Goal: Answer question/provide support: Share knowledge or assist other users

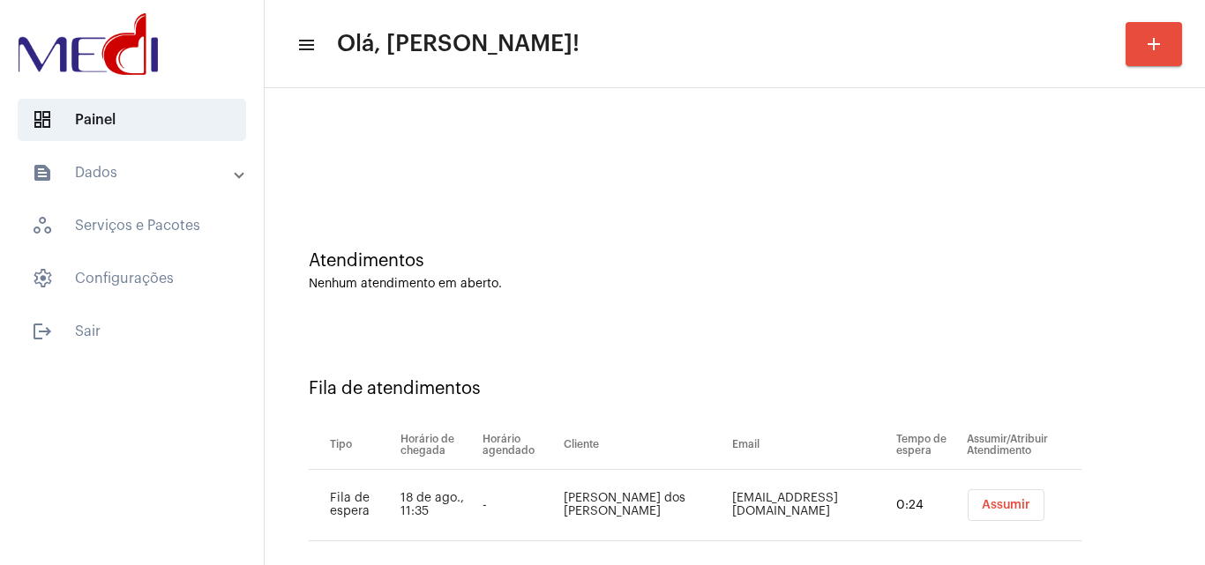
click at [974, 498] on button "Assumir" at bounding box center [1006, 506] width 77 height 32
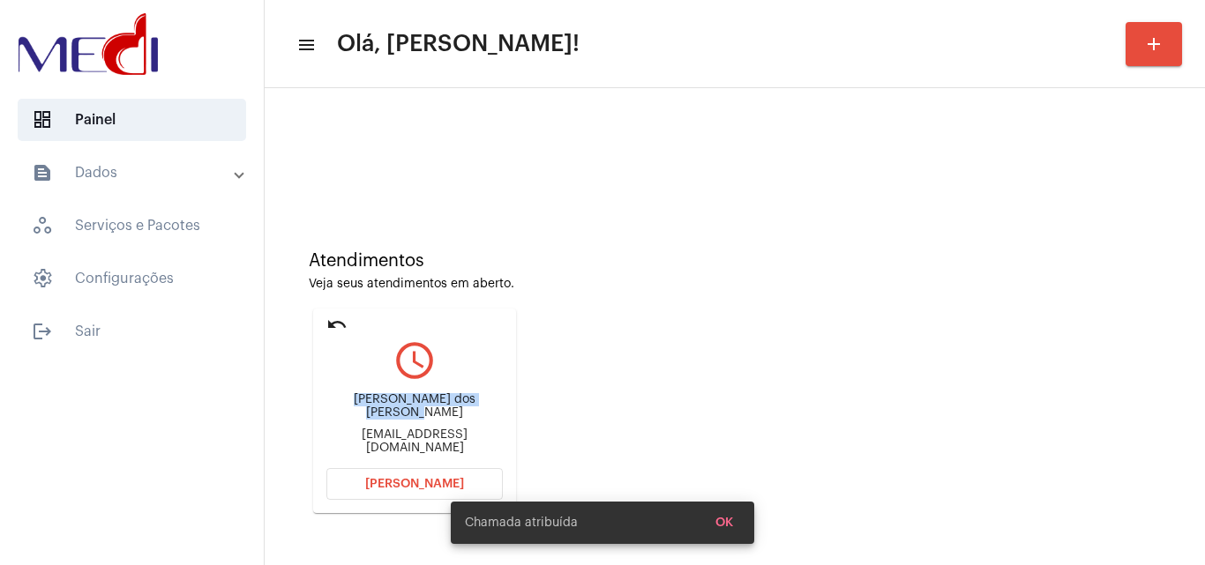
drag, startPoint x: 333, startPoint y: 411, endPoint x: 480, endPoint y: 396, distance: 147.2
click at [480, 396] on div "Ivo carlos dos santos junior Aguiaseg.eletronica@hotmail.com" at bounding box center [414, 424] width 176 height 79
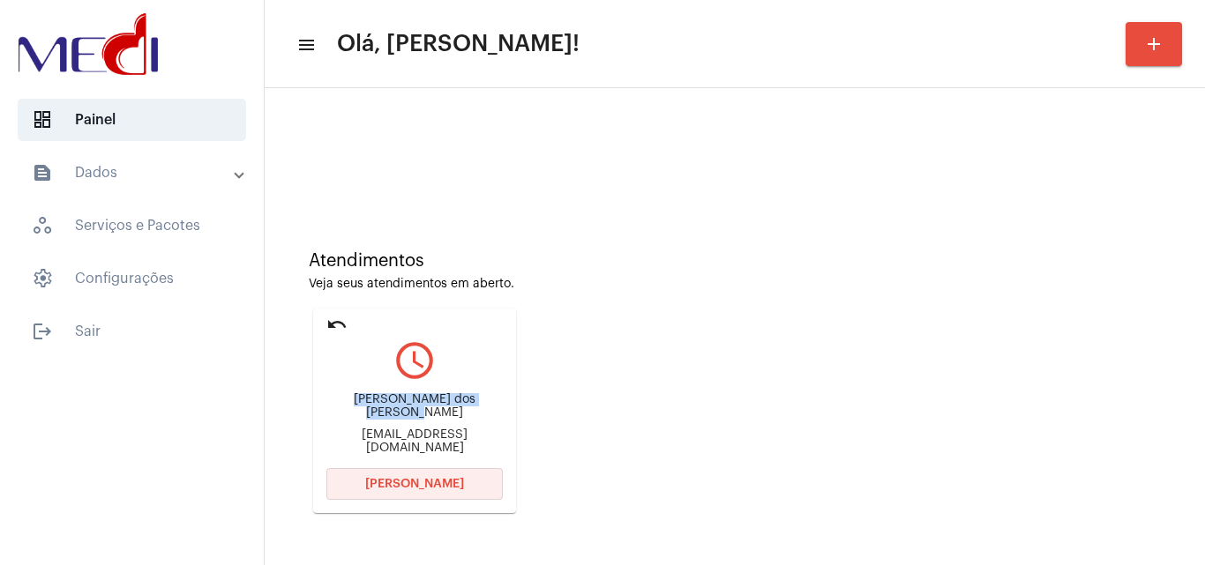
click at [360, 483] on button "Abrir Chamada" at bounding box center [414, 484] width 176 height 32
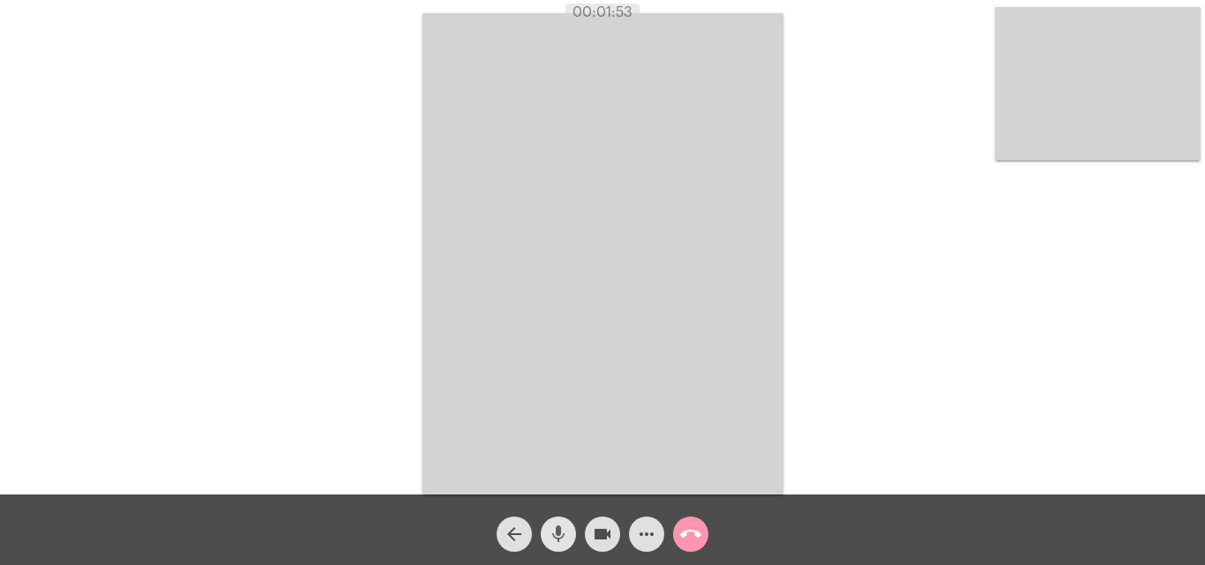
click at [545, 536] on button "mic" at bounding box center [558, 534] width 35 height 35
click at [561, 529] on mat-icon "mic_off" at bounding box center [558, 534] width 21 height 21
click at [690, 534] on mat-icon "call_end" at bounding box center [690, 534] width 21 height 21
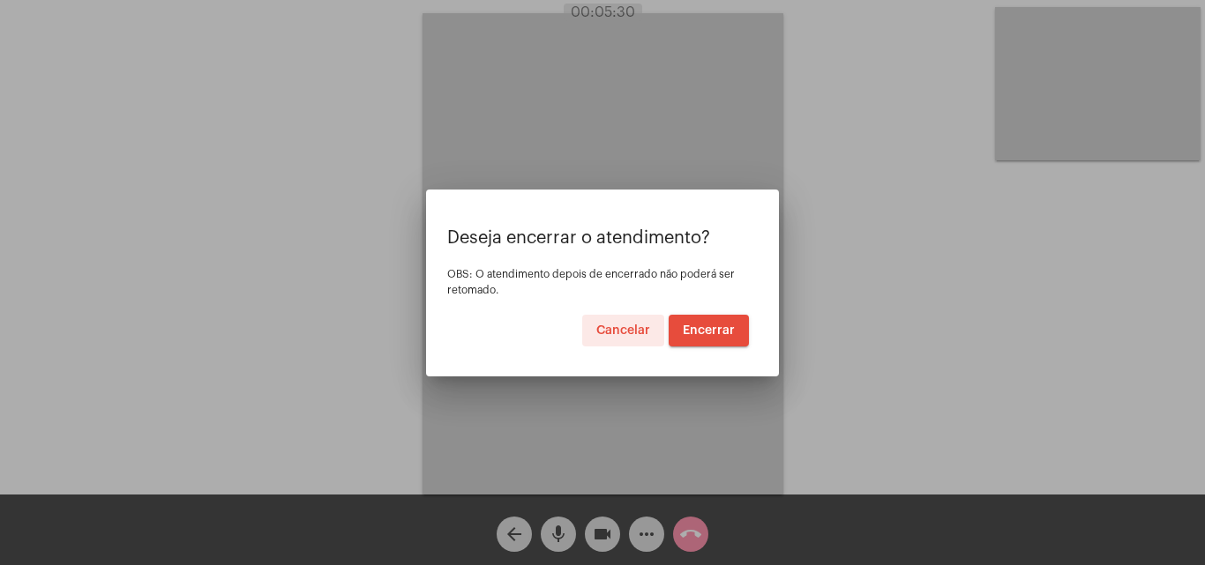
click at [705, 331] on span "Encerrar" at bounding box center [709, 331] width 52 height 12
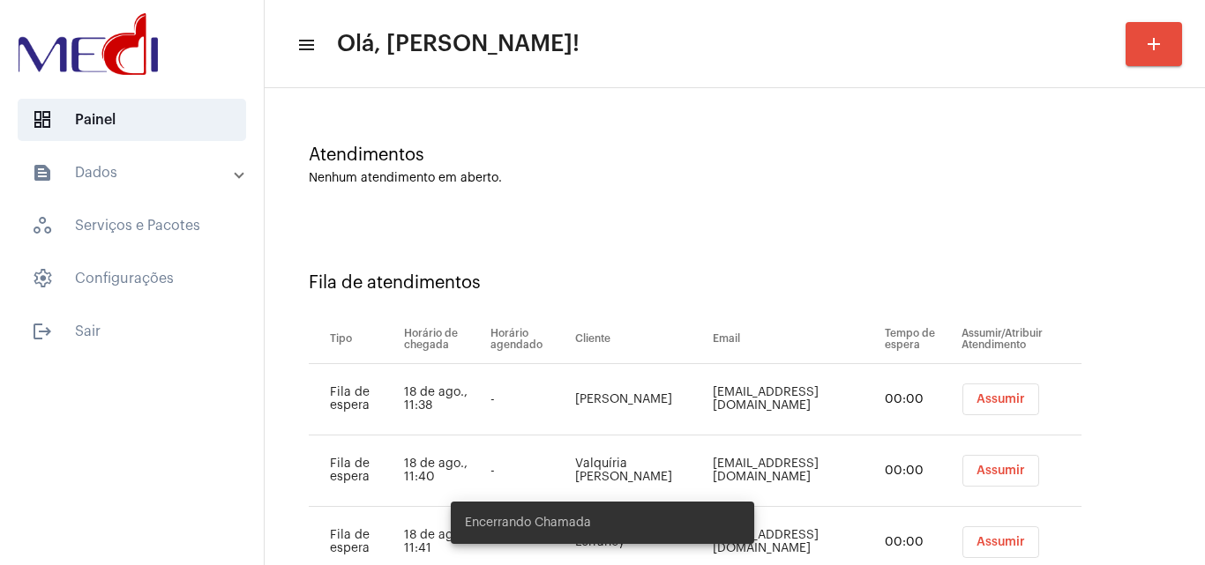
scroll to position [167, 0]
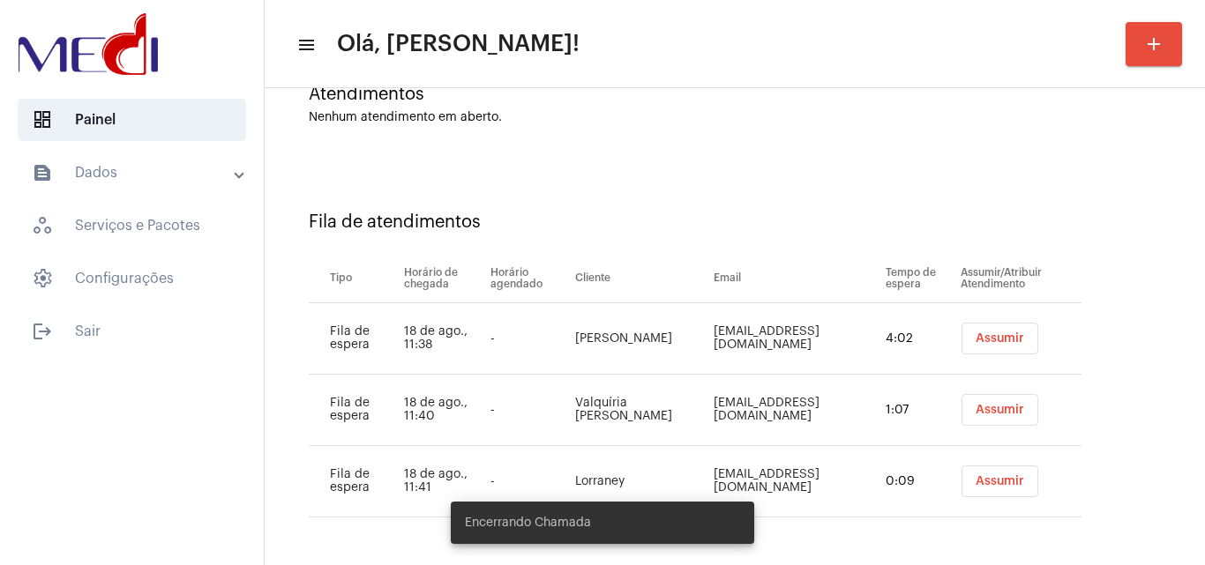
click at [992, 348] on button "Assumir" at bounding box center [1000, 339] width 77 height 32
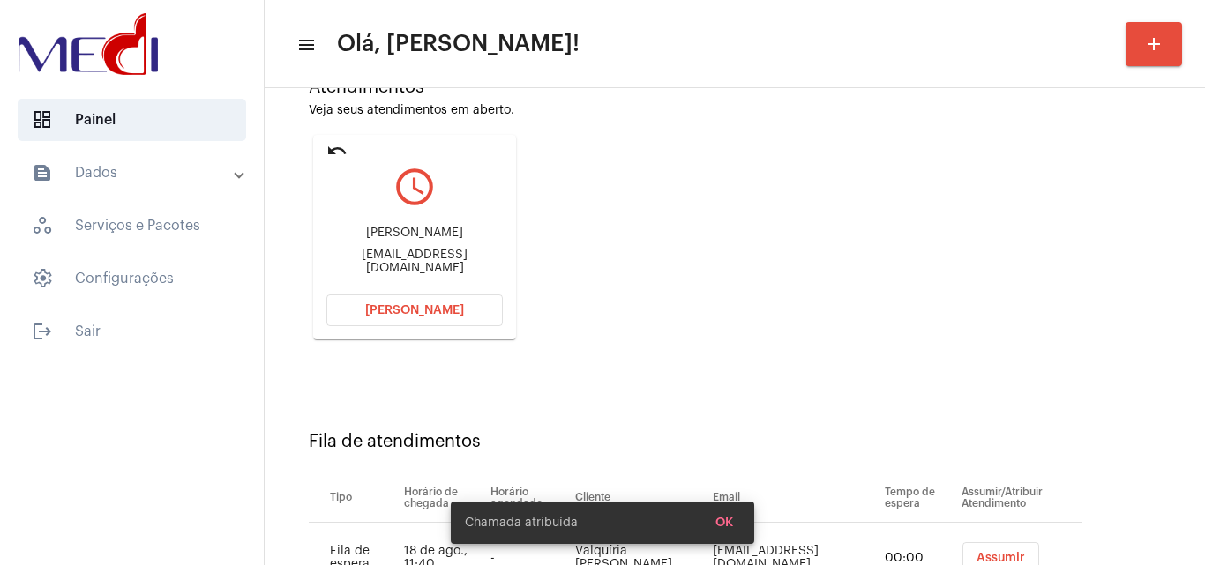
scroll to position [322, 0]
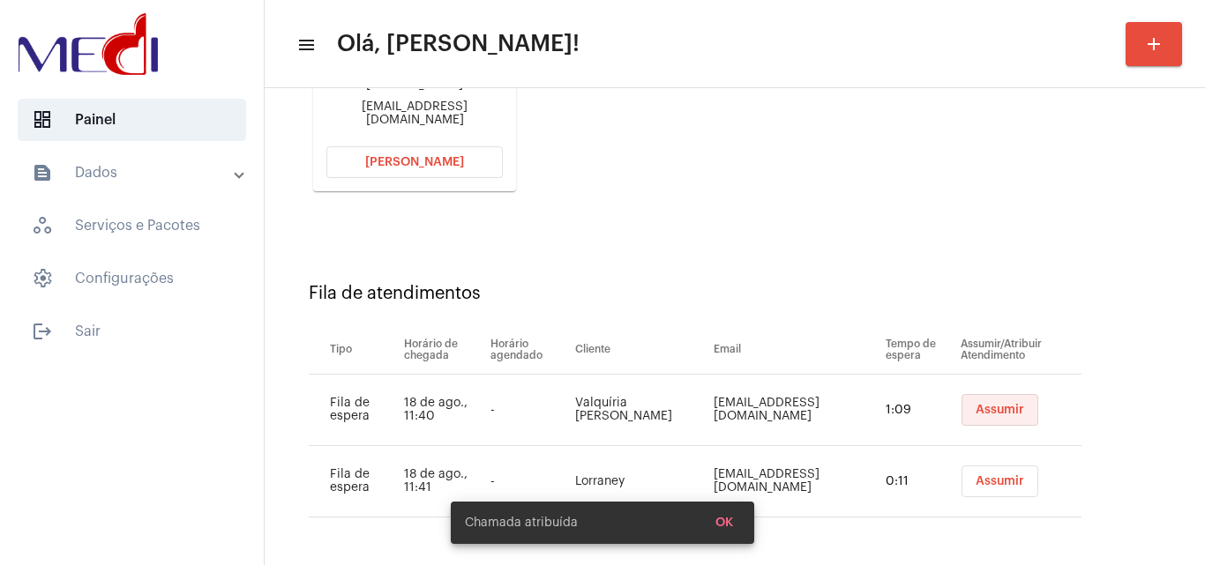
click at [963, 416] on button "Assumir" at bounding box center [1000, 410] width 77 height 32
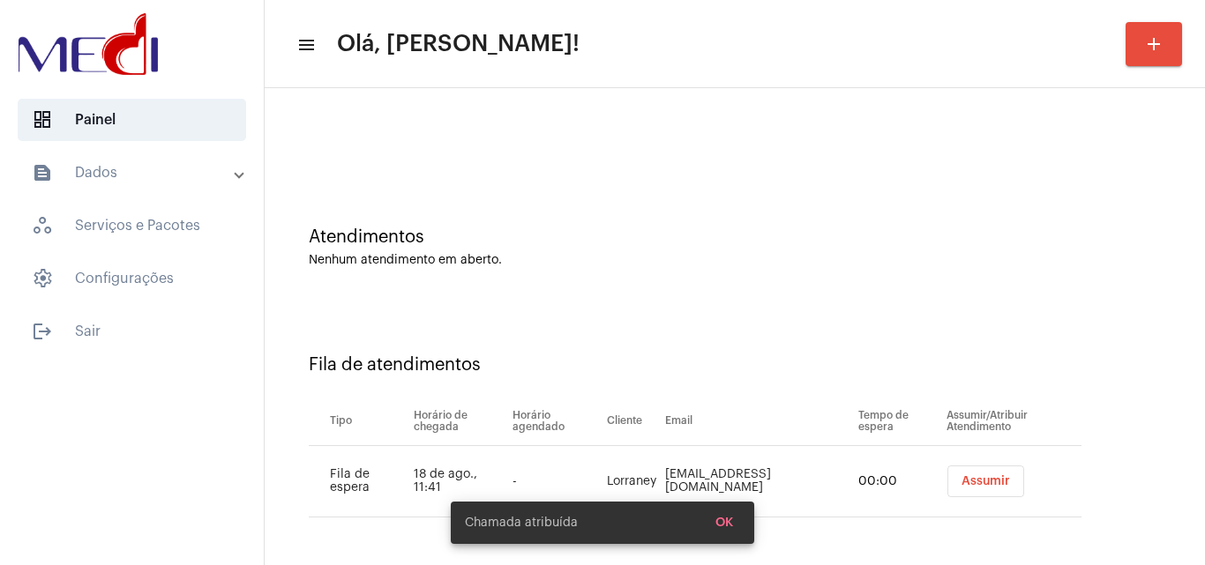
scroll to position [251, 0]
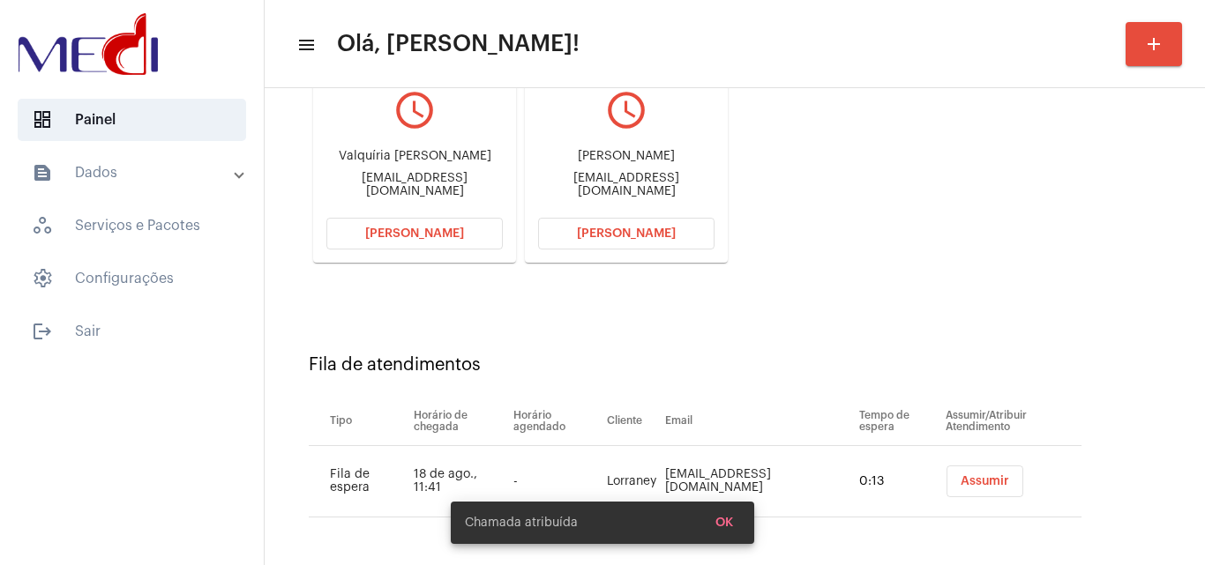
click at [961, 479] on span "Assumir" at bounding box center [985, 482] width 49 height 12
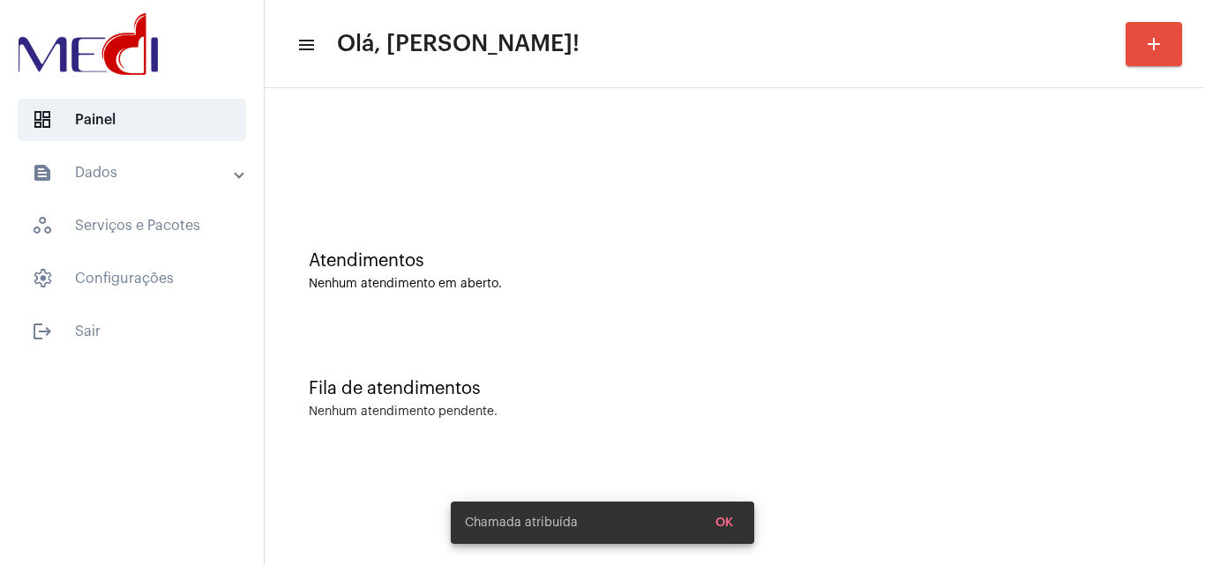
scroll to position [0, 0]
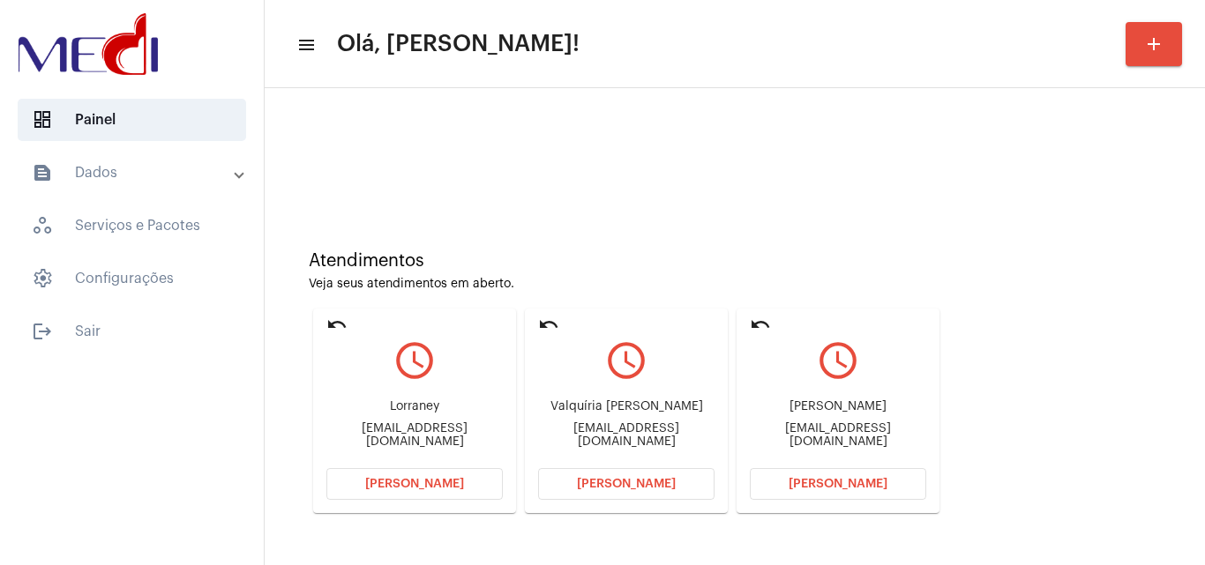
drag, startPoint x: 326, startPoint y: 434, endPoint x: 411, endPoint y: 426, distance: 85.9
click at [411, 426] on mat-card "undo query_builder Lorraney lorraneyoliveira0@gmail.com Abrir Chamada" at bounding box center [414, 411] width 203 height 205
copy div "lorraneyoliveir"
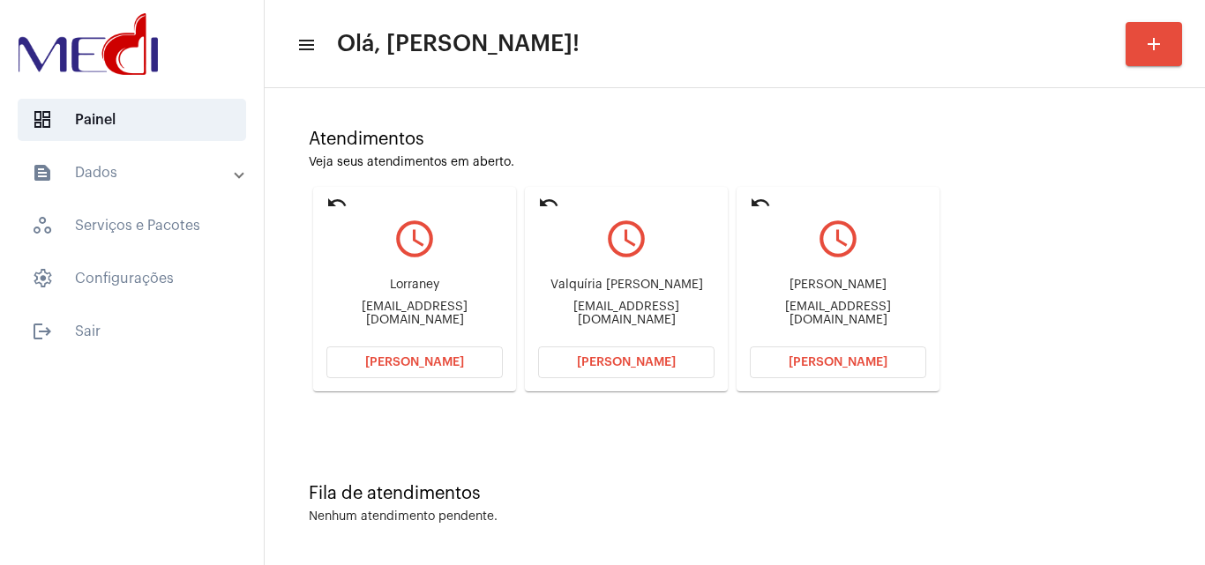
scroll to position [124, 0]
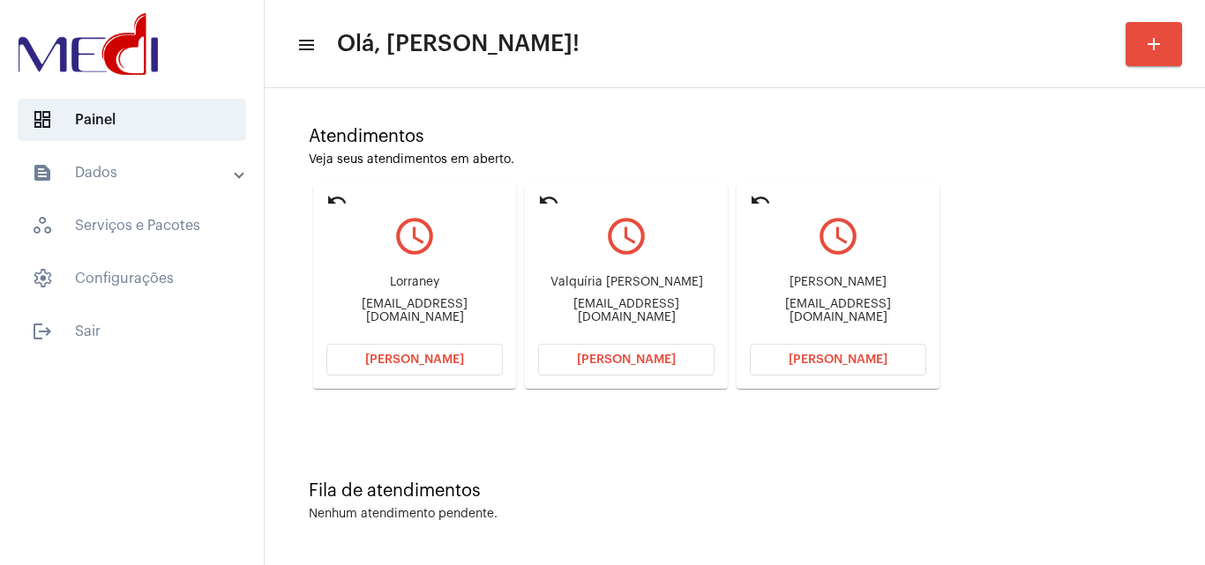
drag, startPoint x: 328, startPoint y: 308, endPoint x: 438, endPoint y: 321, distance: 110.2
click at [438, 321] on div "Lorraney lorraneyoliveira0@gmail.com" at bounding box center [414, 299] width 176 height 79
copy div "lorraneyoliveira0@"
drag, startPoint x: 549, startPoint y: 287, endPoint x: 617, endPoint y: 271, distance: 69.8
click at [617, 271] on div "Valquíria Augusta Lopes Da silva Valquiria270904@gmail.com" at bounding box center [626, 299] width 176 height 79
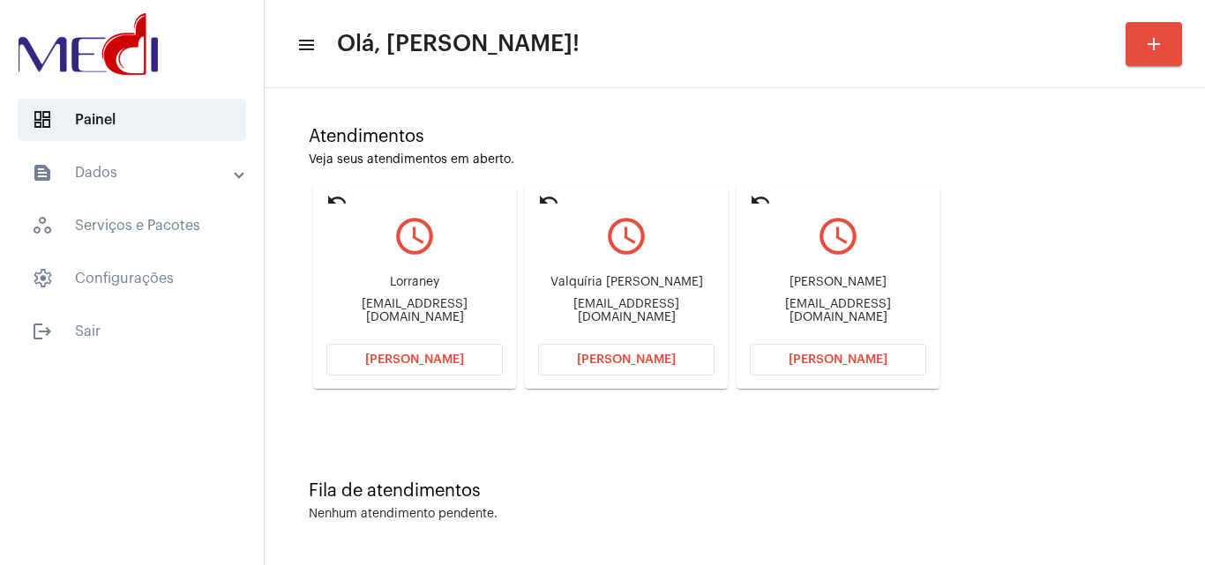
copy div "Valquíria Au"
drag, startPoint x: 792, startPoint y: 283, endPoint x: 859, endPoint y: 288, distance: 67.2
click at [859, 288] on div "Adriano Tavares" at bounding box center [838, 282] width 176 height 13
copy div "Adriano Tav"
click at [782, 363] on button "Abrir Chamada" at bounding box center [838, 360] width 176 height 32
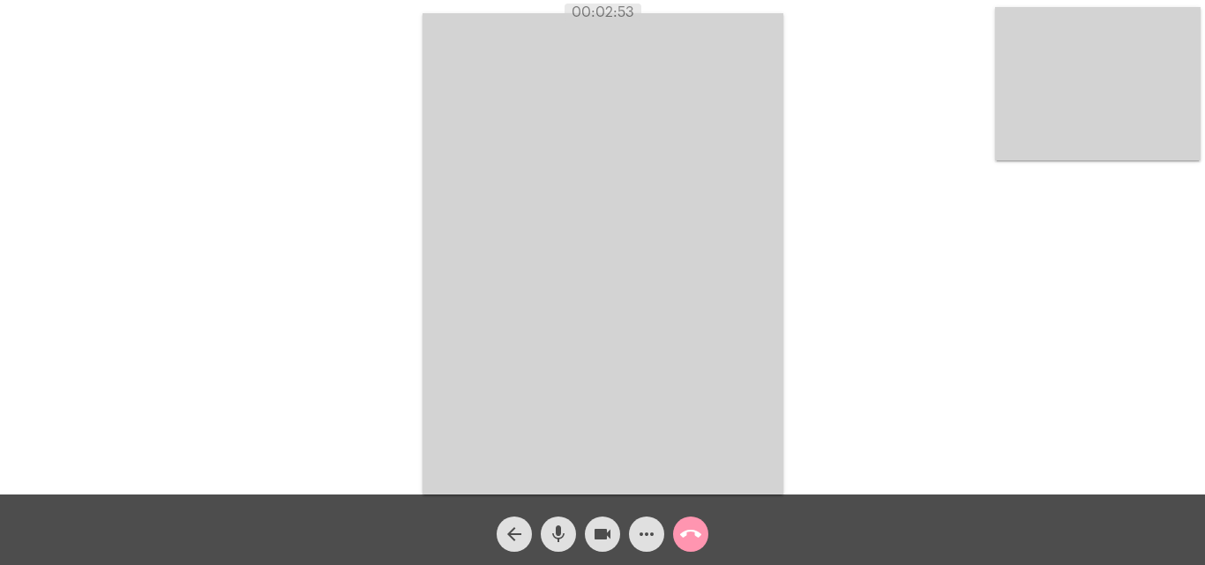
click at [691, 536] on mat-icon "call_end" at bounding box center [690, 534] width 21 height 21
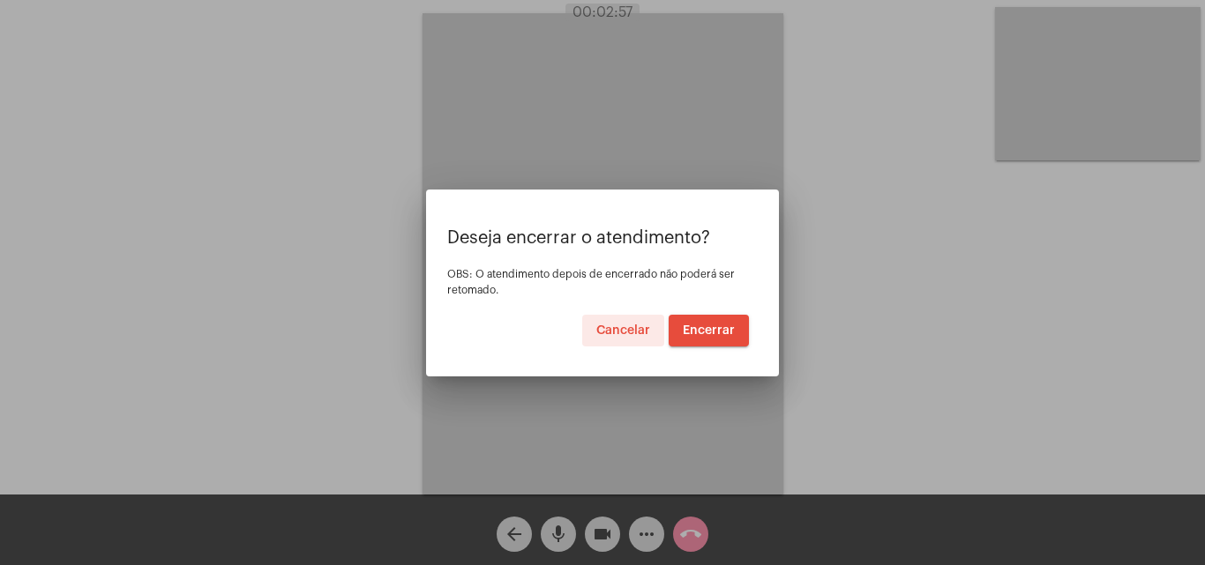
click at [697, 327] on span "Encerrar" at bounding box center [709, 331] width 52 height 12
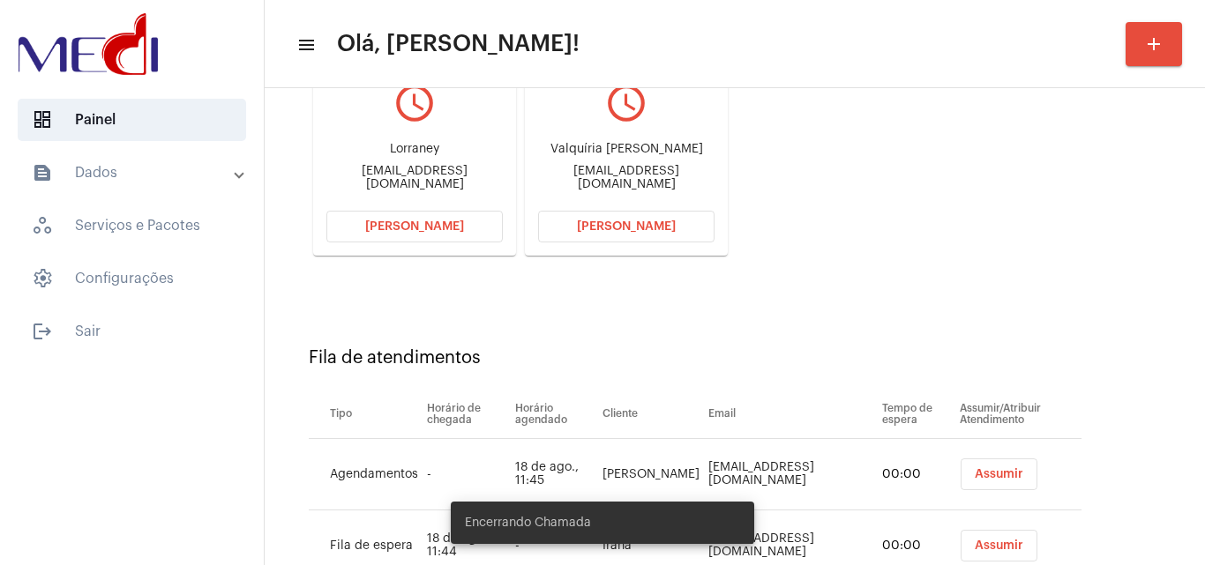
scroll to position [322, 0]
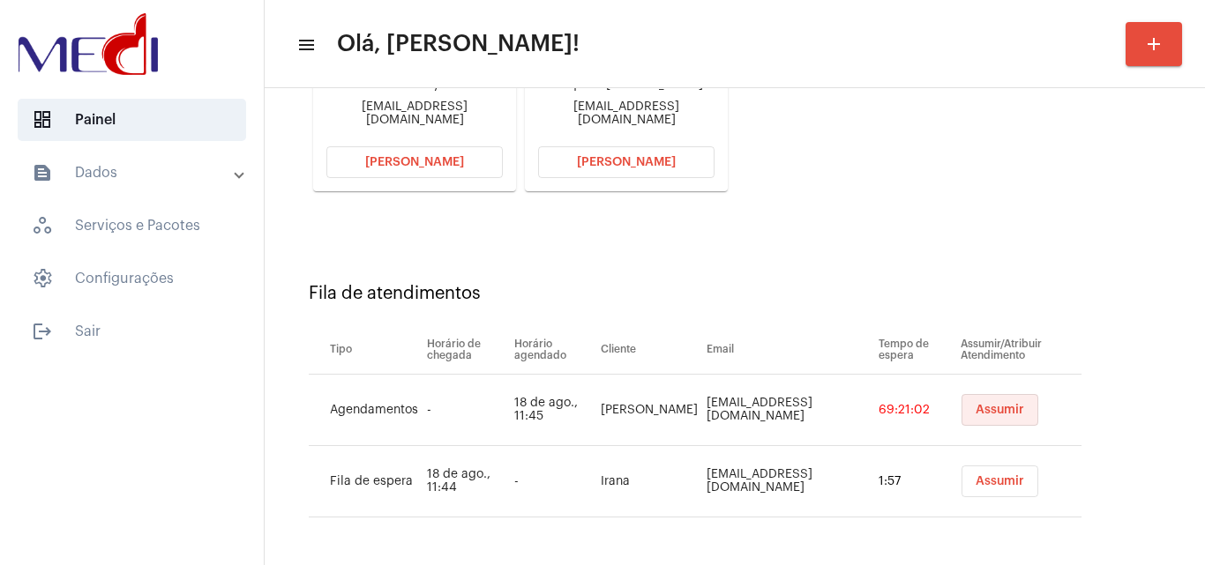
click at [986, 412] on span "Assumir" at bounding box center [1000, 410] width 49 height 12
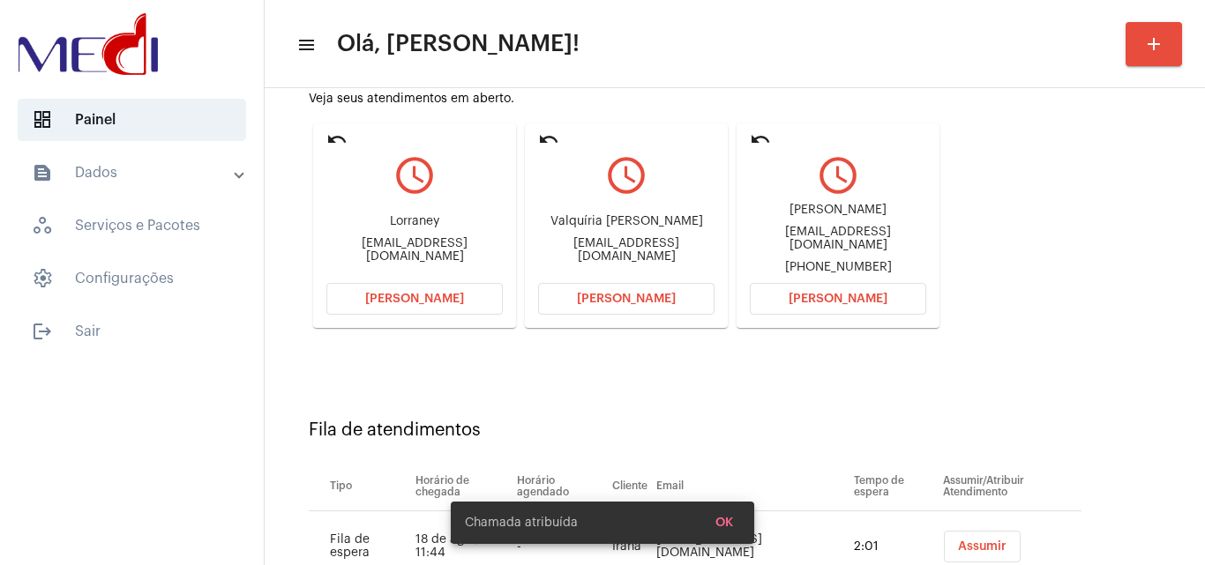
scroll to position [162, 0]
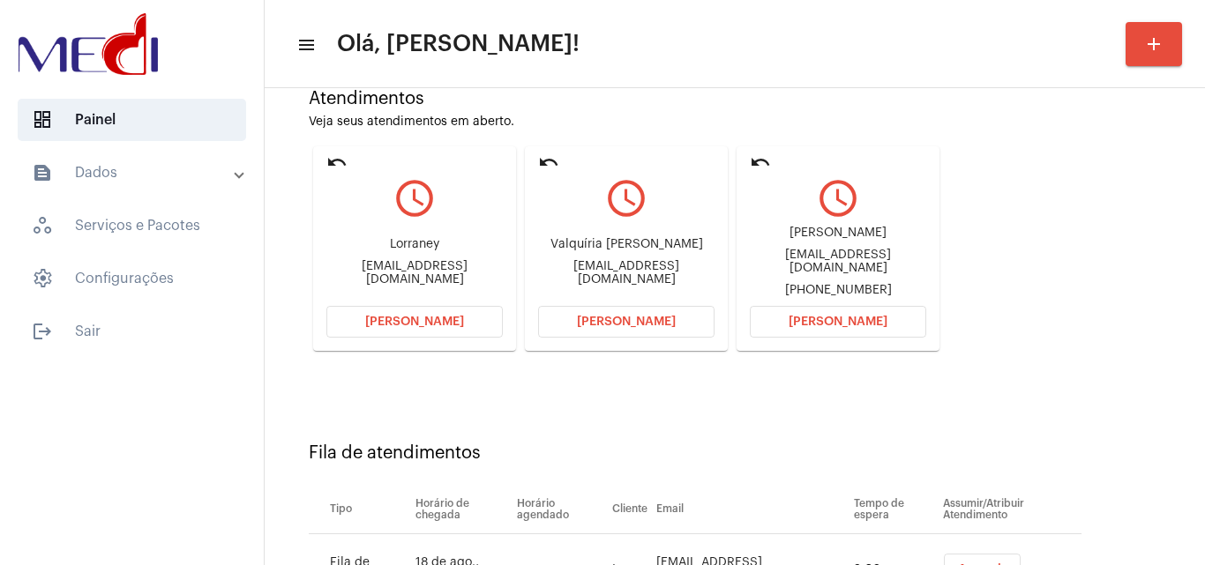
click at [612, 320] on span "Abrir Chamada" at bounding box center [626, 322] width 99 height 12
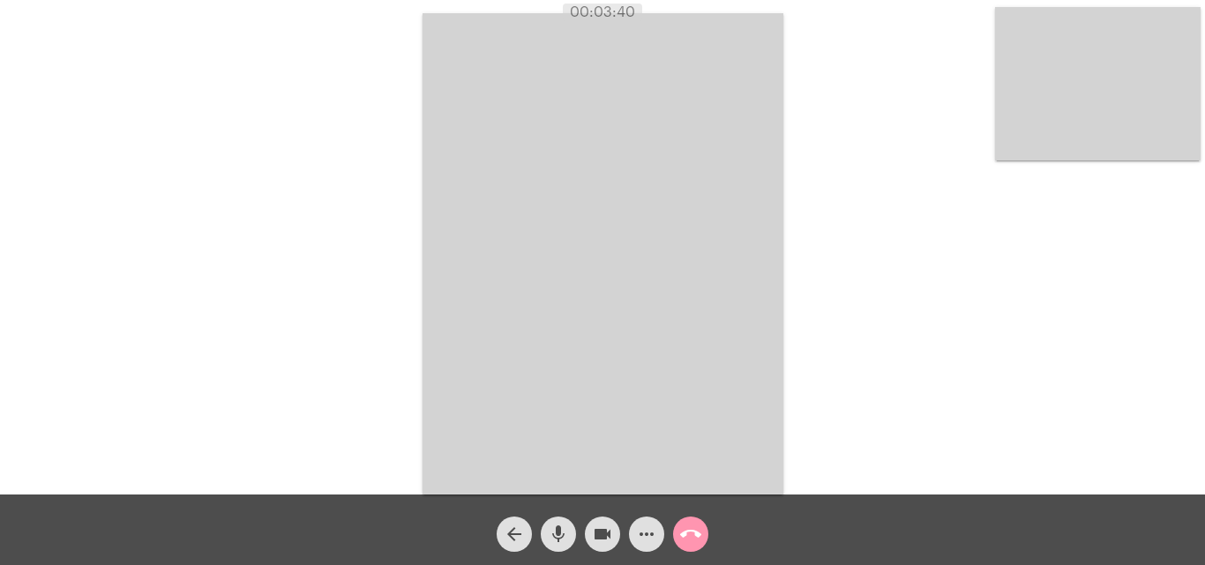
click at [687, 535] on mat-icon "call_end" at bounding box center [690, 534] width 21 height 21
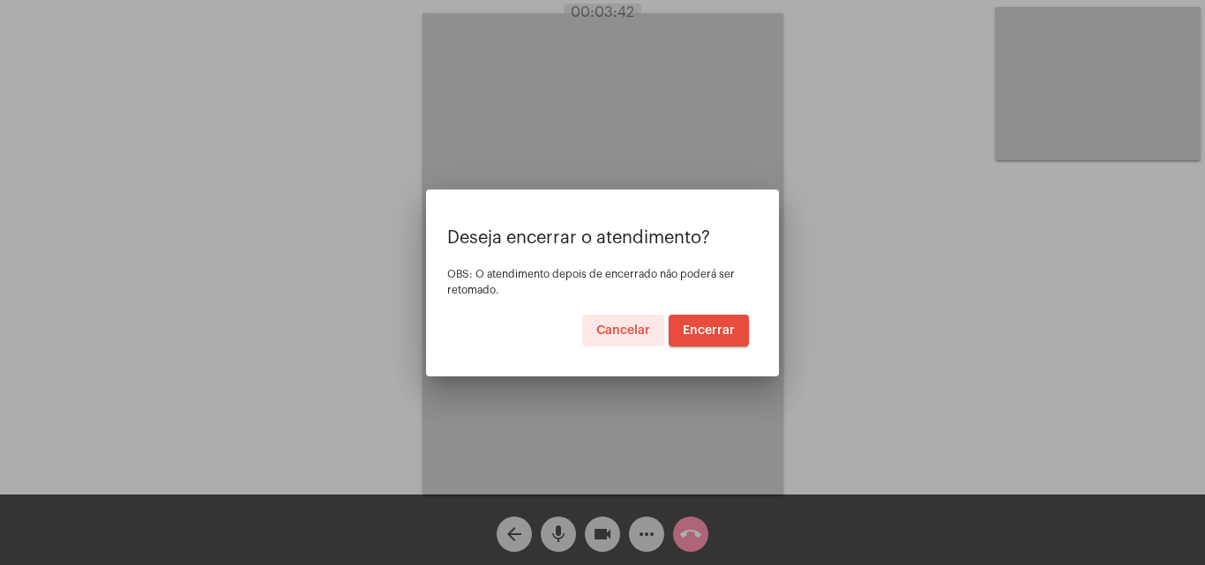
click at [705, 326] on span "Encerrar" at bounding box center [709, 331] width 52 height 12
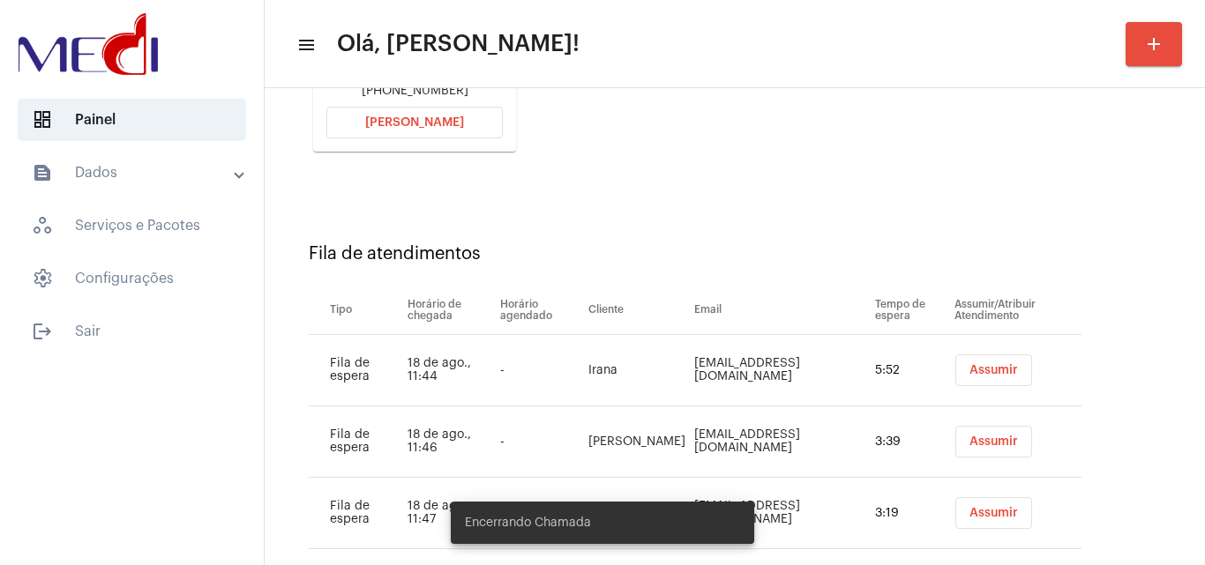
scroll to position [393, 0]
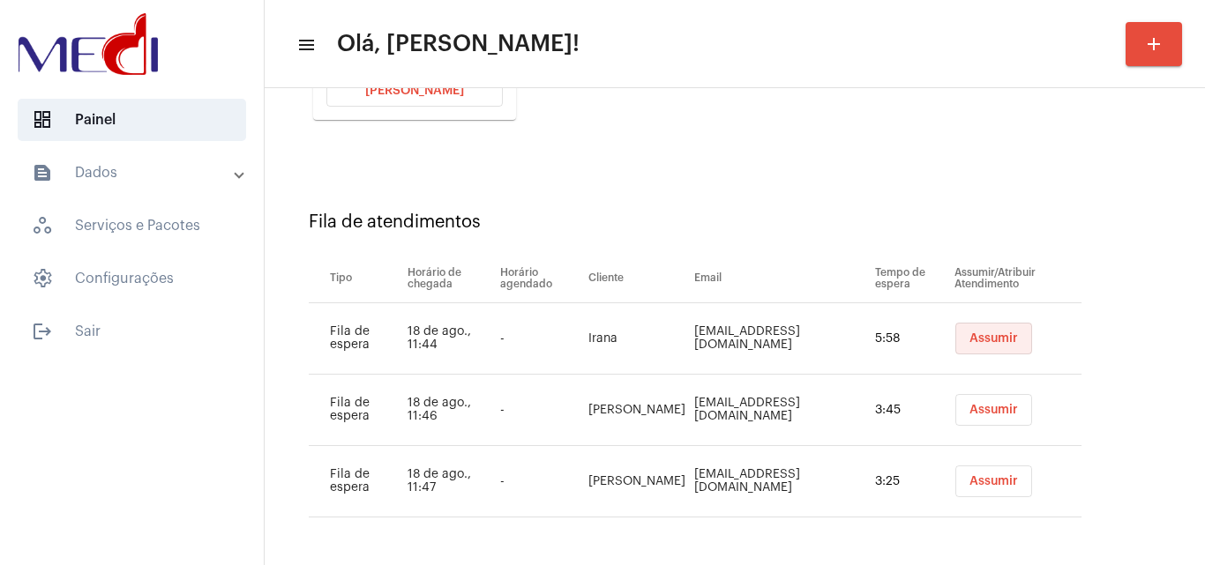
click at [998, 333] on span "Assumir" at bounding box center [994, 339] width 49 height 12
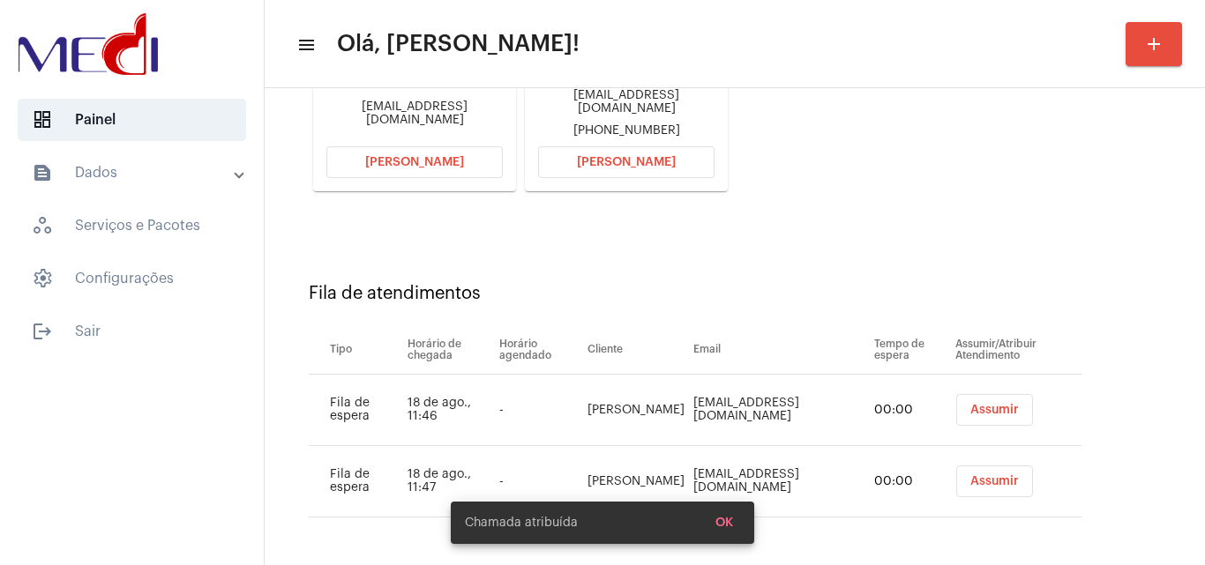
click at [970, 405] on span "Assumir" at bounding box center [994, 410] width 49 height 12
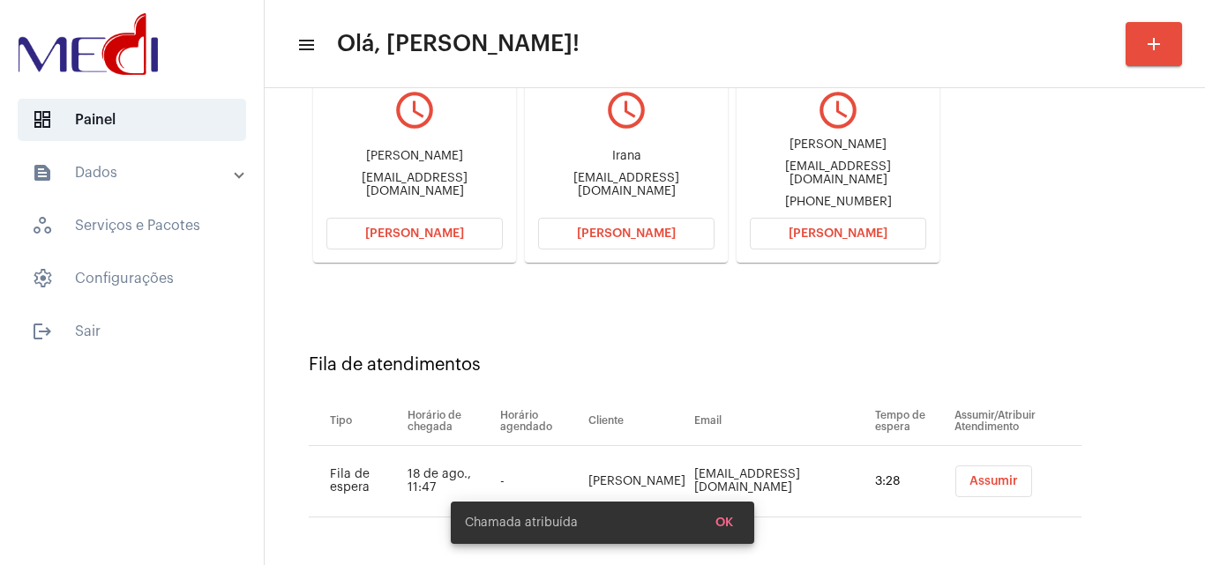
click at [970, 483] on span "Assumir" at bounding box center [994, 482] width 49 height 12
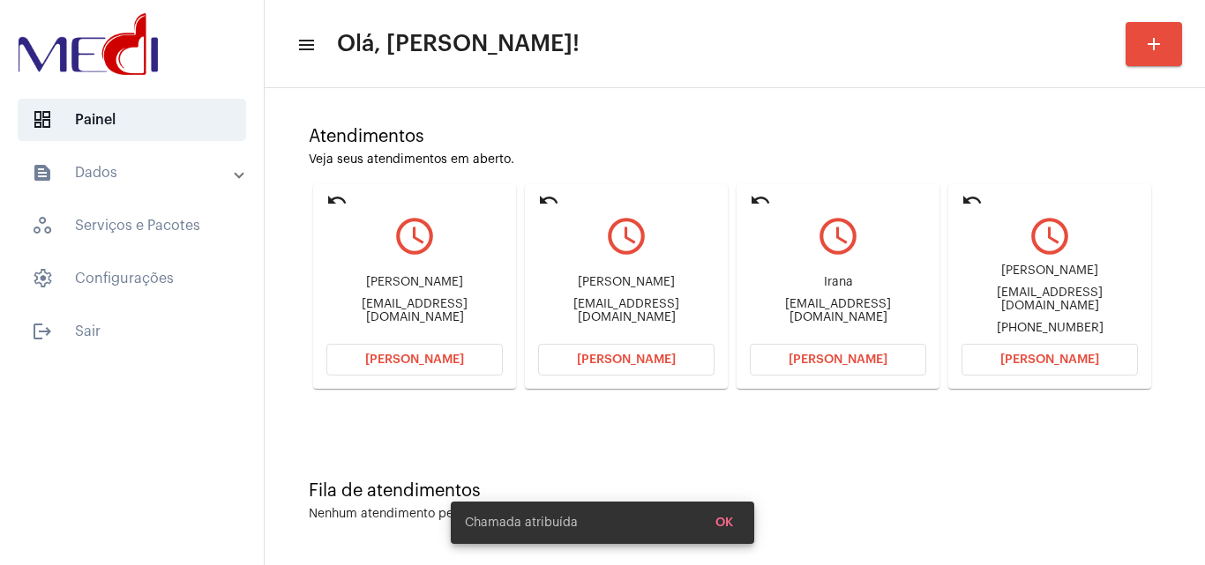
scroll to position [265, 0]
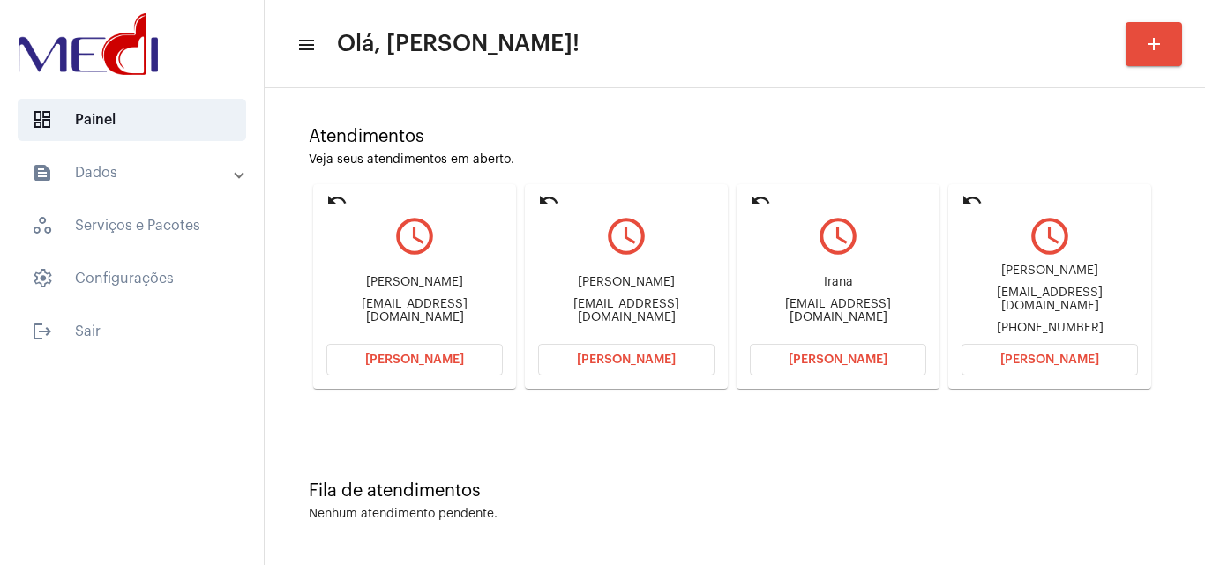
drag, startPoint x: 326, startPoint y: 369, endPoint x: 405, endPoint y: 366, distance: 78.6
click at [948, 366] on mat-card "undo query_builder Fernanda fernandasouzamartins1@hotmail.com +5547996461392 Ab…" at bounding box center [1049, 286] width 203 height 205
copy div "fernandasouz"
click at [1000, 366] on span "Abrir Chamada" at bounding box center [1049, 360] width 99 height 12
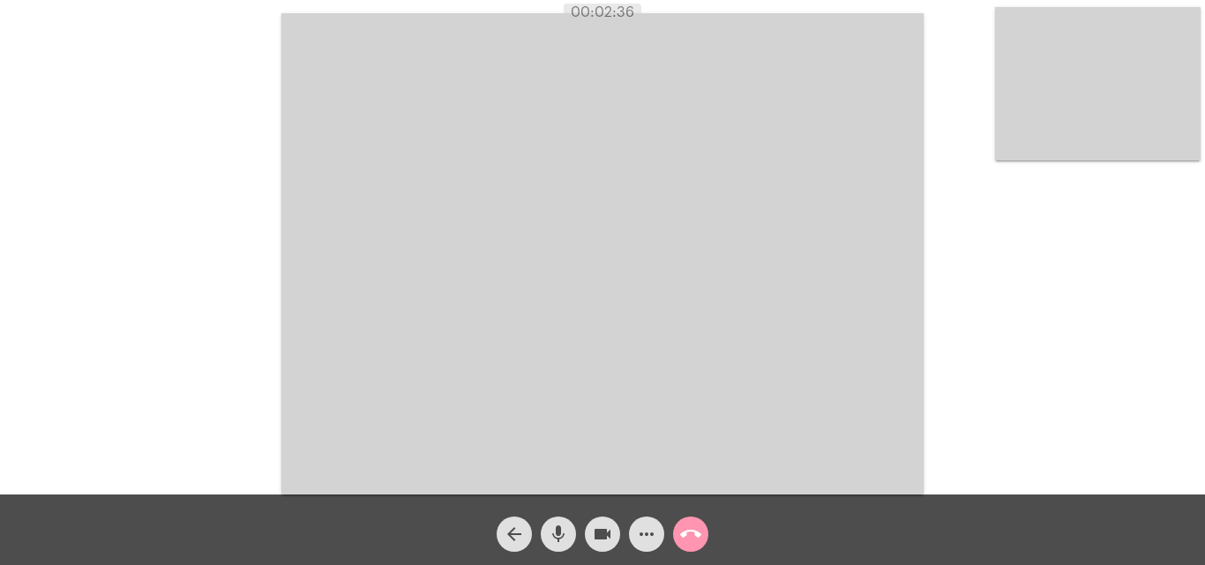
click at [691, 534] on mat-icon "call_end" at bounding box center [690, 534] width 21 height 21
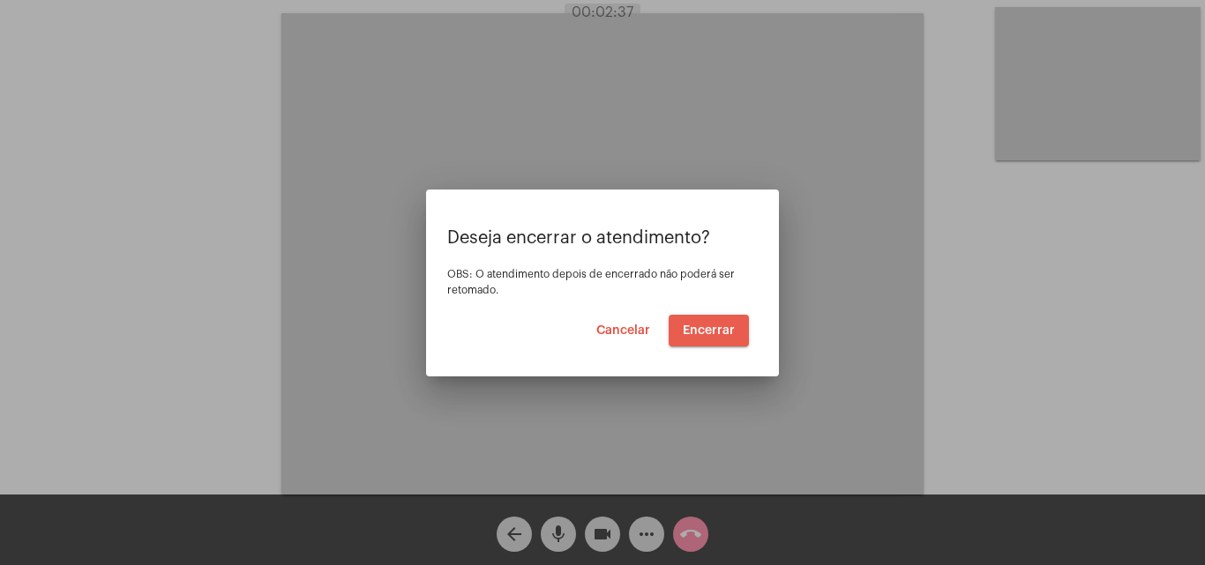
click at [707, 325] on span "Encerrar" at bounding box center [709, 331] width 52 height 12
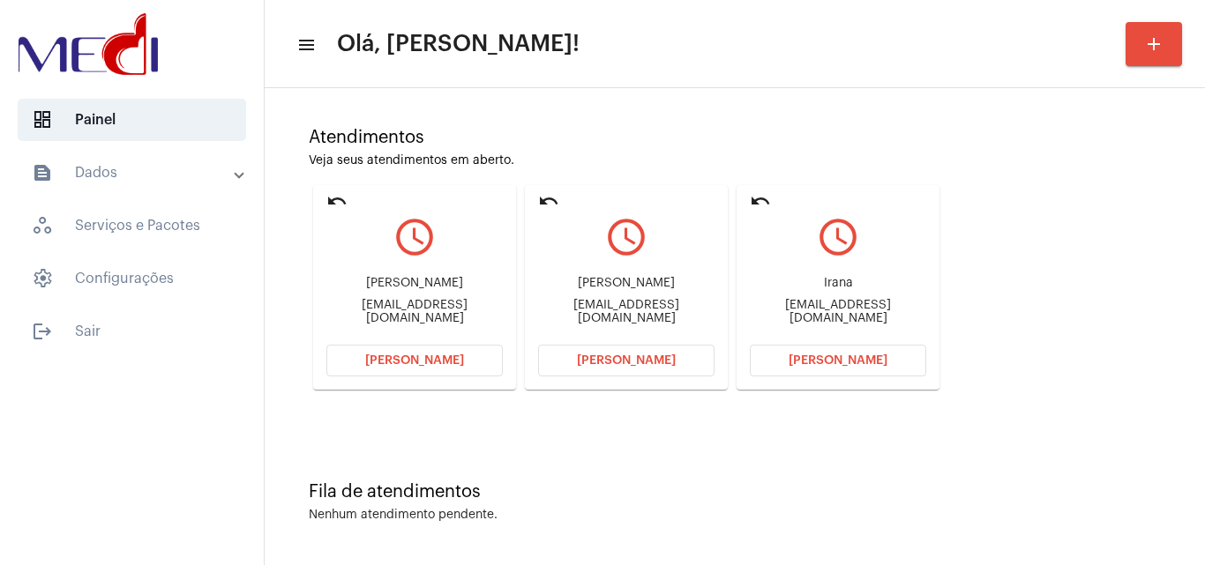
scroll to position [124, 0]
drag, startPoint x: 566, startPoint y: 281, endPoint x: 625, endPoint y: 282, distance: 58.3
click at [625, 282] on div "Letícia Anny da Silva leticiaanny96@hotmail.com" at bounding box center [626, 299] width 176 height 79
copy div "Letícia An"
click at [567, 356] on button "Abrir Chamada" at bounding box center [626, 360] width 176 height 32
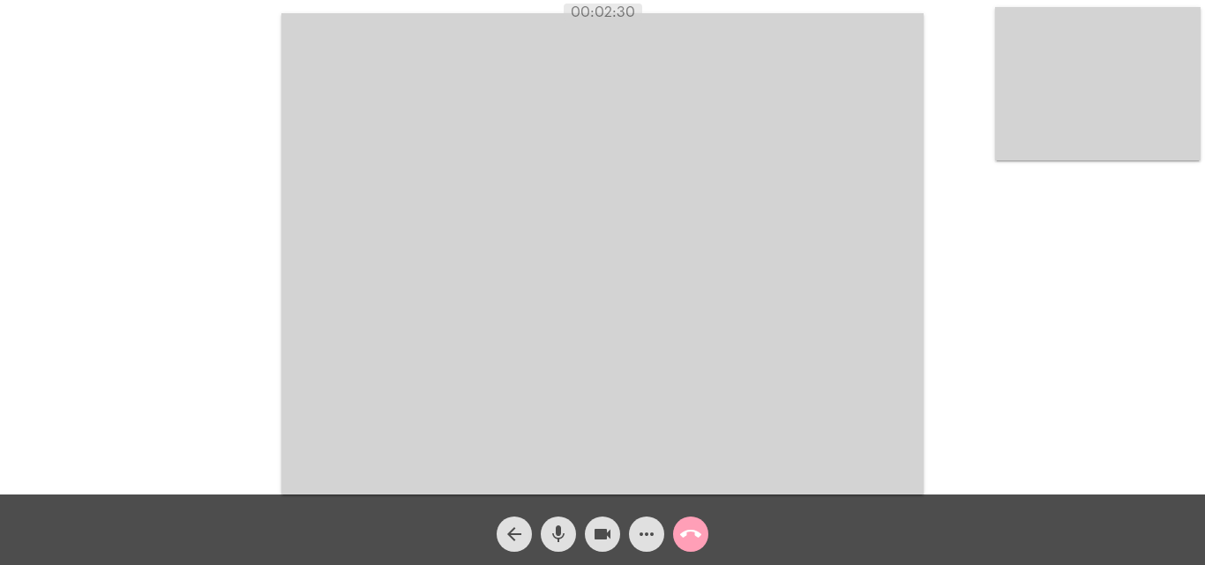
click at [690, 537] on mat-icon "call_end" at bounding box center [690, 534] width 21 height 21
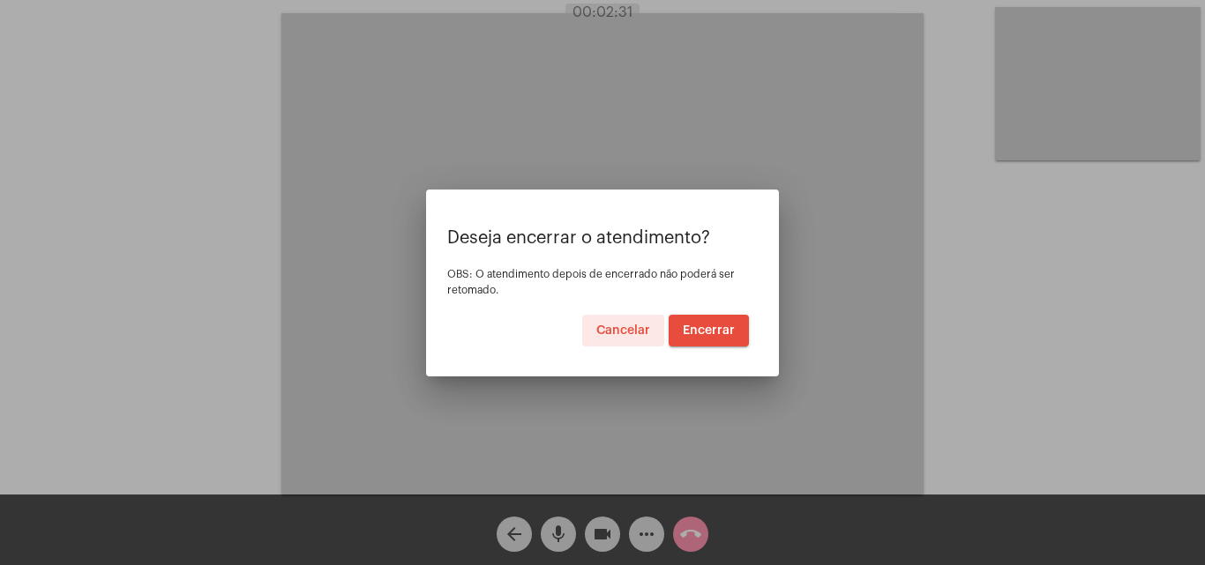
click at [718, 336] on span "Encerrar" at bounding box center [709, 331] width 52 height 12
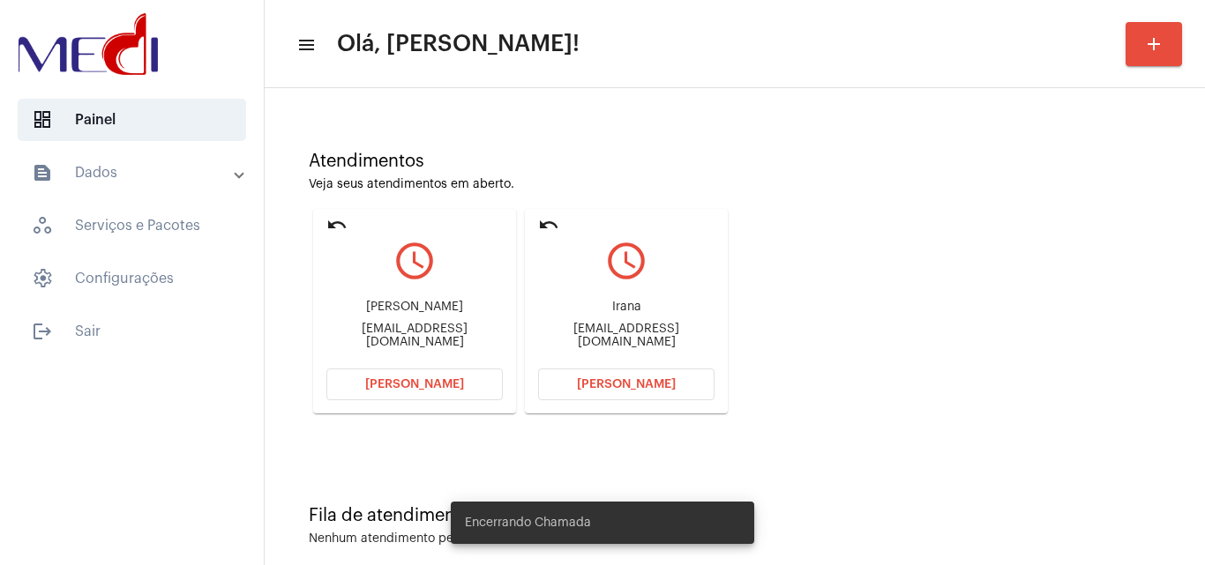
scroll to position [124, 0]
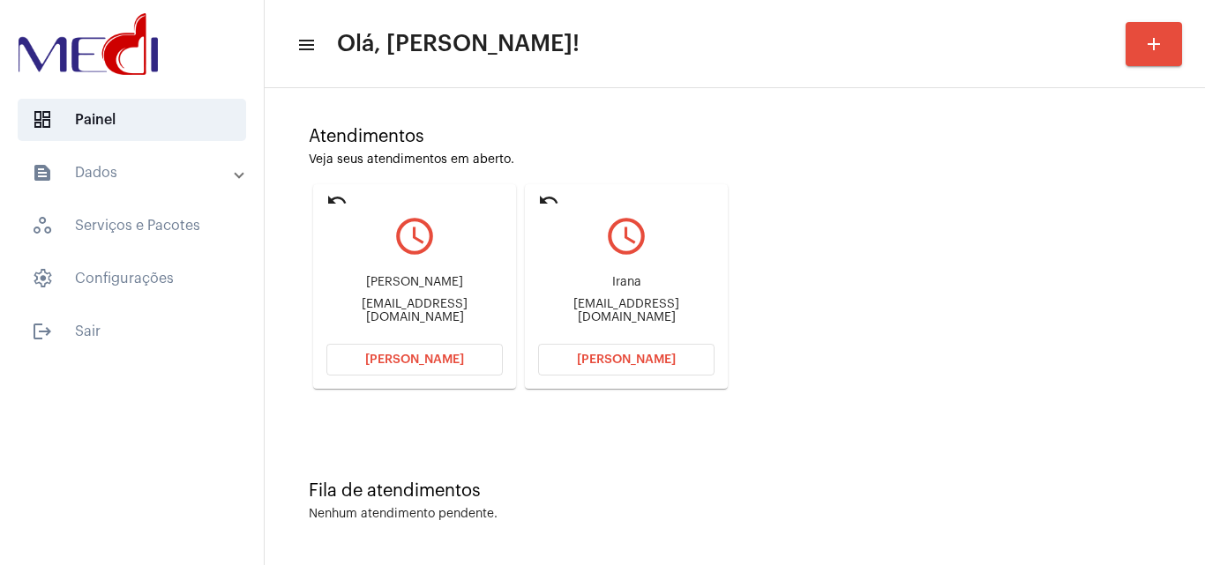
click at [427, 363] on span "Abrir Chamada" at bounding box center [414, 360] width 99 height 12
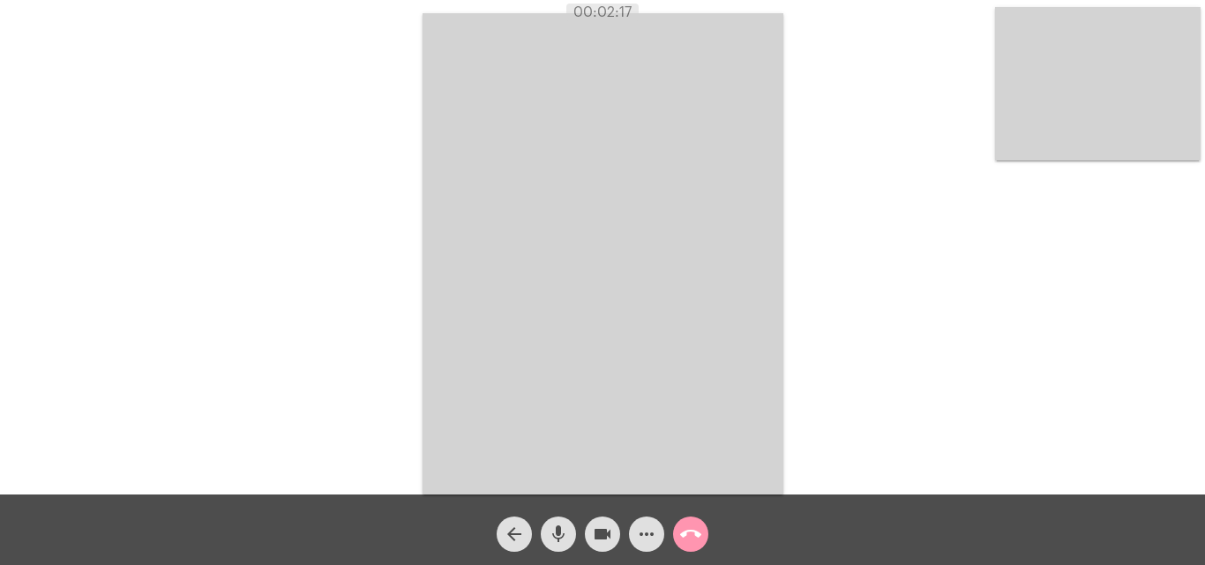
click at [691, 534] on mat-icon "call_end" at bounding box center [690, 534] width 21 height 21
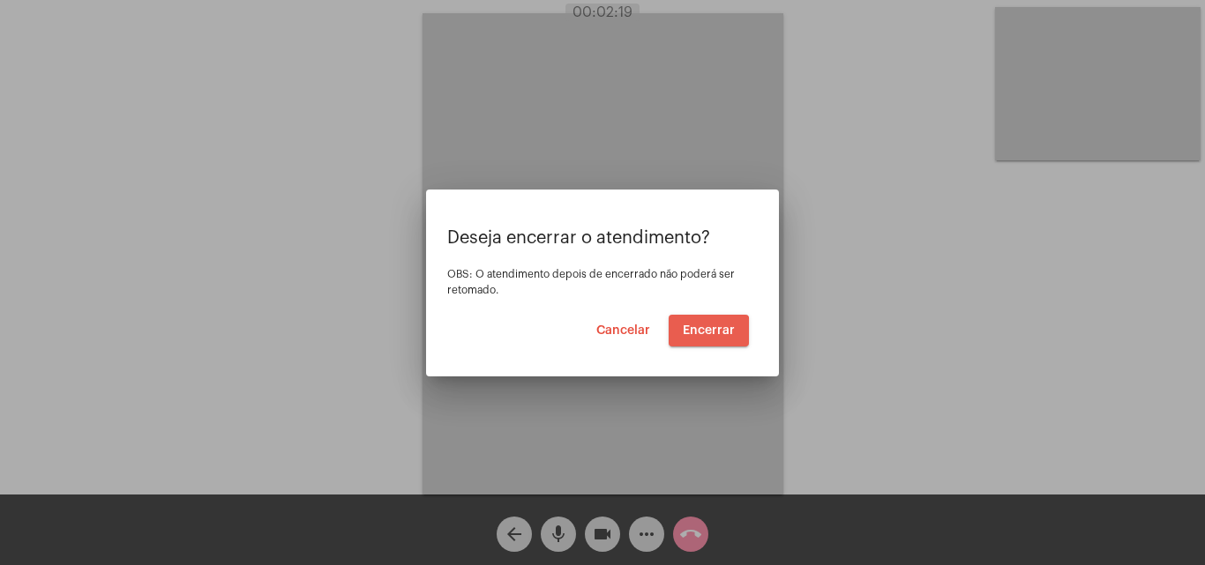
click at [709, 331] on span "Encerrar" at bounding box center [709, 331] width 52 height 12
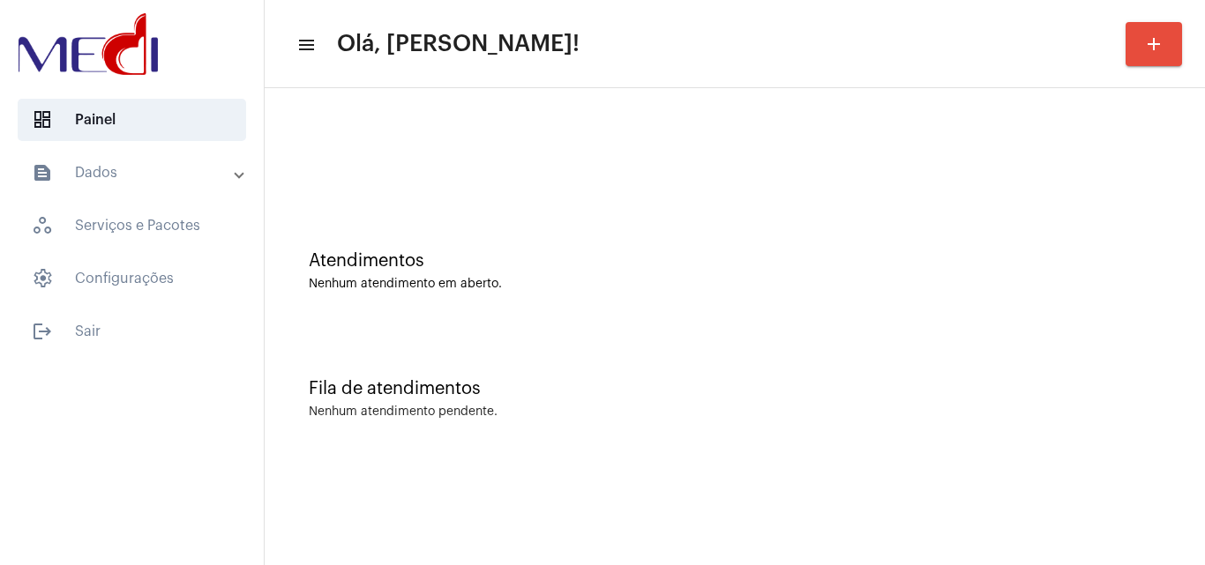
click at [517, 286] on div "Nenhum atendimento em aberto." at bounding box center [735, 284] width 852 height 13
click at [671, 273] on div "Atendimentos Nenhum atendimento em aberto." at bounding box center [735, 271] width 852 height 40
click at [146, 174] on mat-panel-title "text_snippet_outlined Dados" at bounding box center [134, 172] width 204 height 21
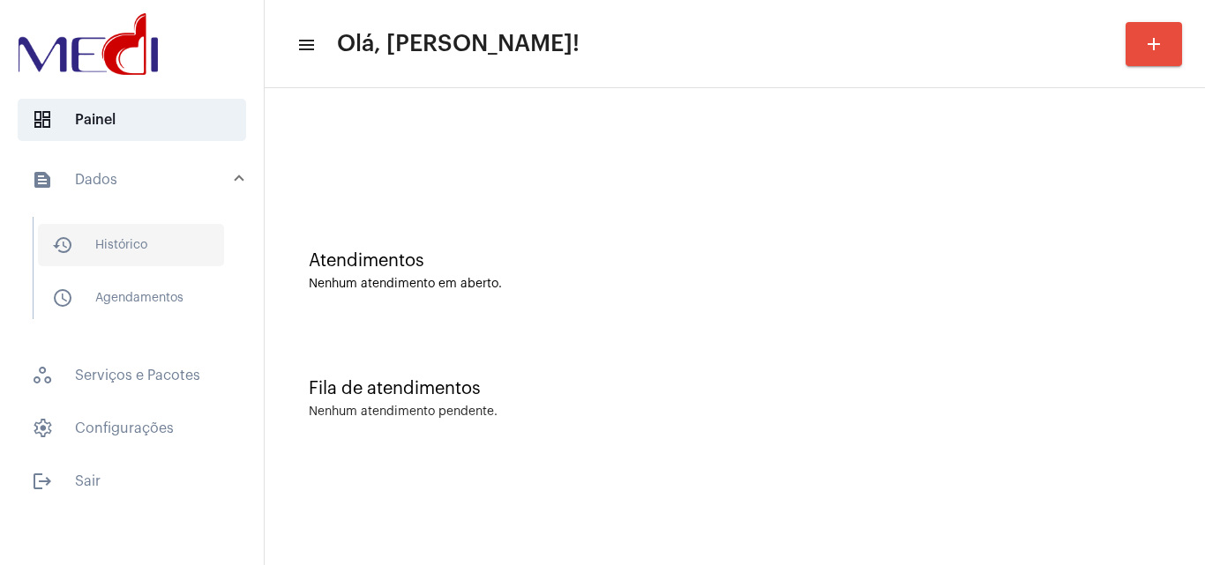
click at [154, 251] on span "history_outlined Histórico" at bounding box center [131, 245] width 186 height 42
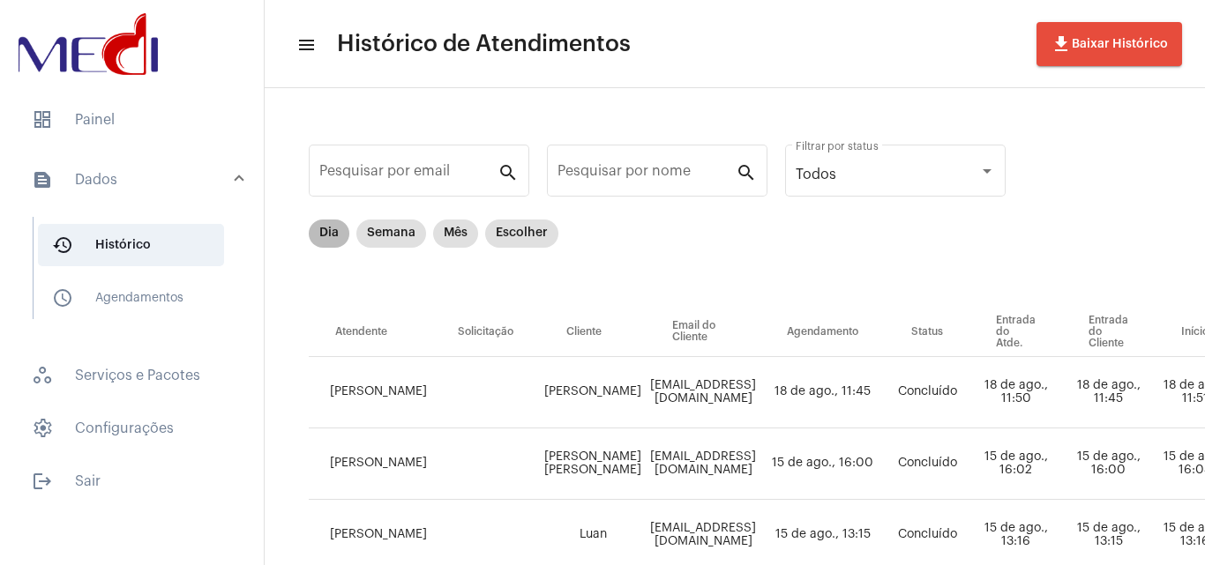
click at [309, 237] on mat-chip "Dia" at bounding box center [329, 234] width 41 height 28
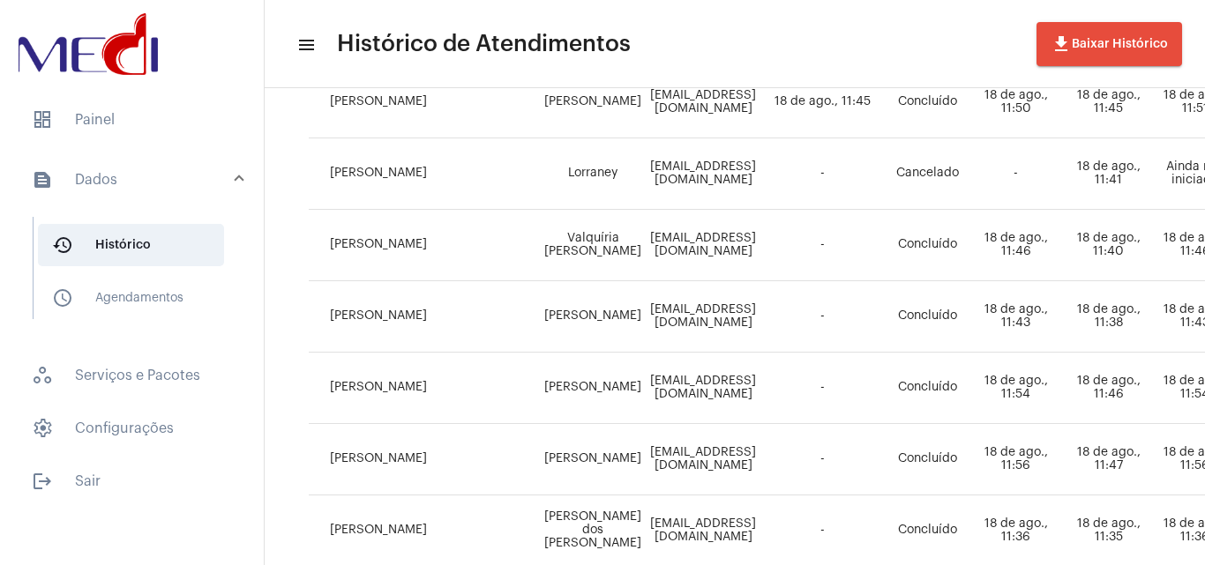
scroll to position [294, 0]
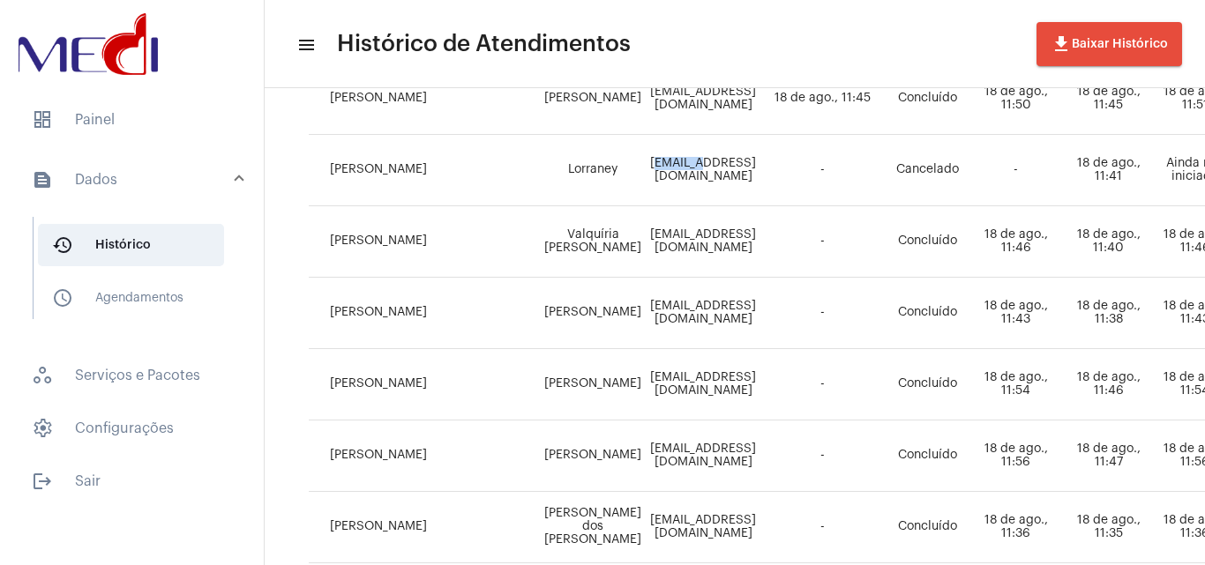
drag, startPoint x: 636, startPoint y: 170, endPoint x: 603, endPoint y: 184, distance: 36.0
click at [678, 171] on td "lorraneyoliveira0@gmail.com" at bounding box center [703, 170] width 115 height 71
drag, startPoint x: 535, startPoint y: 164, endPoint x: 558, endPoint y: 175, distance: 25.3
click at [540, 165] on td "Lorraney" at bounding box center [593, 170] width 106 height 71
drag, startPoint x: 541, startPoint y: 169, endPoint x: 594, endPoint y: 168, distance: 52.9
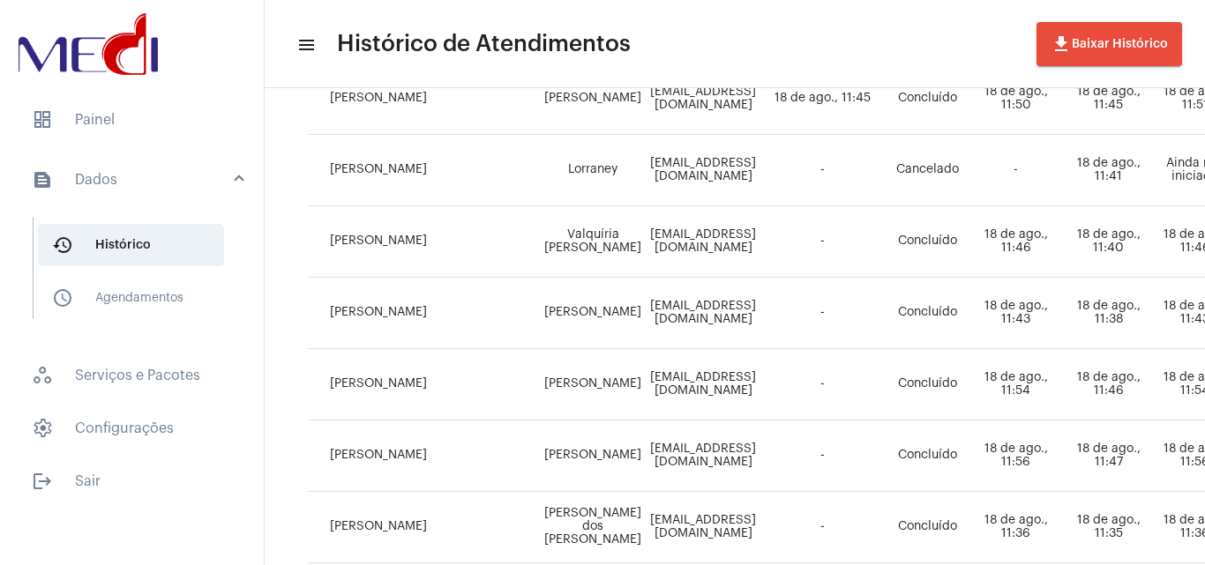
click at [594, 168] on td "Lorraney" at bounding box center [593, 170] width 106 height 71
copy td "Lorraney"
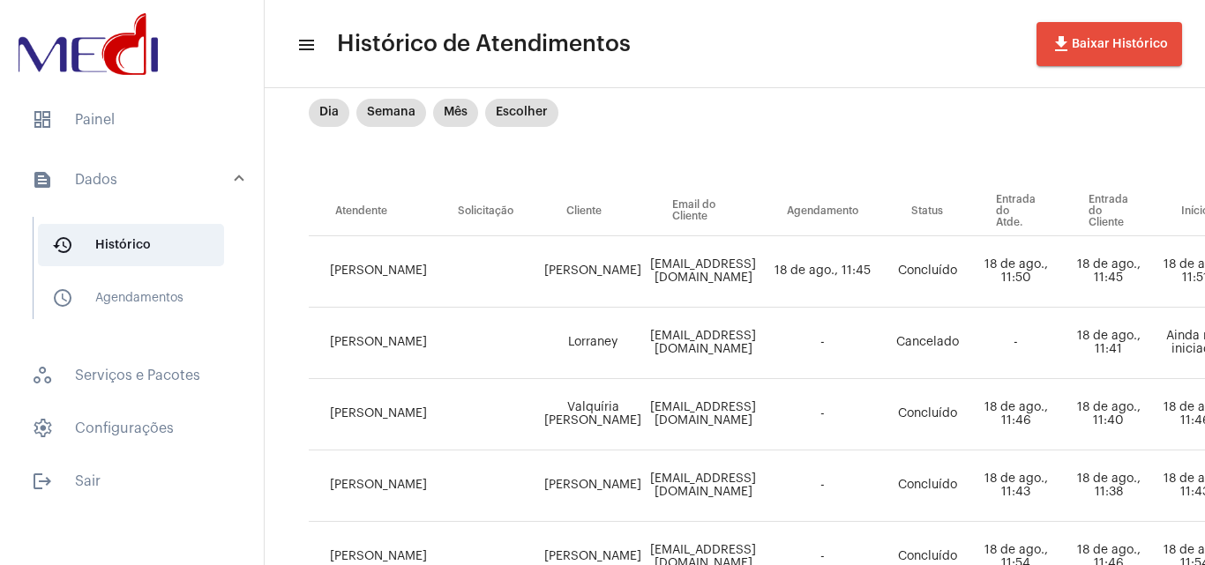
scroll to position [117, 0]
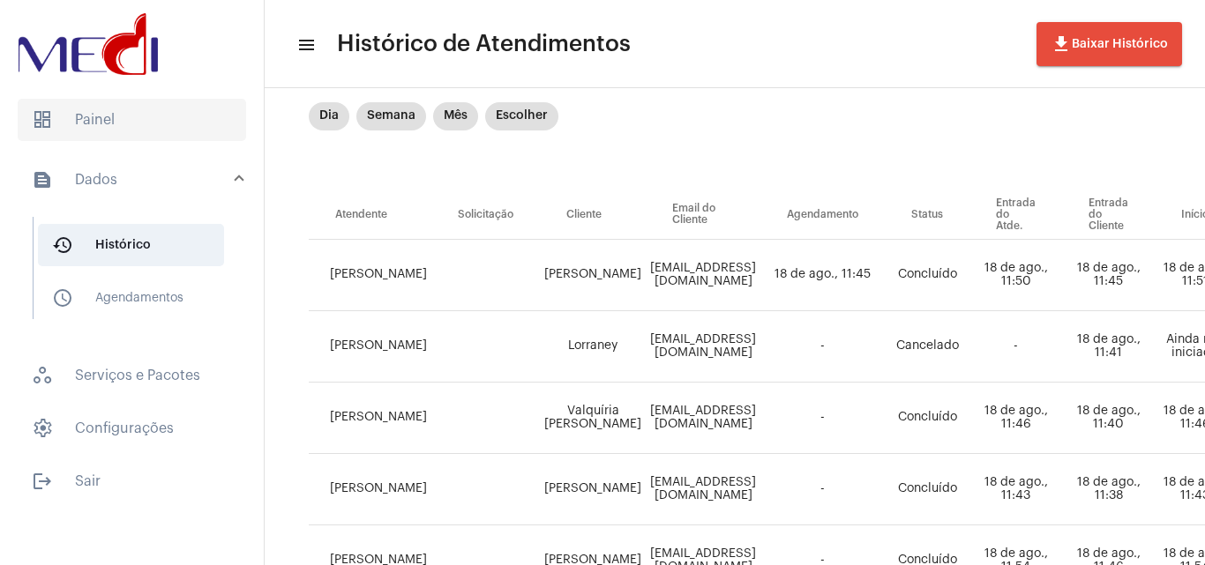
click at [144, 126] on span "dashboard Painel" at bounding box center [132, 120] width 228 height 42
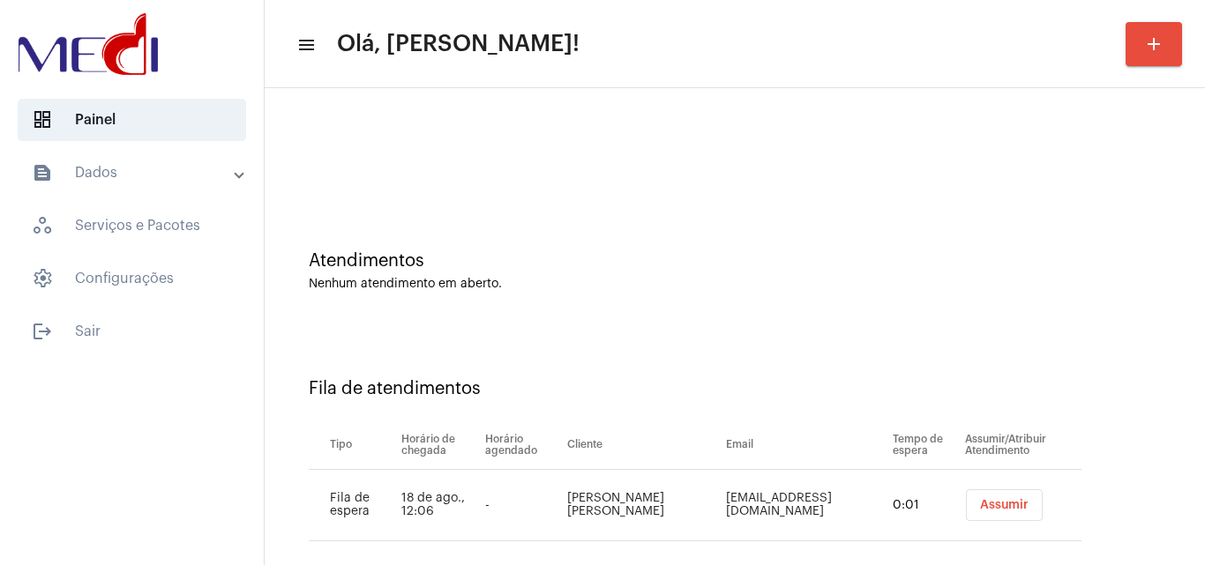
scroll to position [24, 0]
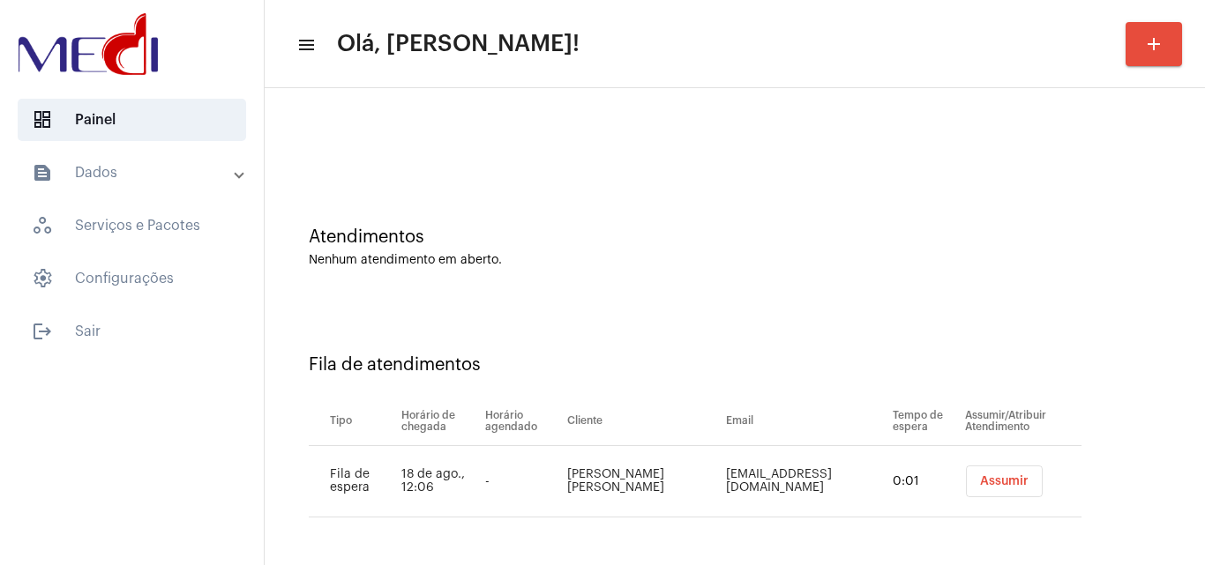
click at [992, 476] on span "Assumir" at bounding box center [1004, 482] width 49 height 12
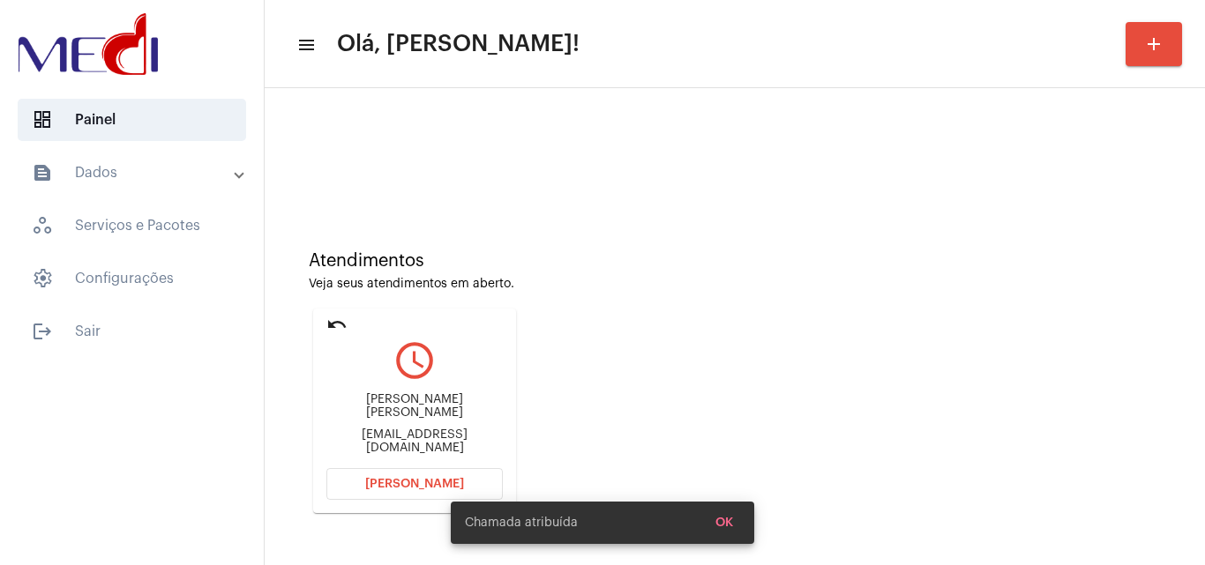
click at [174, 171] on mat-panel-title "text_snippet_outlined Dados" at bounding box center [134, 172] width 204 height 21
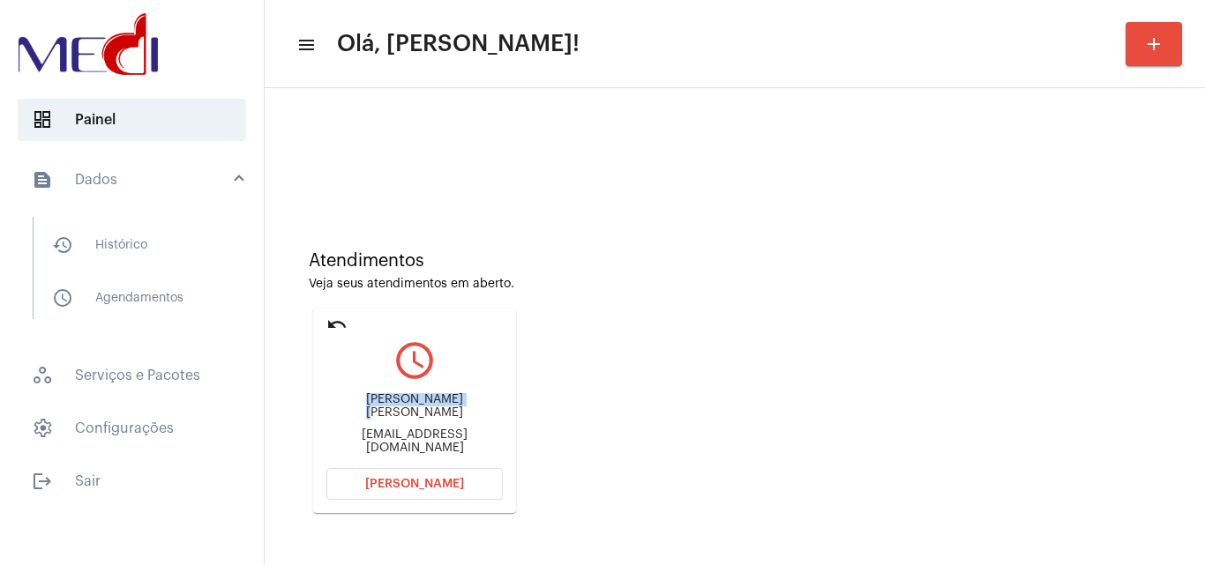
drag, startPoint x: 338, startPoint y: 402, endPoint x: 439, endPoint y: 402, distance: 101.5
click at [439, 402] on div "Danilo de macedo santos edersantosdan@outlook.com" at bounding box center [414, 424] width 176 height 79
copy div "Danilo de maced"
click at [446, 480] on span "Abrir Chamada" at bounding box center [414, 484] width 99 height 12
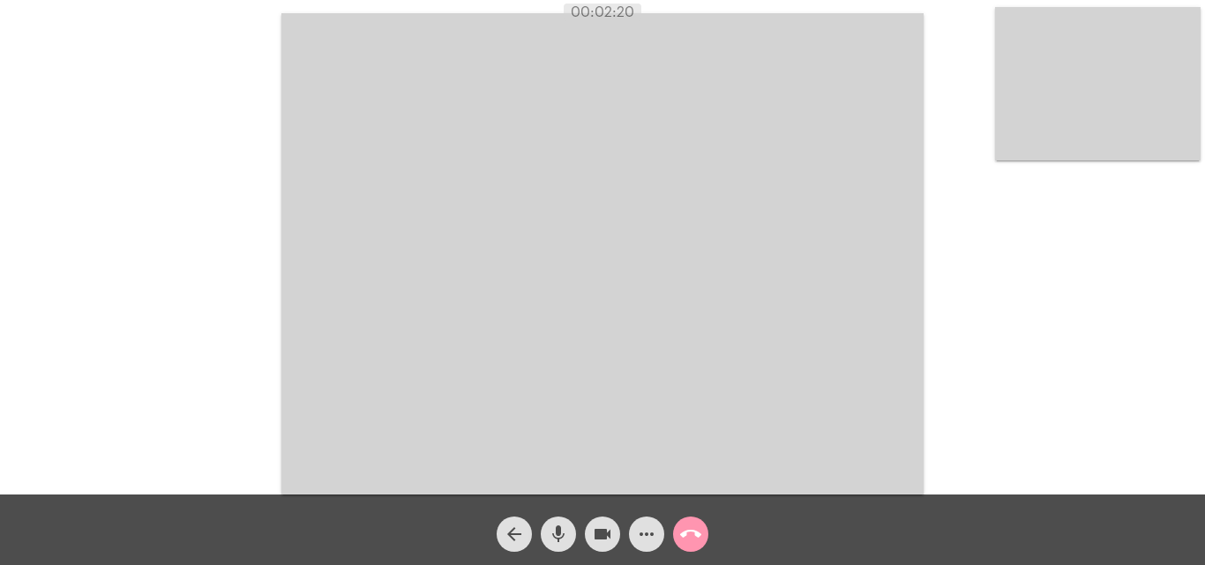
click at [690, 538] on mat-icon "call_end" at bounding box center [690, 534] width 21 height 21
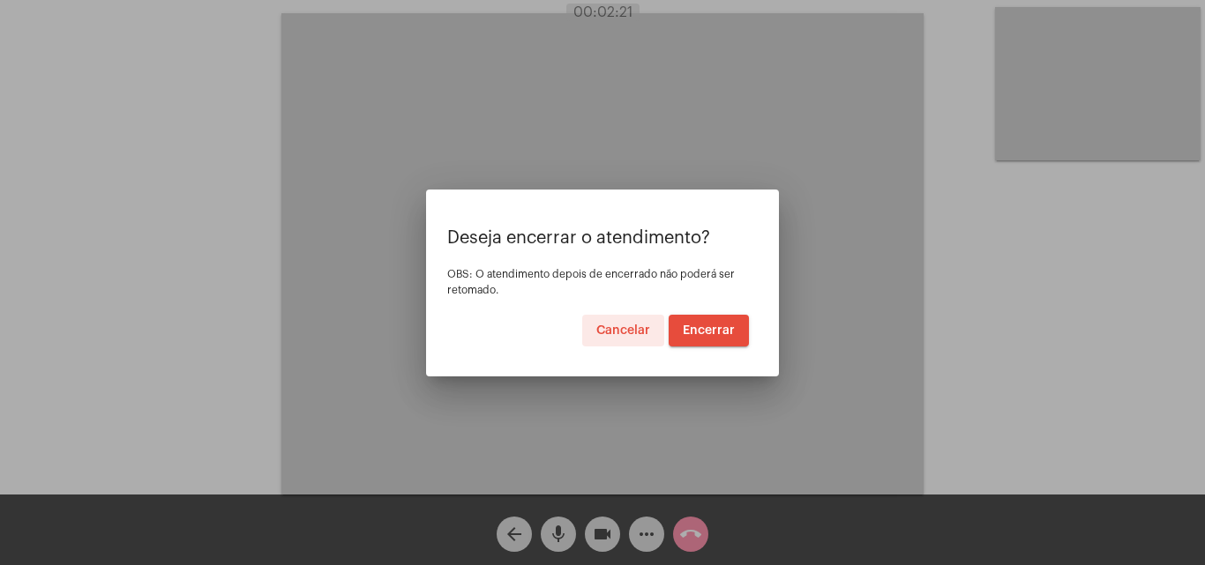
click at [686, 331] on span "Encerrar" at bounding box center [709, 331] width 52 height 12
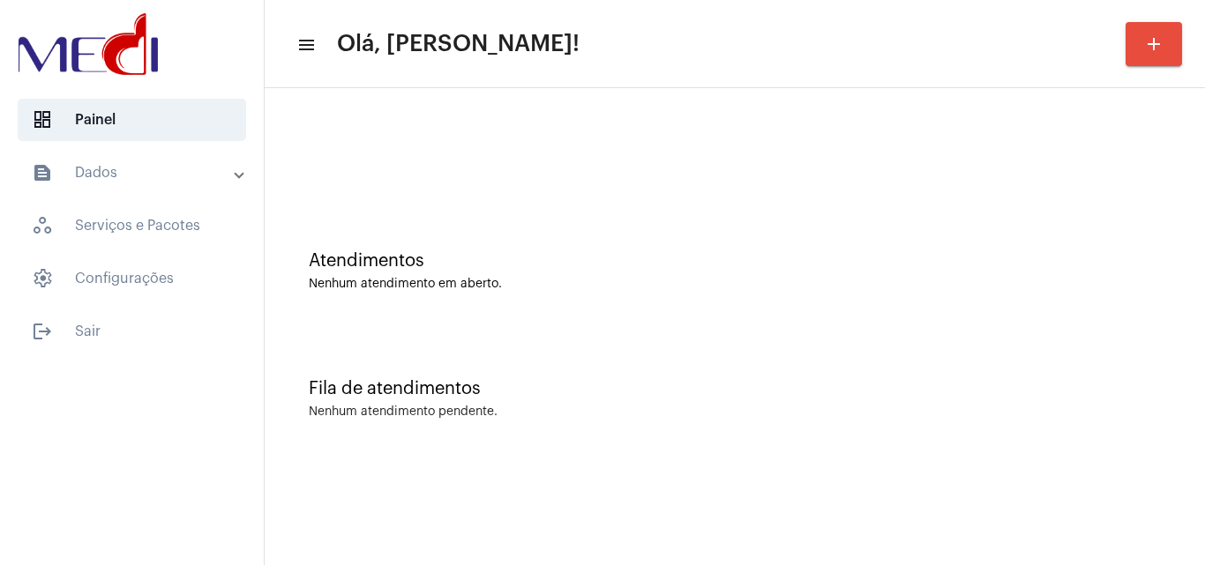
click at [522, 327] on div "Fila de atendimentos Nenhum atendimento pendente." at bounding box center [734, 390] width 923 height 128
click at [528, 300] on div "Atendimentos Nenhum atendimento em aberto." at bounding box center [734, 262] width 923 height 128
click at [605, 462] on div "Atendimentos Nenhum atendimento em aberto. Fila de atendimentos Nenhum atendime…" at bounding box center [735, 275] width 940 height 375
click at [149, 172] on mat-panel-title "text_snippet_outlined Dados" at bounding box center [134, 172] width 204 height 21
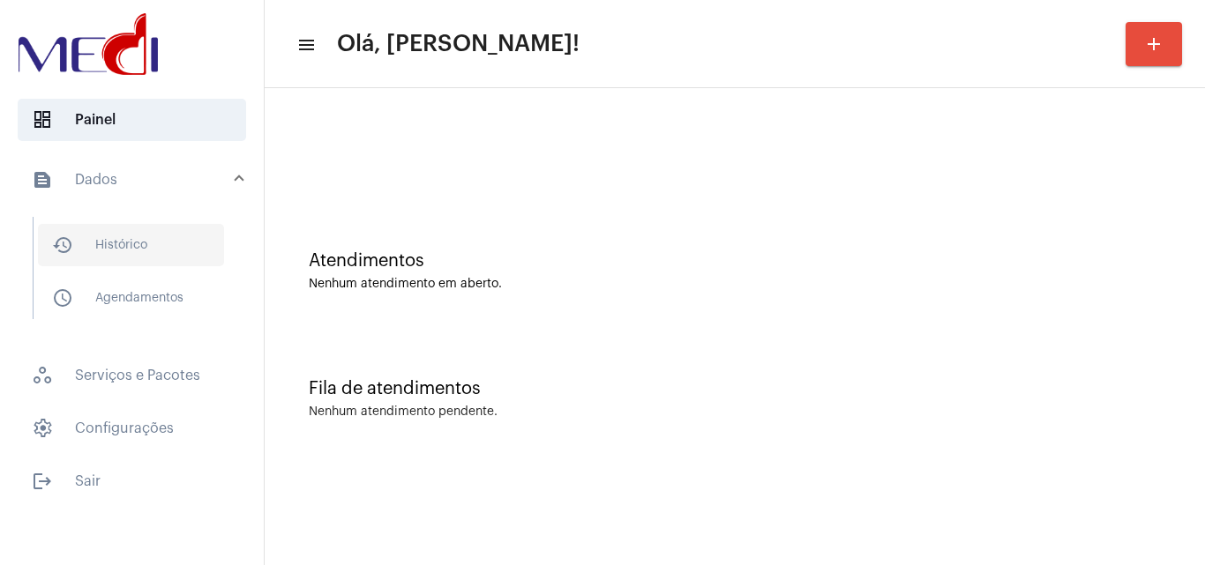
drag, startPoint x: 180, startPoint y: 245, endPoint x: 197, endPoint y: 258, distance: 20.8
click at [179, 246] on span "history_outlined Histórico" at bounding box center [131, 245] width 186 height 42
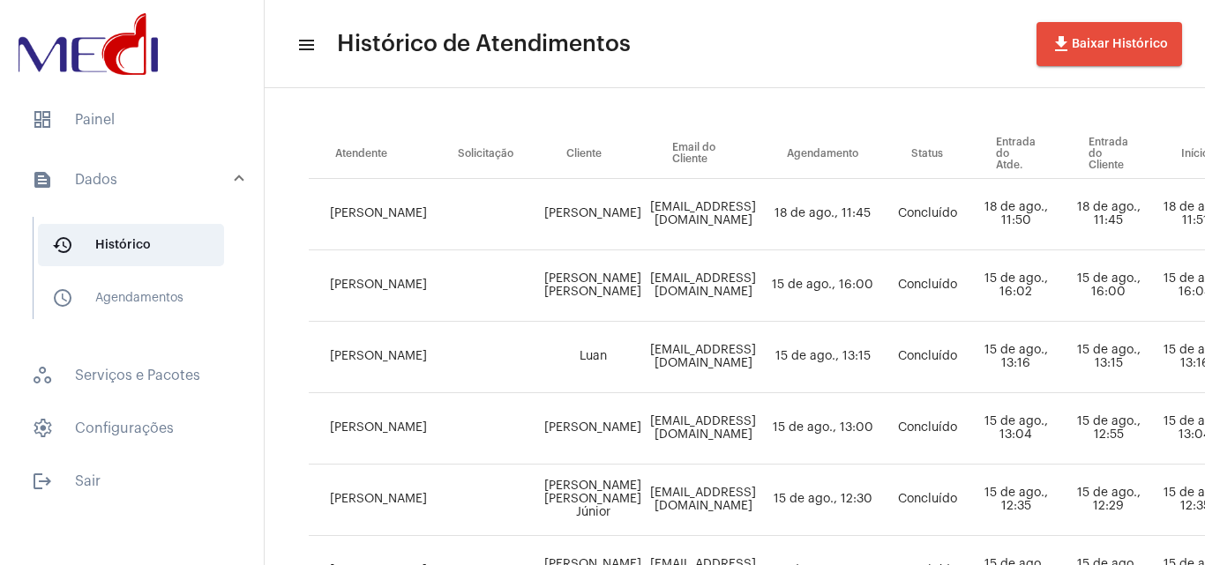
scroll to position [88, 0]
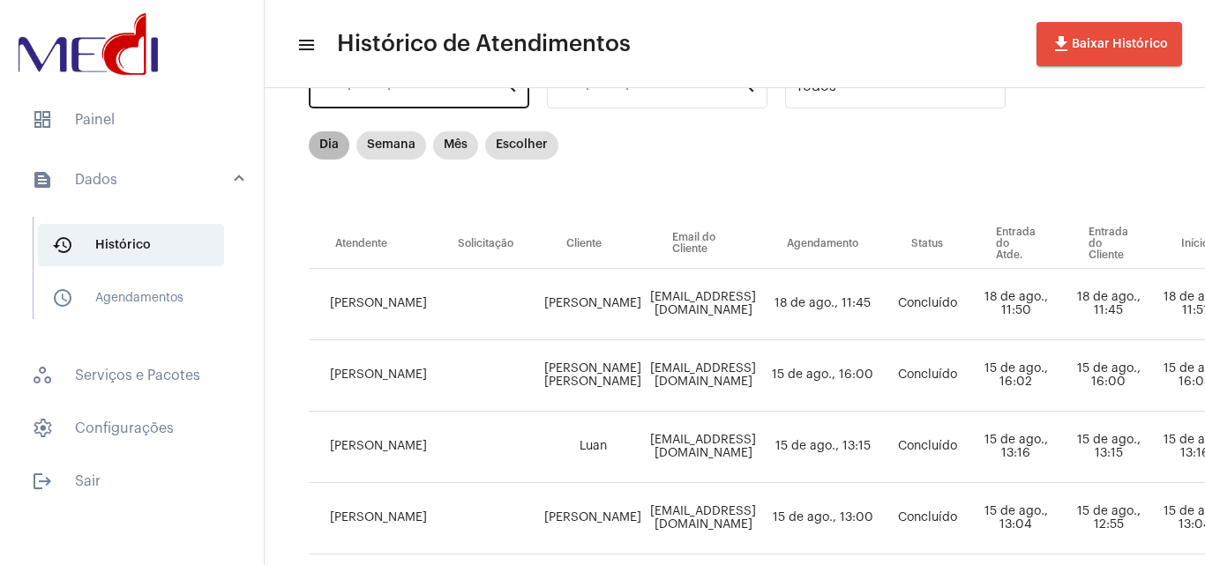
click at [330, 144] on mat-chip "Dia" at bounding box center [329, 145] width 41 height 28
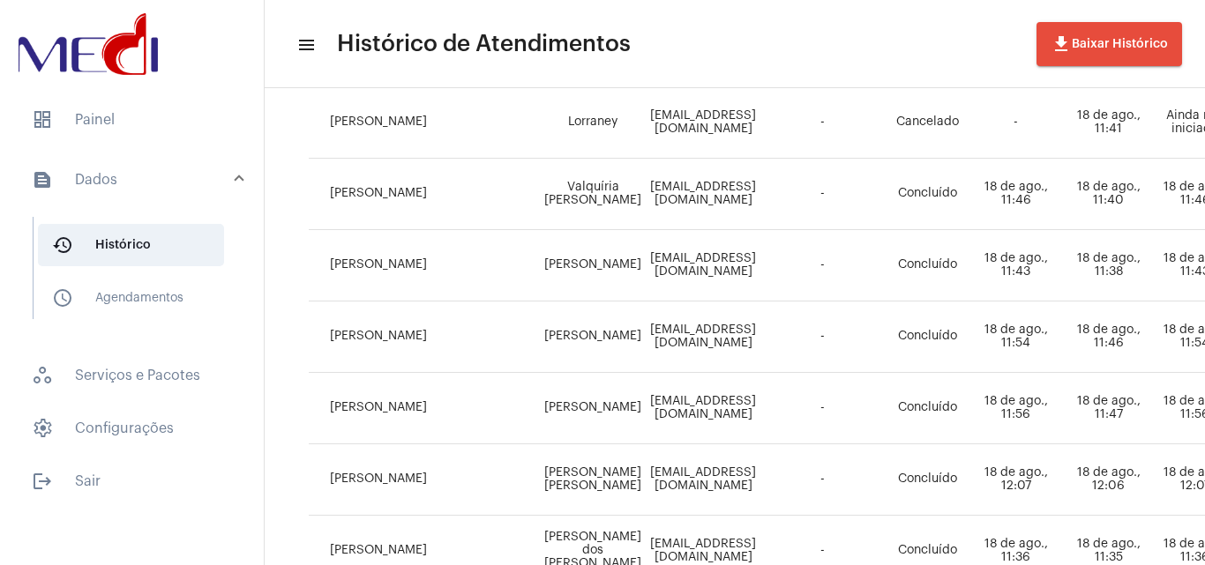
scroll to position [353, 0]
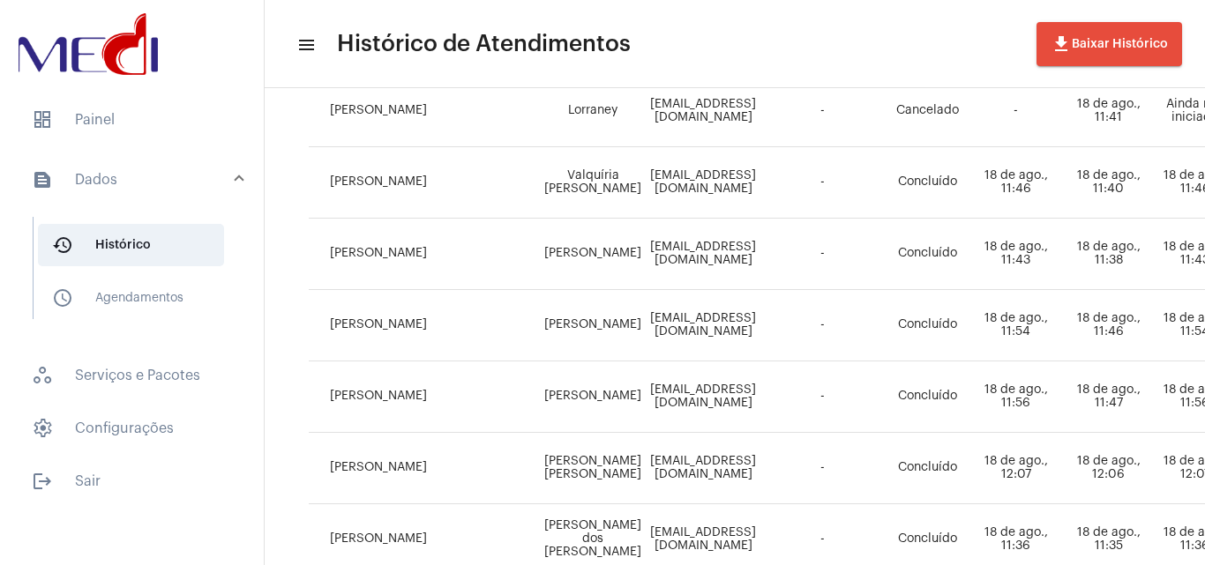
drag, startPoint x: 541, startPoint y: 238, endPoint x: 597, endPoint y: 256, distance: 59.2
click at [597, 256] on td "Adriano Tavares" at bounding box center [593, 254] width 106 height 71
copy td "Adriano Tavares"
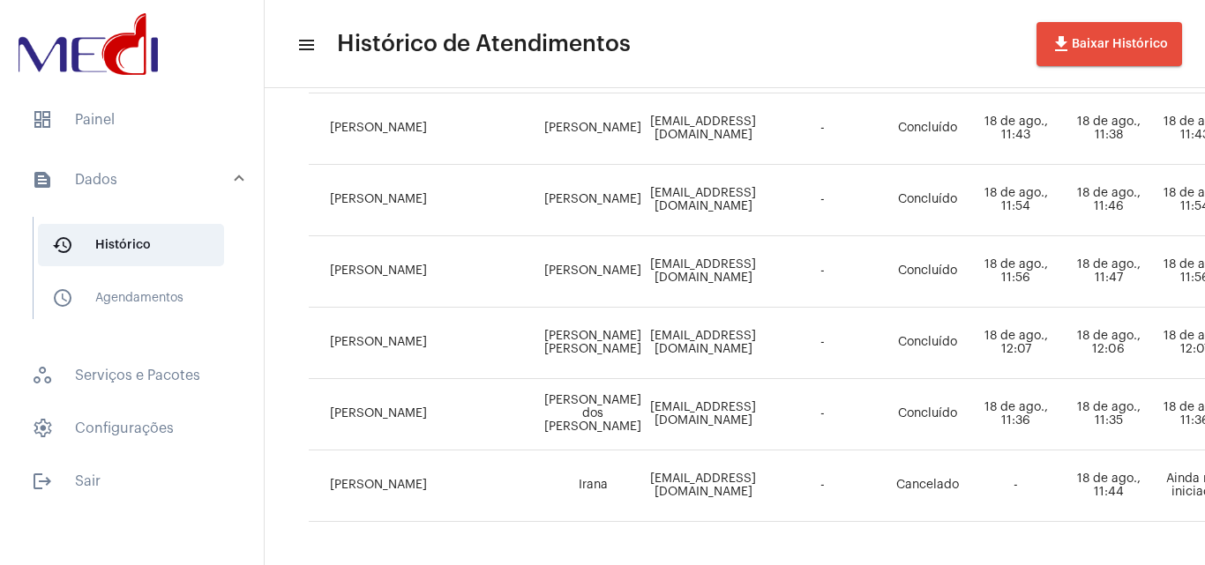
scroll to position [529, 0]
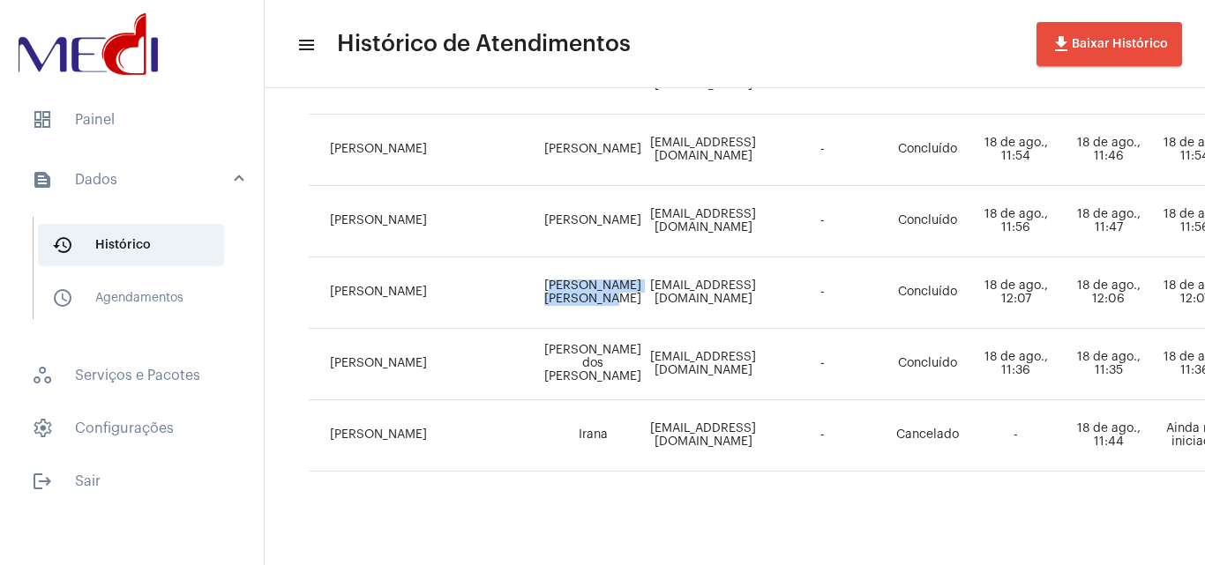
drag, startPoint x: 562, startPoint y: 281, endPoint x: 605, endPoint y: 302, distance: 47.8
click at [605, 302] on td "Danilo de macedo santos" at bounding box center [593, 293] width 106 height 71
copy td "Danilo de macedo santos"
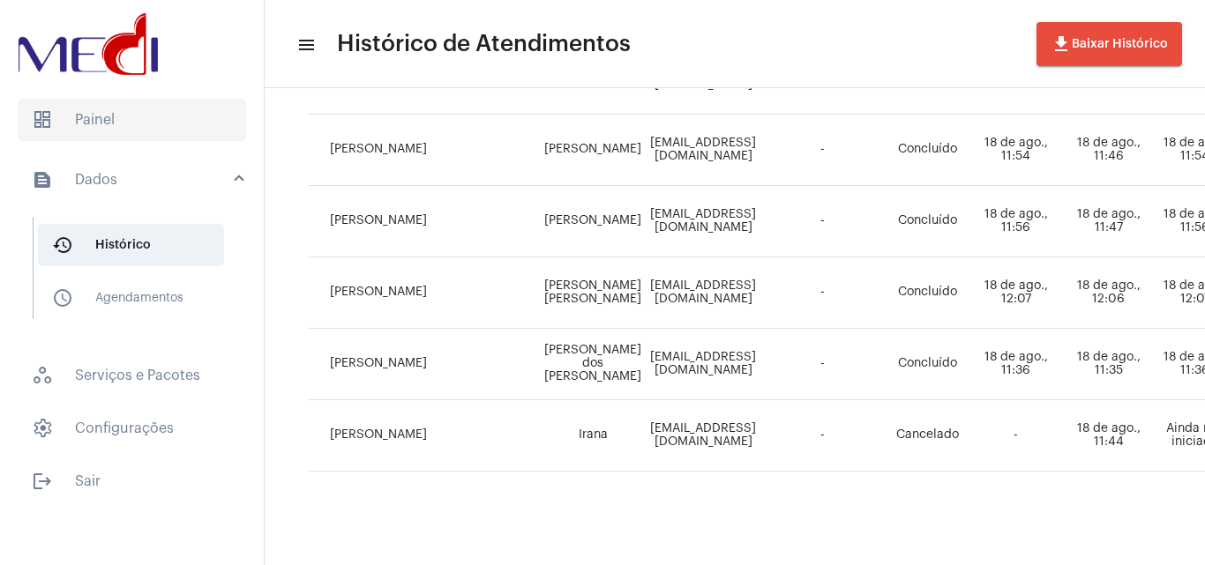
click at [83, 116] on span "dashboard Painel" at bounding box center [132, 120] width 228 height 42
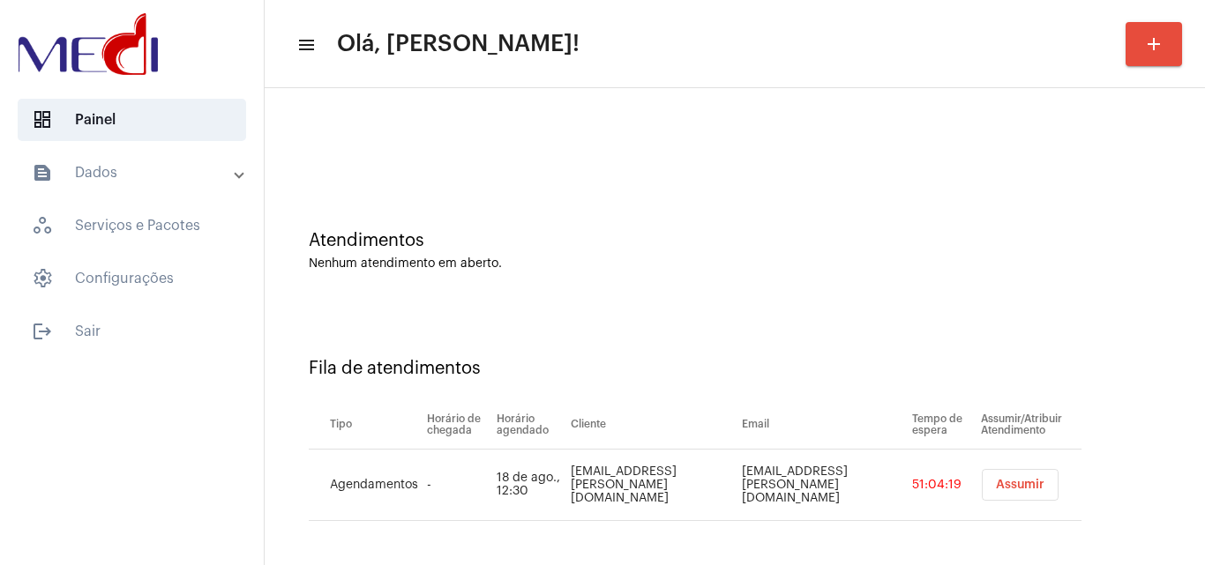
scroll to position [24, 0]
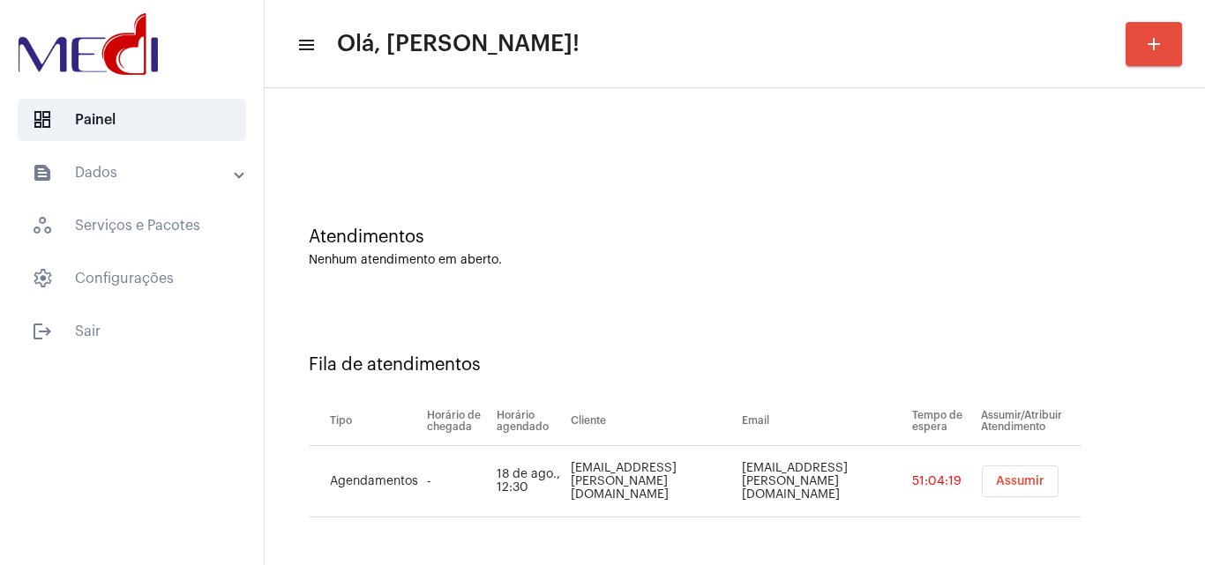
click at [996, 480] on span "Assumir" at bounding box center [1020, 482] width 49 height 12
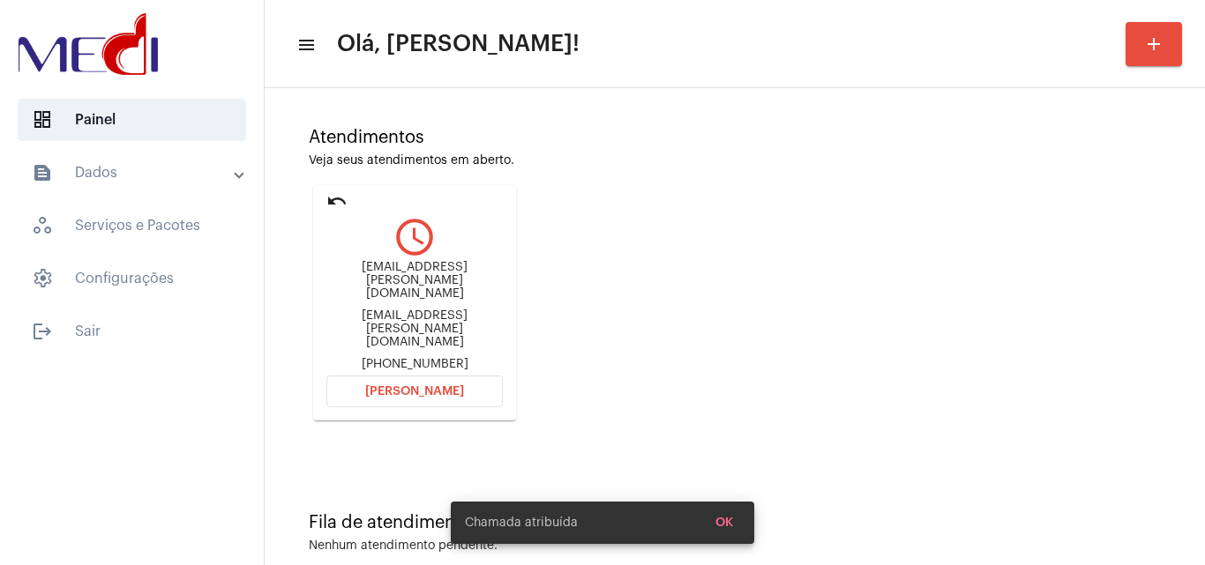
scroll to position [124, 0]
drag, startPoint x: 341, startPoint y: 272, endPoint x: 401, endPoint y: 266, distance: 59.3
click at [401, 266] on div "Egito.elias@hotmail.com Egito.elias@hotmail.com +5592991928448" at bounding box center [414, 315] width 176 height 110
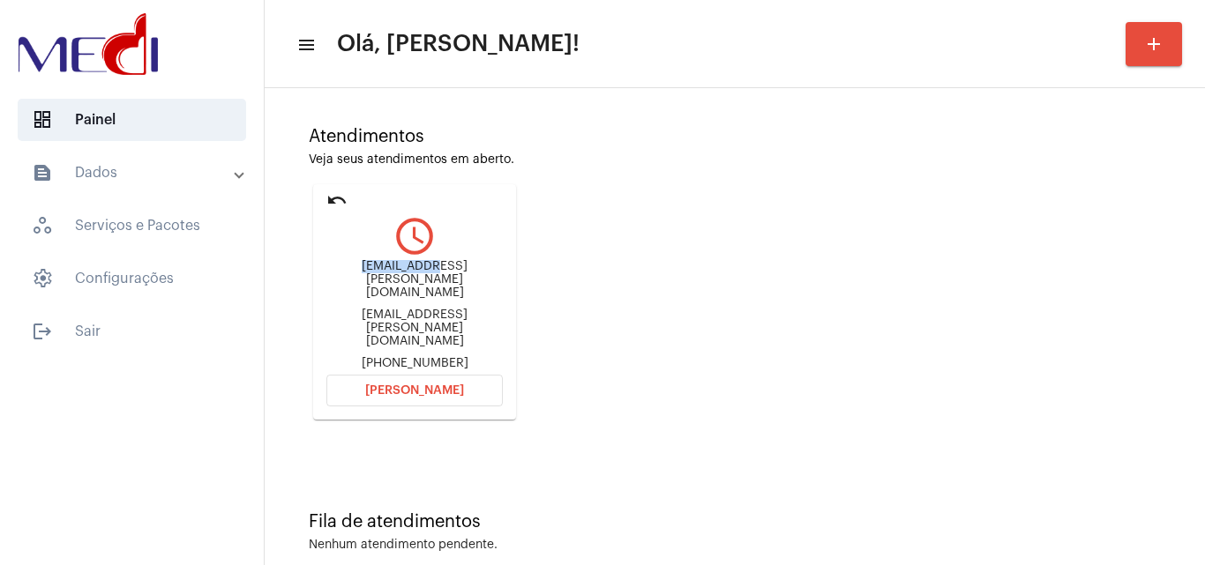
copy div "Egito.elias"
click at [426, 385] on span "[PERSON_NAME]" at bounding box center [414, 391] width 99 height 12
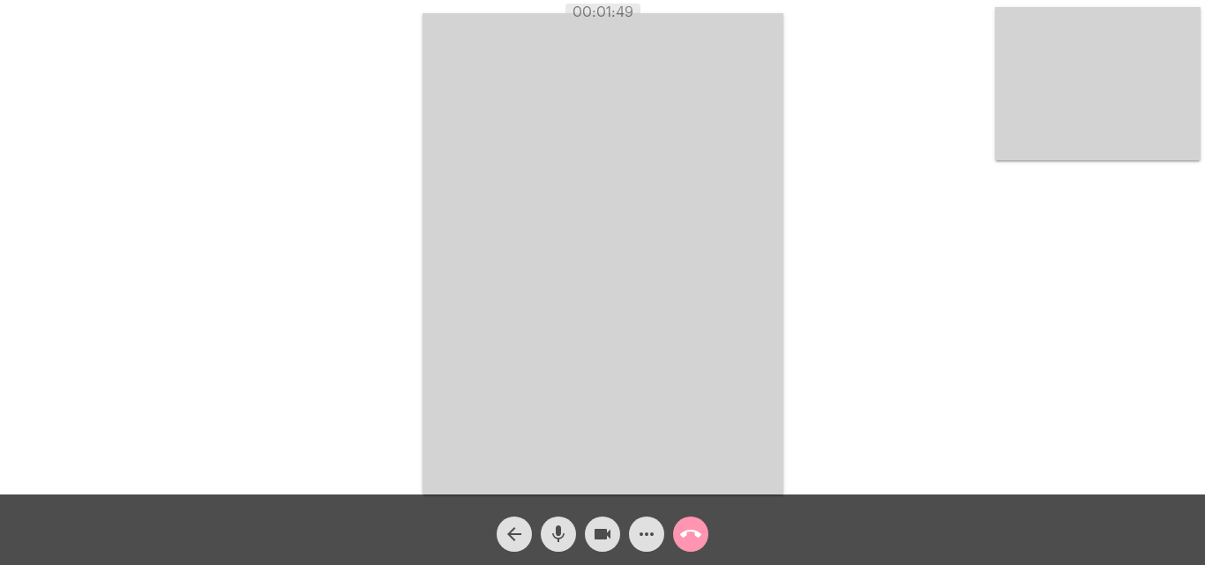
click at [687, 532] on mat-icon "call_end" at bounding box center [690, 534] width 21 height 21
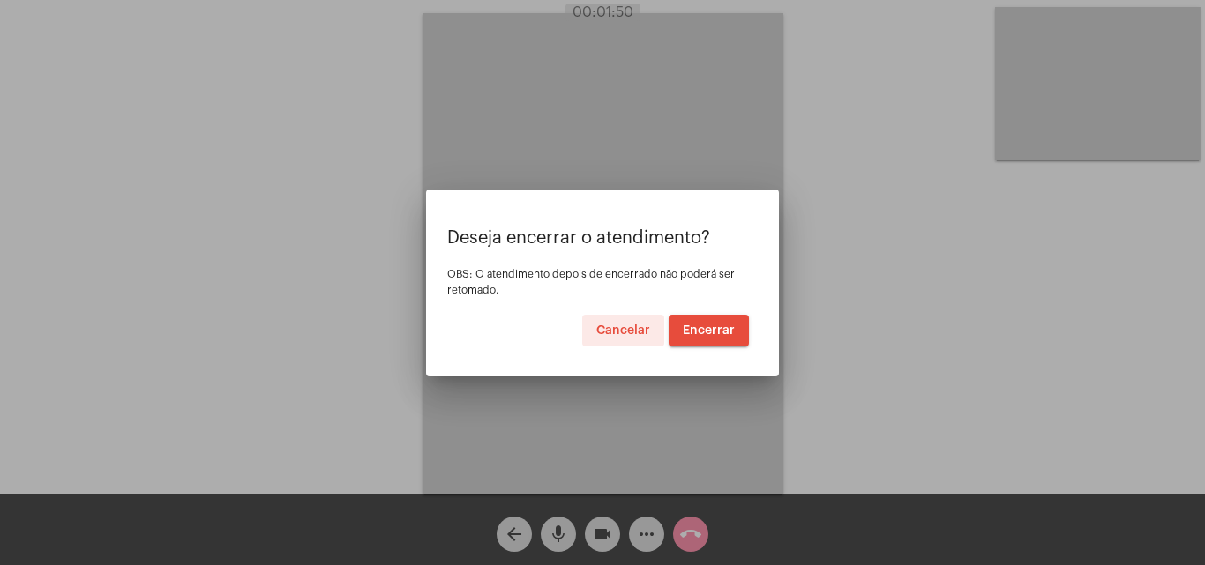
click at [706, 335] on span "Encerrar" at bounding box center [709, 331] width 52 height 12
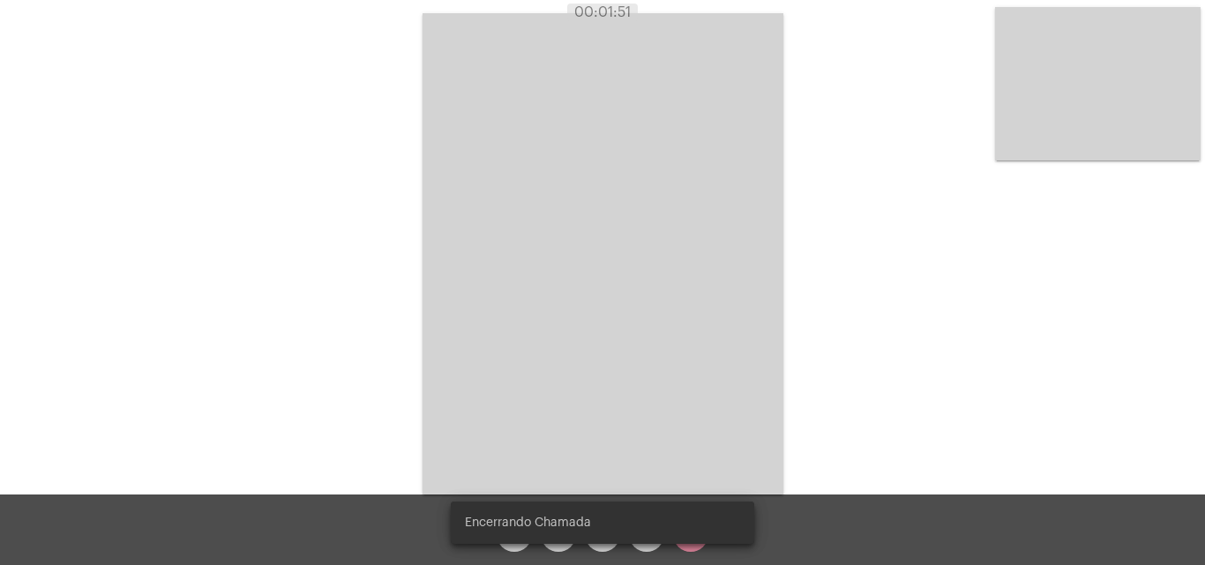
click at [701, 318] on video at bounding box center [603, 254] width 361 height 482
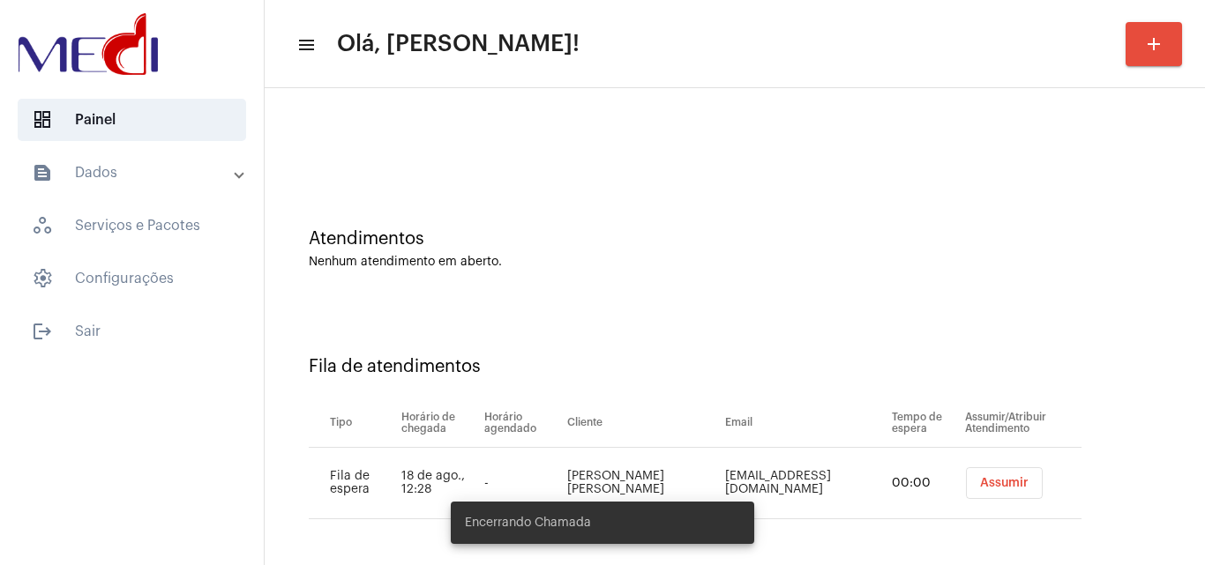
scroll to position [24, 0]
click at [995, 483] on span "Assumir" at bounding box center [1004, 482] width 49 height 12
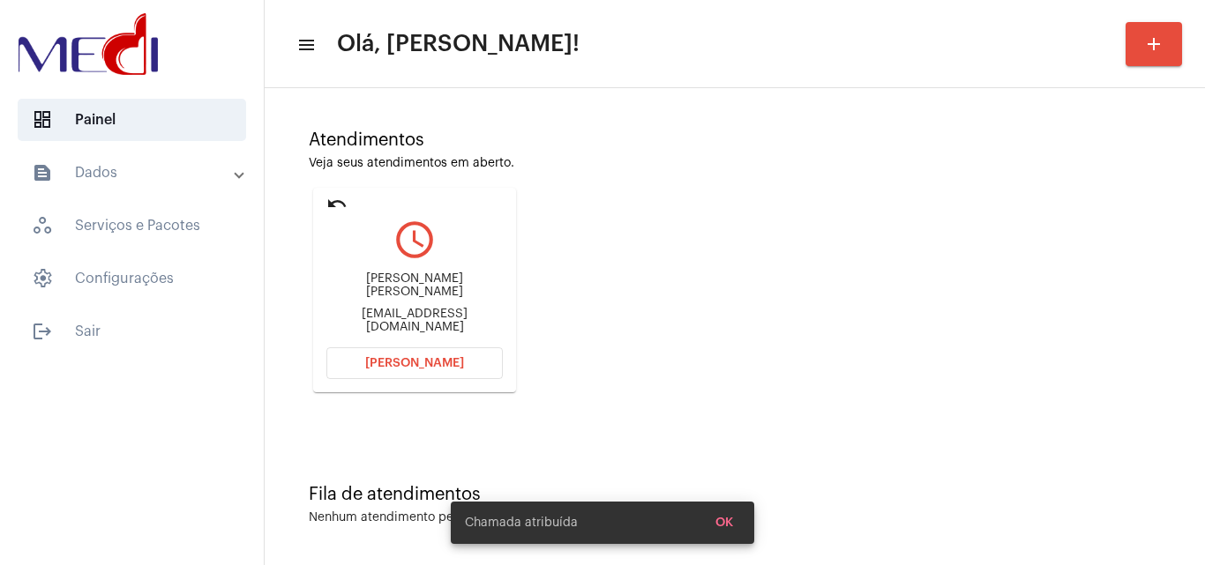
scroll to position [124, 0]
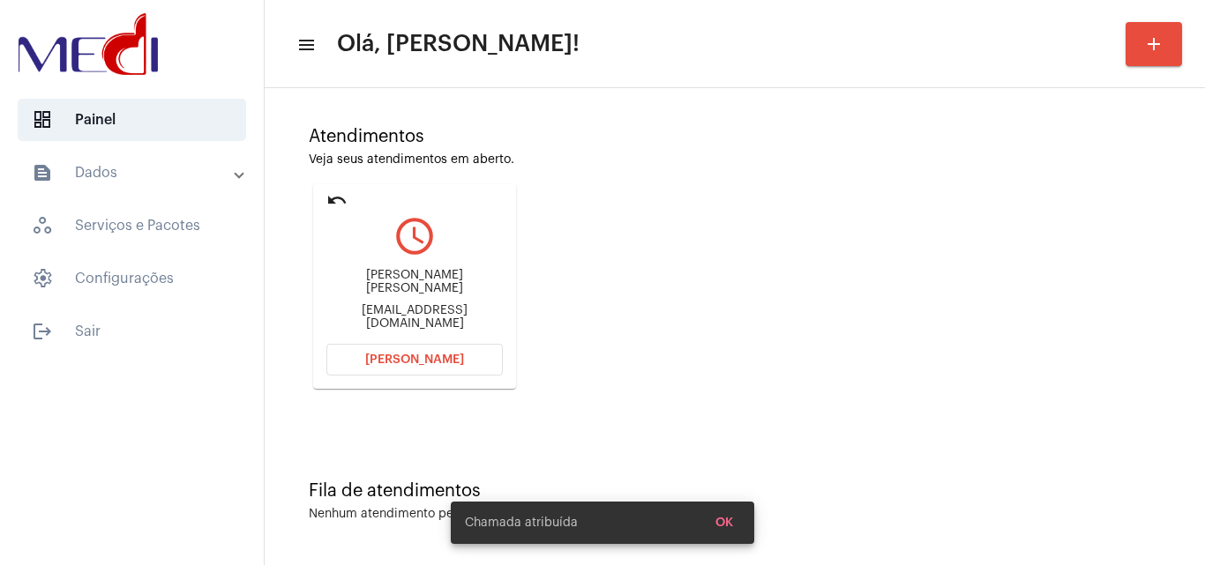
drag, startPoint x: 337, startPoint y: 283, endPoint x: 409, endPoint y: 290, distance: 72.7
click at [412, 288] on div "Isabella Erik de Freitas" at bounding box center [414, 282] width 176 height 26
copy div "Isabella Eri"
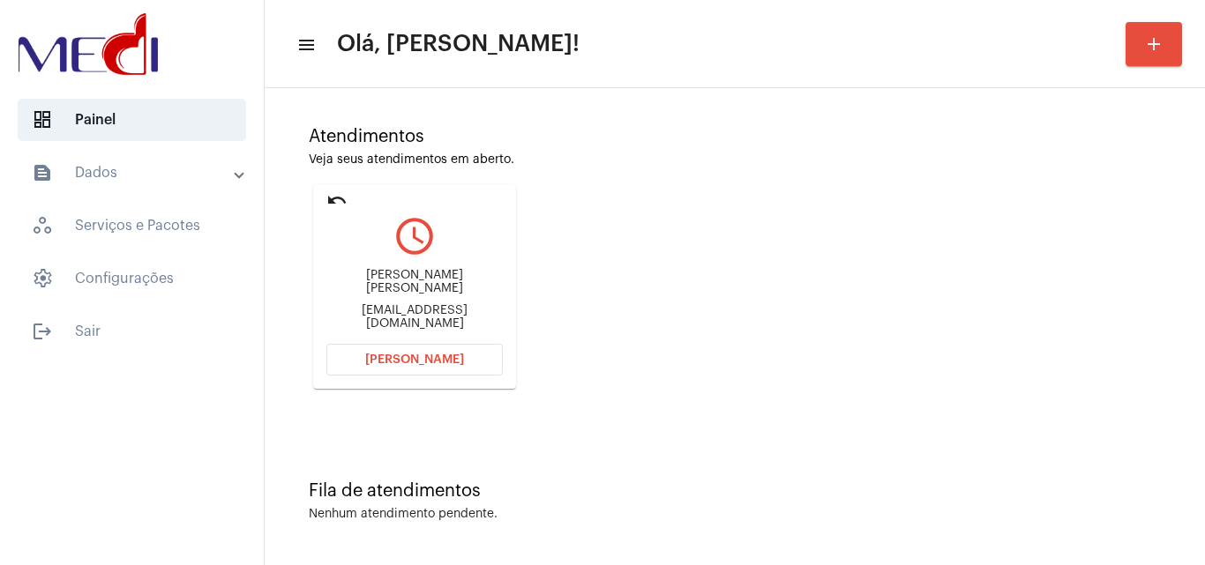
click at [416, 362] on span "[PERSON_NAME]" at bounding box center [414, 360] width 99 height 12
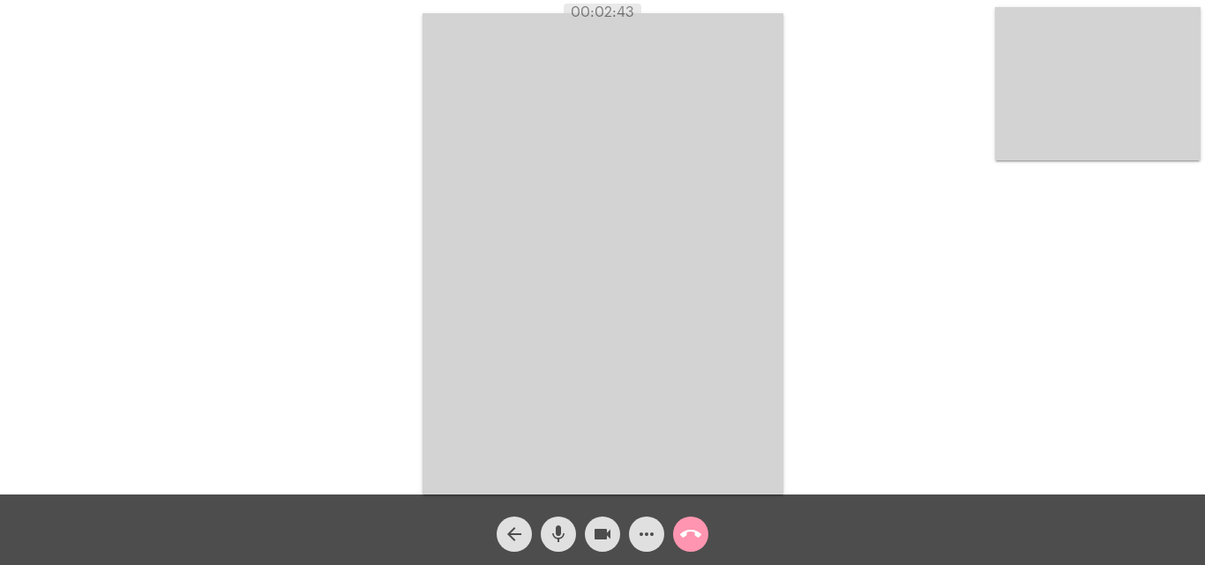
click at [700, 539] on mat-icon "call_end" at bounding box center [690, 534] width 21 height 21
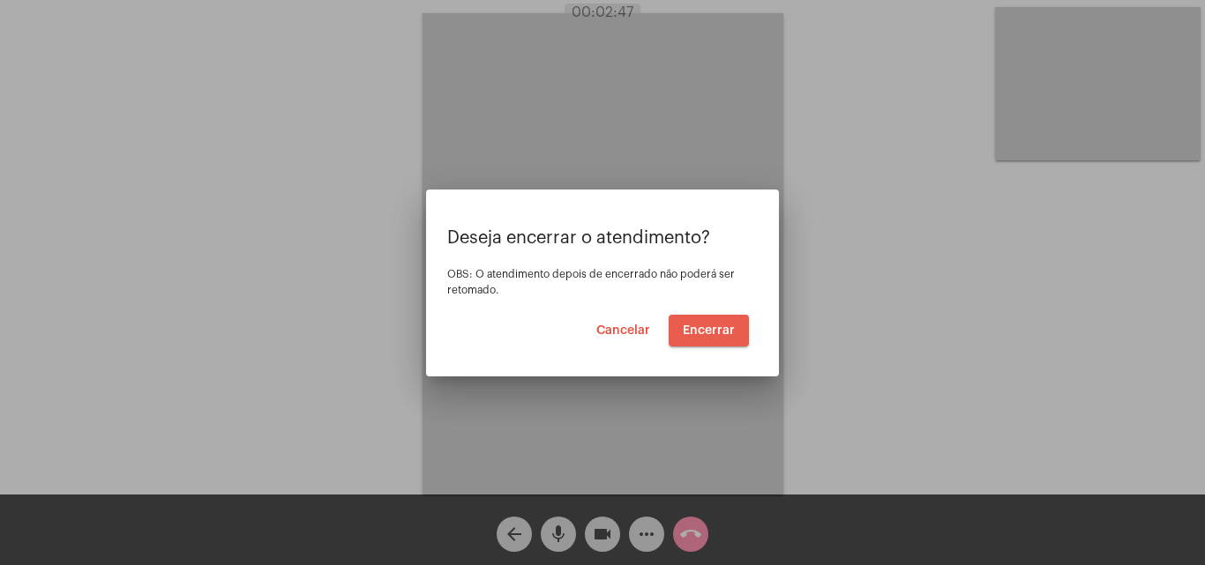
click at [697, 326] on span "Encerrar" at bounding box center [709, 331] width 52 height 12
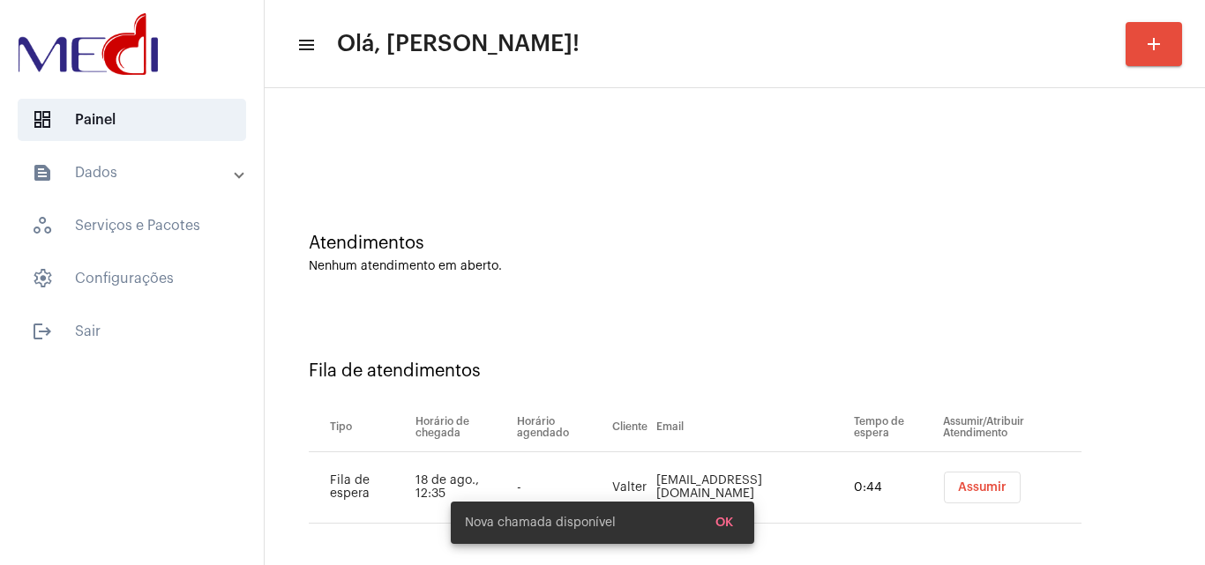
scroll to position [24, 0]
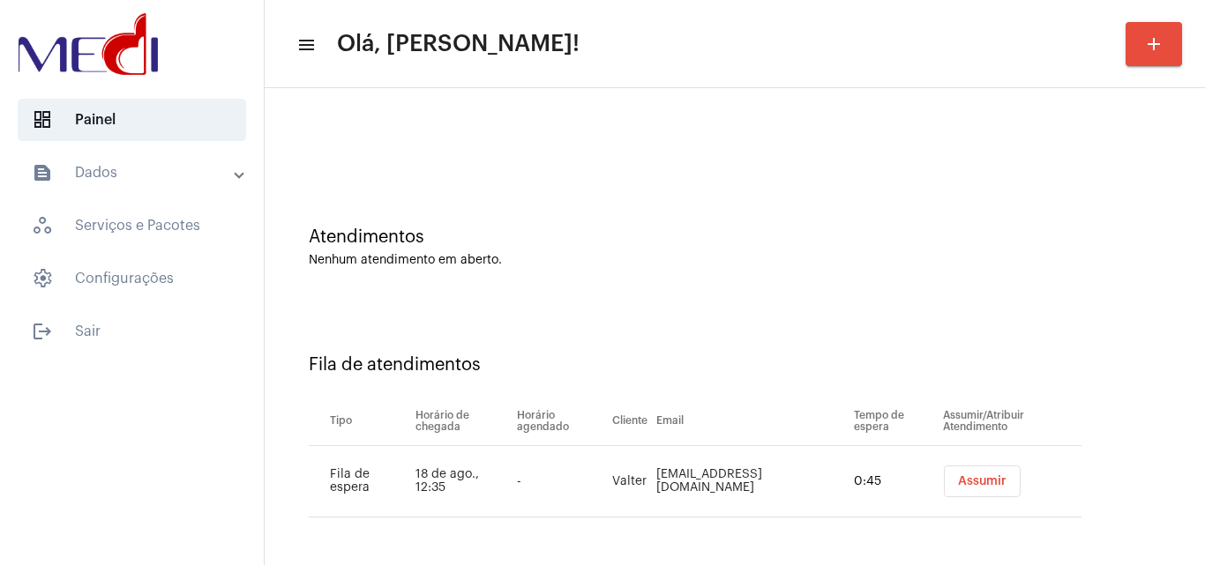
click at [962, 485] on span "Assumir" at bounding box center [982, 482] width 49 height 12
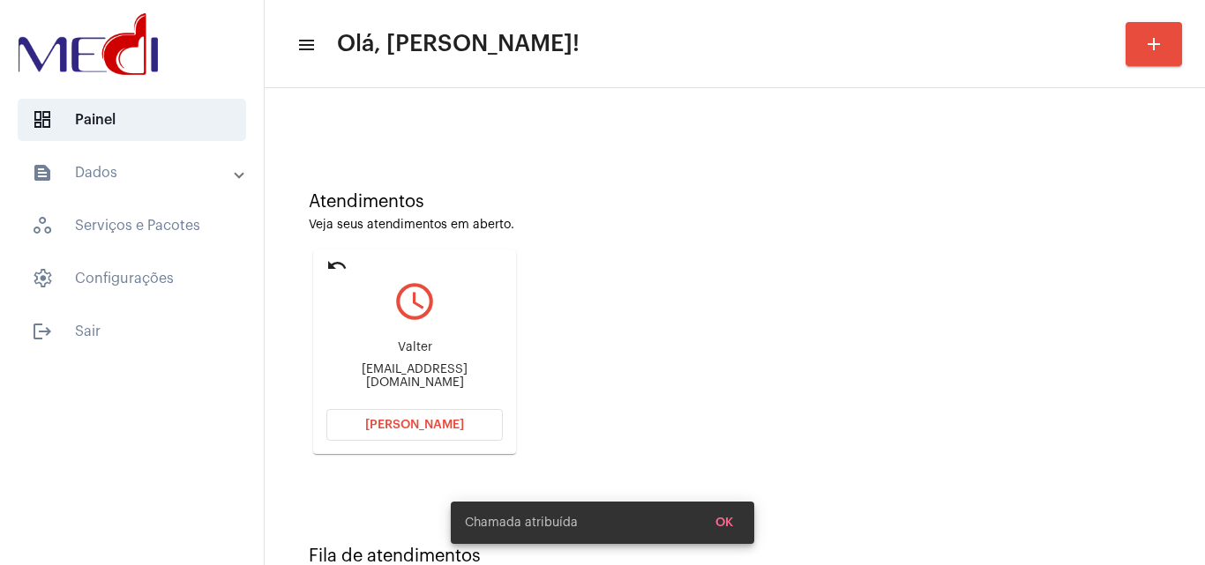
scroll to position [124, 0]
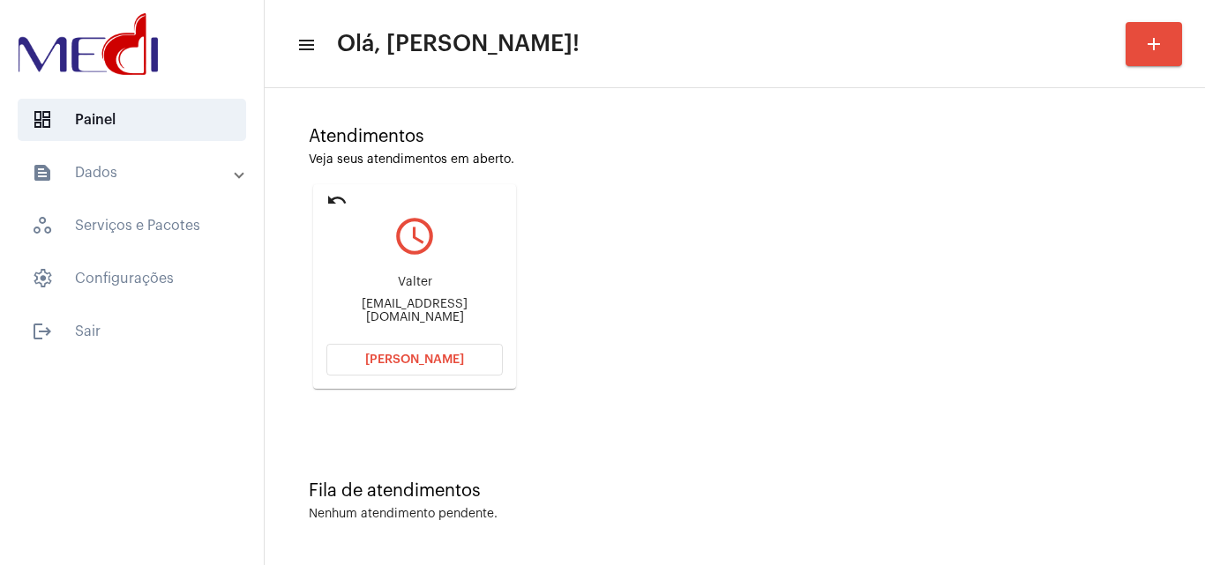
drag, startPoint x: 393, startPoint y: 282, endPoint x: 444, endPoint y: 287, distance: 50.5
click at [444, 287] on div "Valter" at bounding box center [414, 282] width 176 height 13
copy div "Valter"
click at [404, 349] on button "[PERSON_NAME]" at bounding box center [414, 360] width 176 height 32
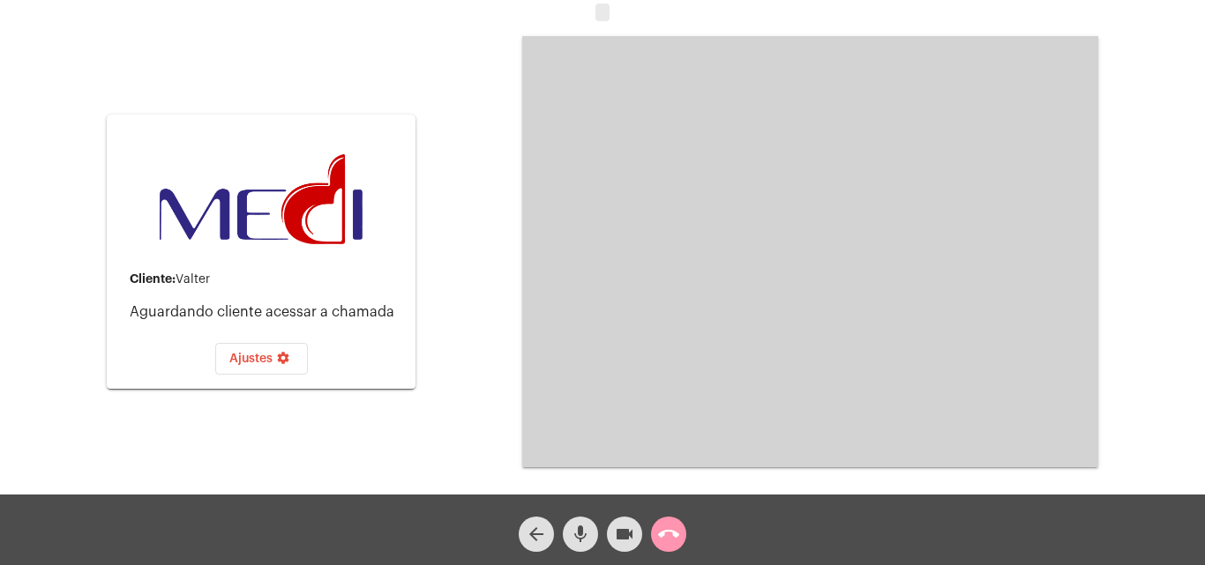
click at [576, 524] on mat-icon "mic" at bounding box center [580, 534] width 21 height 21
click at [579, 534] on mat-icon "mic_off" at bounding box center [580, 534] width 21 height 21
click at [582, 537] on mat-icon "mic" at bounding box center [580, 534] width 21 height 21
click at [665, 531] on mat-icon "call_end" at bounding box center [668, 534] width 21 height 21
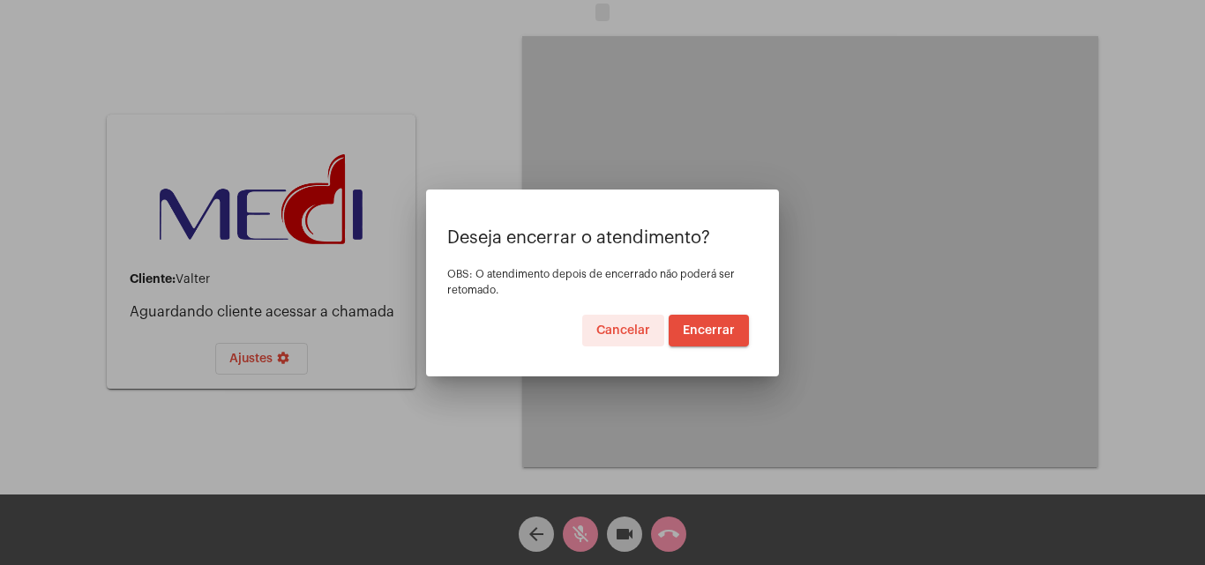
click at [708, 328] on span "Encerrar" at bounding box center [709, 331] width 52 height 12
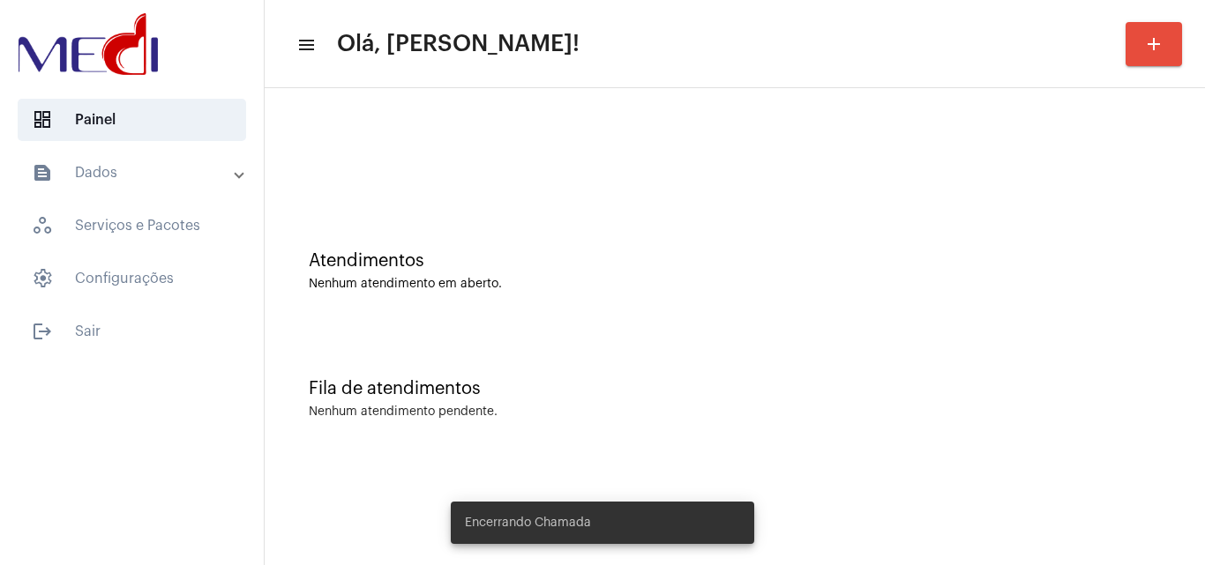
click at [558, 297] on div "Atendimentos Nenhum atendimento em aberto." at bounding box center [734, 262] width 923 height 128
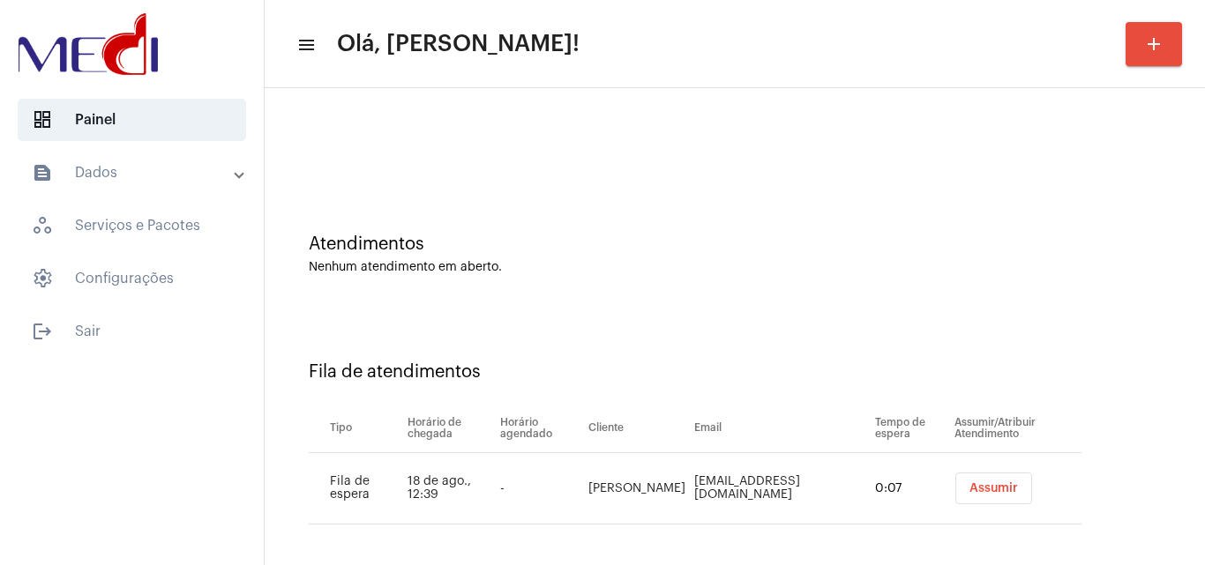
scroll to position [24, 0]
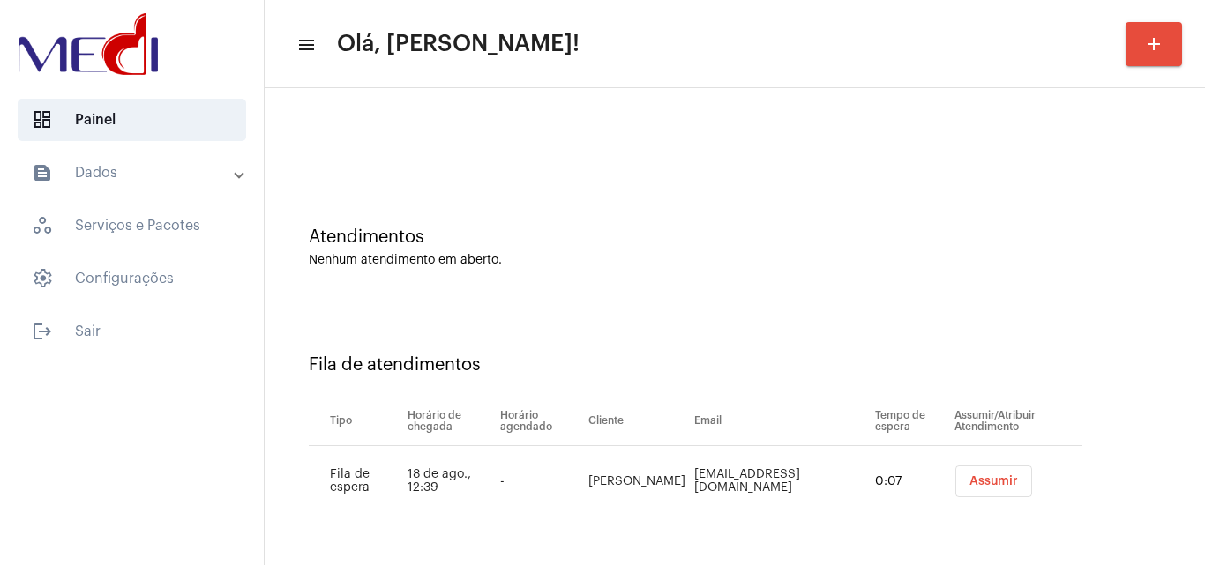
click at [1004, 484] on button "Assumir" at bounding box center [993, 482] width 77 height 32
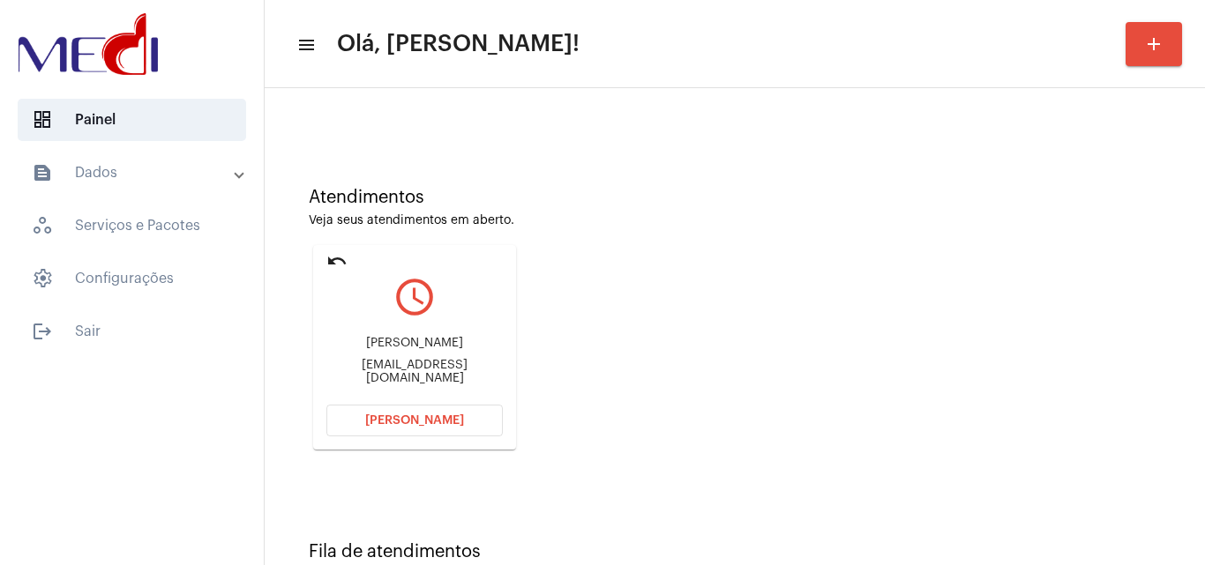
scroll to position [124, 0]
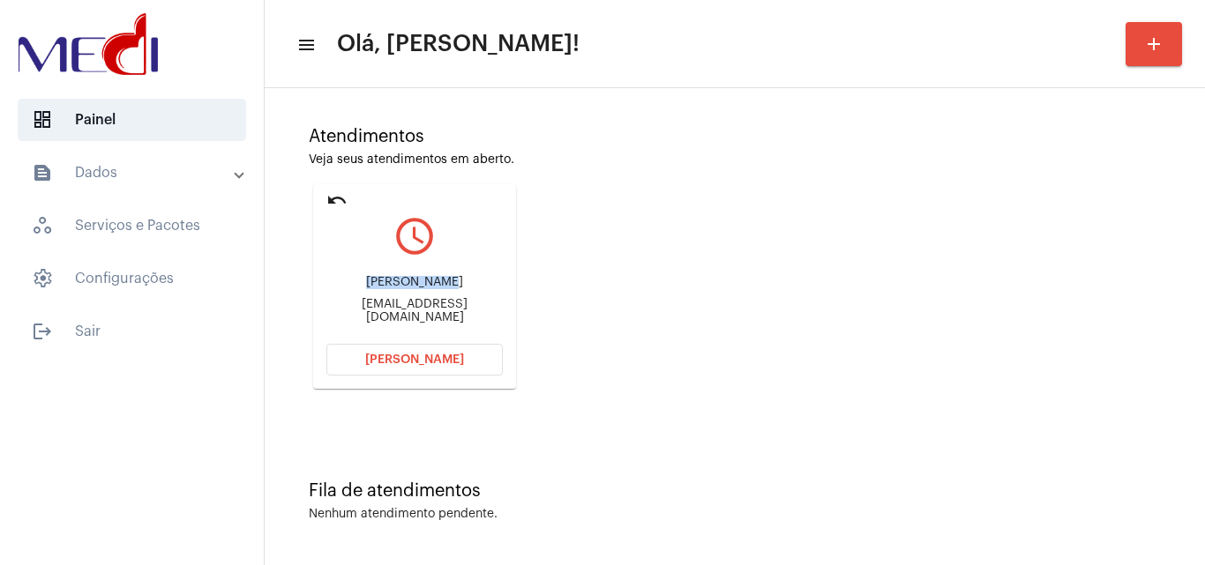
drag, startPoint x: 391, startPoint y: 283, endPoint x: 431, endPoint y: 284, distance: 39.7
click at [431, 284] on div "Bianca maia da Silva [EMAIL_ADDRESS][DOMAIN_NAME]" at bounding box center [414, 299] width 176 height 79
click at [398, 355] on span "[PERSON_NAME]" at bounding box center [414, 360] width 99 height 12
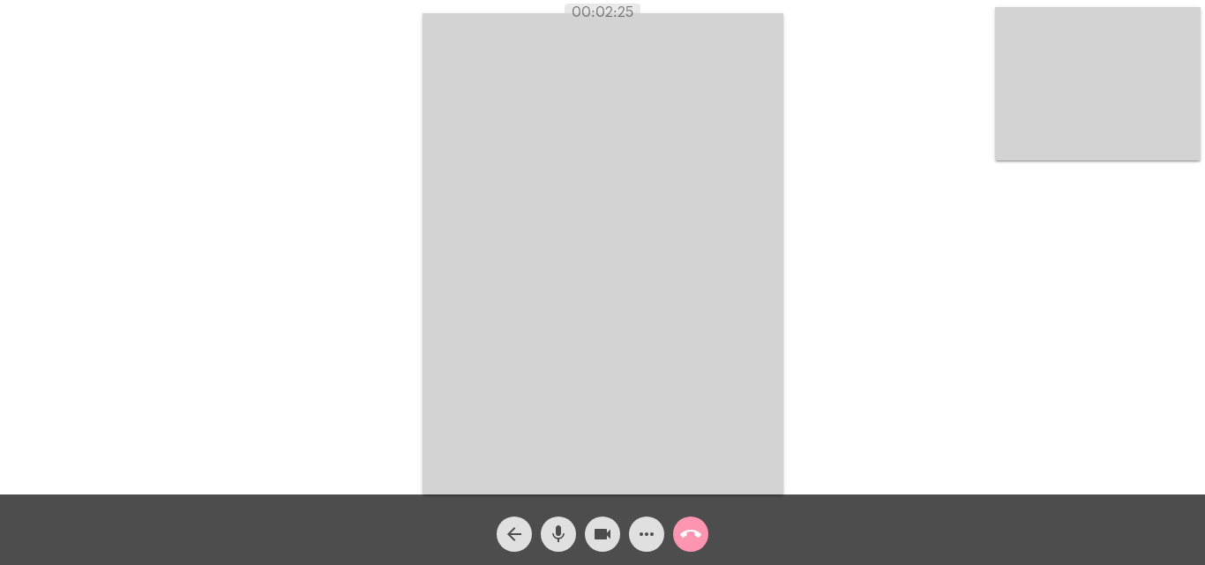
click at [691, 535] on mat-icon "call_end" at bounding box center [690, 534] width 21 height 21
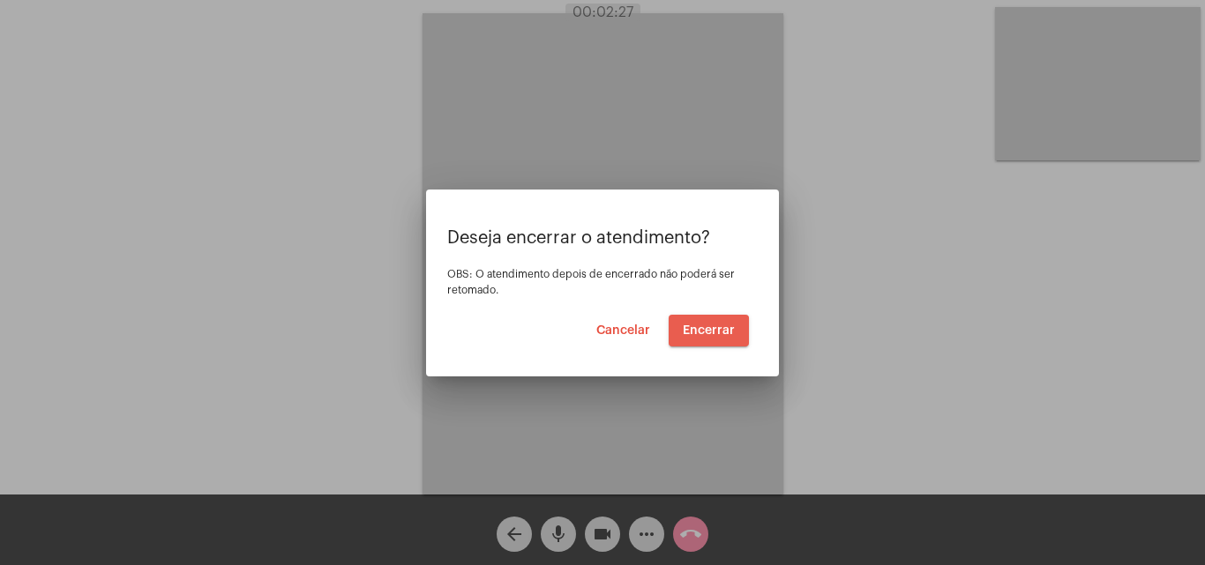
click at [695, 333] on span "Encerrar" at bounding box center [709, 331] width 52 height 12
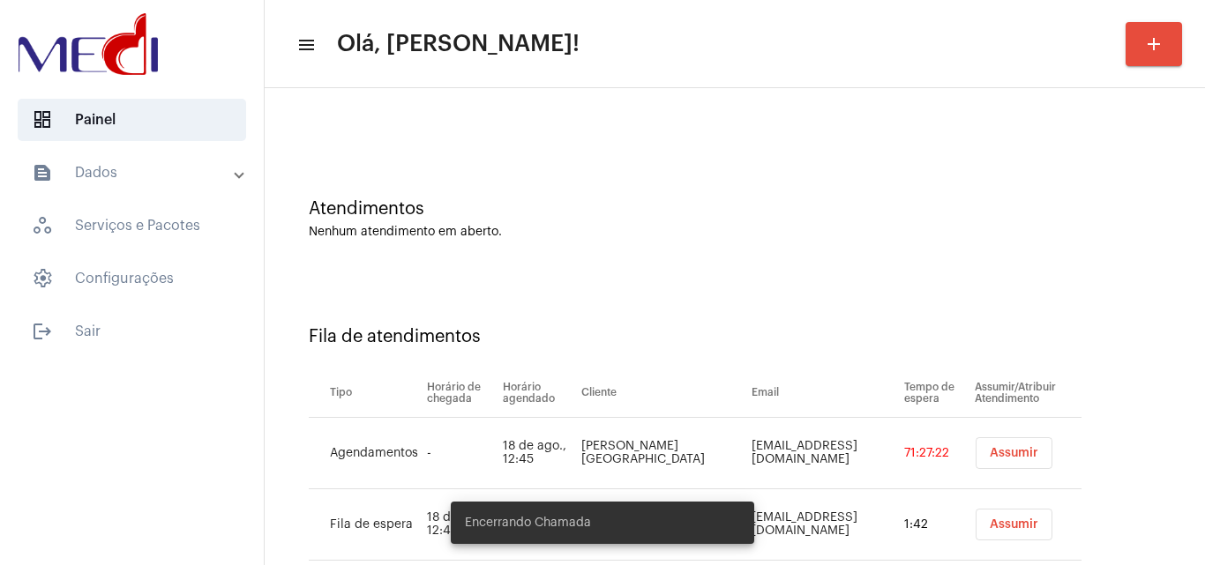
scroll to position [95, 0]
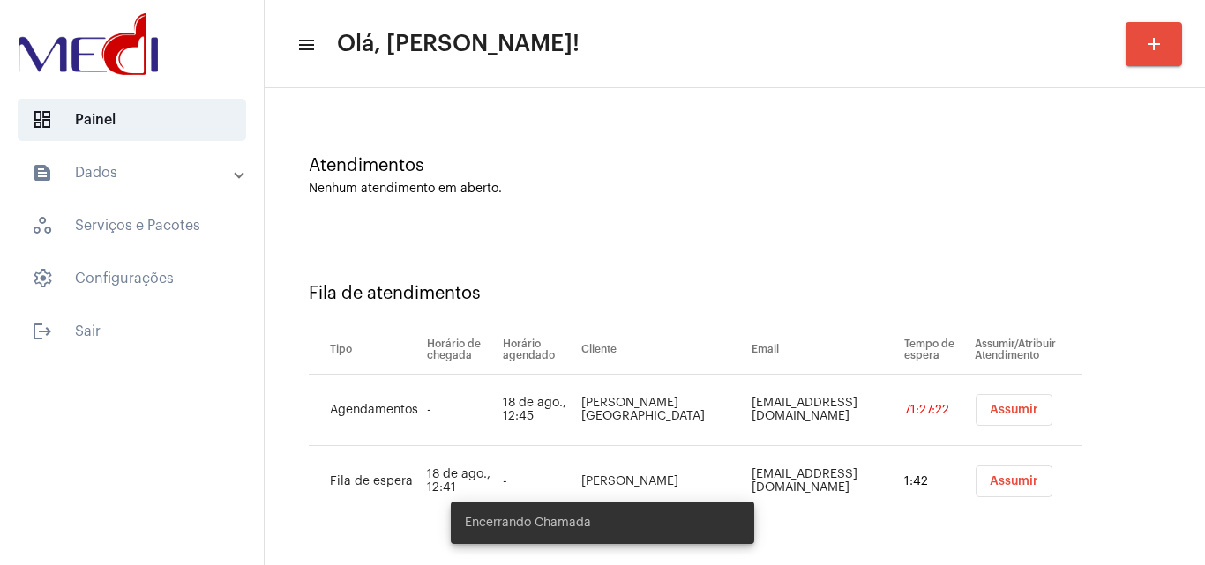
click at [990, 408] on span "Assumir" at bounding box center [1014, 410] width 49 height 12
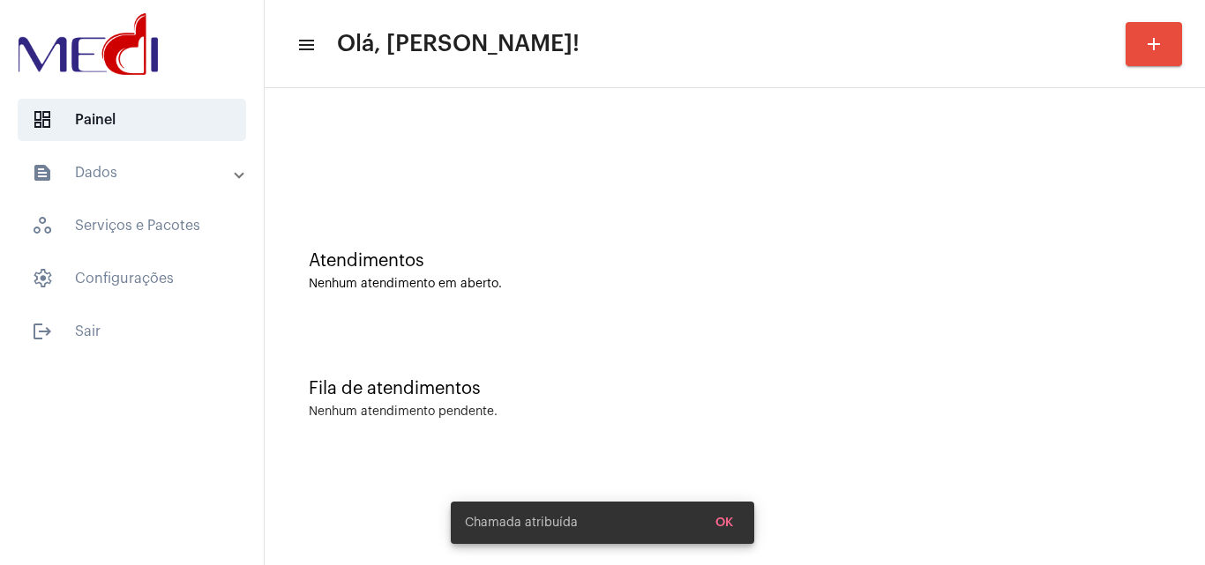
scroll to position [0, 0]
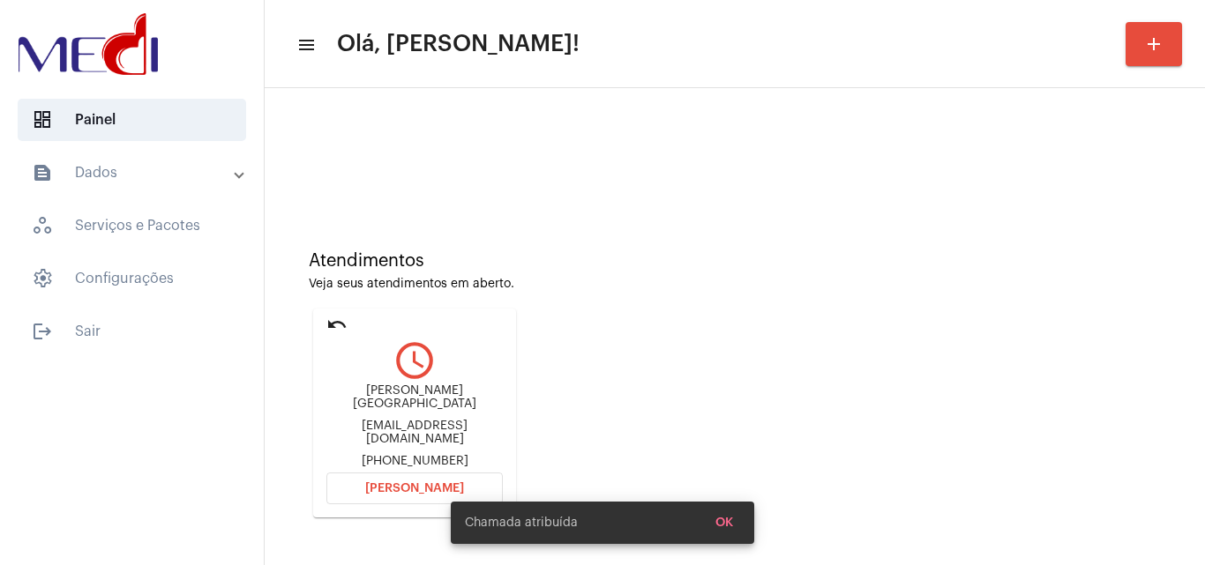
click at [999, 502] on div "Atendimentos Veja seus atendimentos em aberto. undo query_builder [PERSON_NAME]…" at bounding box center [734, 377] width 923 height 359
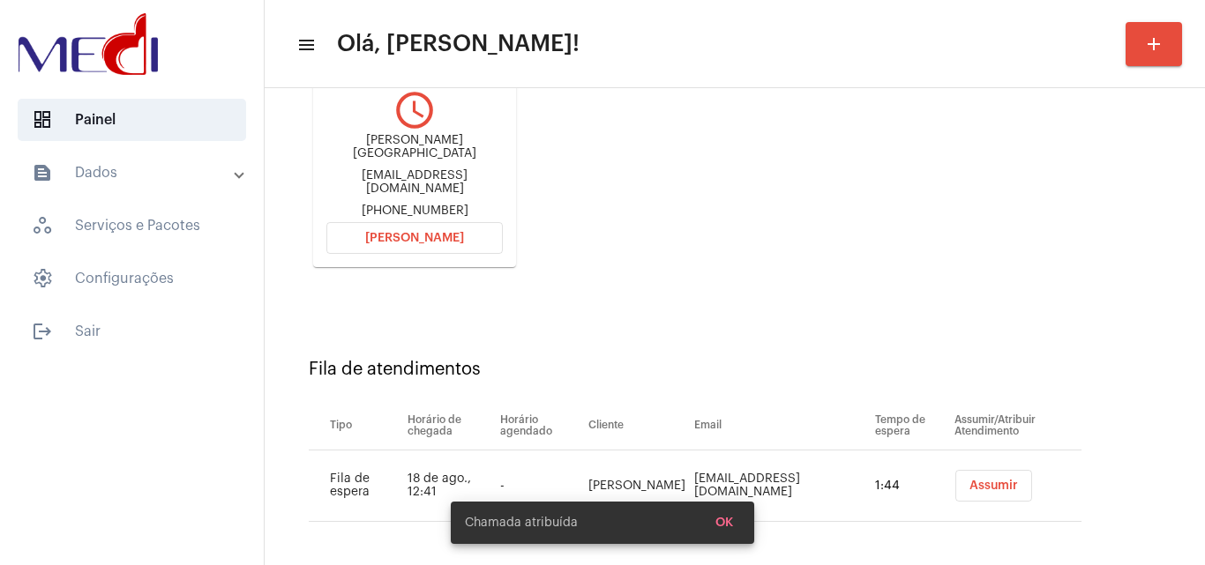
click at [970, 480] on span "Assumir" at bounding box center [994, 486] width 49 height 12
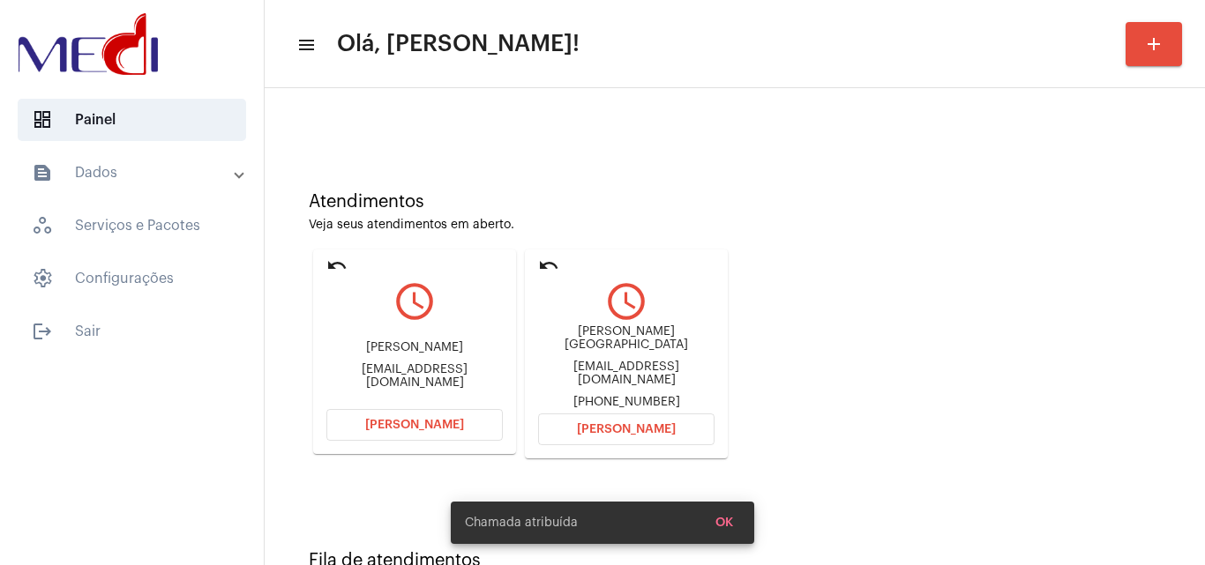
scroll to position [124, 0]
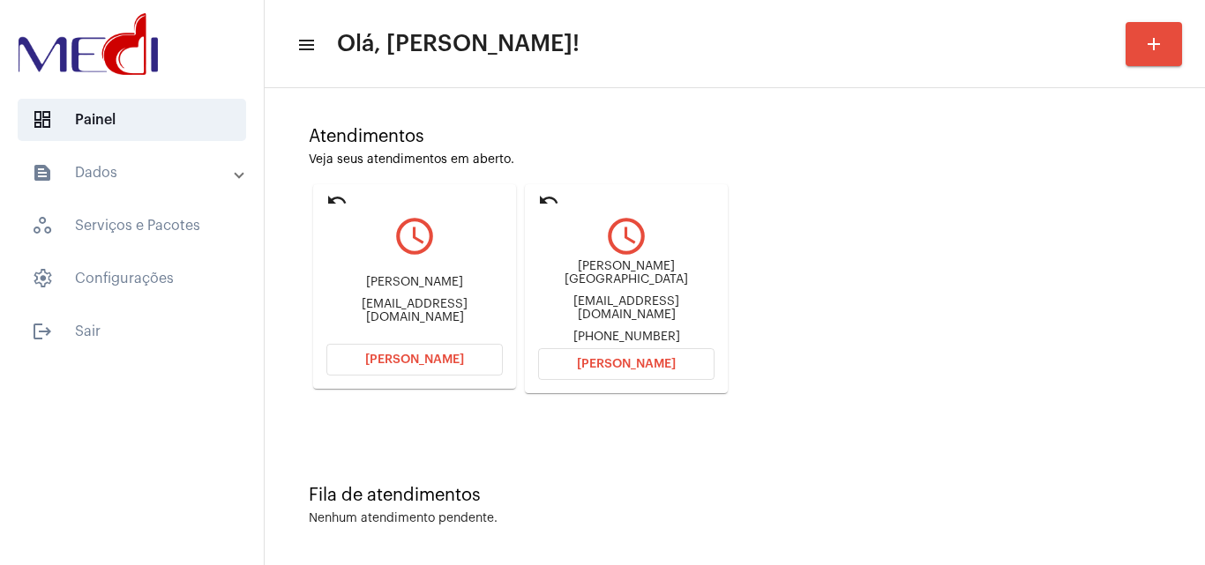
drag, startPoint x: 534, startPoint y: 277, endPoint x: 654, endPoint y: 275, distance: 120.0
click at [654, 275] on mat-card "undo query_builder [PERSON_NAME] [GEOGRAPHIC_DATA] [EMAIL_ADDRESS][DOMAIN_NAME]…" at bounding box center [626, 288] width 203 height 209
copy div "[PERSON_NAME] Sant"
click at [666, 360] on span "[PERSON_NAME]" at bounding box center [626, 364] width 99 height 12
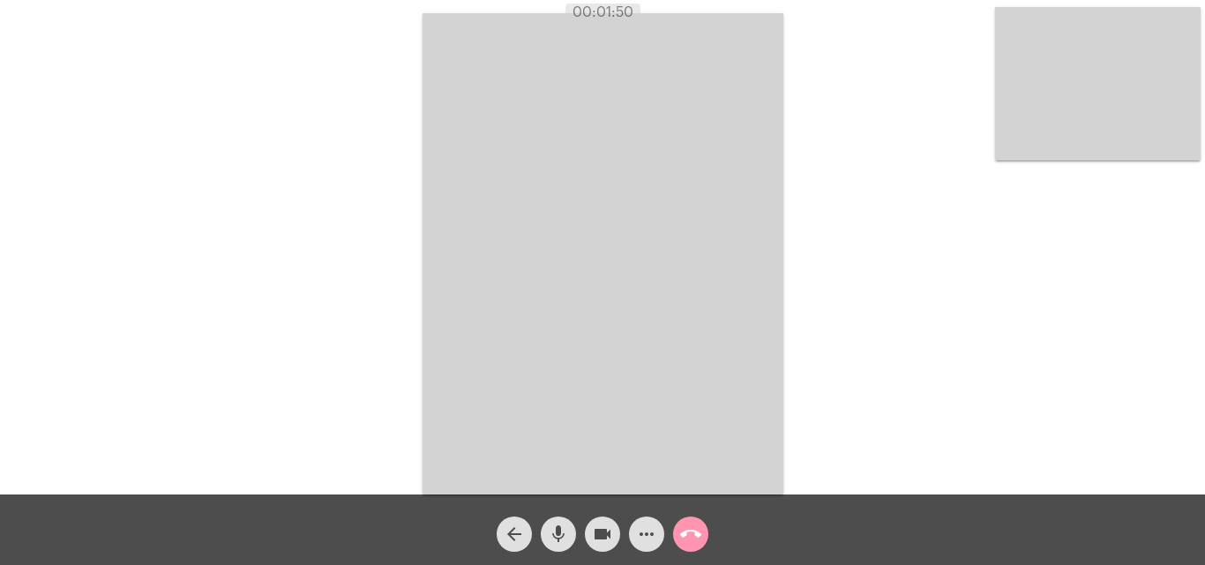
click at [688, 542] on mat-icon "call_end" at bounding box center [690, 534] width 21 height 21
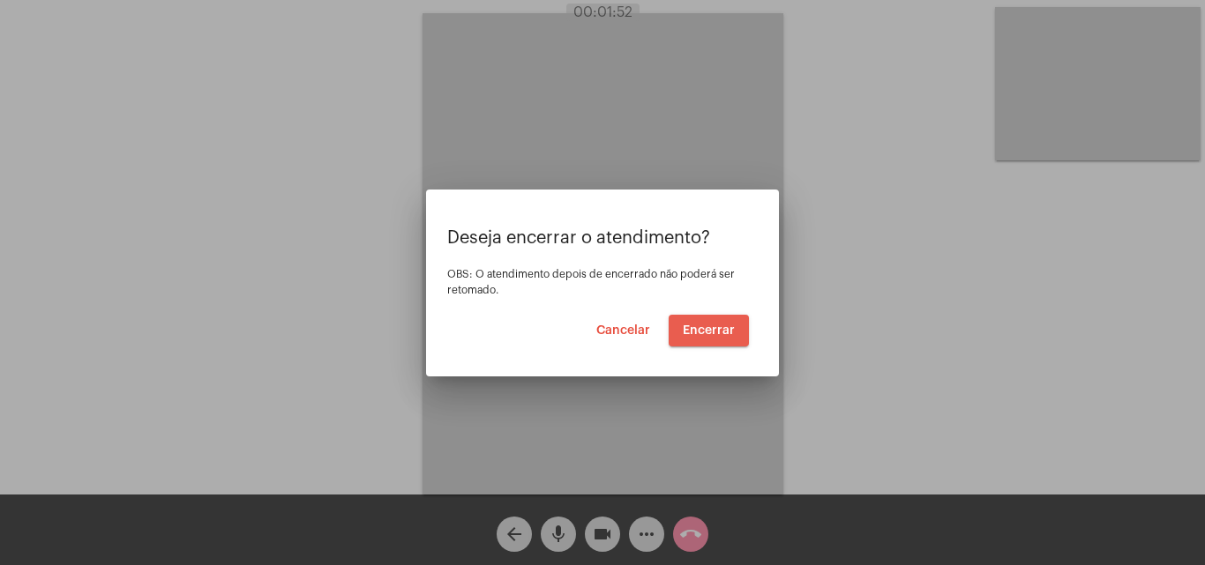
click at [710, 329] on span "Encerrar" at bounding box center [709, 331] width 52 height 12
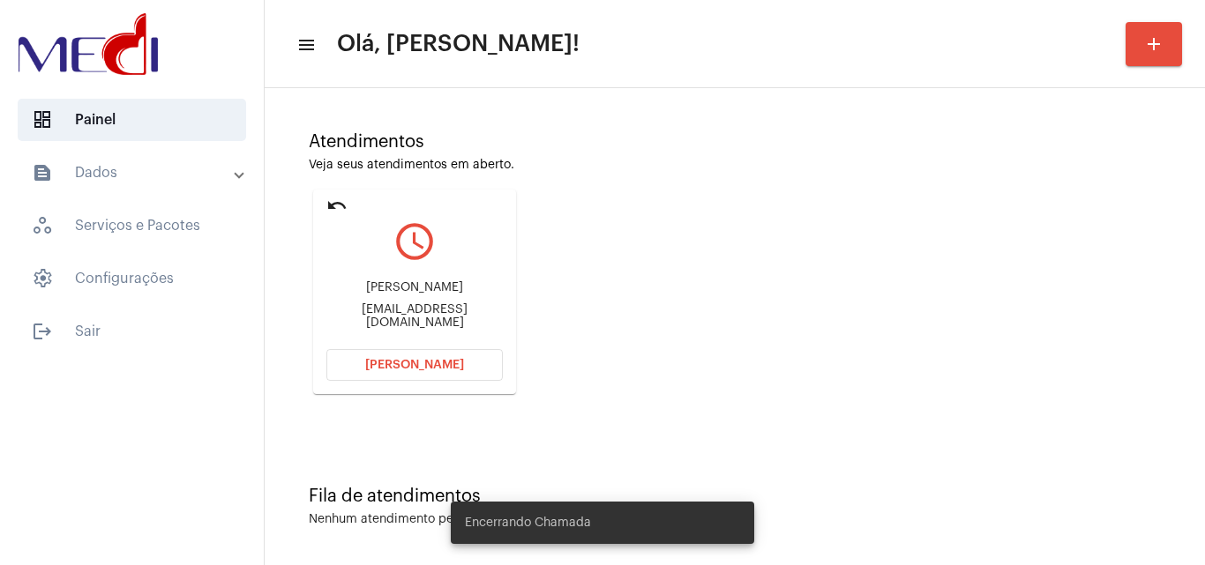
scroll to position [124, 0]
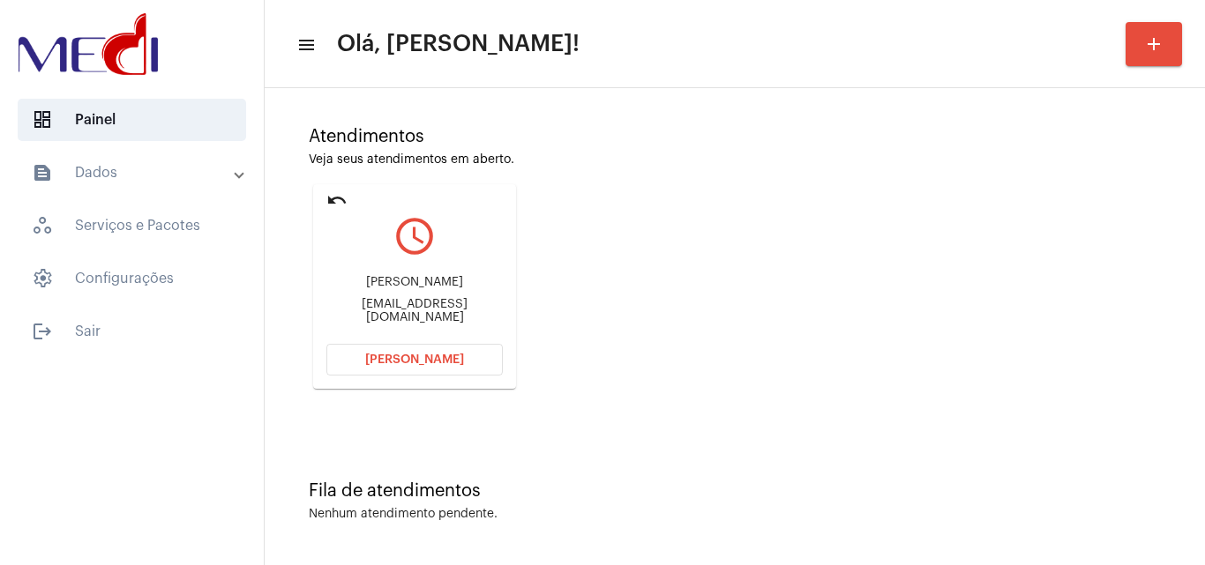
drag, startPoint x: 356, startPoint y: 285, endPoint x: 454, endPoint y: 286, distance: 97.9
click at [454, 286] on div "Iara do Nascimento" at bounding box center [414, 282] width 176 height 13
click at [416, 363] on span "[PERSON_NAME]" at bounding box center [414, 360] width 99 height 12
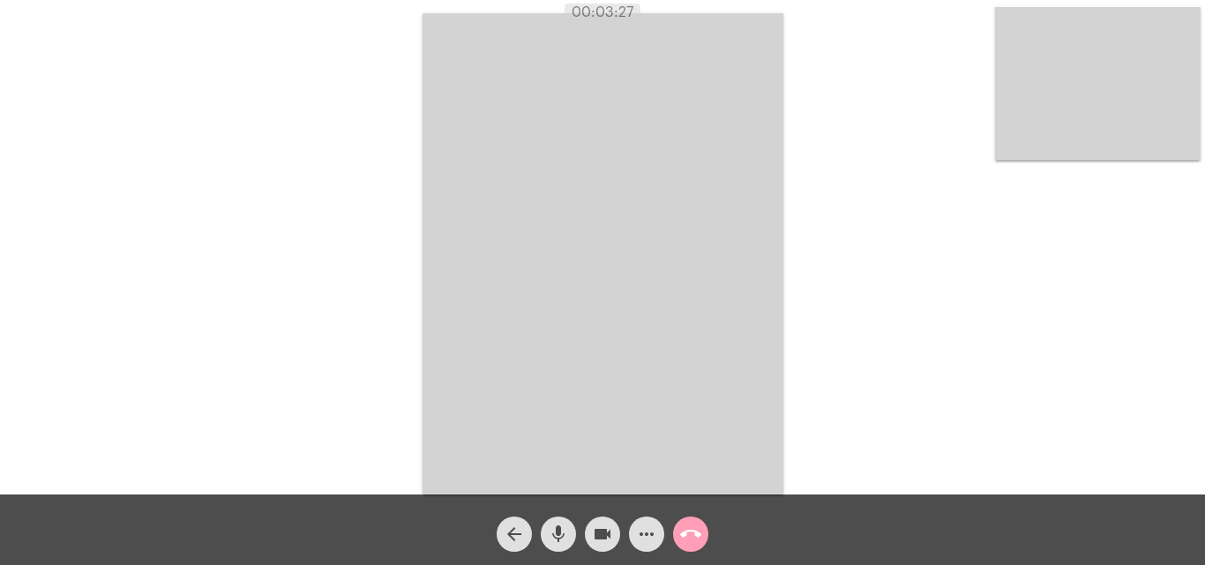
click at [690, 540] on mat-icon "call_end" at bounding box center [690, 534] width 21 height 21
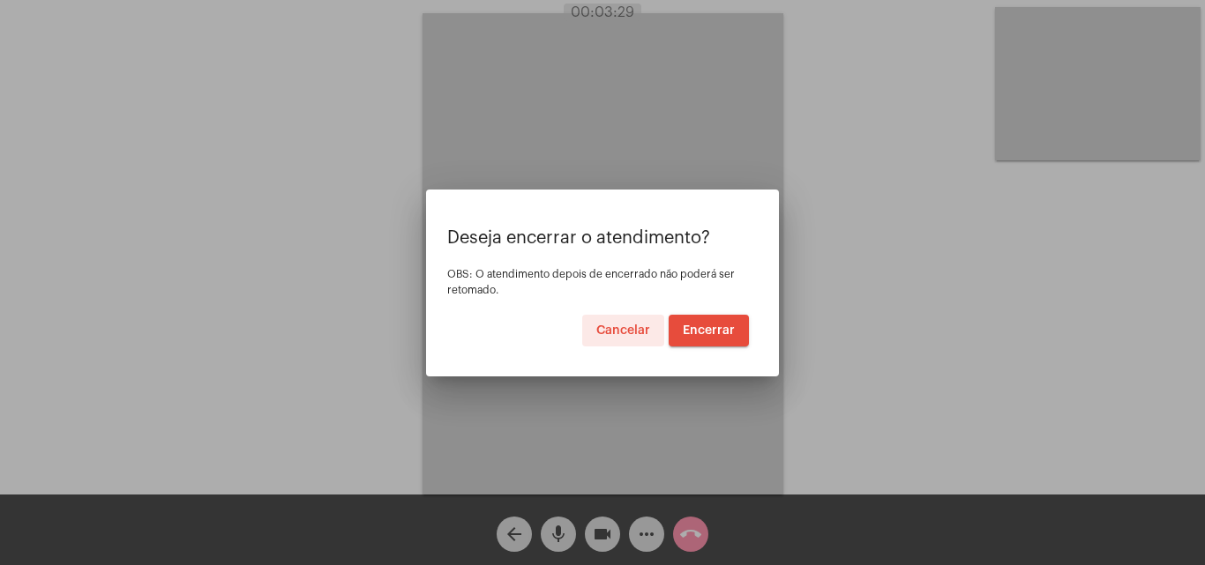
click at [711, 327] on span "Encerrar" at bounding box center [709, 331] width 52 height 12
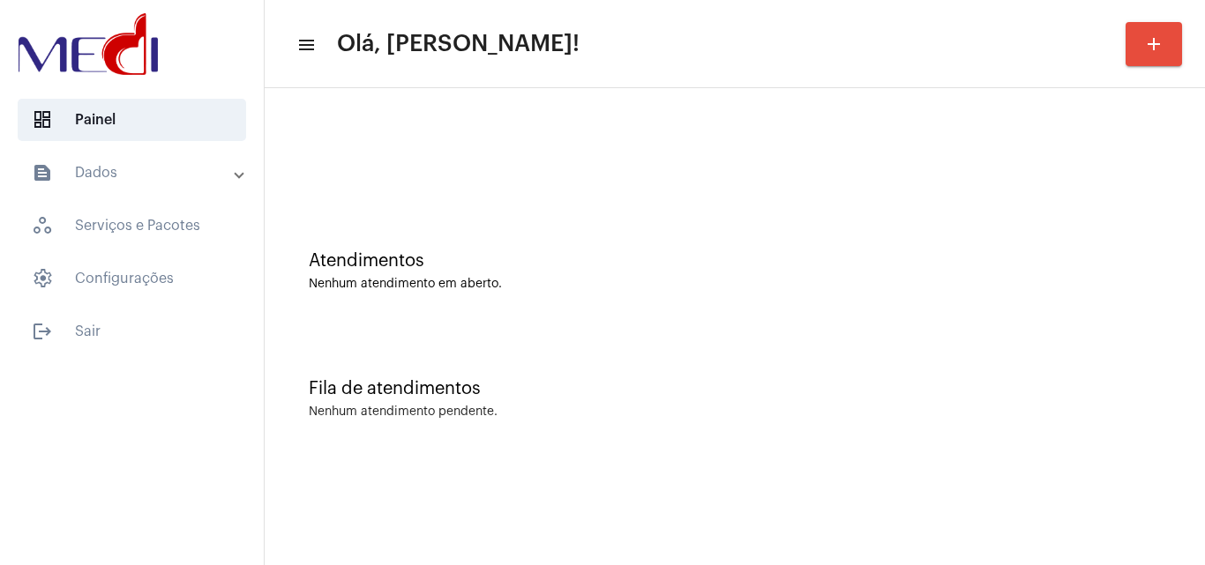
click at [588, 319] on div "Atendimentos Nenhum atendimento em aberto." at bounding box center [734, 262] width 923 height 128
click at [483, 230] on div "Atendimentos Nenhum atendimento em aberto." at bounding box center [734, 262] width 923 height 128
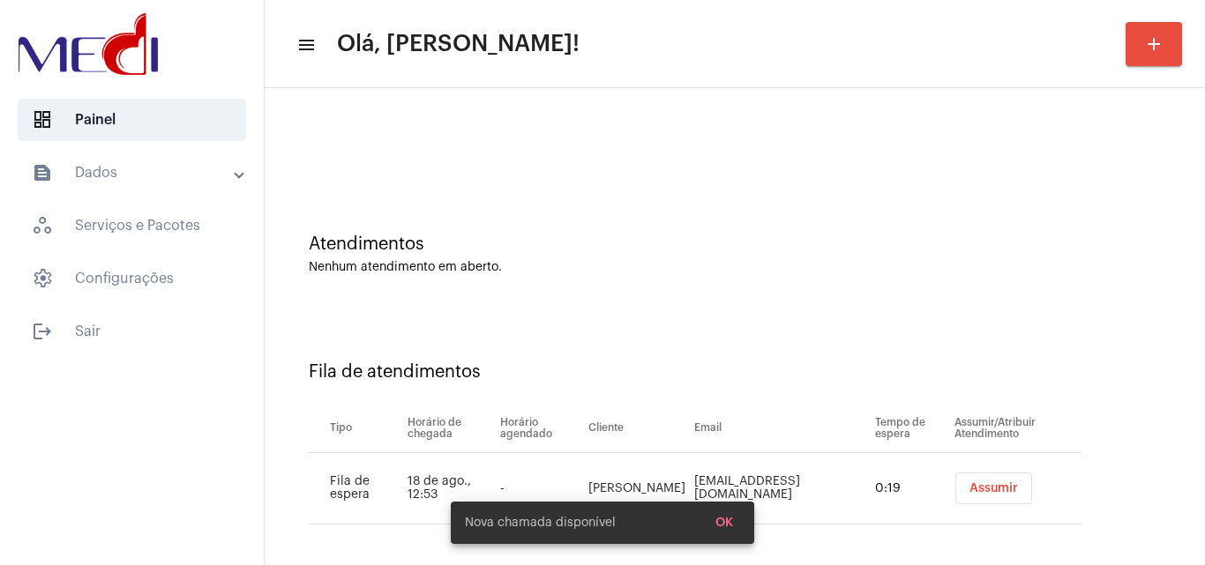
scroll to position [24, 0]
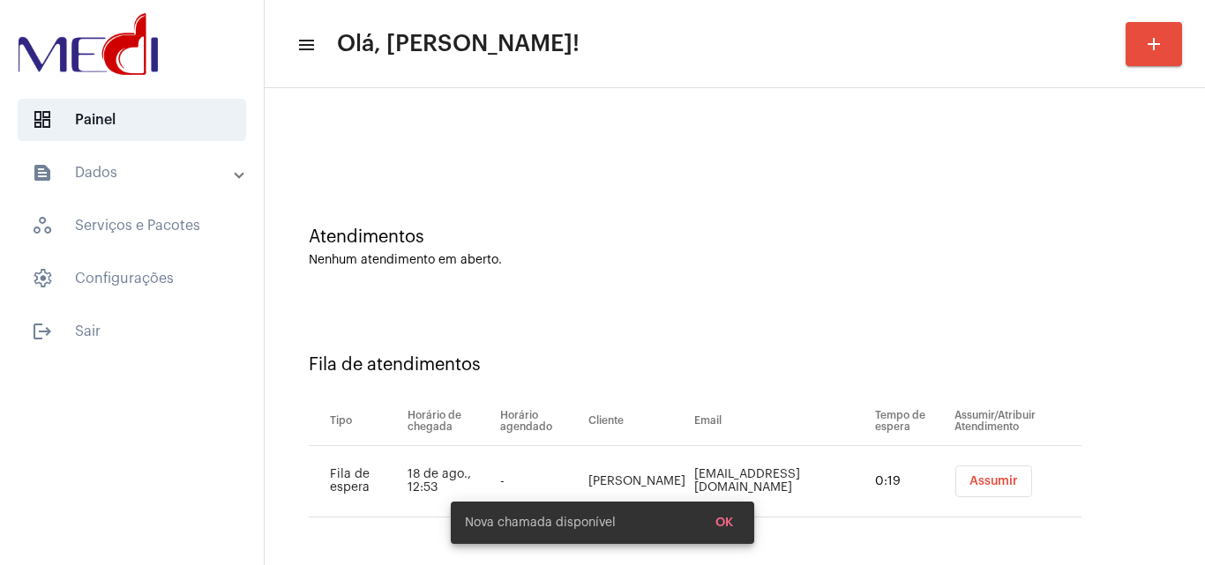
click at [955, 483] on button "Assumir" at bounding box center [993, 482] width 77 height 32
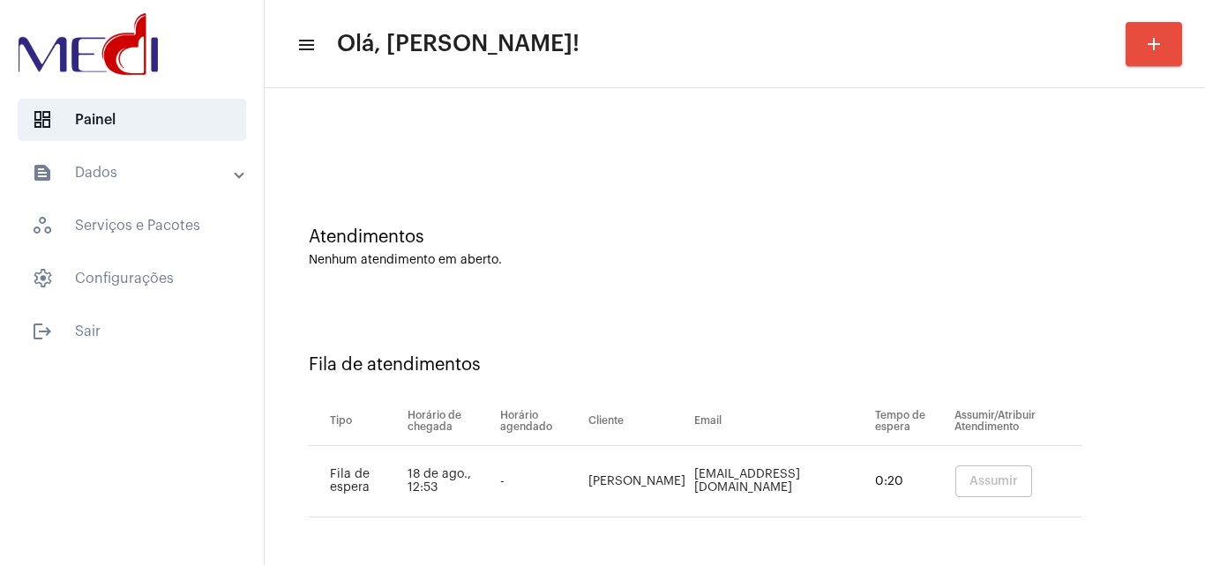
scroll to position [0, 0]
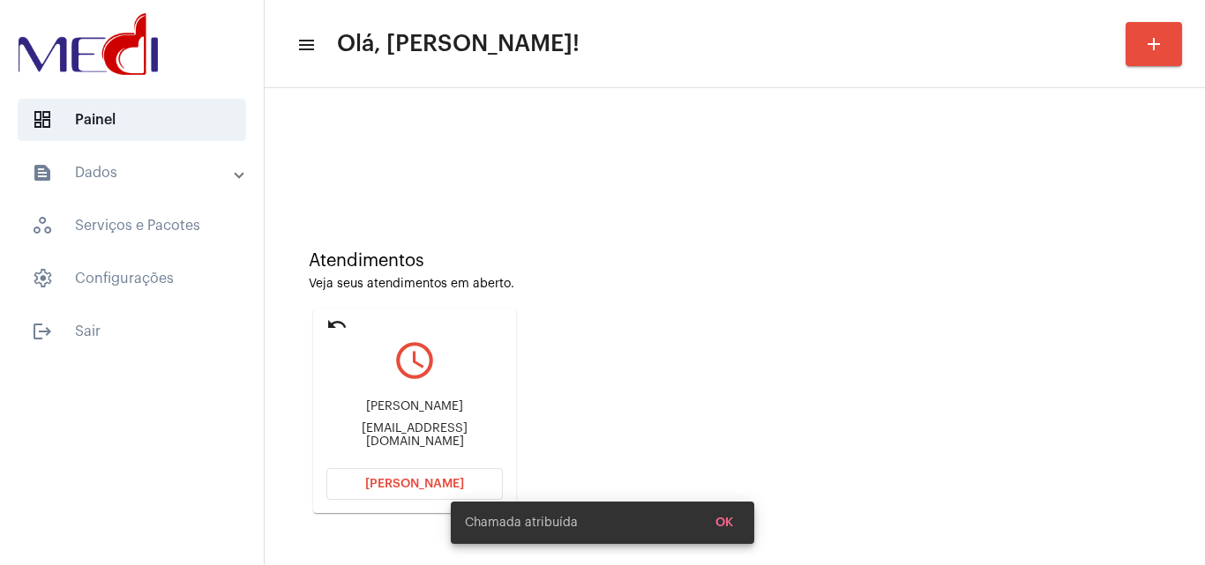
drag, startPoint x: 358, startPoint y: 409, endPoint x: 484, endPoint y: 415, distance: 126.3
click at [484, 414] on div "Bruna Araujo Muniz" at bounding box center [414, 407] width 176 height 13
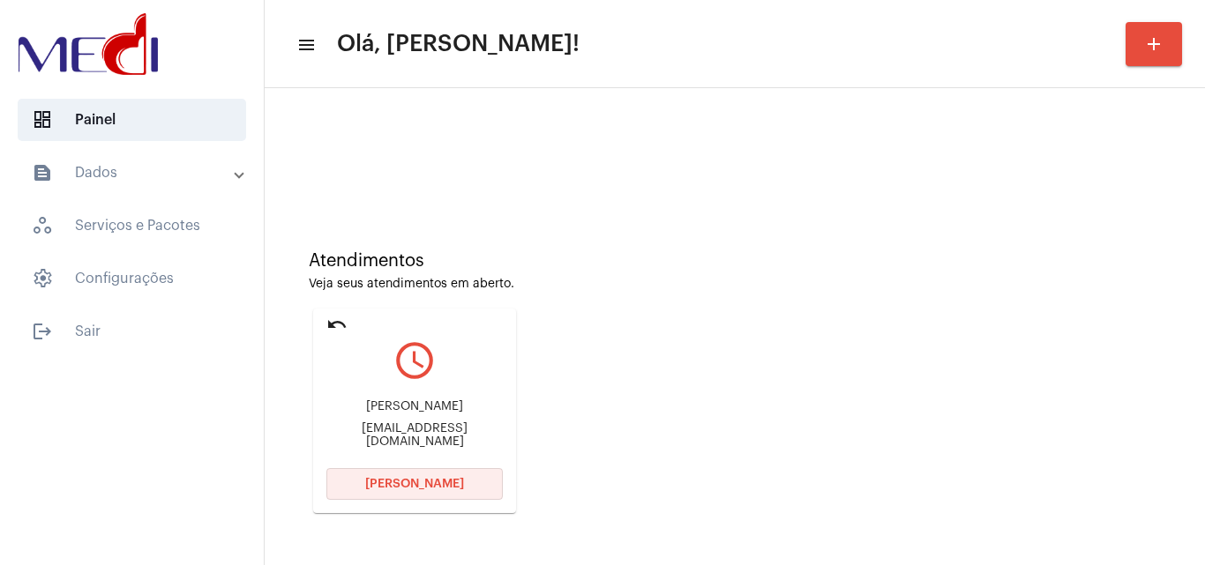
click at [434, 481] on span "Abrir Chamada" at bounding box center [414, 484] width 99 height 12
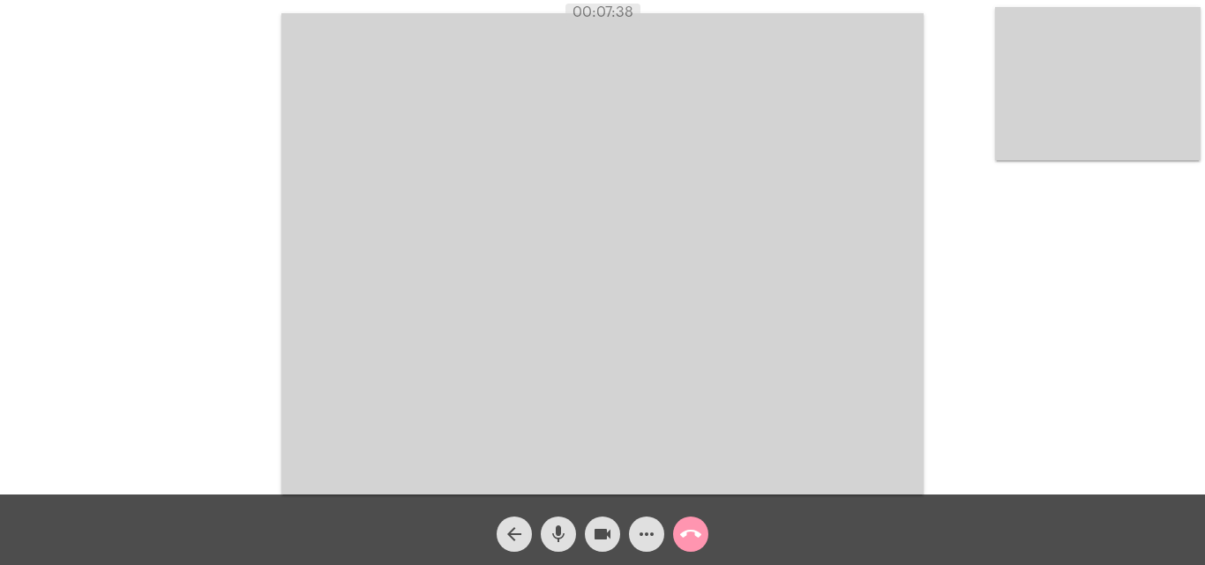
click at [694, 536] on mat-icon "call_end" at bounding box center [690, 534] width 21 height 21
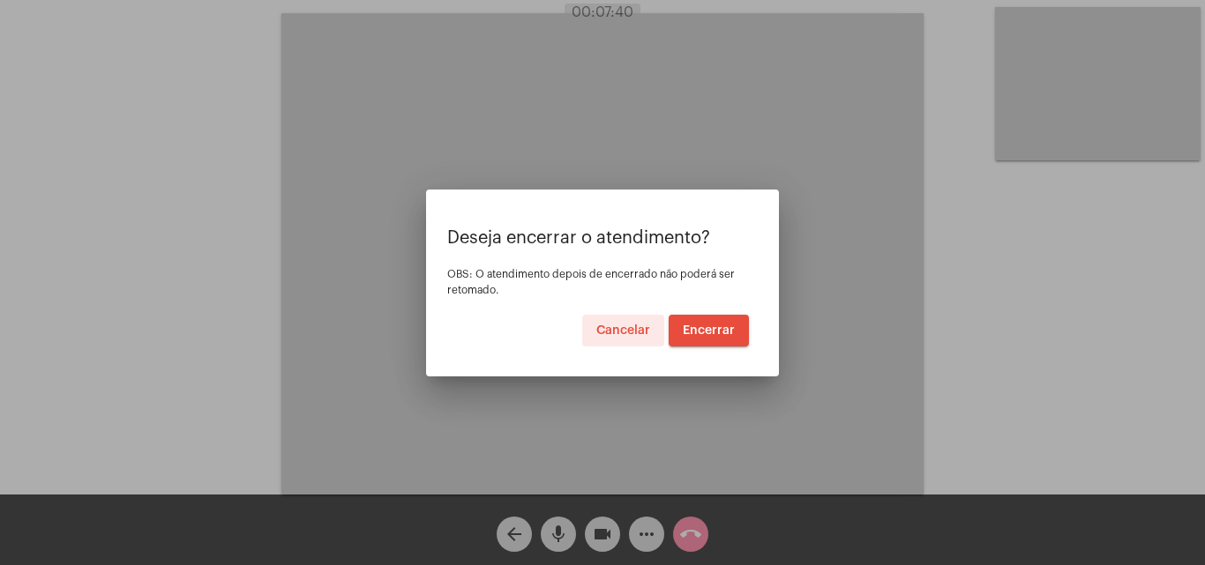
click at [727, 393] on div at bounding box center [602, 282] width 1205 height 565
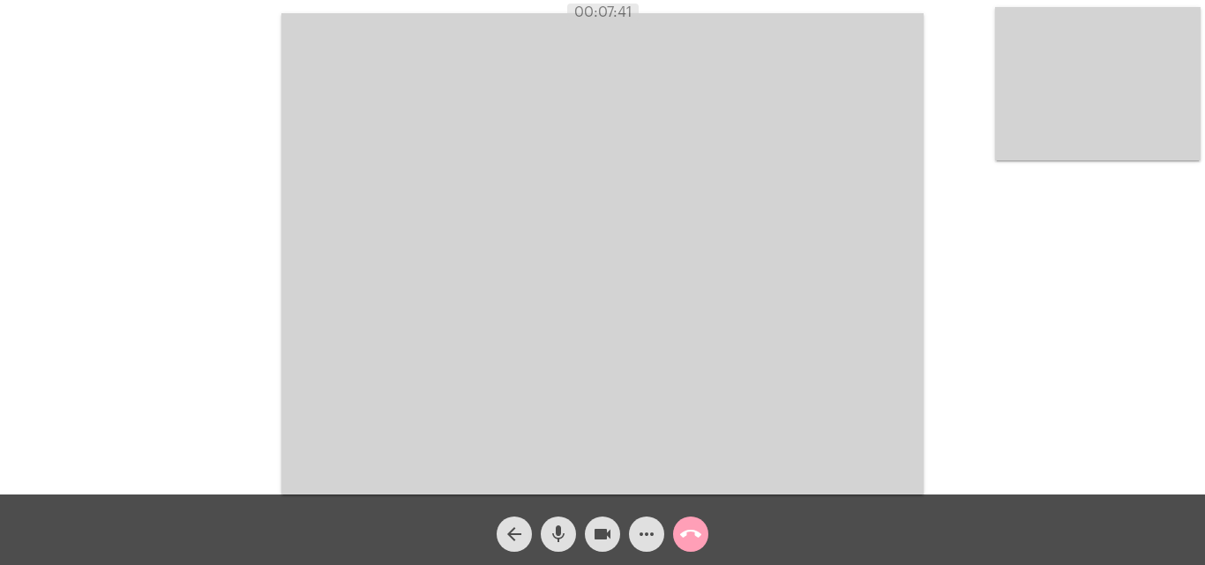
click at [689, 535] on mat-icon "call_end" at bounding box center [690, 534] width 21 height 21
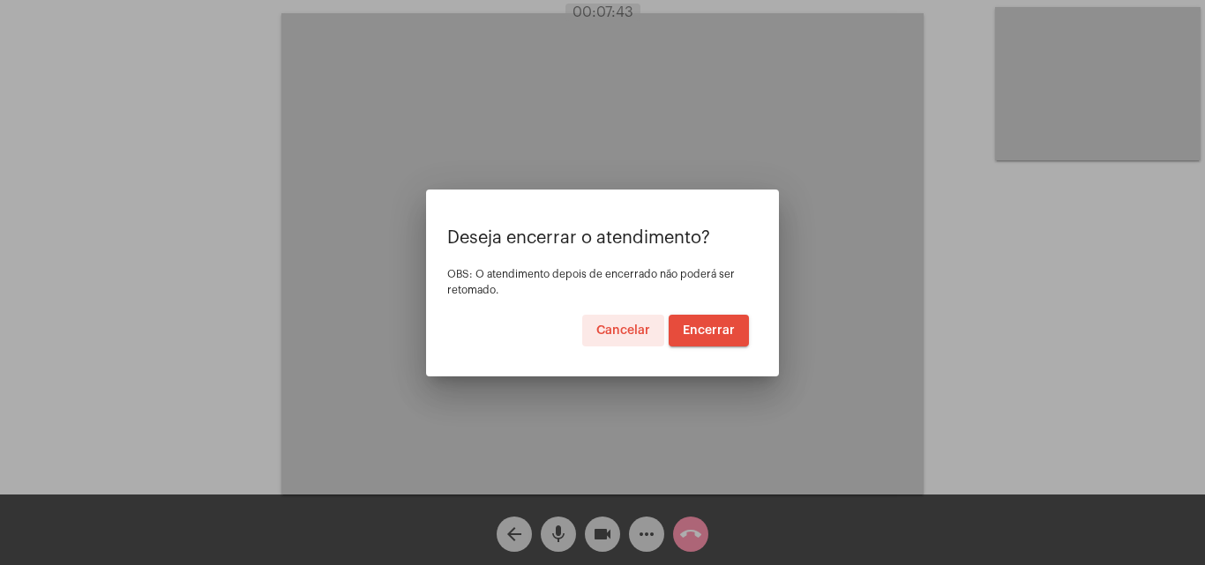
click at [713, 333] on span "Encerrar" at bounding box center [709, 331] width 52 height 12
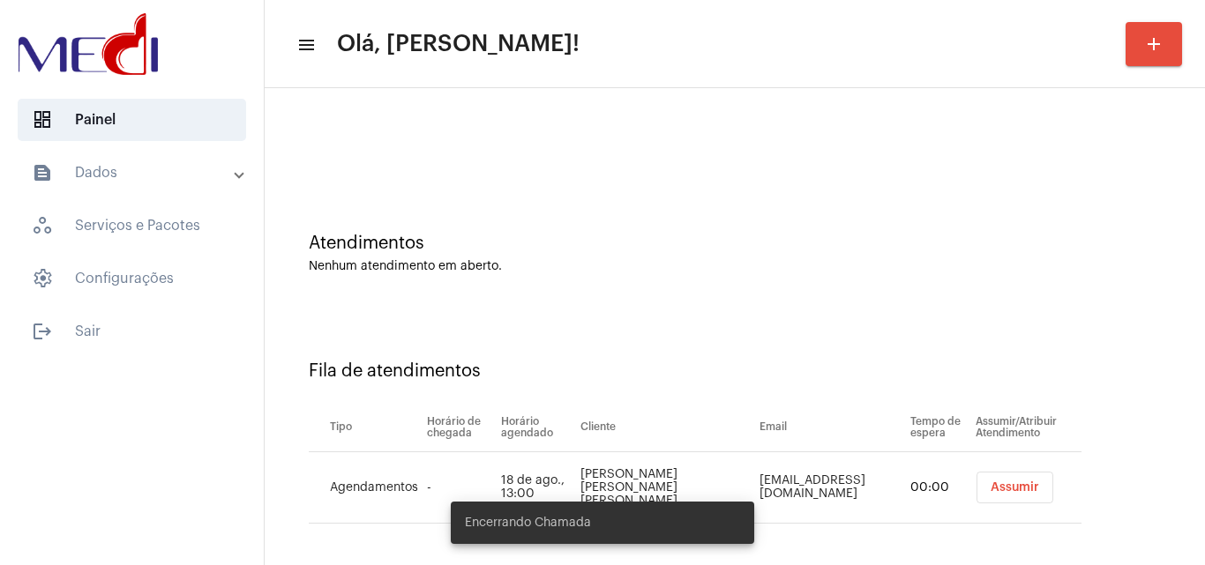
click at [558, 370] on div "Fila de atendimentos" at bounding box center [735, 371] width 852 height 19
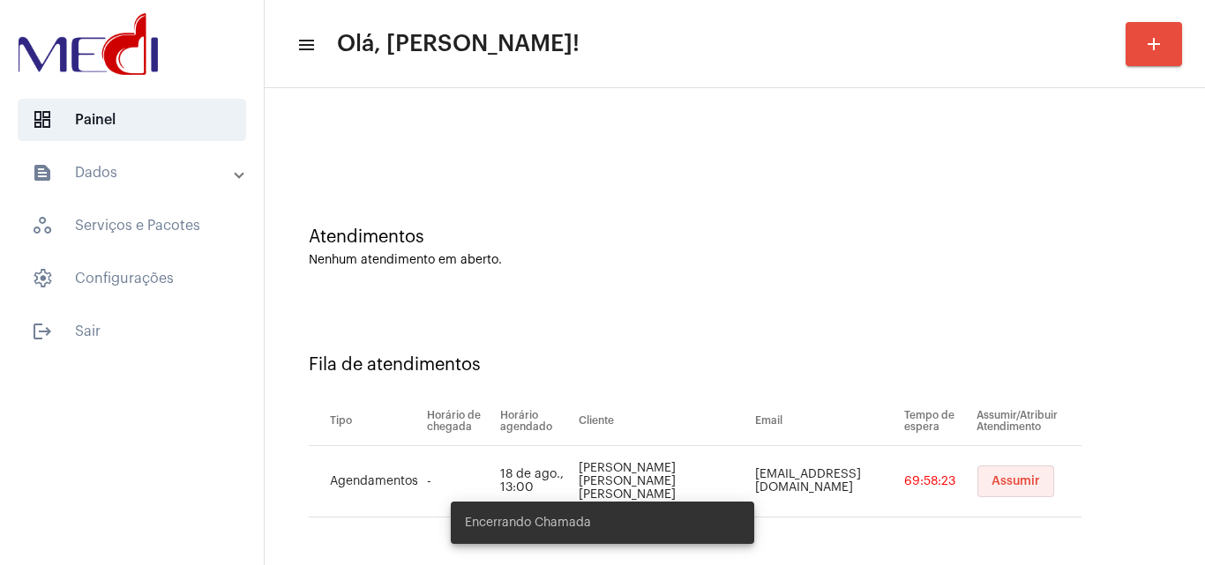
click at [989, 488] on button "Assumir" at bounding box center [1015, 482] width 77 height 32
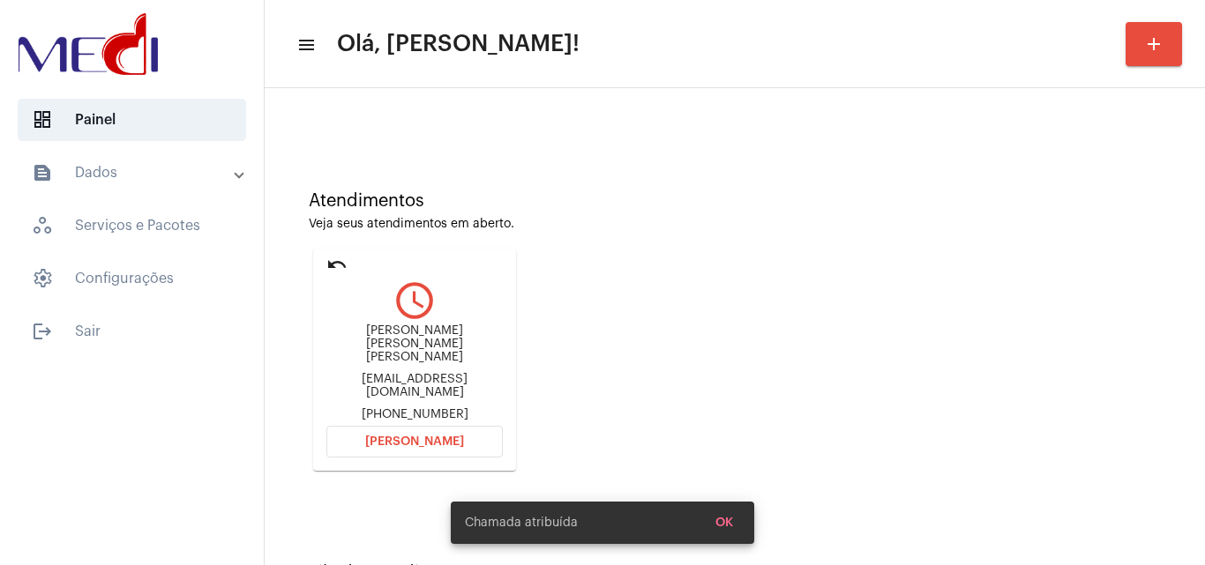
scroll to position [124, 0]
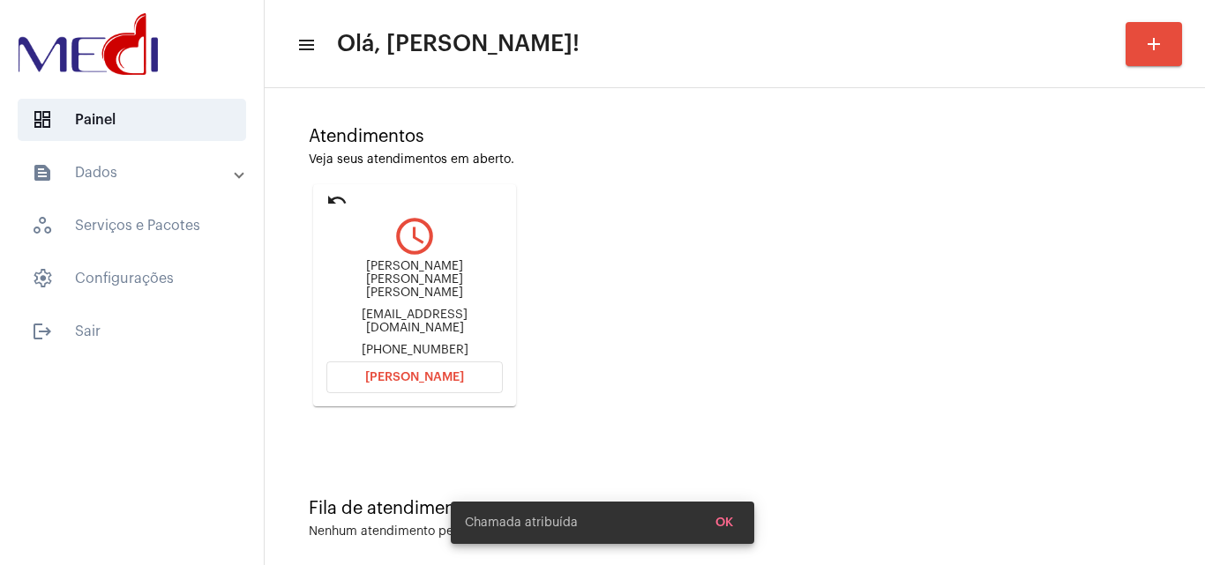
drag, startPoint x: 327, startPoint y: 277, endPoint x: 426, endPoint y: 276, distance: 98.8
click at [426, 276] on div "Luciana Maria de Araújo Lins" at bounding box center [414, 280] width 176 height 40
copy div "Luciana Maria d"
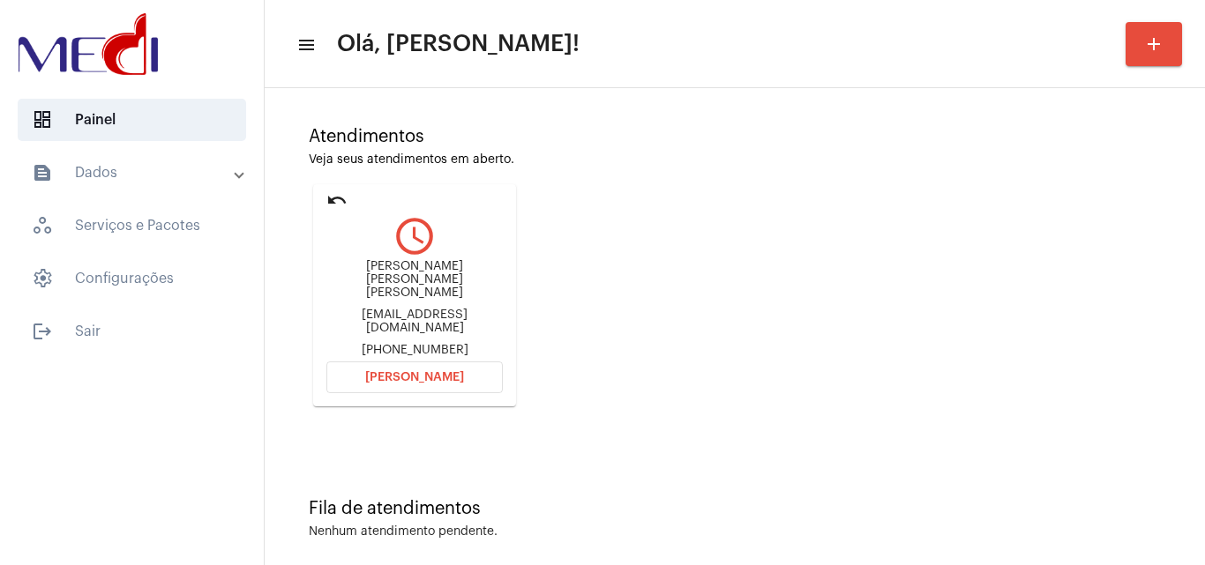
copy div "Luciana Maria d"
click at [397, 362] on button "Abrir Chamada" at bounding box center [414, 378] width 176 height 32
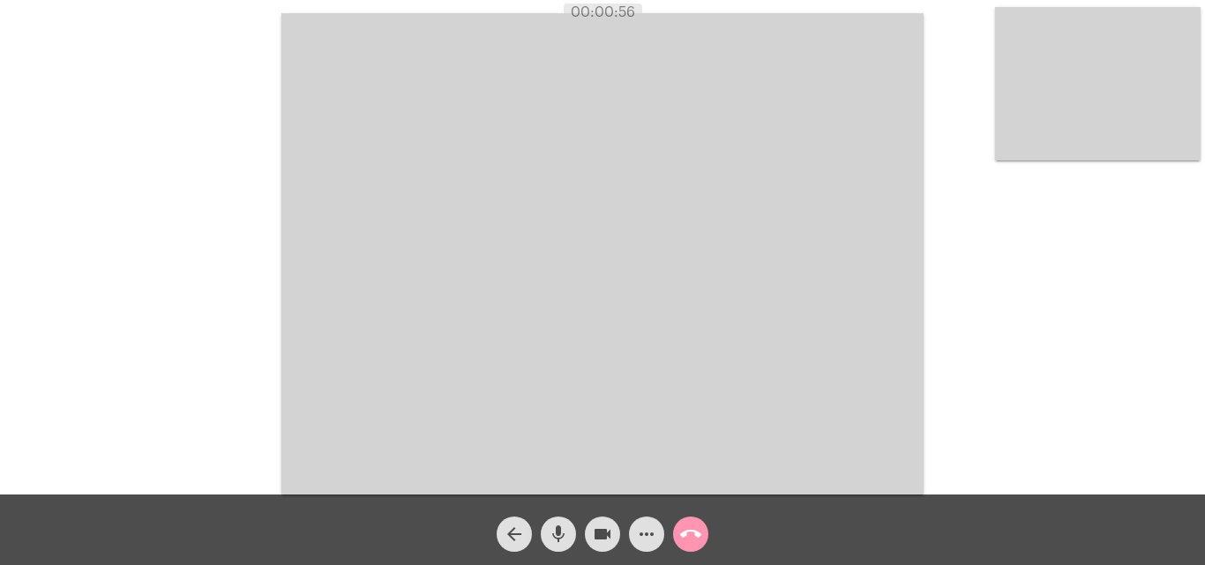
click at [658, 303] on video at bounding box center [602, 254] width 642 height 482
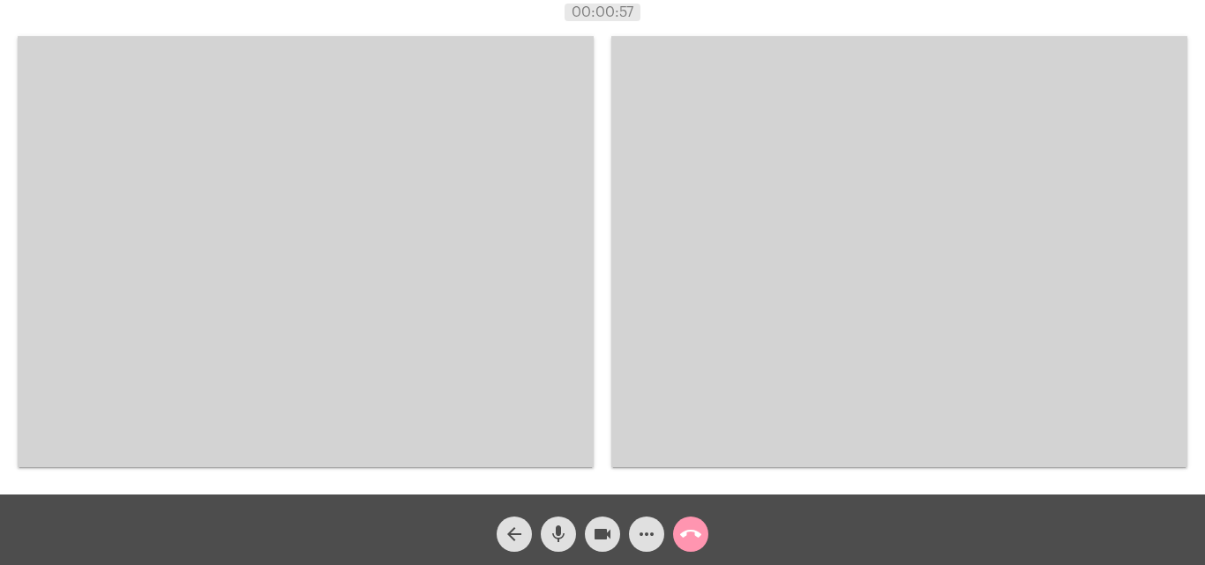
click at [519, 278] on video at bounding box center [306, 251] width 576 height 431
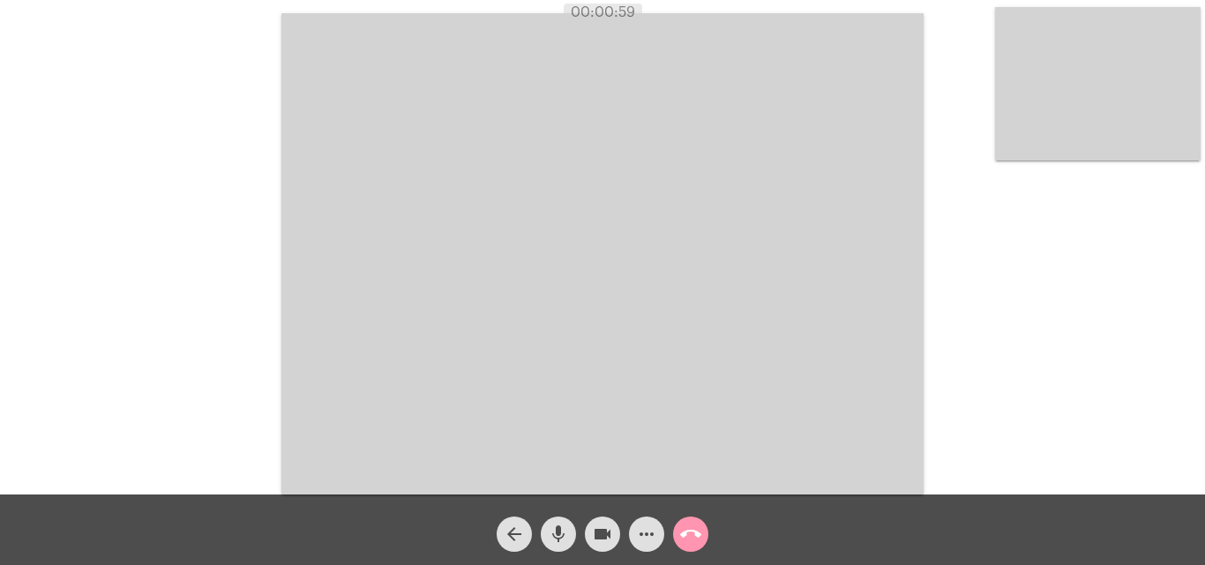
click at [649, 536] on mat-icon "more_horiz" at bounding box center [646, 534] width 21 height 21
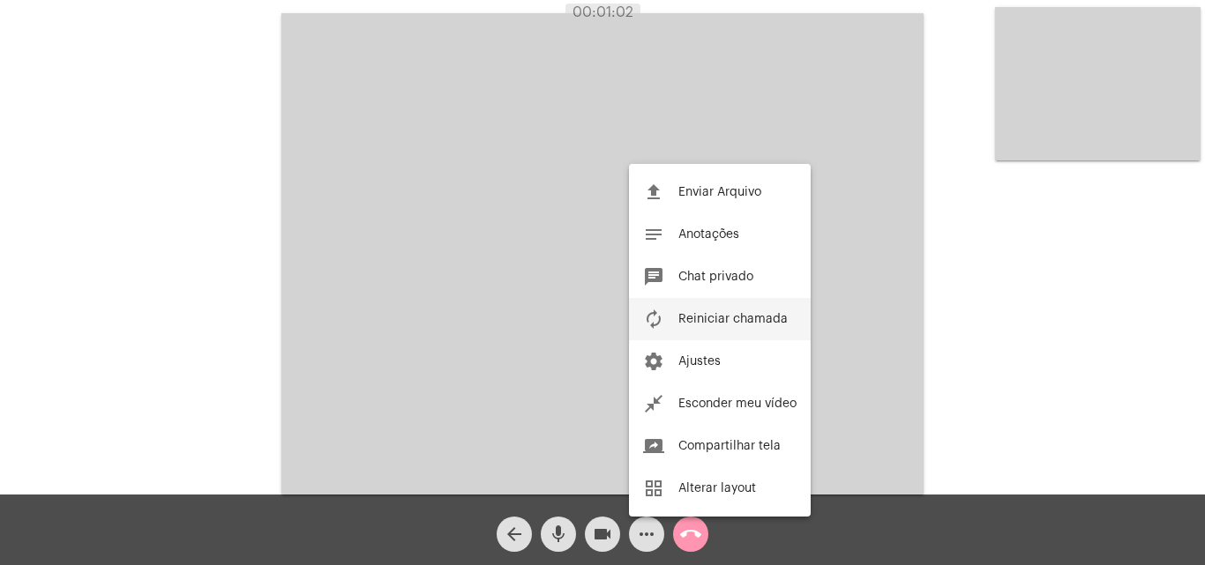
click at [718, 312] on button "autorenew Reiniciar chamada" at bounding box center [720, 319] width 182 height 42
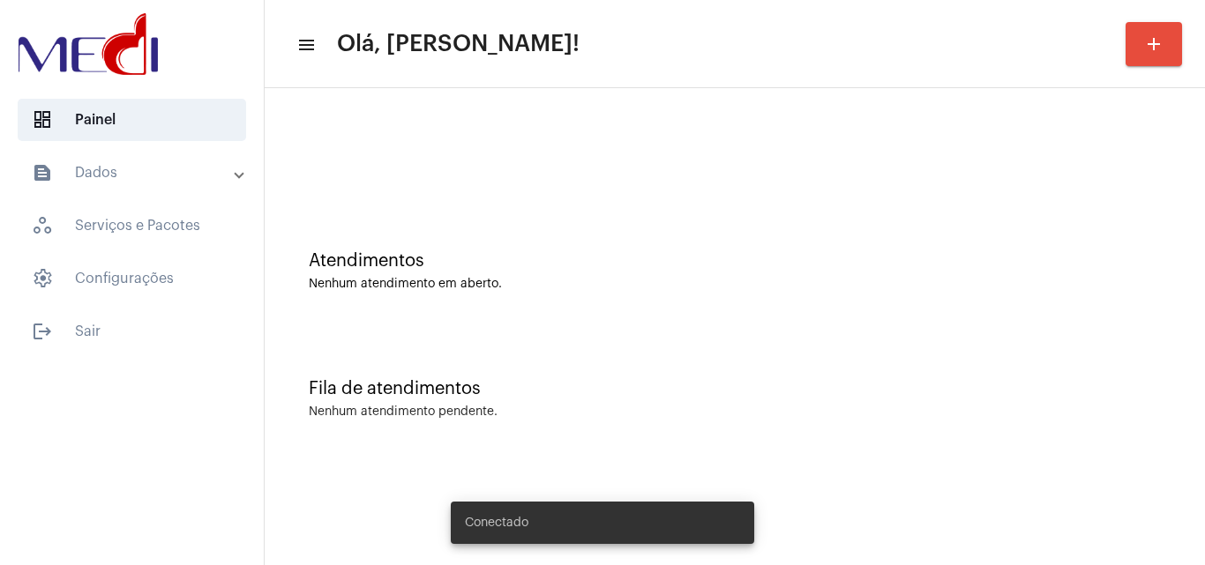
click at [624, 306] on div "Atendimentos Nenhum atendimento em aberto." at bounding box center [734, 262] width 923 height 128
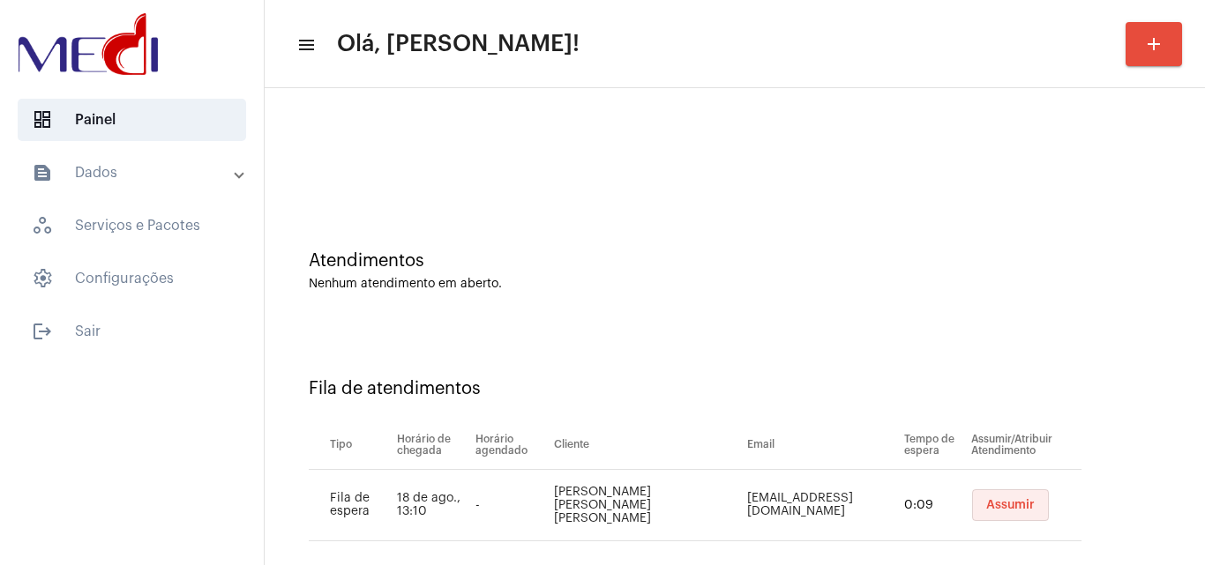
click at [987, 511] on span "Assumir" at bounding box center [1010, 505] width 49 height 12
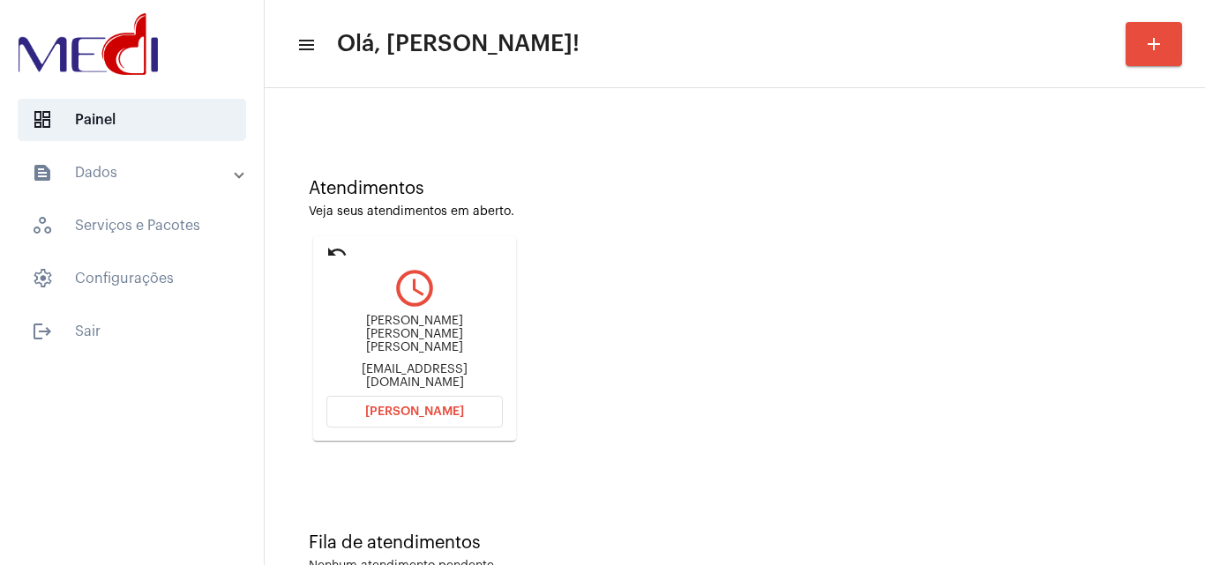
scroll to position [124, 0]
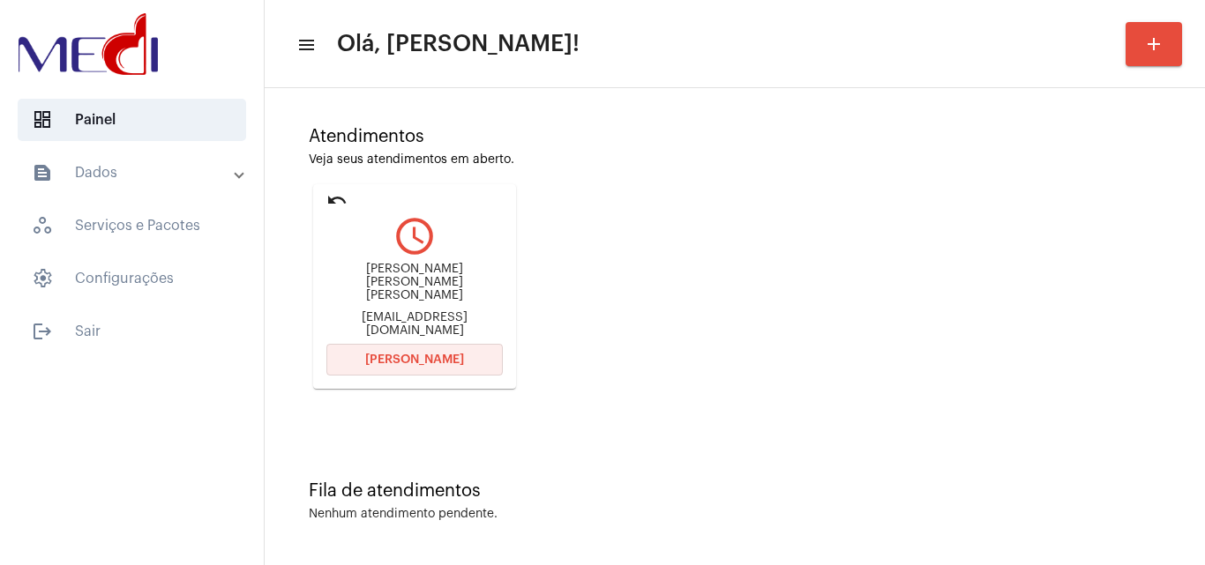
click at [428, 354] on span "[PERSON_NAME]" at bounding box center [414, 360] width 99 height 12
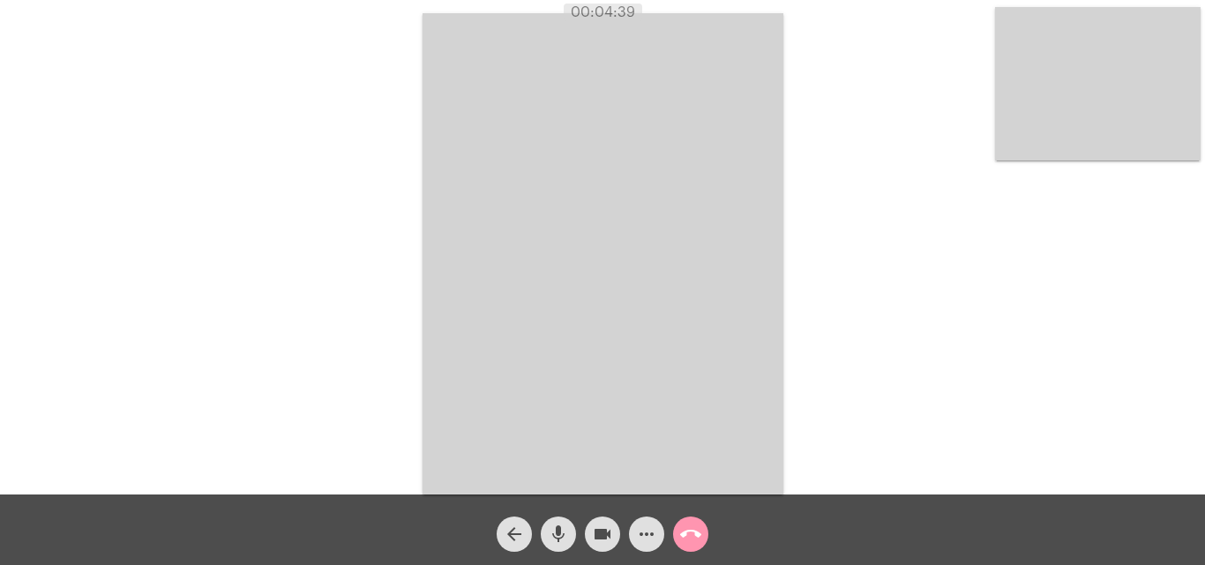
click at [645, 539] on mat-icon "more_horiz" at bounding box center [646, 534] width 21 height 21
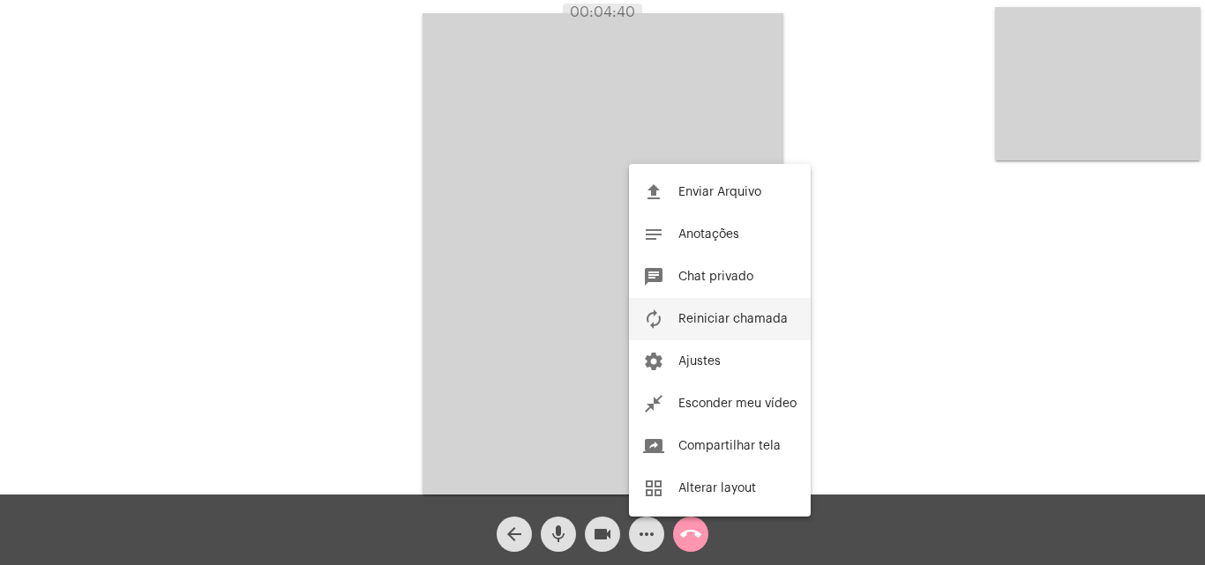
click at [730, 313] on span "Reiniciar chamada" at bounding box center [732, 319] width 109 height 12
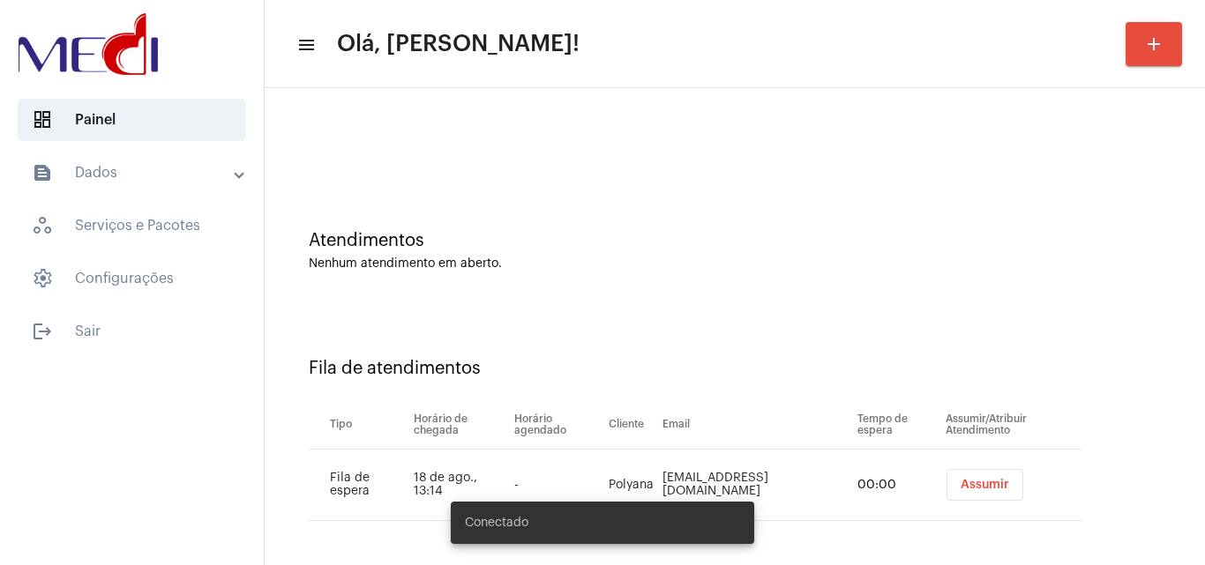
scroll to position [24, 0]
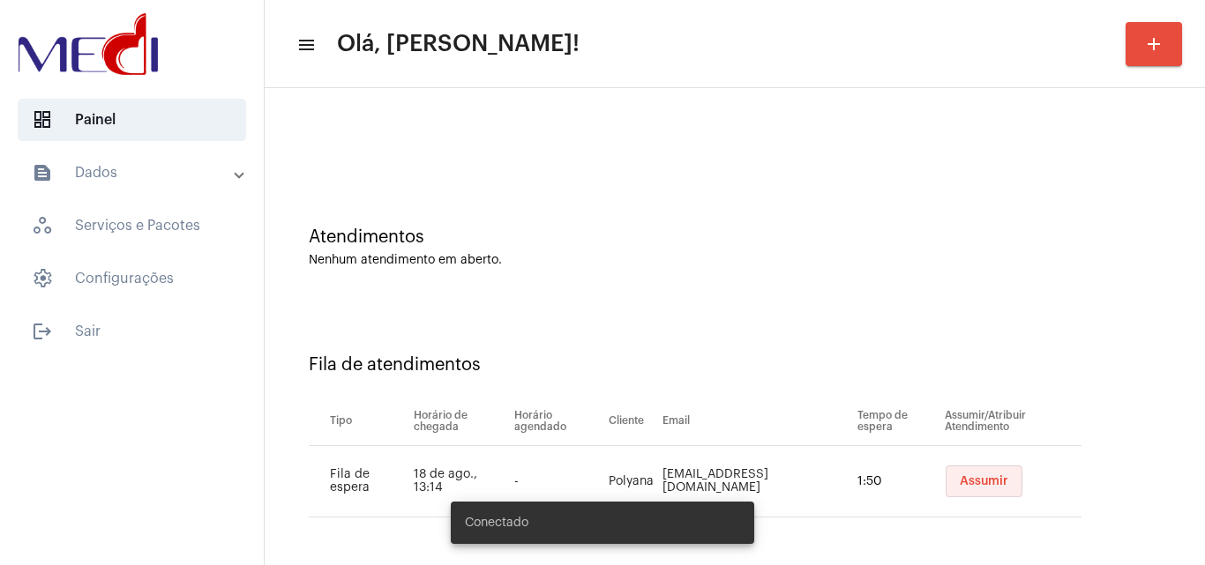
click at [960, 476] on span "Assumir" at bounding box center [984, 482] width 49 height 12
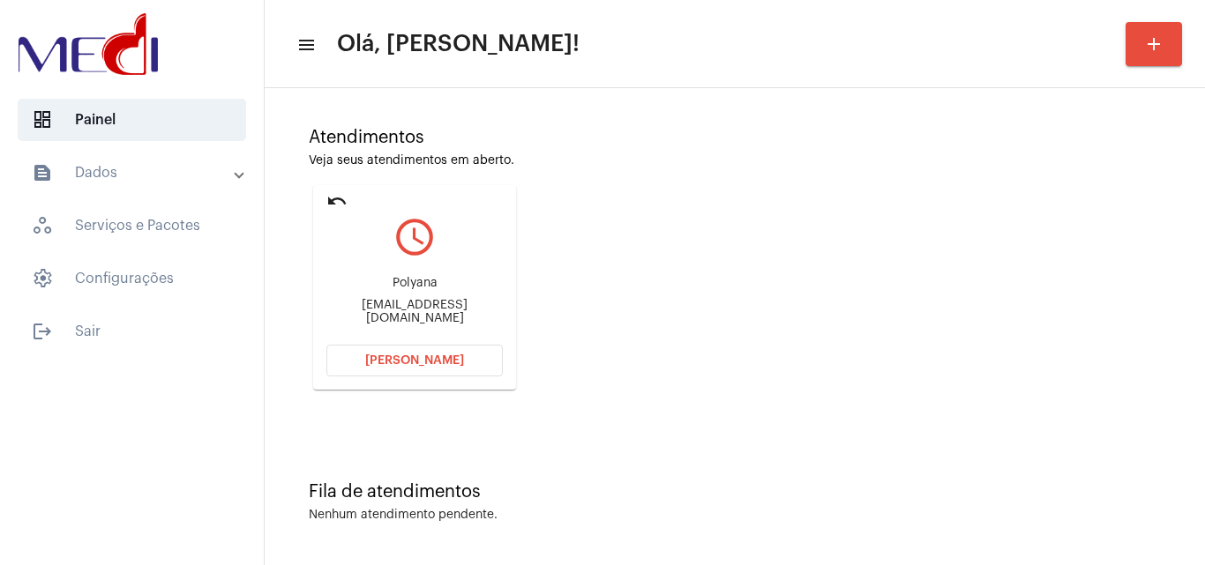
scroll to position [124, 0]
drag, startPoint x: 325, startPoint y: 310, endPoint x: 369, endPoint y: 310, distance: 44.1
click at [369, 310] on mat-card "undo query_builder [PERSON_NAME] [PERSON_NAME][EMAIL_ADDRESS][DOMAIN_NAME] [PER…" at bounding box center [414, 286] width 203 height 205
copy div "polyan"
click at [408, 351] on button "Abrir Chamada" at bounding box center [414, 360] width 176 height 32
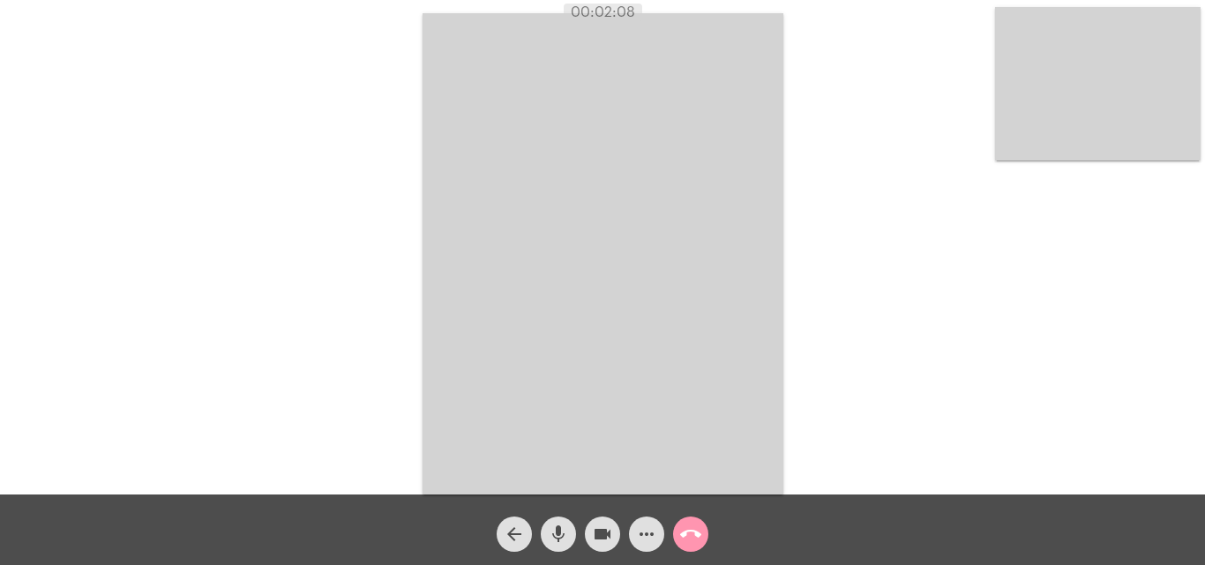
click at [686, 537] on mat-icon "call_end" at bounding box center [690, 534] width 21 height 21
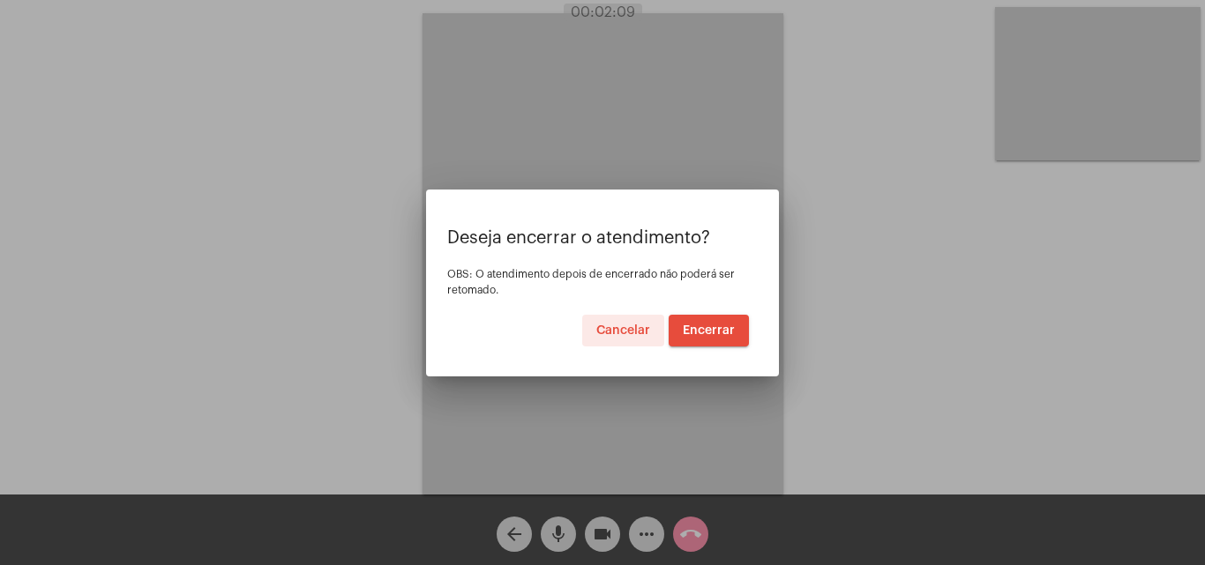
click at [700, 331] on span "Encerrar" at bounding box center [709, 331] width 52 height 12
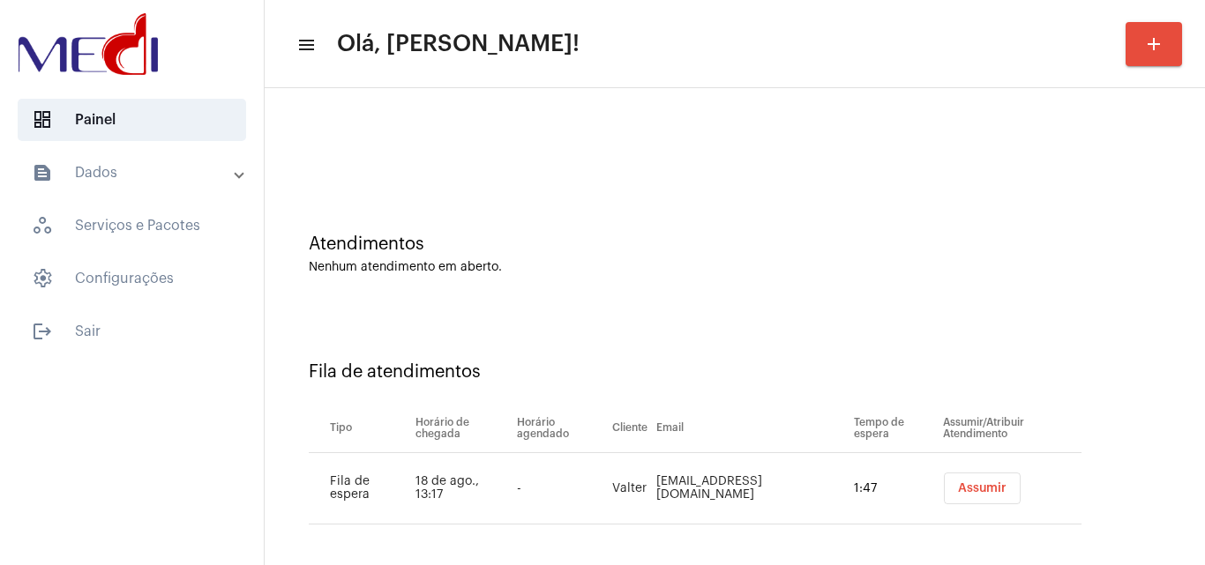
scroll to position [24, 0]
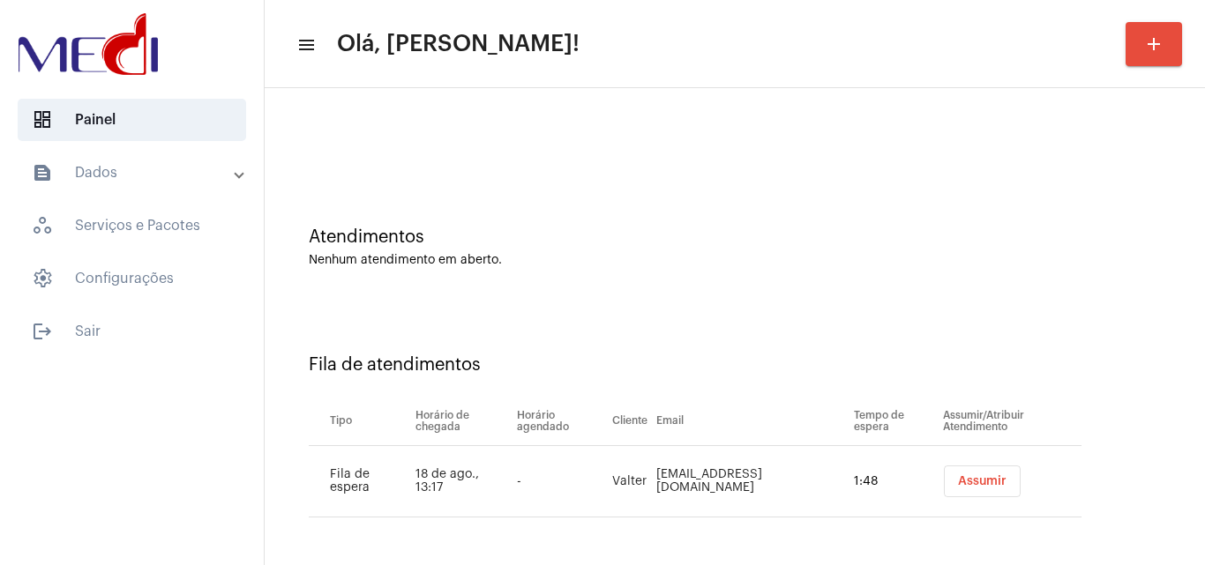
click at [976, 481] on button "Assumir" at bounding box center [982, 482] width 77 height 32
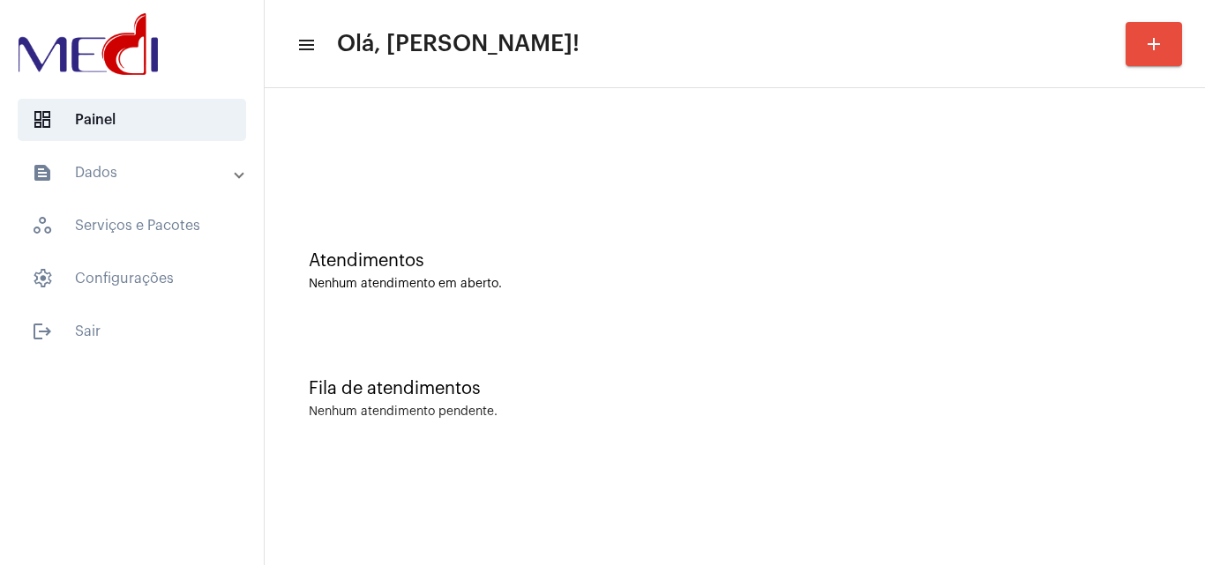
scroll to position [0, 0]
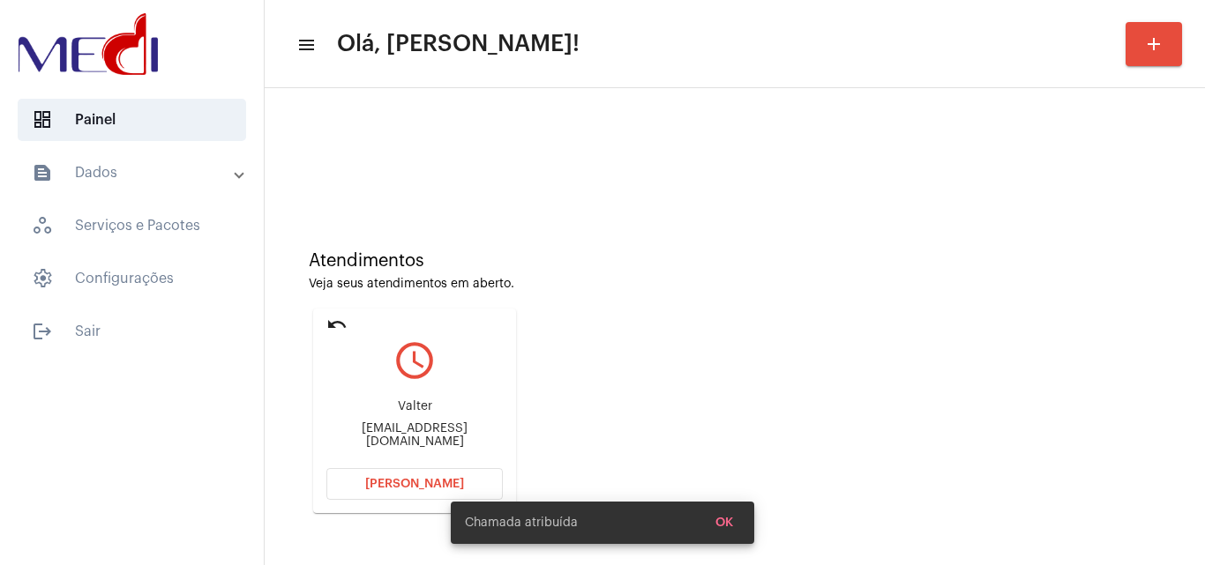
drag, startPoint x: 353, startPoint y: 433, endPoint x: 392, endPoint y: 433, distance: 38.8
click at [392, 433] on div "petckov@gmail.com" at bounding box center [414, 436] width 176 height 26
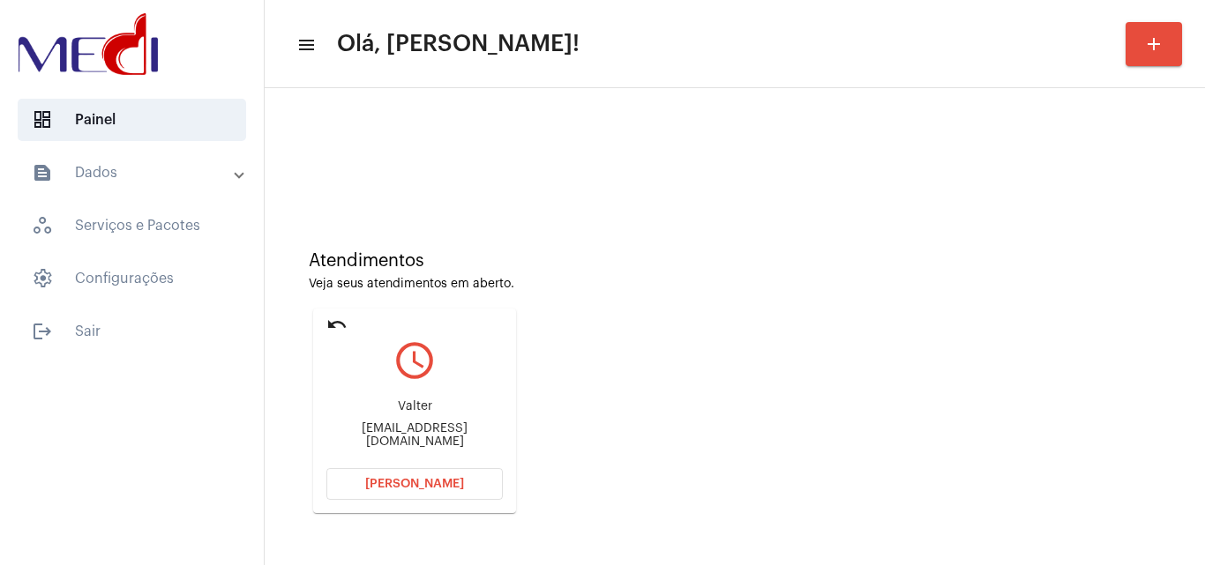
copy div "petcko"
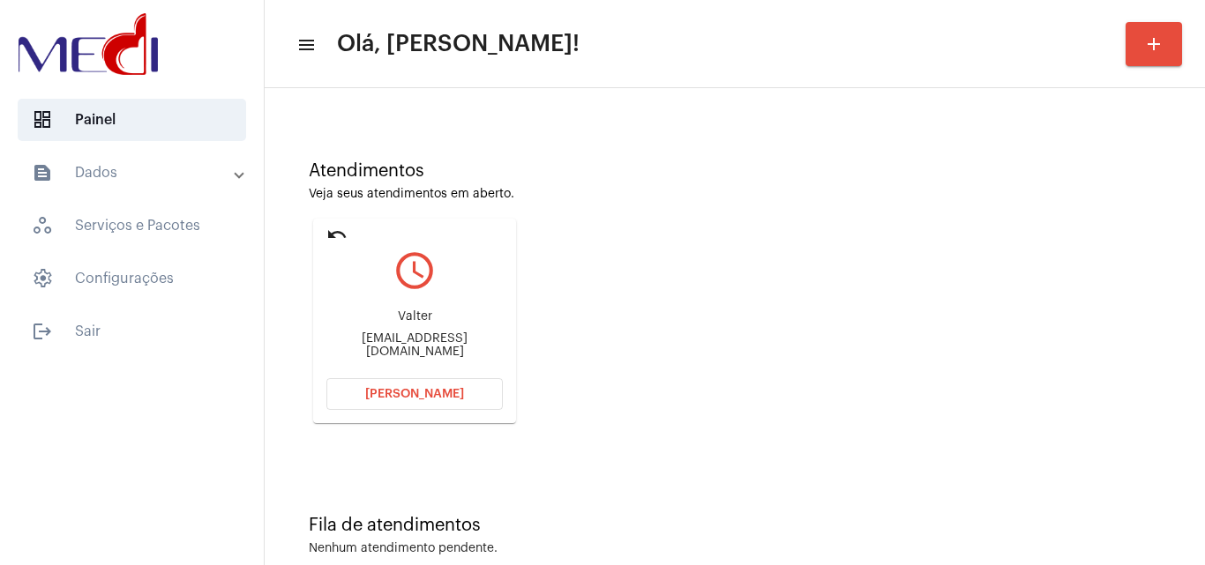
scroll to position [124, 0]
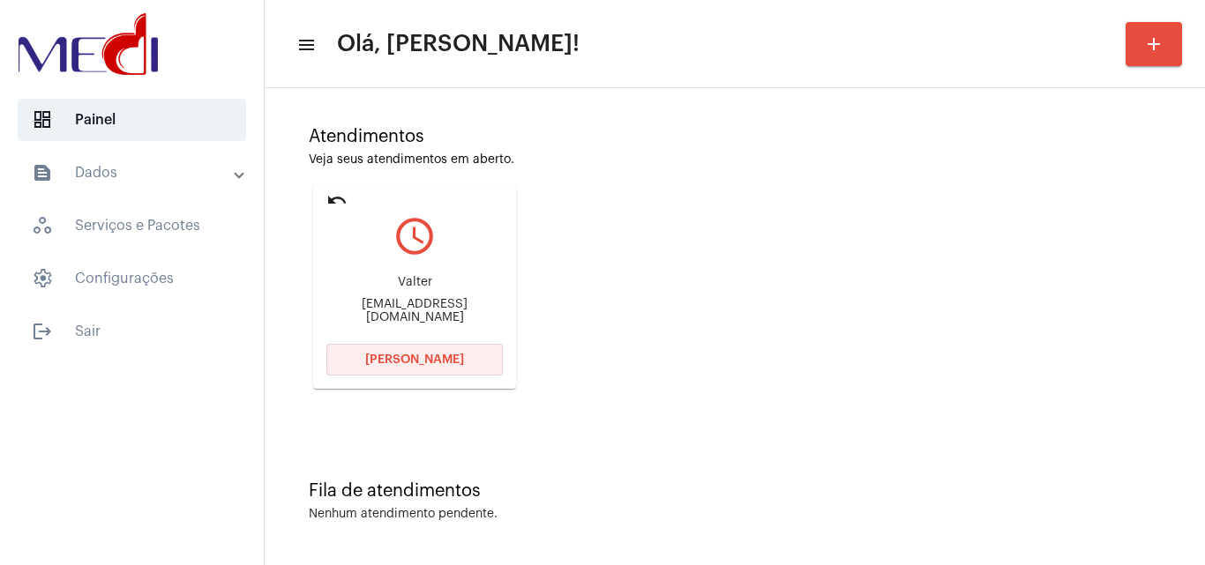
click at [461, 359] on button "Abrir Chamada" at bounding box center [414, 360] width 176 height 32
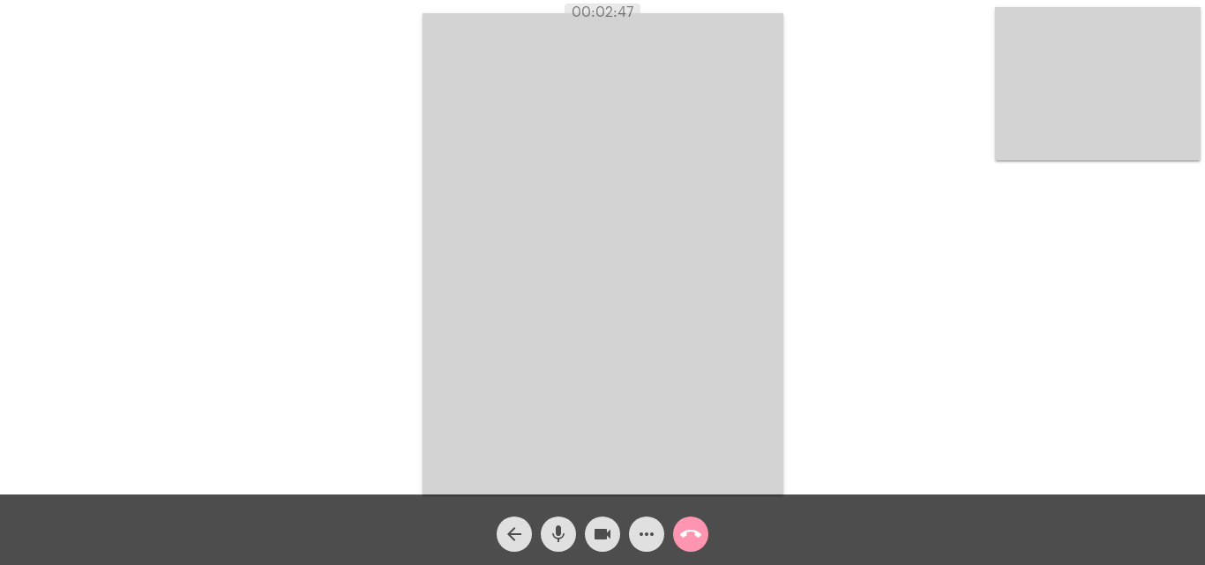
click at [686, 535] on mat-icon "call_end" at bounding box center [690, 534] width 21 height 21
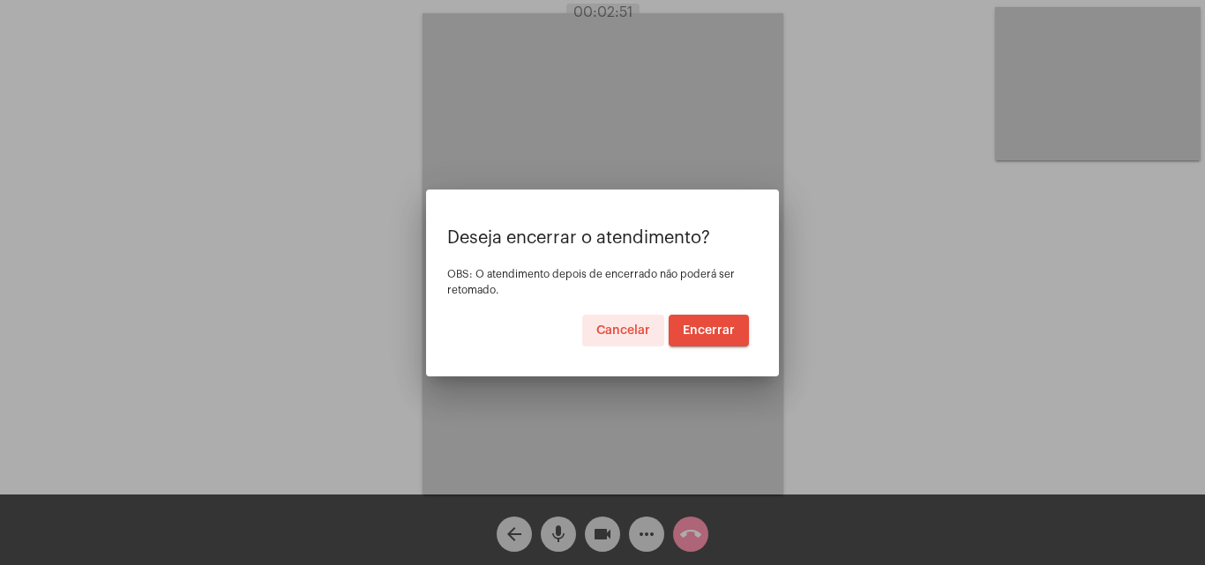
click at [706, 330] on span "Encerrar" at bounding box center [709, 331] width 52 height 12
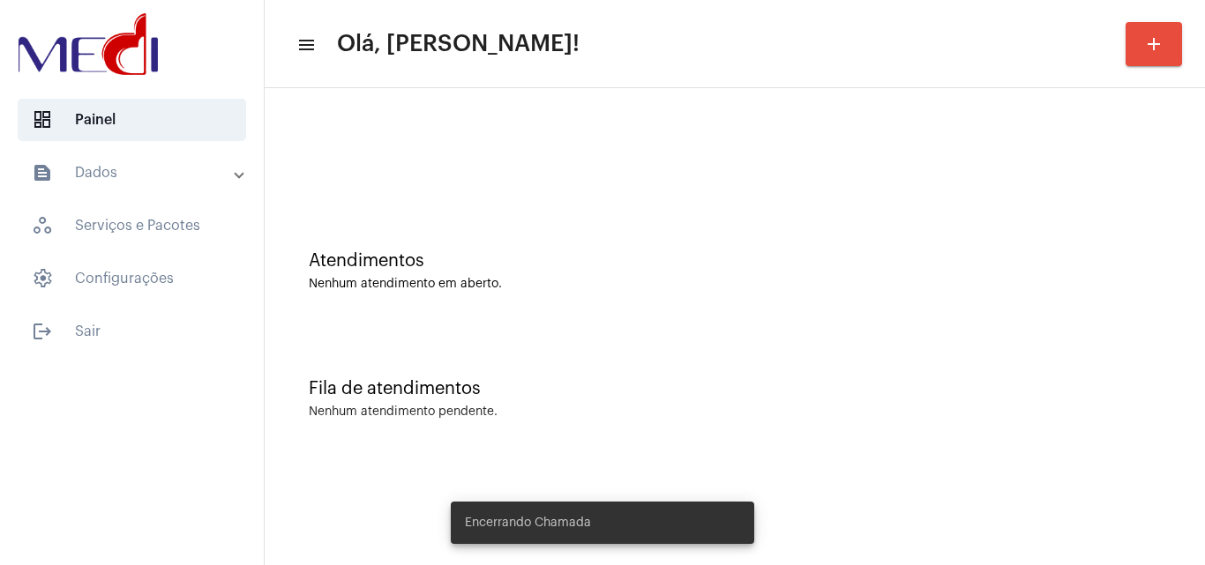
click at [680, 286] on div "Nenhum atendimento em aberto." at bounding box center [735, 284] width 852 height 13
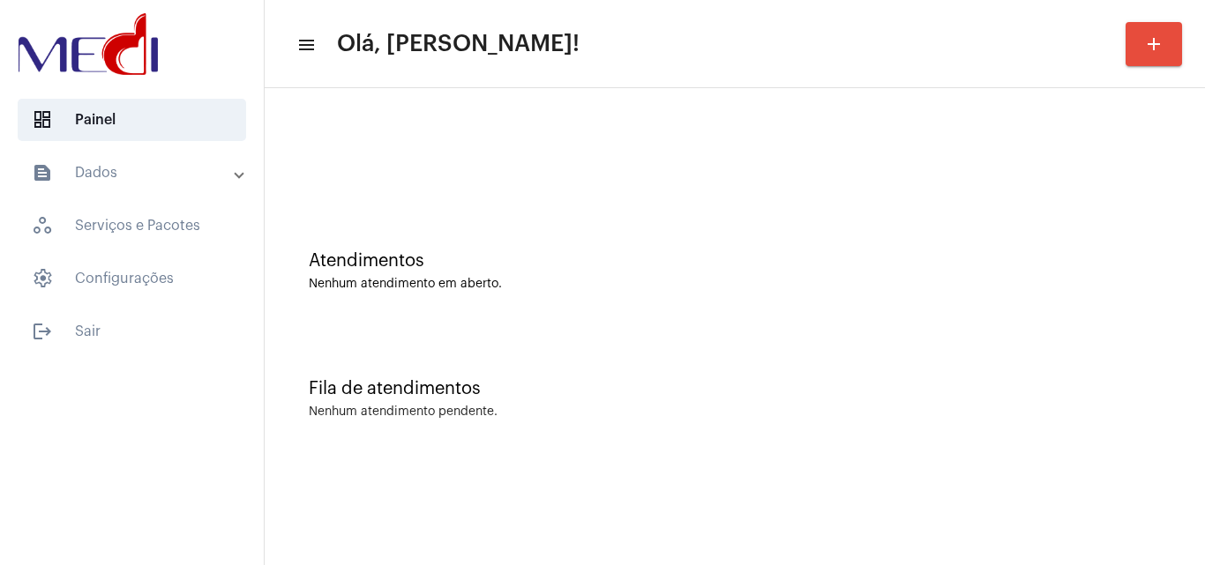
click at [724, 375] on div "Fila de atendimentos Nenhum atendimento pendente." at bounding box center [734, 390] width 923 height 128
click at [648, 302] on div "Atendimentos Nenhum atendimento em aberto." at bounding box center [734, 262] width 923 height 128
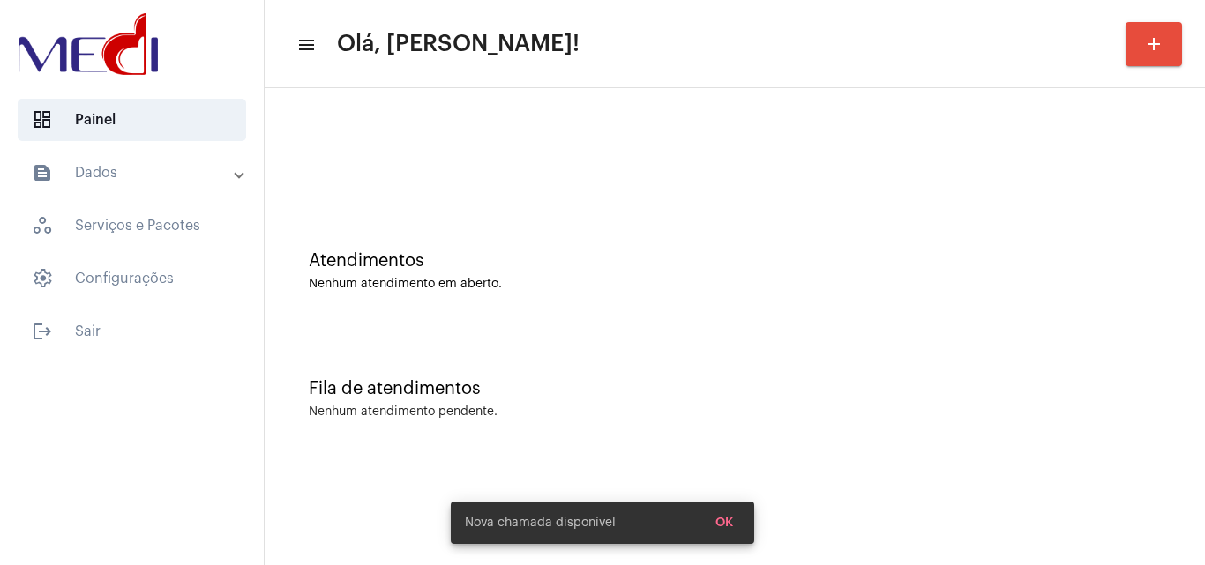
click at [640, 282] on div "Nenhum atendimento em aberto." at bounding box center [735, 284] width 852 height 13
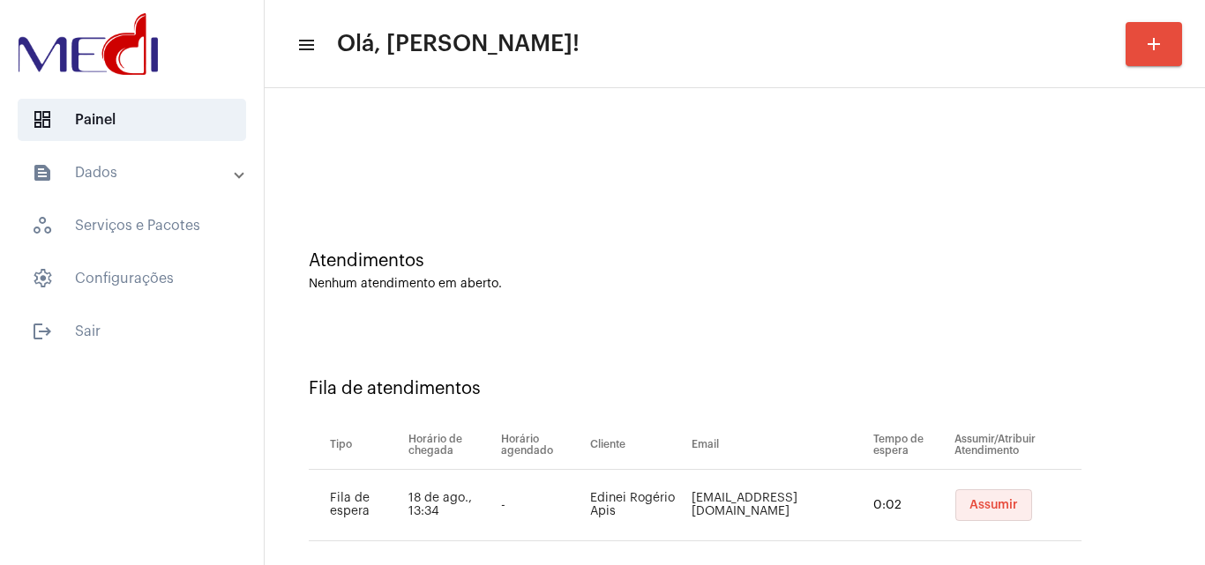
click at [985, 513] on button "Assumir" at bounding box center [993, 506] width 77 height 32
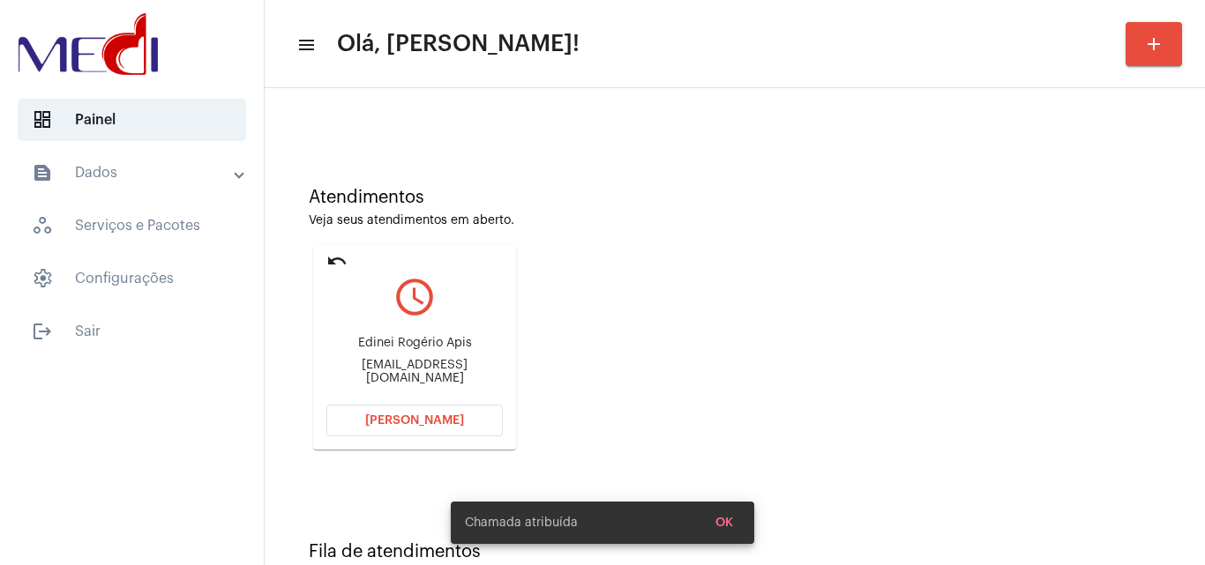
scroll to position [124, 0]
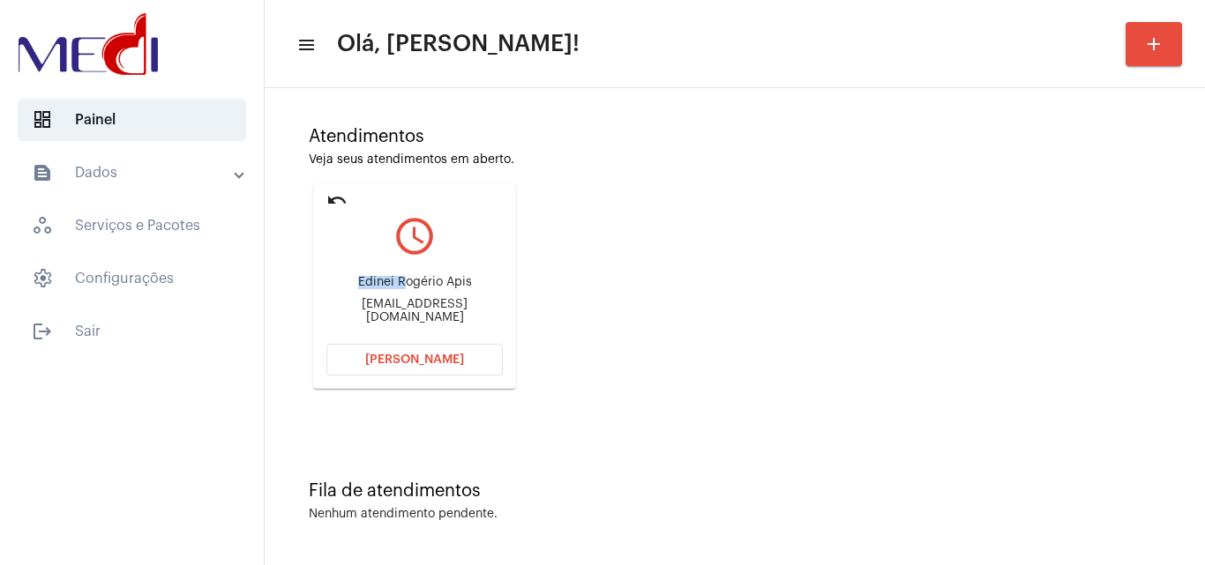
drag, startPoint x: 386, startPoint y: 291, endPoint x: 403, endPoint y: 294, distance: 17.8
click at [403, 289] on div "Edinei Rogério Apis" at bounding box center [414, 282] width 176 height 13
copy div "Edinei R"
click at [408, 357] on span "[PERSON_NAME]" at bounding box center [414, 360] width 99 height 12
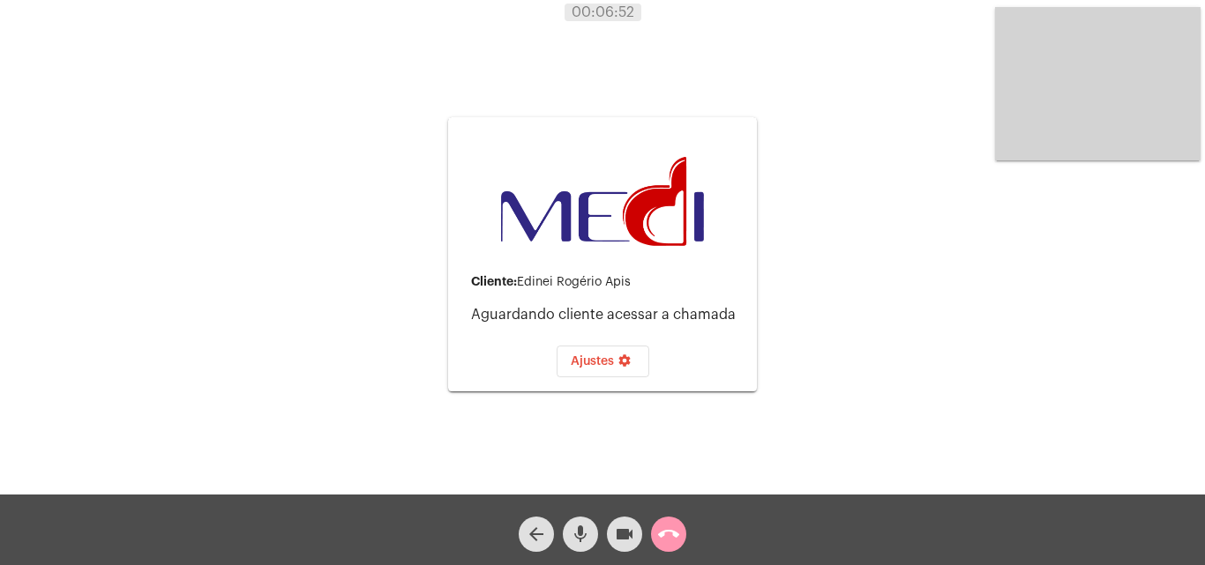
click at [586, 528] on mat-icon "mic" at bounding box center [580, 534] width 21 height 21
click at [615, 533] on mat-icon "videocam" at bounding box center [624, 534] width 21 height 21
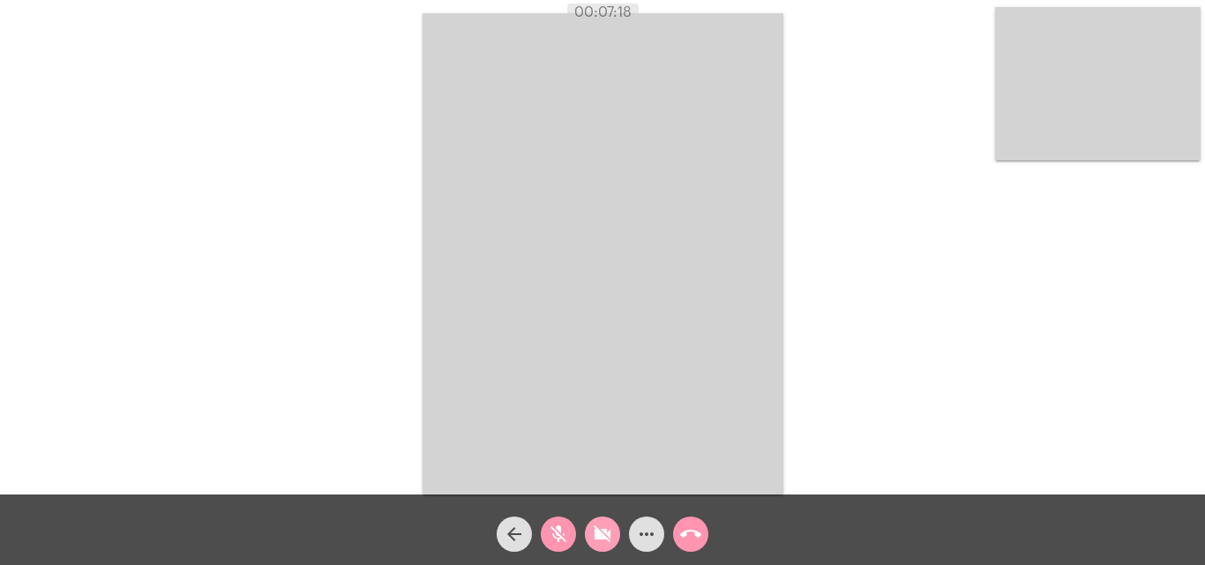
click at [604, 533] on mat-icon "videocam_off" at bounding box center [602, 534] width 21 height 21
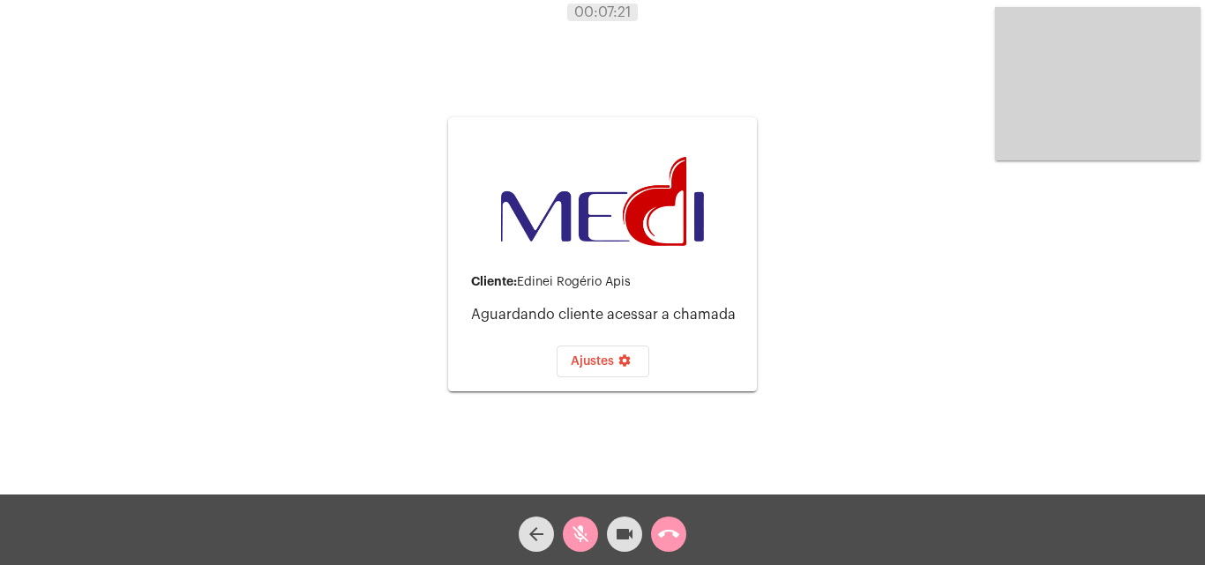
click at [630, 537] on mat-icon "videocam" at bounding box center [624, 534] width 21 height 21
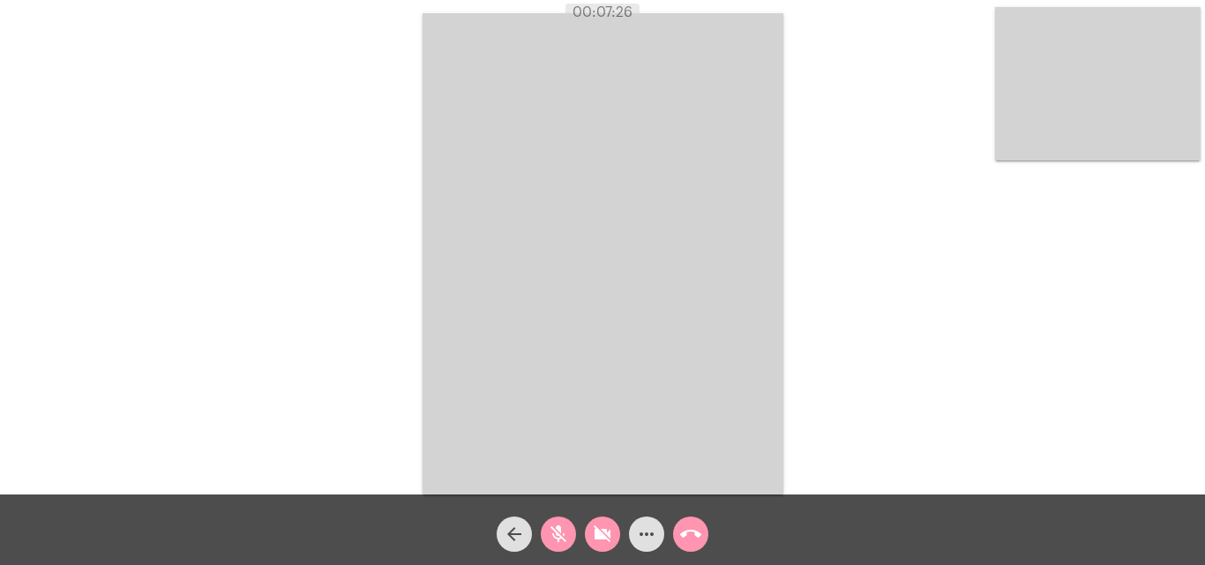
click at [597, 538] on mat-icon "videocam_off" at bounding box center [602, 534] width 21 height 21
click at [558, 538] on mat-icon "mic_off" at bounding box center [558, 534] width 21 height 21
click at [695, 537] on mat-icon "call_end" at bounding box center [690, 534] width 21 height 21
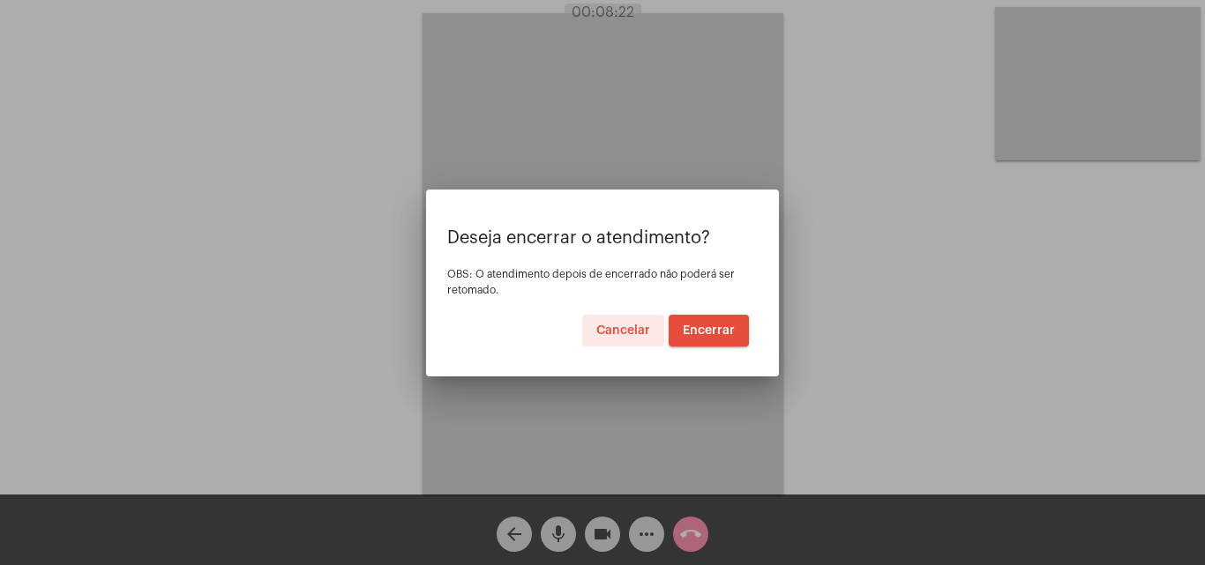
click at [695, 327] on span "Encerrar" at bounding box center [709, 331] width 52 height 12
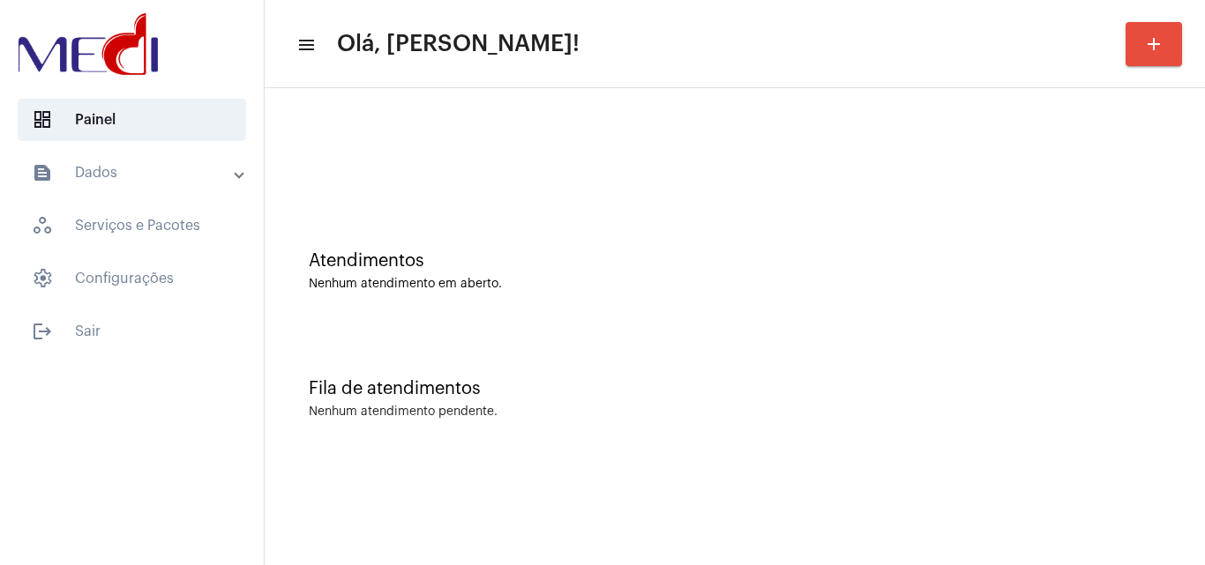
click at [564, 254] on div "Atendimentos" at bounding box center [735, 260] width 852 height 19
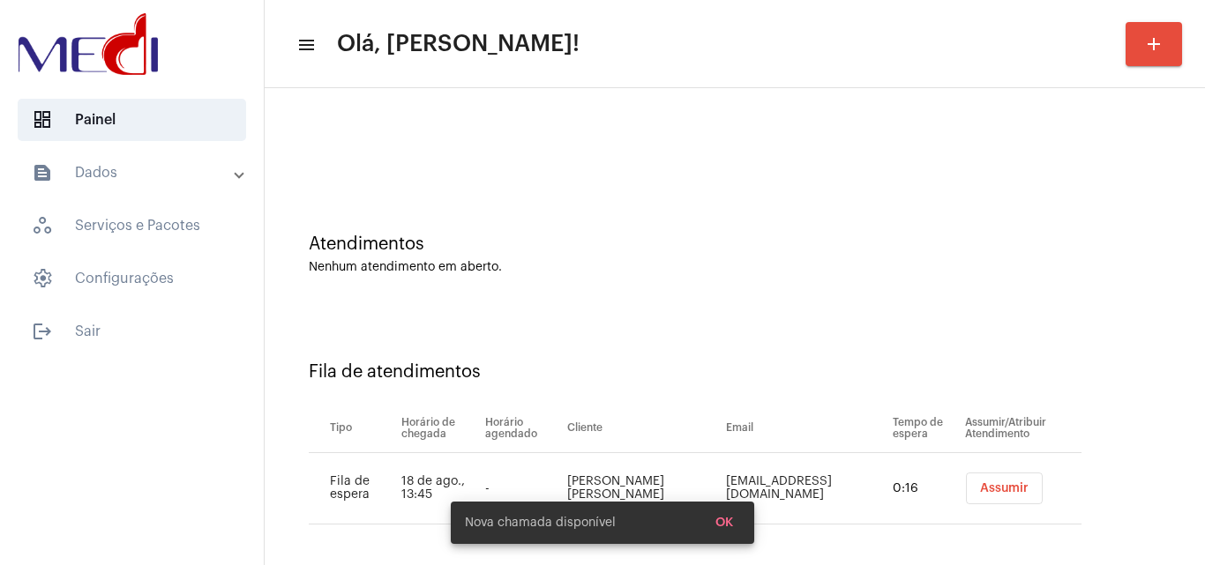
scroll to position [24, 0]
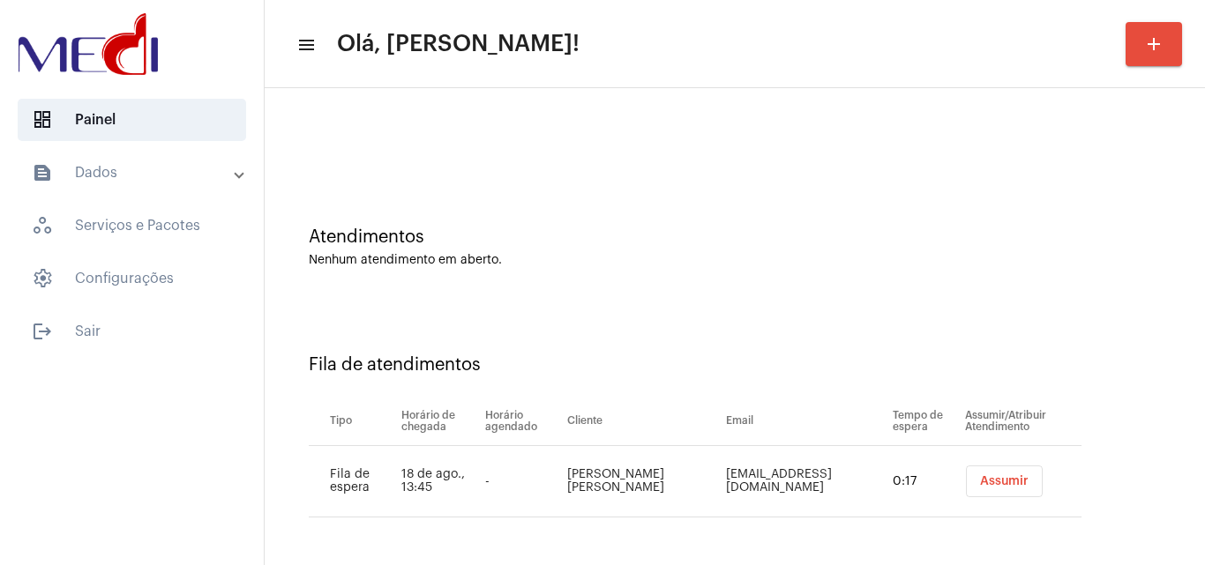
click at [980, 486] on span "Assumir" at bounding box center [1004, 482] width 49 height 12
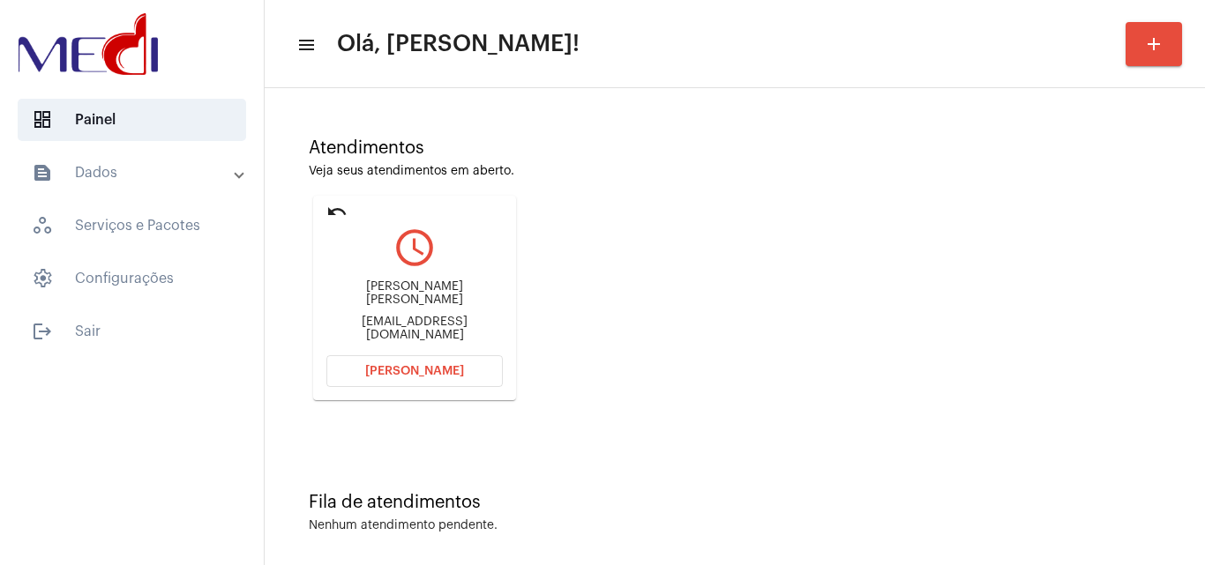
scroll to position [124, 0]
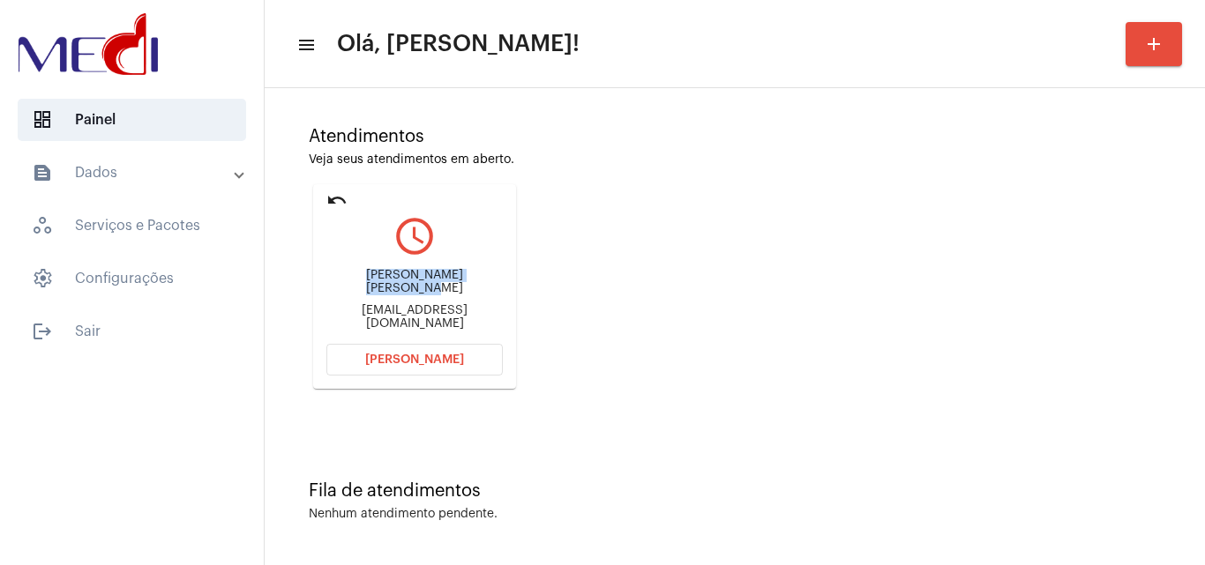
drag, startPoint x: 341, startPoint y: 289, endPoint x: 484, endPoint y: 284, distance: 143.9
click at [484, 284] on div "Larissa da Silva Pereira" at bounding box center [414, 282] width 176 height 26
copy div "Larissa da Silva Pereira"
click at [401, 357] on span "[PERSON_NAME]" at bounding box center [414, 360] width 99 height 12
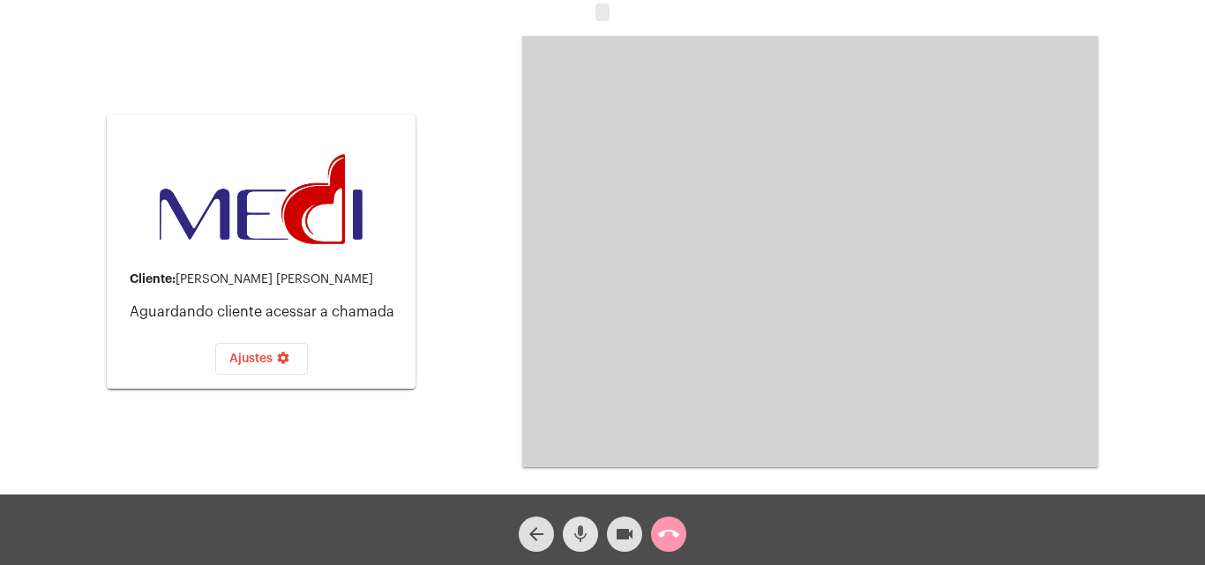
click at [583, 540] on mat-icon "mic" at bounding box center [580, 534] width 21 height 21
click at [666, 531] on mat-icon "call_end" at bounding box center [668, 534] width 21 height 21
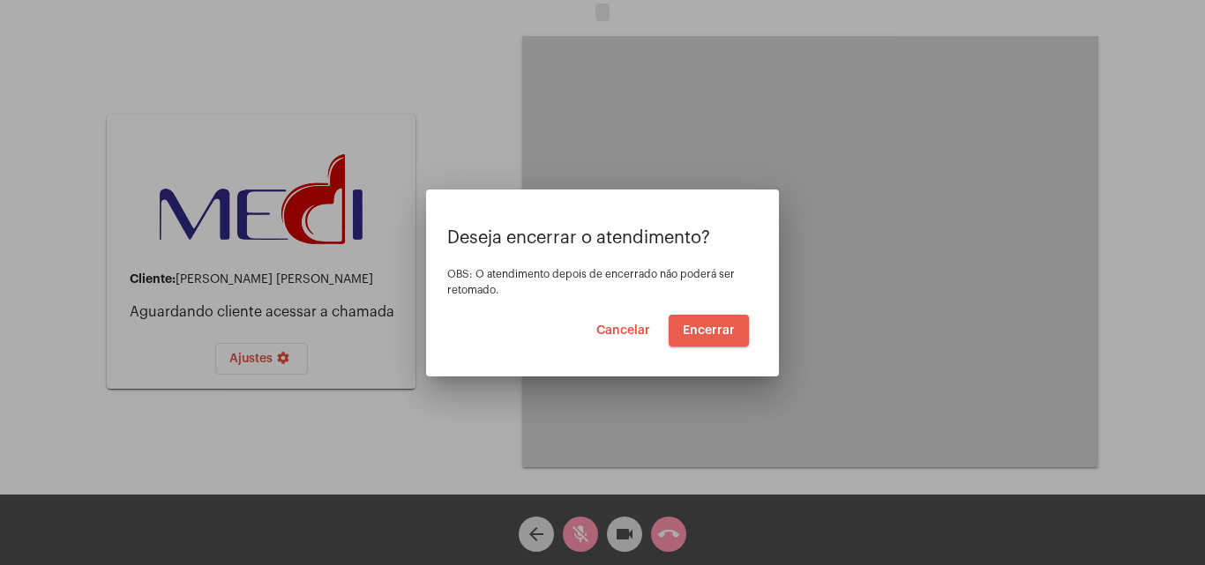
click at [711, 330] on span "Encerrar" at bounding box center [709, 331] width 52 height 12
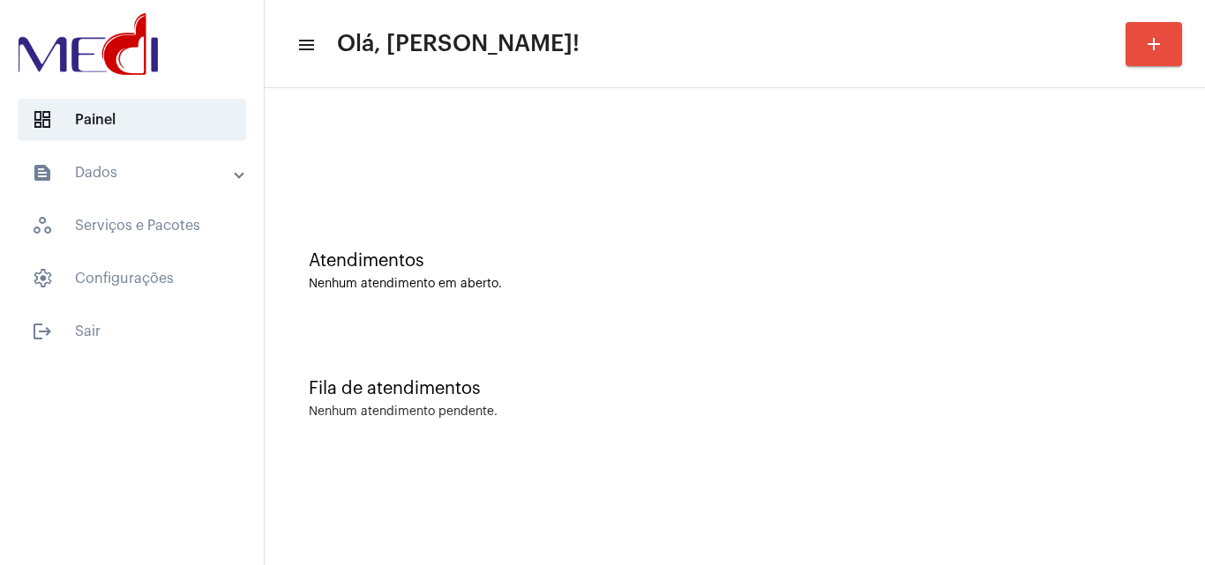
click at [564, 342] on div "Fila de atendimentos Nenhum atendimento pendente." at bounding box center [734, 390] width 923 height 128
click at [641, 317] on div "Atendimentos Nenhum atendimento em aberto." at bounding box center [734, 262] width 923 height 128
click at [700, 324] on div "Atendimentos Nenhum atendimento em aberto." at bounding box center [734, 262] width 923 height 128
click at [593, 287] on div "Nenhum atendimento em aberto." at bounding box center [735, 284] width 852 height 13
click at [525, 442] on div "Fila de atendimentos Nenhum atendimento pendente." at bounding box center [734, 390] width 923 height 128
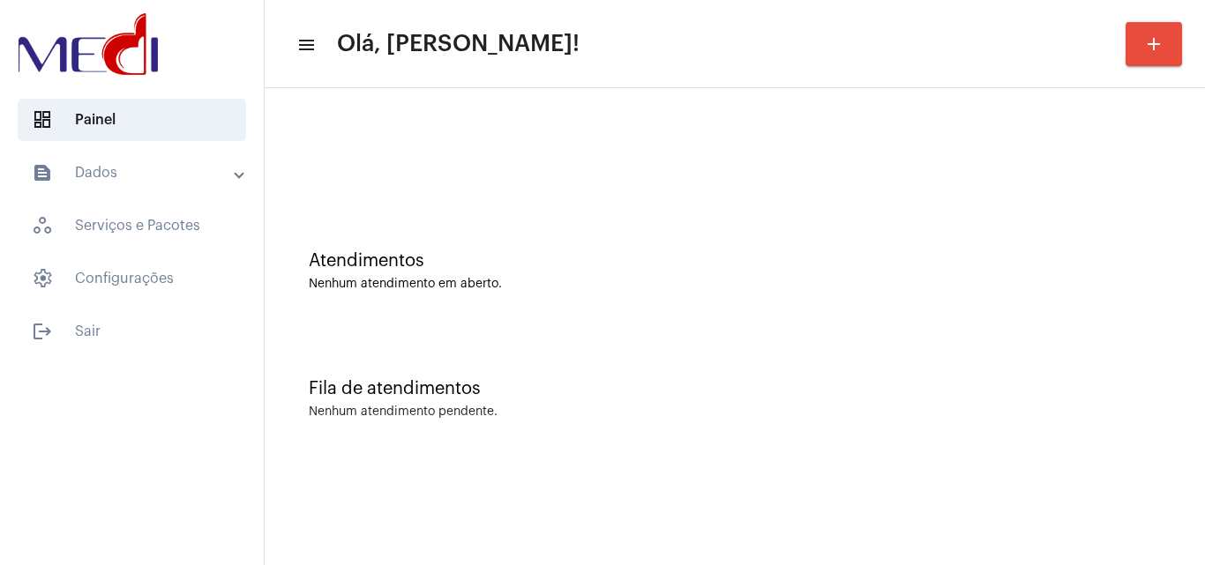
click at [964, 455] on div "Atendimentos Nenhum atendimento em aberto. Fila de atendimentos Nenhum atendime…" at bounding box center [735, 275] width 940 height 375
click at [671, 391] on div "Fila de atendimentos" at bounding box center [735, 388] width 852 height 19
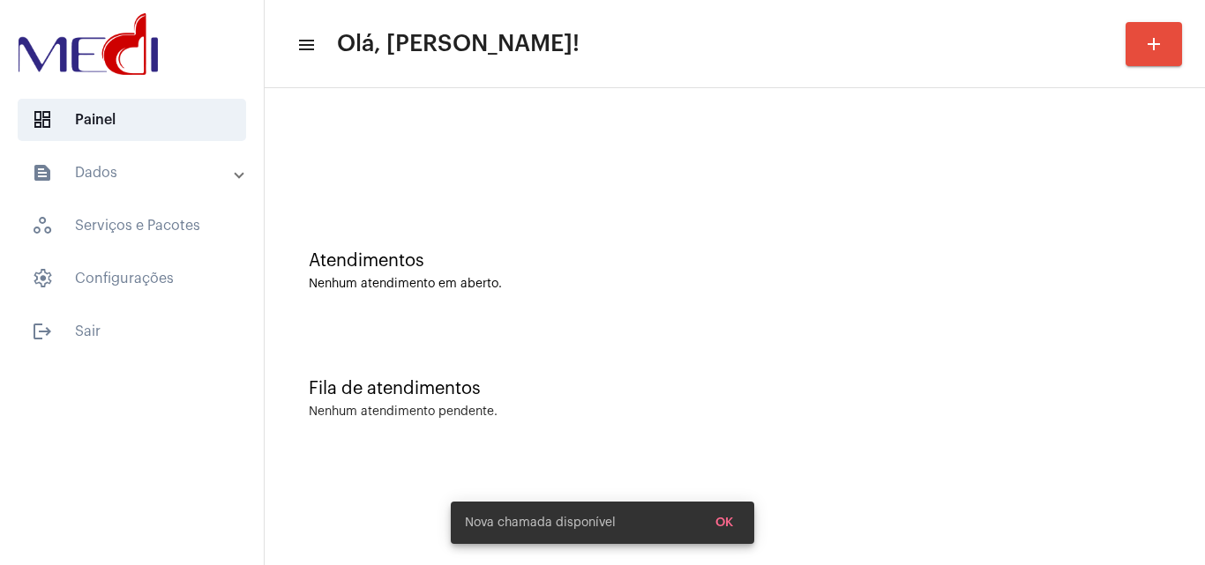
click at [779, 408] on div "Nenhum atendimento pendente." at bounding box center [735, 412] width 852 height 13
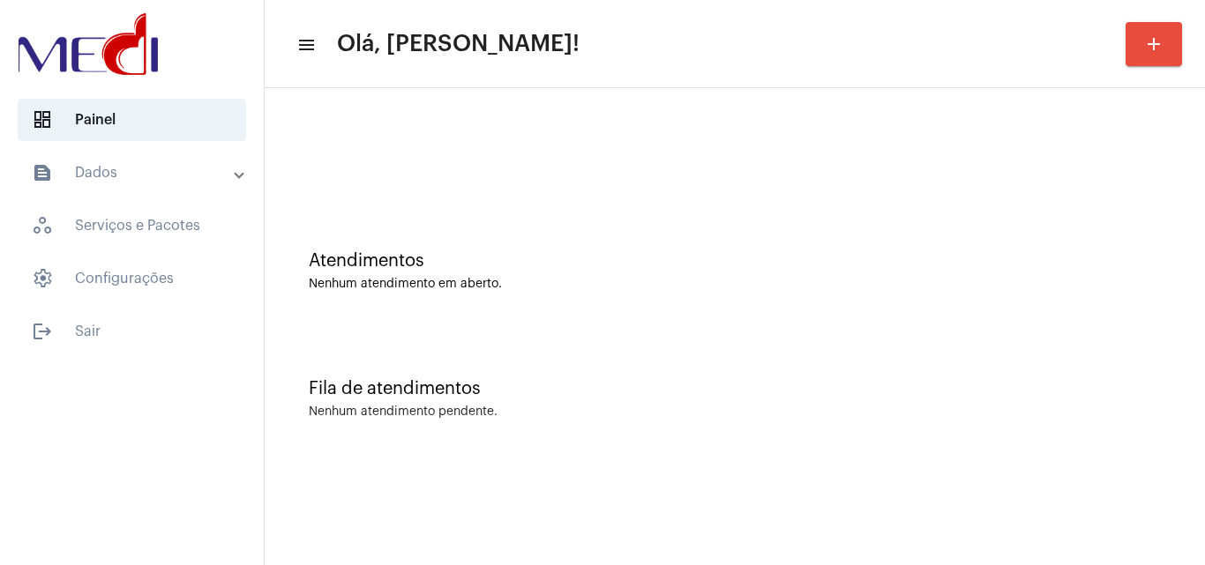
click at [847, 409] on div "Nenhum atendimento pendente." at bounding box center [735, 412] width 852 height 13
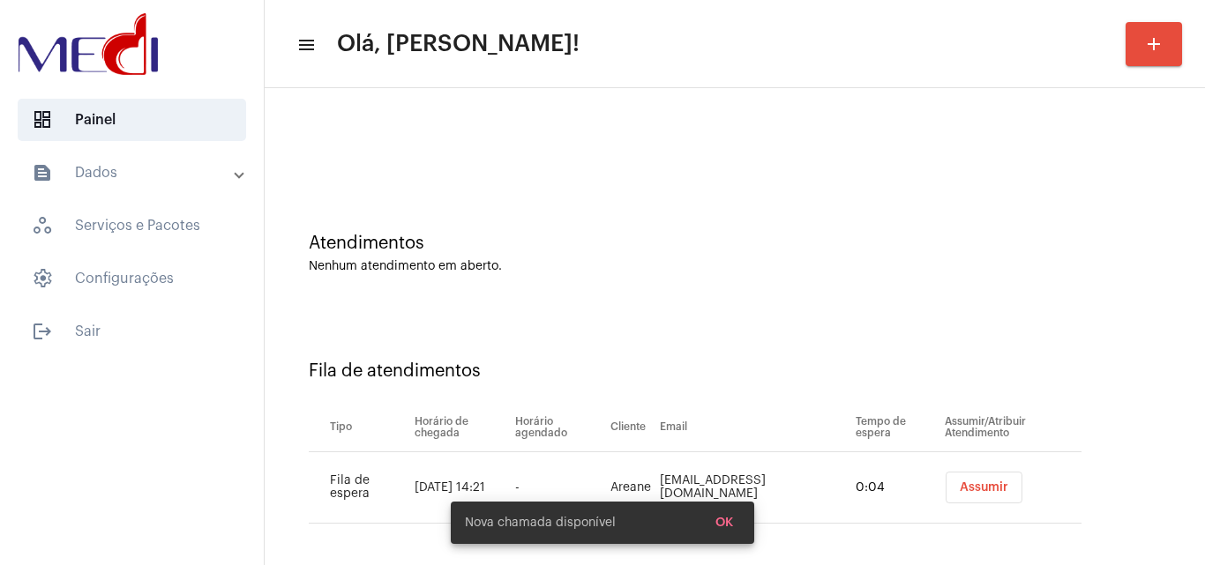
scroll to position [24, 0]
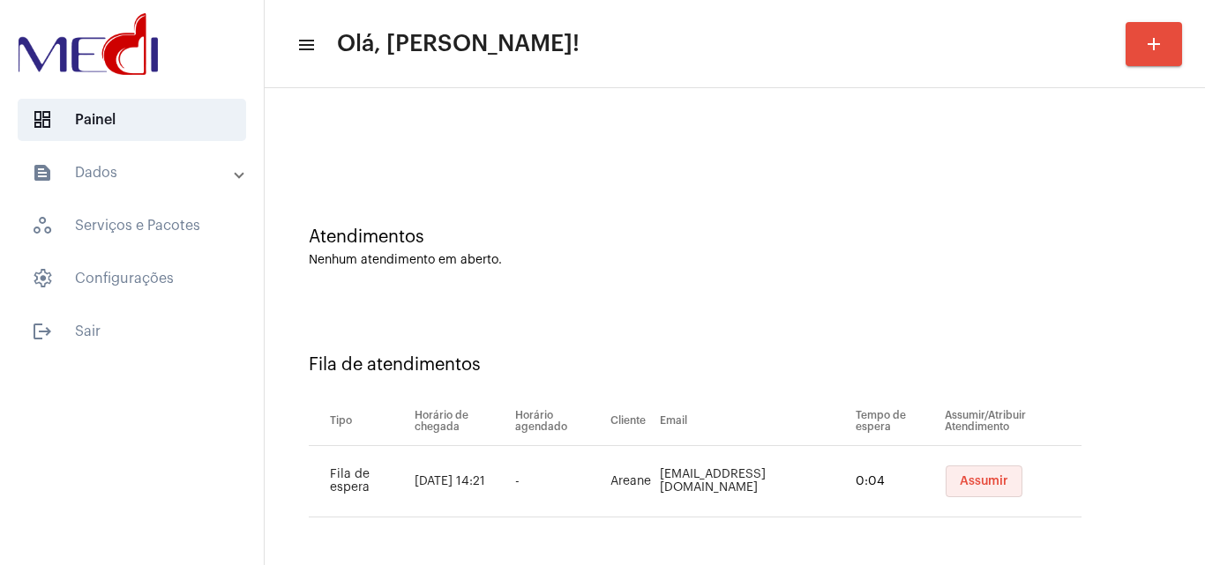
click at [955, 472] on button "Assumir" at bounding box center [984, 482] width 77 height 32
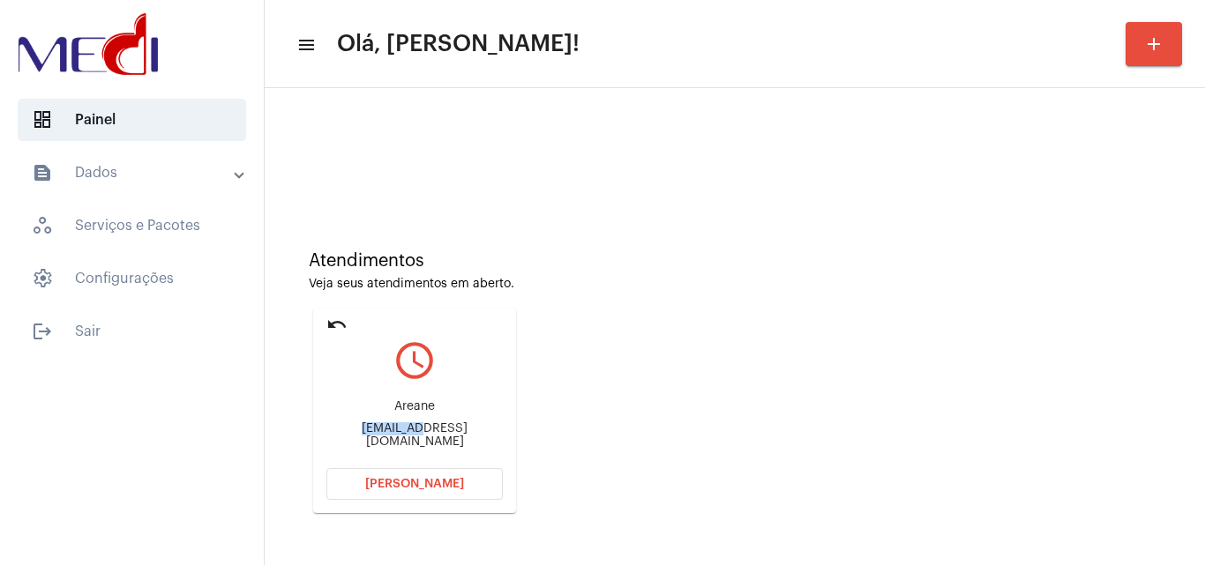
drag, startPoint x: 330, startPoint y: 434, endPoint x: 400, endPoint y: 442, distance: 70.1
click at [400, 442] on div "Areane areanenunes@gmail.com" at bounding box center [414, 424] width 176 height 79
copy div "areanenun"
click at [323, 323] on mat-card "undo query_builder Areane areanenunes@gmail.com Abrir Chamada" at bounding box center [414, 411] width 203 height 205
click at [333, 317] on mat-icon "undo" at bounding box center [336, 324] width 21 height 21
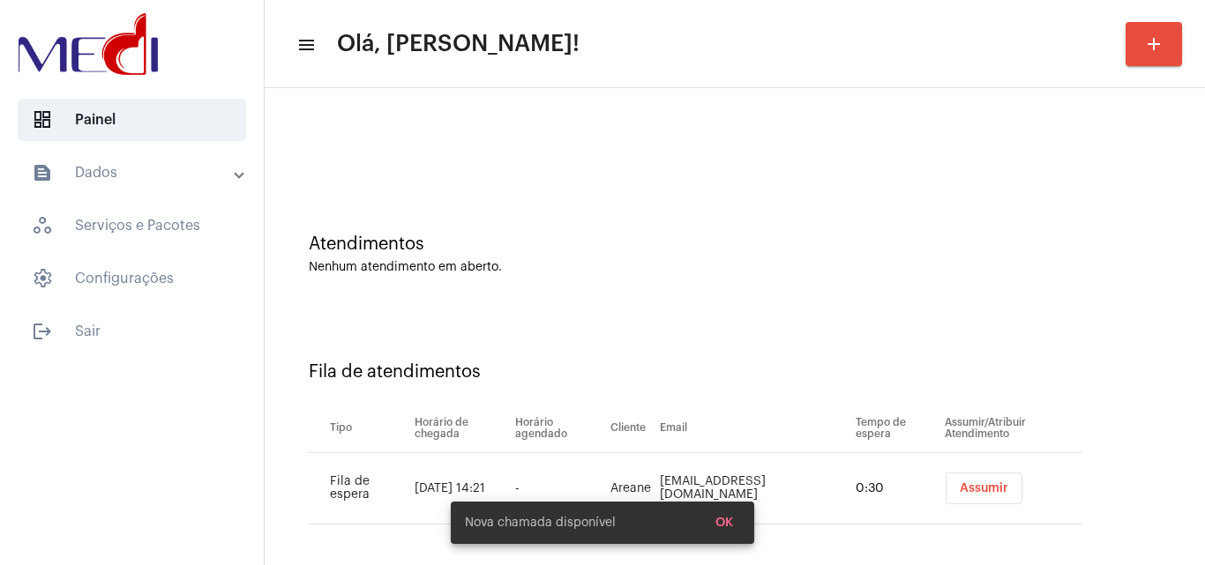
scroll to position [24, 0]
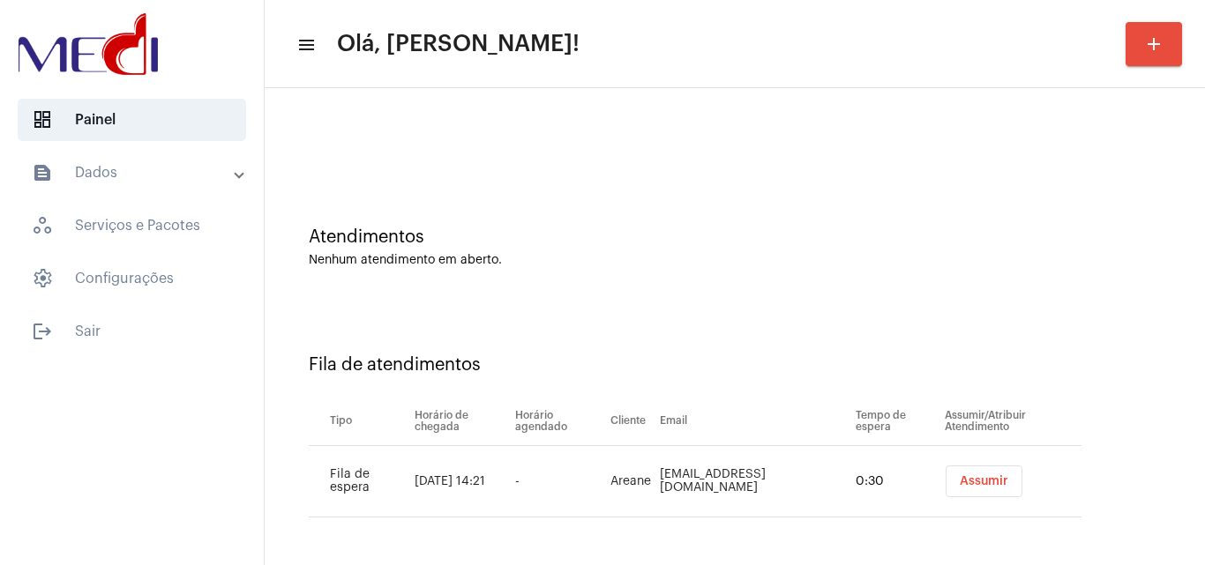
click at [665, 260] on div "Nenhum atendimento em aberto." at bounding box center [735, 260] width 852 height 13
click at [631, 230] on div "Atendimentos" at bounding box center [735, 237] width 852 height 19
click at [648, 338] on div "Fila de atendimentos Tipo Horário de chegada Horário agendado Cliente Email Tem…" at bounding box center [734, 430] width 923 height 254
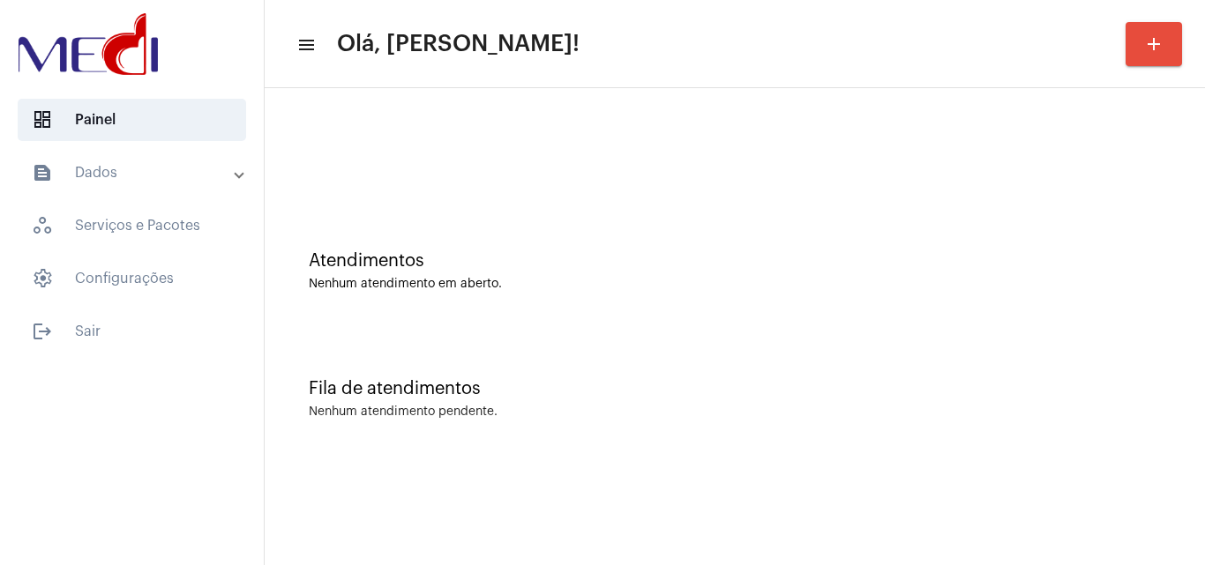
scroll to position [0, 0]
click at [698, 308] on div "Atendimentos Nenhum atendimento em aberto." at bounding box center [734, 262] width 923 height 128
click at [482, 307] on div "Atendimentos Nenhum atendimento em aberto." at bounding box center [734, 262] width 923 height 128
click at [453, 235] on div "Atendimentos Nenhum atendimento em aberto." at bounding box center [734, 262] width 923 height 128
click at [549, 106] on div at bounding box center [734, 147] width 923 height 101
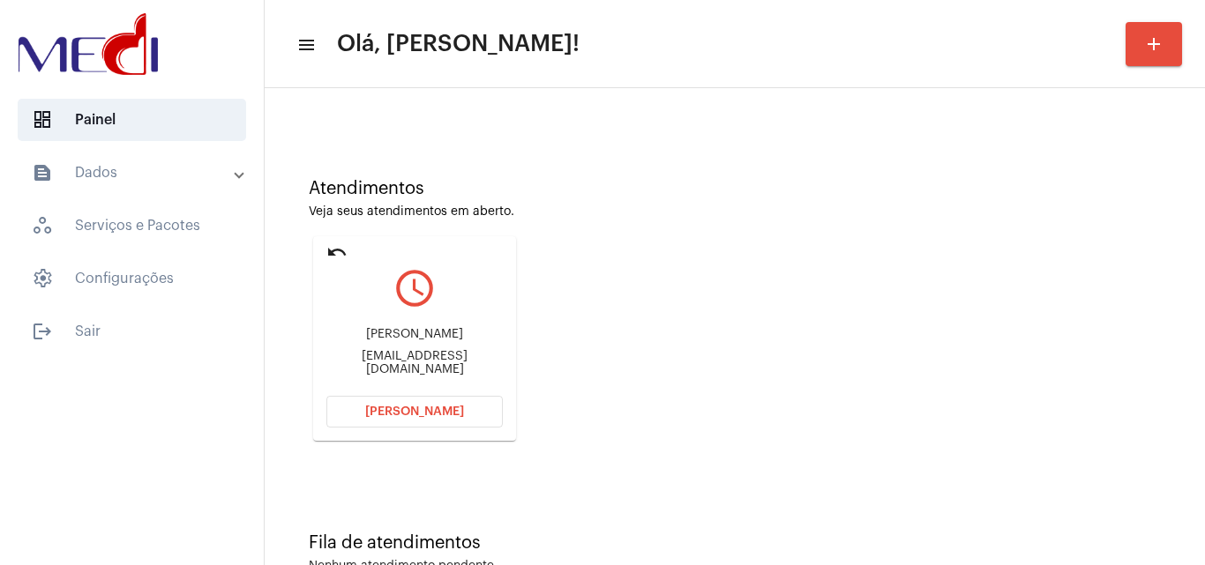
scroll to position [124, 0]
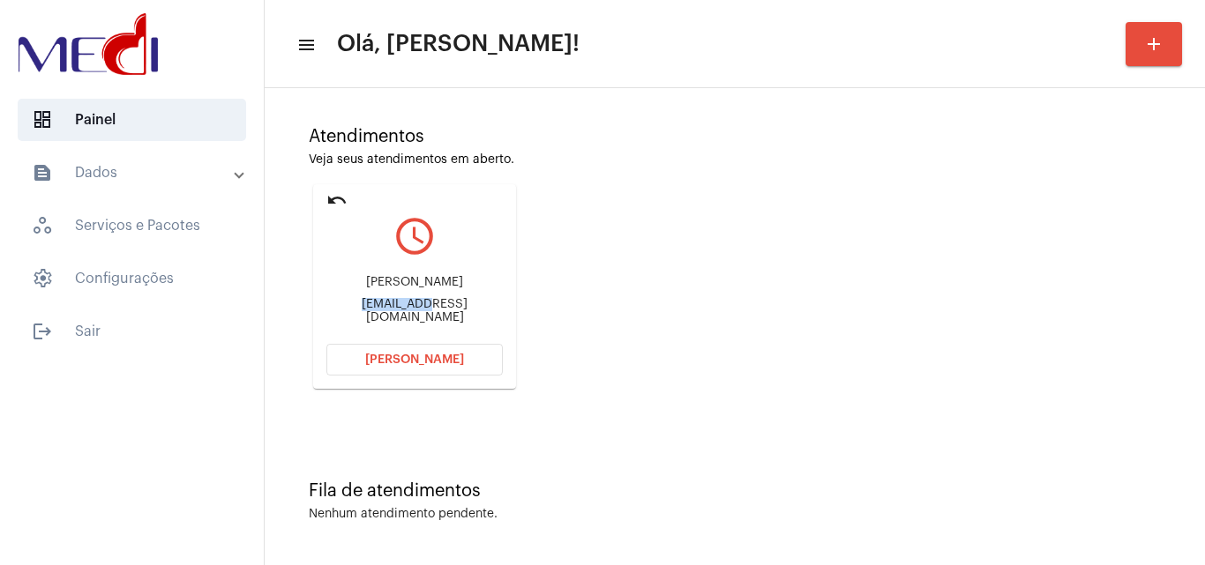
drag, startPoint x: 326, startPoint y: 311, endPoint x: 393, endPoint y: 310, distance: 67.1
click at [393, 310] on mat-card "undo query_builder Rodrigo silva [EMAIL_ADDRESS][DOMAIN_NAME] [PERSON_NAME]" at bounding box center [414, 286] width 203 height 205
copy div "Rodrigorat"
click at [369, 358] on button "[PERSON_NAME]" at bounding box center [414, 360] width 176 height 32
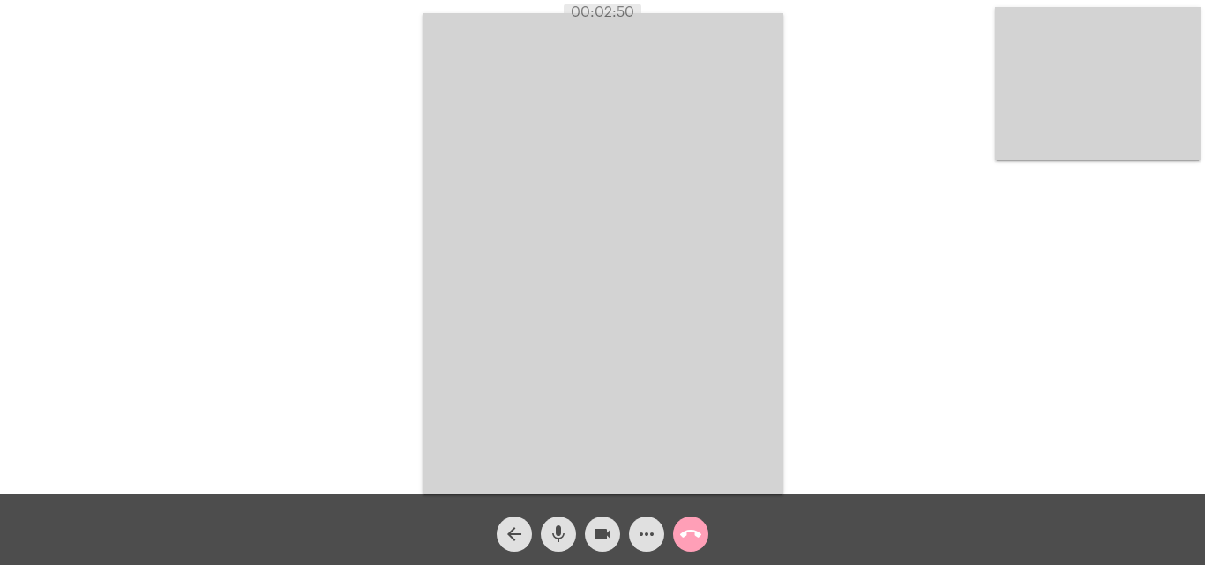
click at [695, 543] on mat-icon "call_end" at bounding box center [690, 534] width 21 height 21
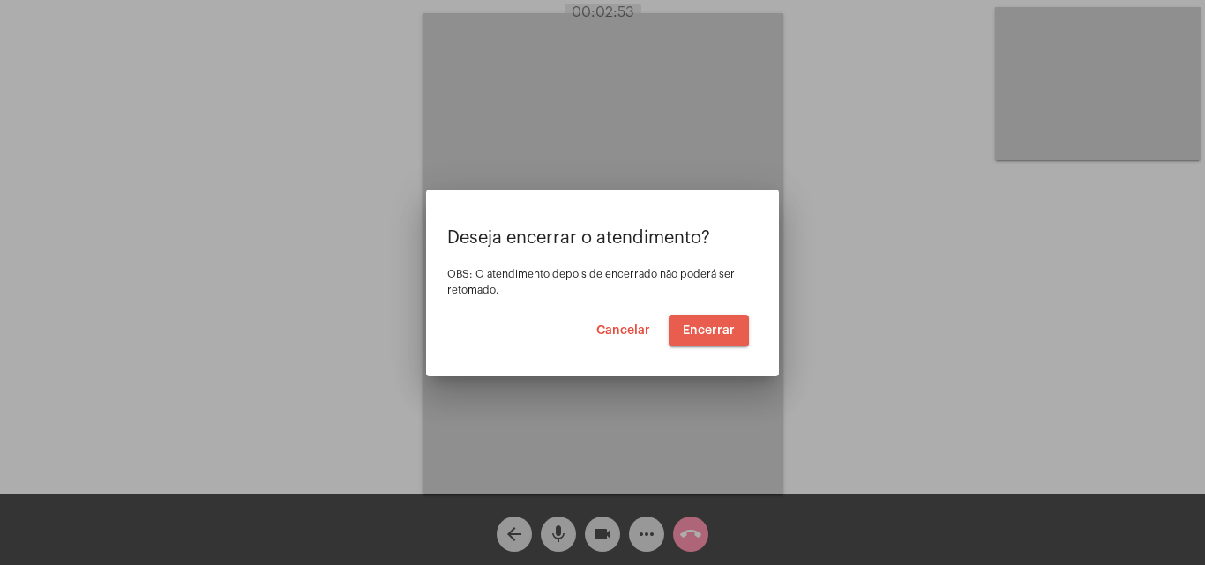
click at [691, 326] on span "Encerrar" at bounding box center [709, 331] width 52 height 12
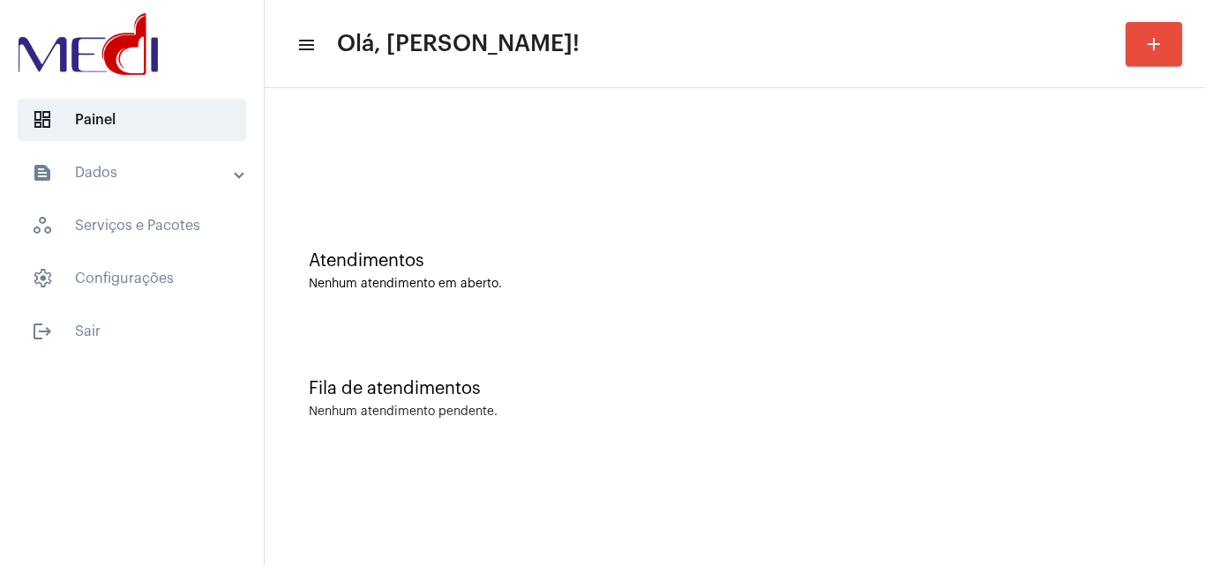
click at [610, 358] on div "Fila de atendimentos Nenhum atendimento pendente." at bounding box center [734, 390] width 923 height 128
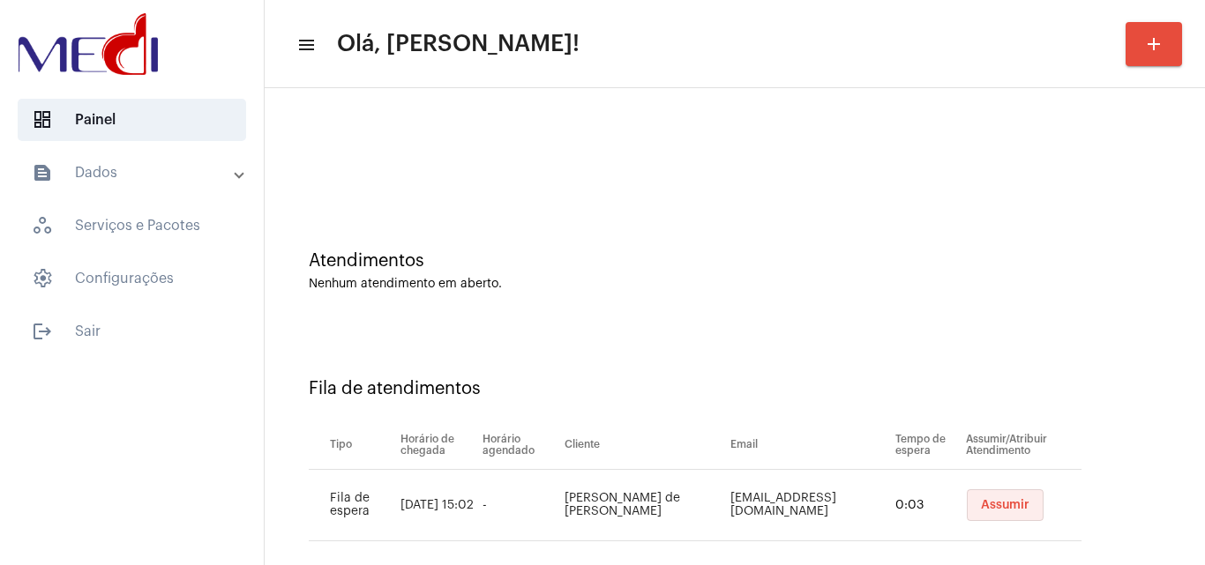
click at [982, 498] on button "Assumir" at bounding box center [1005, 506] width 77 height 32
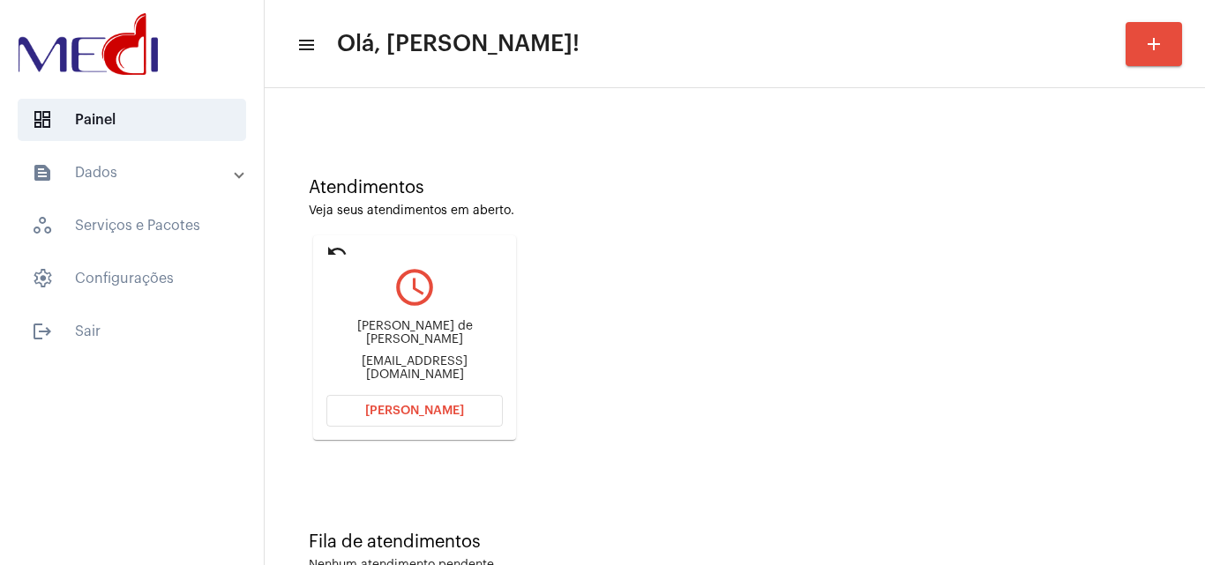
scroll to position [124, 0]
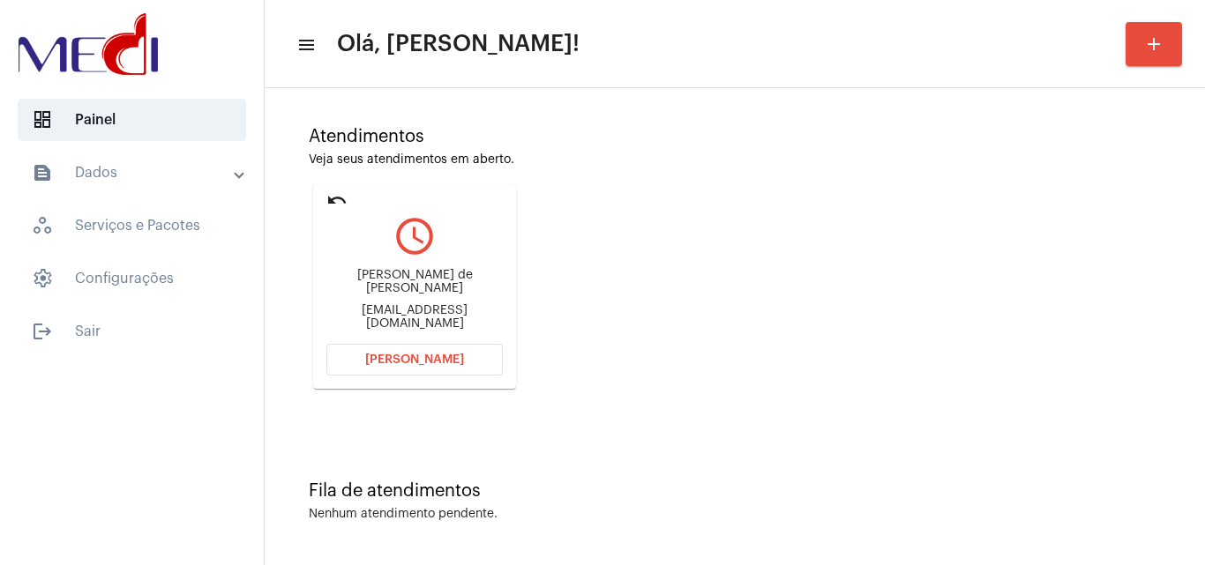
drag, startPoint x: 342, startPoint y: 281, endPoint x: 440, endPoint y: 282, distance: 97.9
click at [440, 282] on div "[PERSON_NAME] de [PERSON_NAME]" at bounding box center [414, 282] width 176 height 26
copy div "[PERSON_NAME] Car"
click at [465, 356] on button "[PERSON_NAME]" at bounding box center [414, 360] width 176 height 32
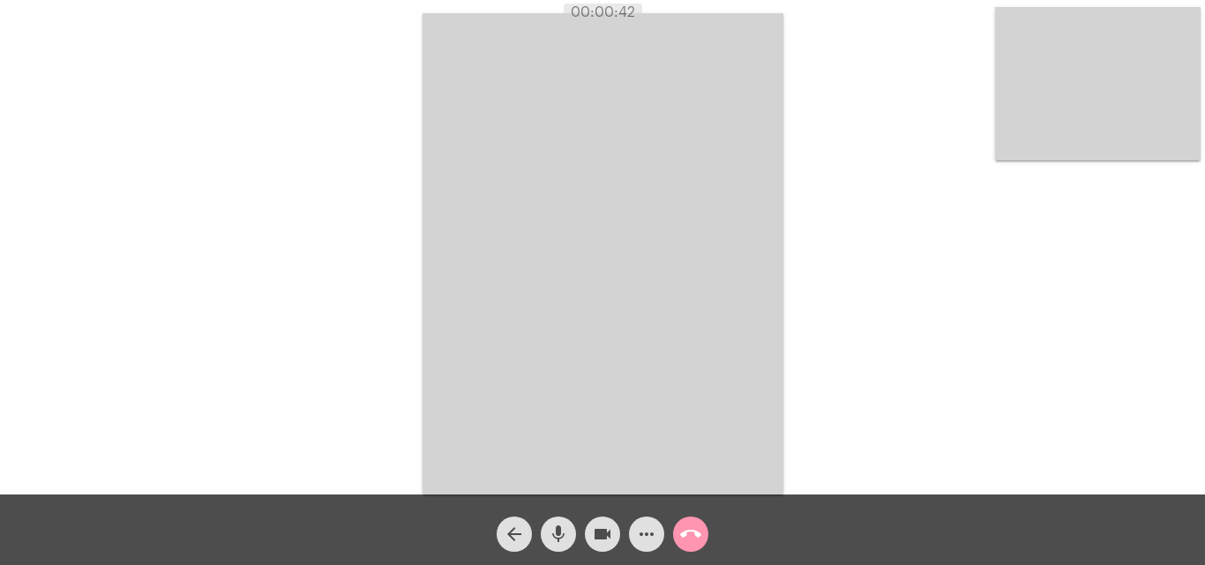
click at [564, 537] on mat-icon "mic" at bounding box center [558, 534] width 21 height 21
click at [557, 536] on mat-icon "mic_off" at bounding box center [558, 534] width 21 height 21
click at [558, 537] on mat-icon "mic" at bounding box center [558, 534] width 21 height 21
click at [559, 543] on mat-icon "mic_off" at bounding box center [558, 534] width 21 height 21
click at [556, 537] on mat-icon "mic" at bounding box center [558, 534] width 21 height 21
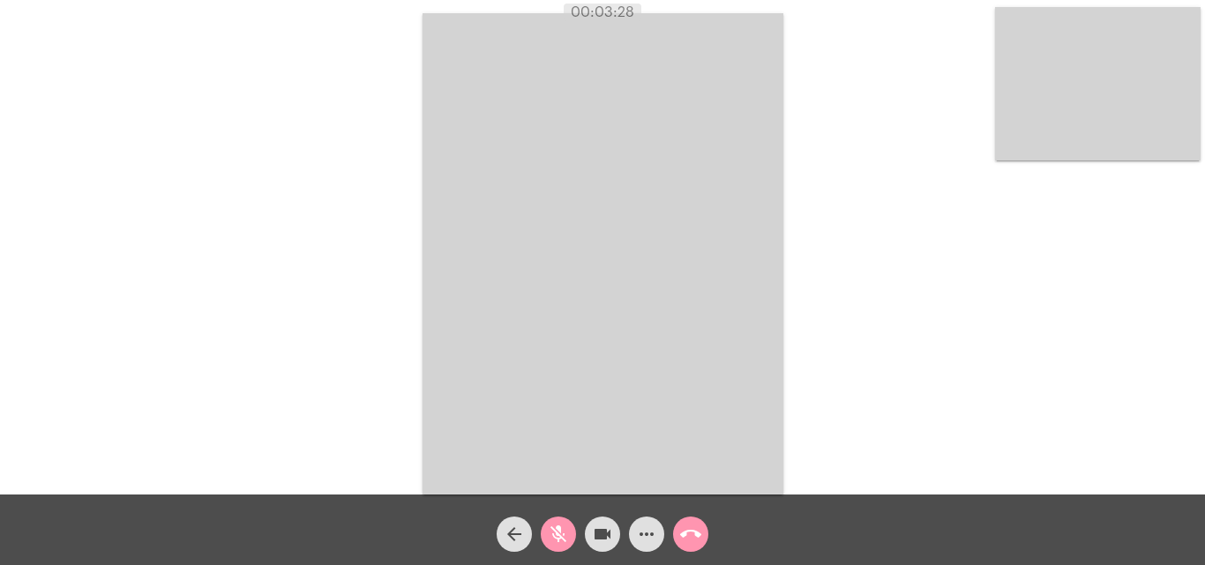
click at [595, 528] on mat-icon "videocam" at bounding box center [602, 534] width 21 height 21
click at [601, 524] on mat-icon "videocam_off" at bounding box center [602, 534] width 21 height 21
click at [556, 535] on mat-icon "mic_off" at bounding box center [558, 534] width 21 height 21
click at [690, 536] on mat-icon "call_end" at bounding box center [690, 534] width 21 height 21
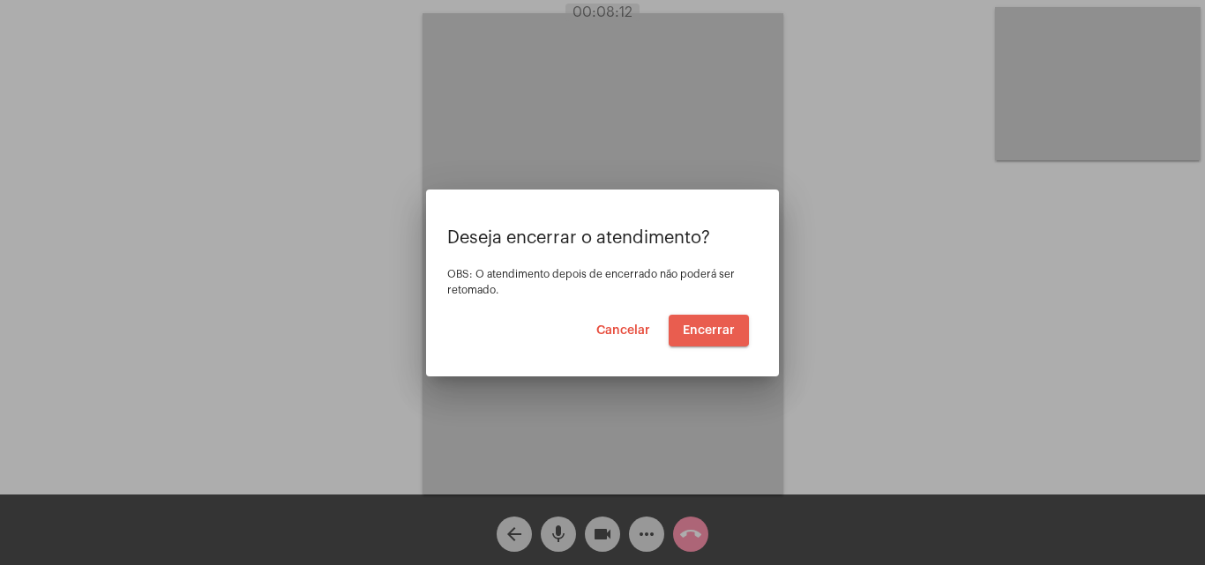
click at [703, 325] on span "Encerrar" at bounding box center [709, 331] width 52 height 12
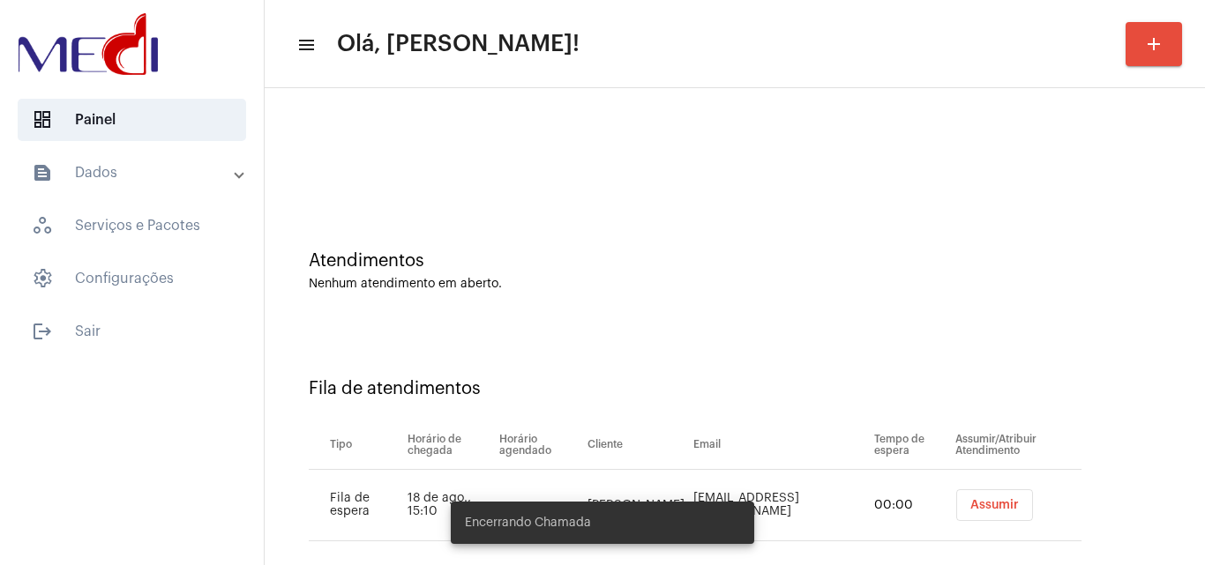
drag, startPoint x: 619, startPoint y: 367, endPoint x: 800, endPoint y: 413, distance: 186.6
click at [622, 366] on div "Fila de atendimentos Tipo Horário de chegada Horário agendado Cliente Email Tem…" at bounding box center [734, 453] width 923 height 254
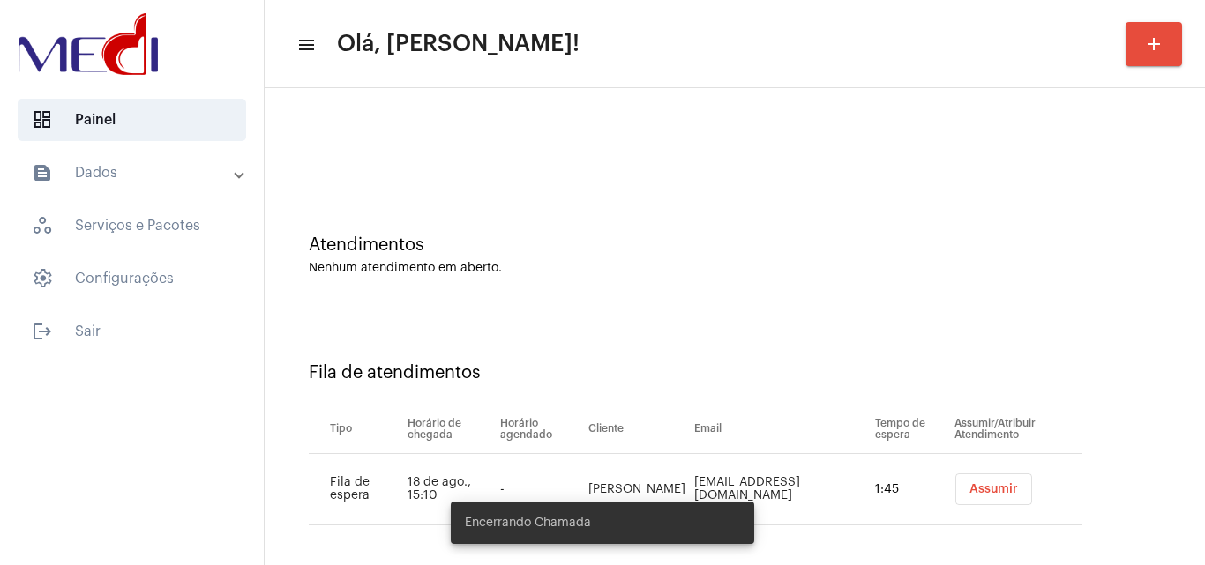
scroll to position [24, 0]
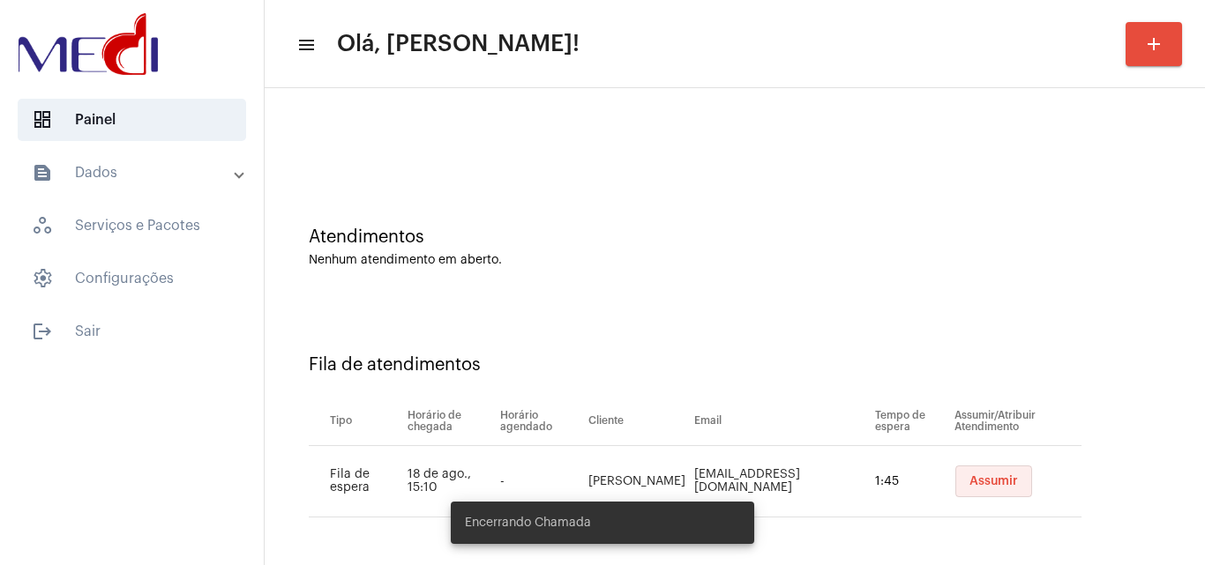
click at [992, 487] on span "Assumir" at bounding box center [994, 482] width 49 height 12
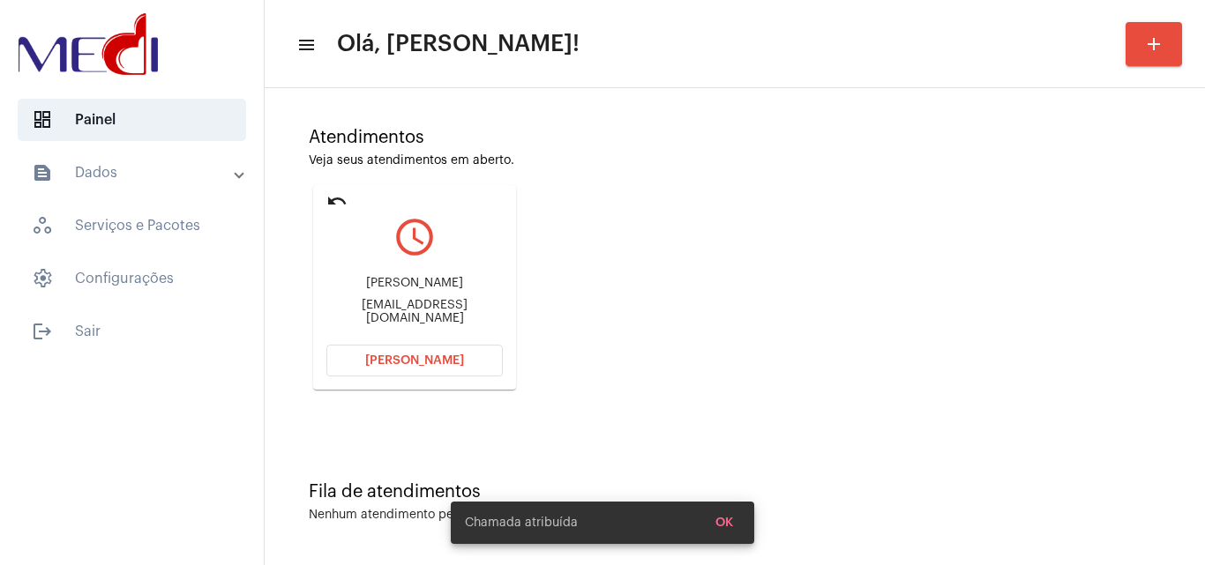
scroll to position [124, 0]
drag, startPoint x: 363, startPoint y: 283, endPoint x: 431, endPoint y: 280, distance: 68.0
click at [431, 280] on div "[PERSON_NAME] [EMAIL_ADDRESS][DOMAIN_NAME]" at bounding box center [414, 299] width 176 height 79
copy div "[PERSON_NAME]"
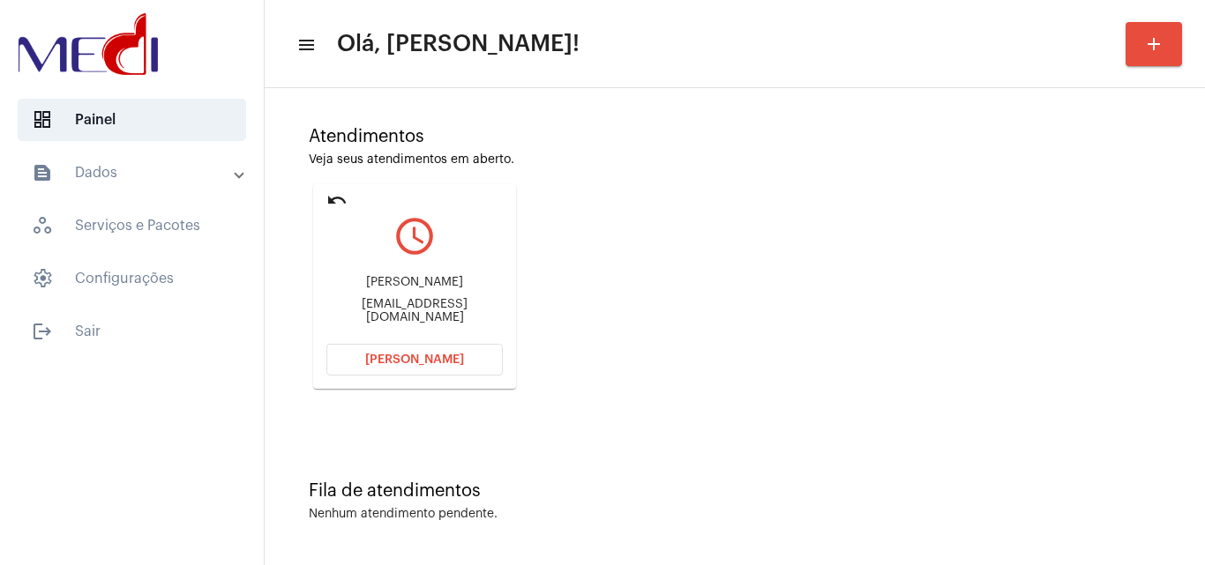
click at [453, 359] on span "[PERSON_NAME]" at bounding box center [414, 360] width 99 height 12
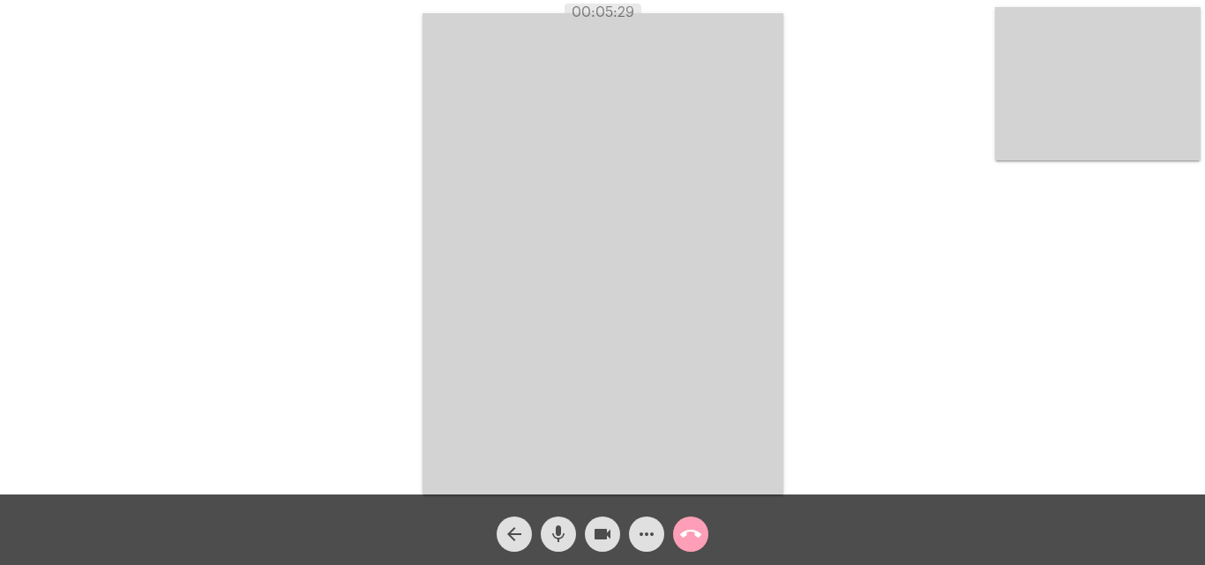
click at [693, 534] on mat-icon "call_end" at bounding box center [690, 534] width 21 height 21
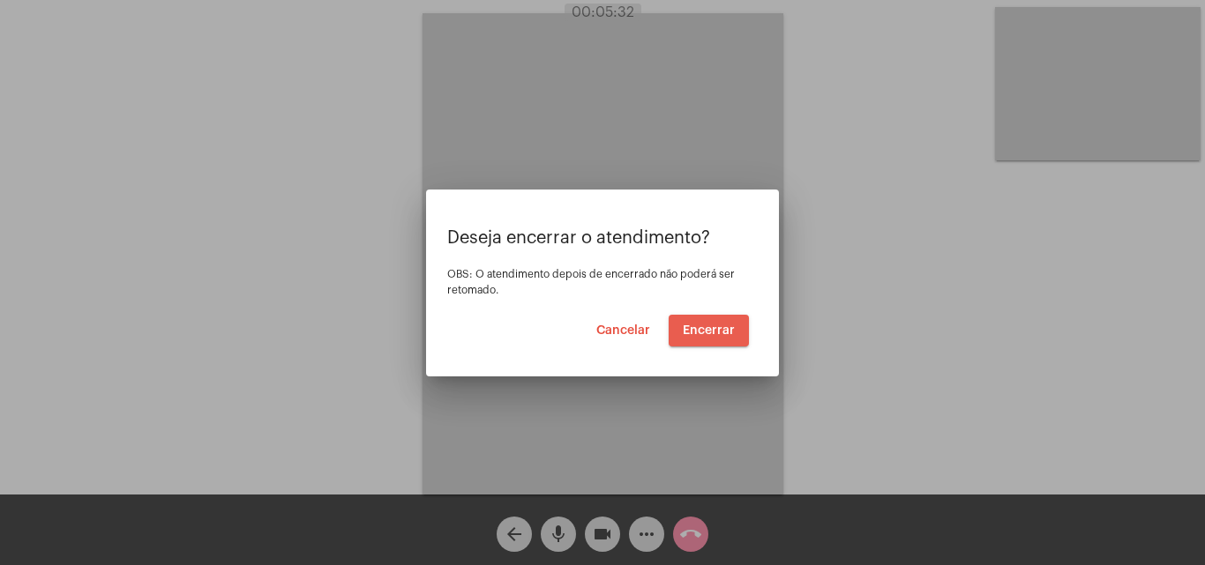
click at [712, 325] on span "Encerrar" at bounding box center [709, 331] width 52 height 12
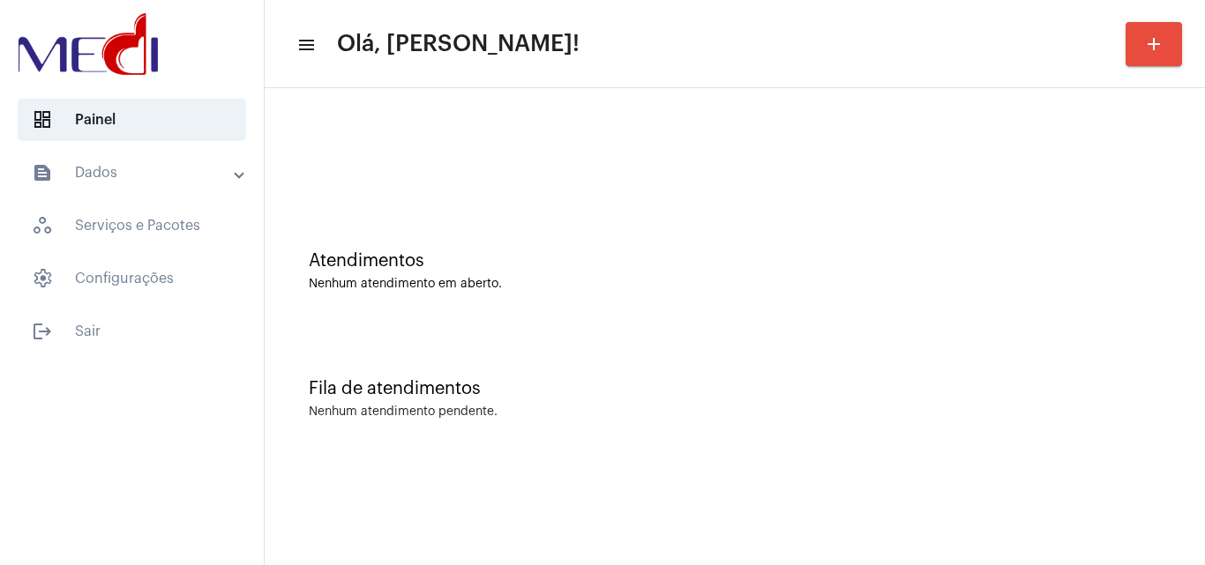
click at [480, 224] on div "Atendimentos Nenhum atendimento em aberto." at bounding box center [734, 262] width 923 height 128
click at [588, 180] on div at bounding box center [734, 147] width 923 height 101
click at [678, 381] on div "Fila de atendimentos" at bounding box center [735, 388] width 852 height 19
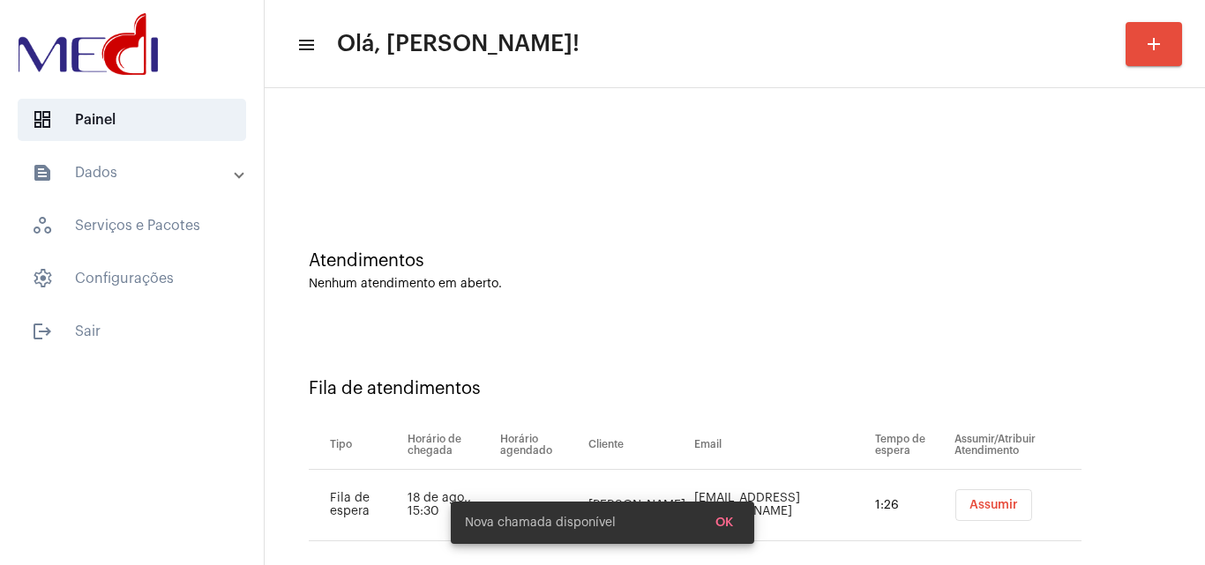
scroll to position [24, 0]
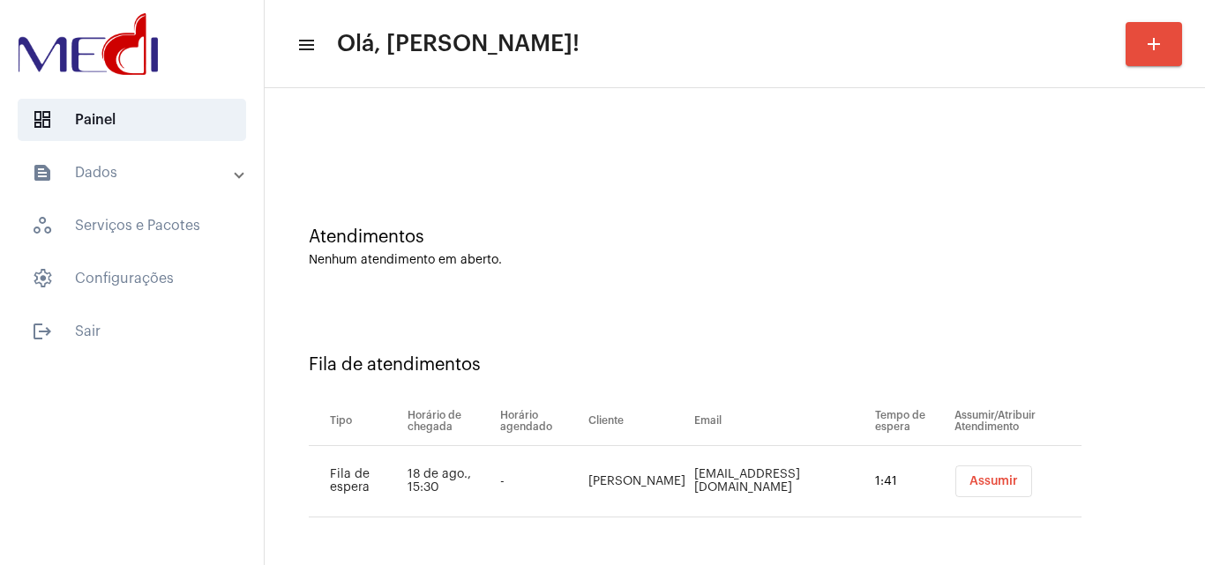
drag, startPoint x: 605, startPoint y: 468, endPoint x: 647, endPoint y: 485, distance: 45.1
click at [647, 485] on td "[PERSON_NAME]" at bounding box center [637, 481] width 106 height 71
click at [988, 490] on button "Assumir" at bounding box center [993, 482] width 77 height 32
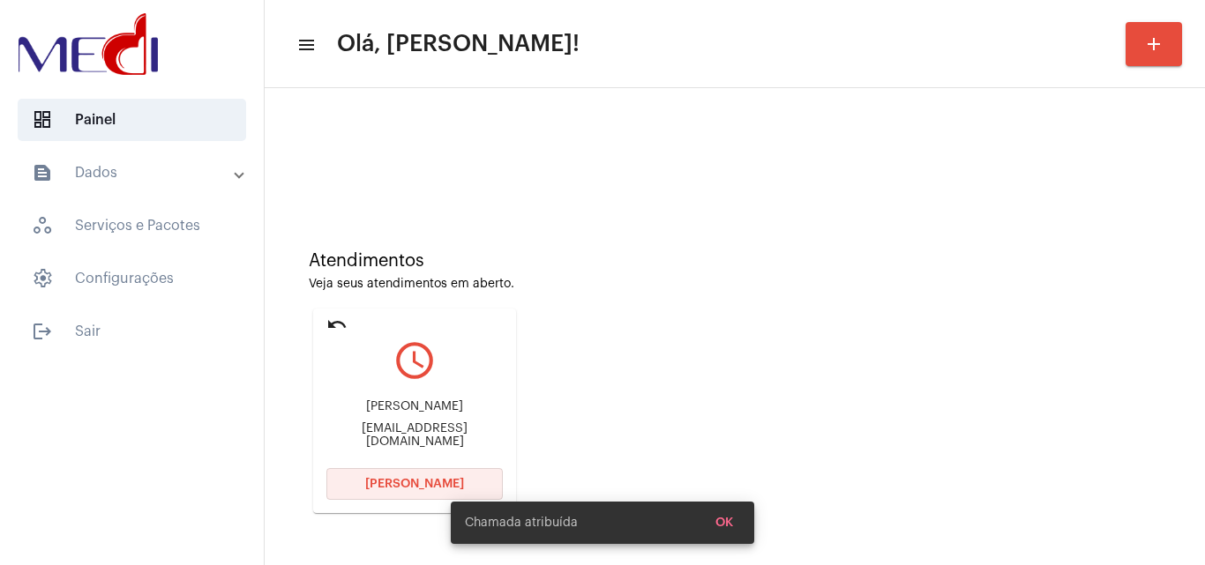
click at [388, 484] on span "[PERSON_NAME]" at bounding box center [414, 484] width 99 height 12
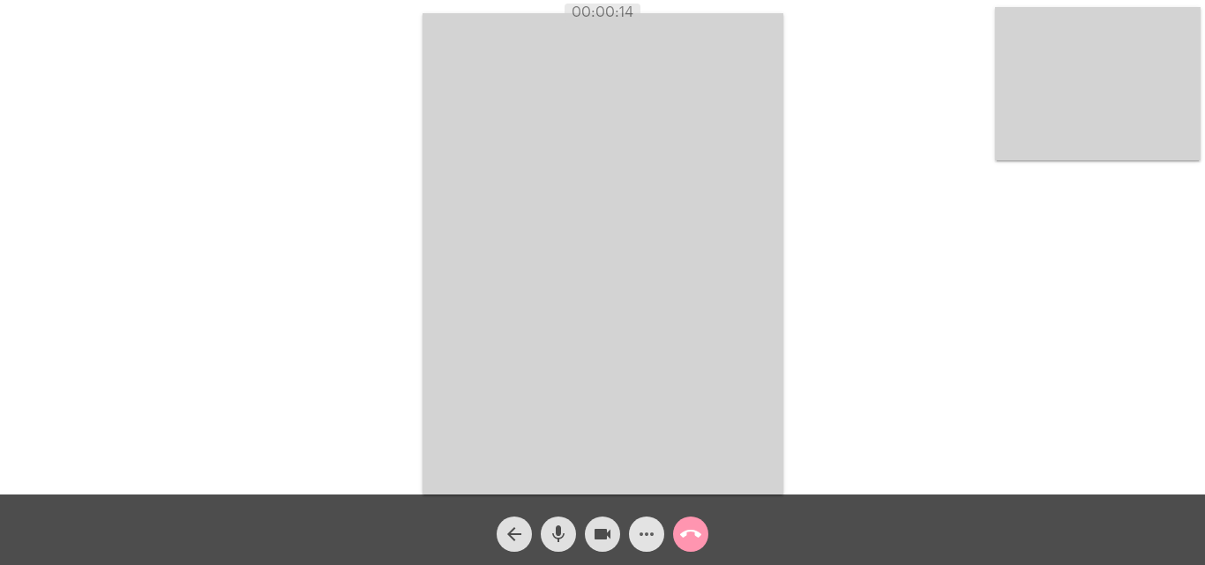
click at [646, 539] on mat-icon "more_horiz" at bounding box center [646, 534] width 21 height 21
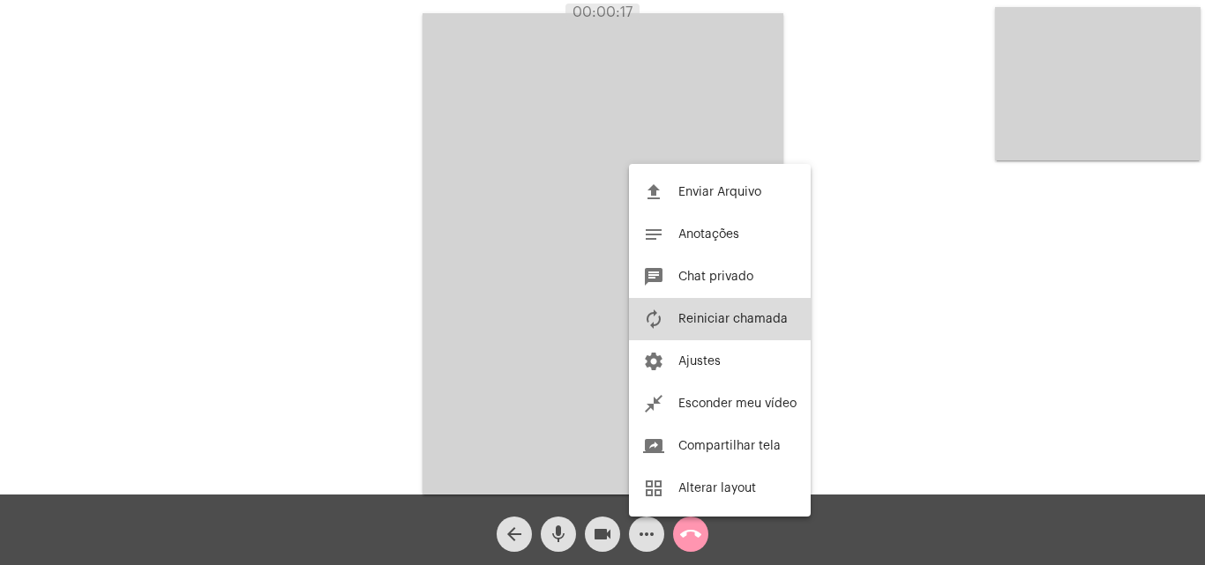
click at [705, 312] on button "autorenew Reiniciar chamada" at bounding box center [720, 319] width 182 height 42
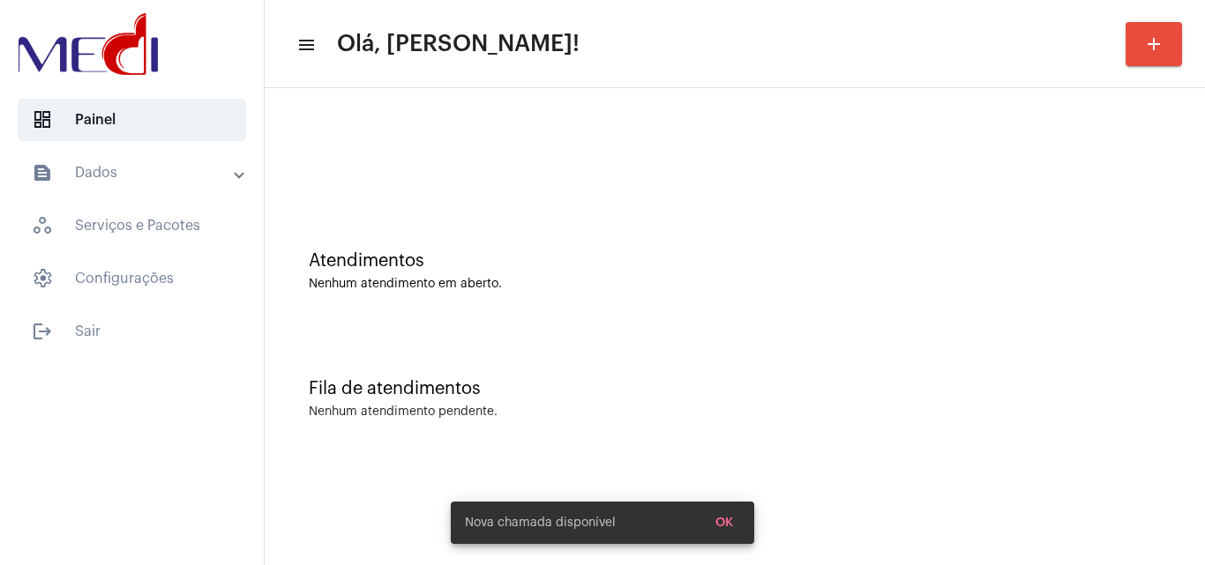
click at [658, 386] on div "Fila de atendimentos" at bounding box center [735, 388] width 852 height 19
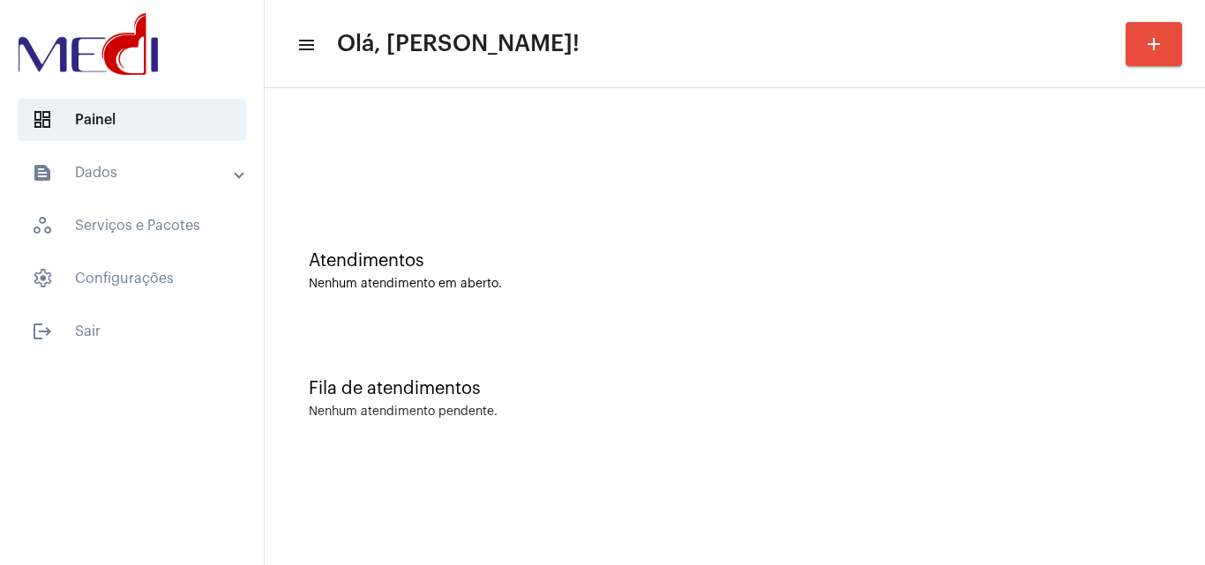
click at [524, 399] on div "Fila de atendimentos Nenhum atendimento pendente." at bounding box center [734, 390] width 923 height 128
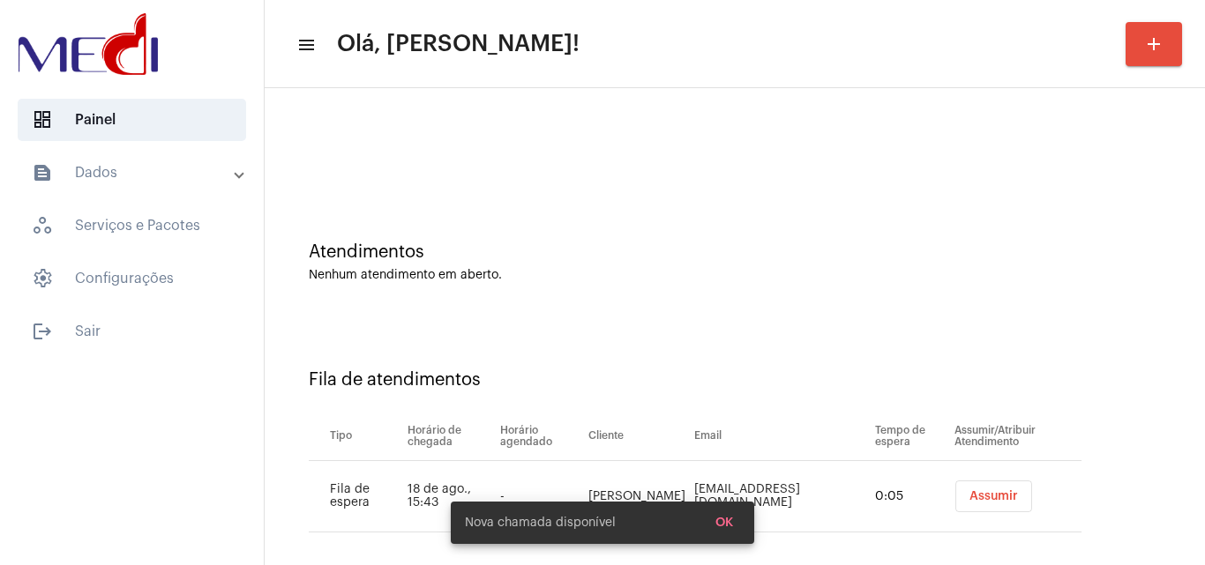
scroll to position [24, 0]
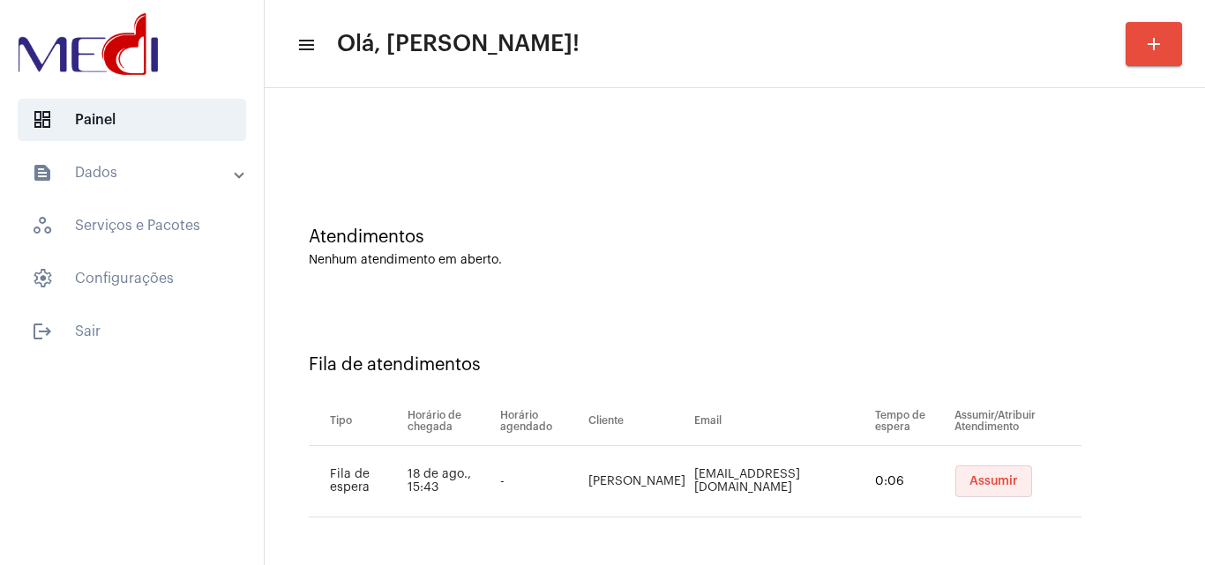
click at [981, 483] on span "Assumir" at bounding box center [994, 482] width 49 height 12
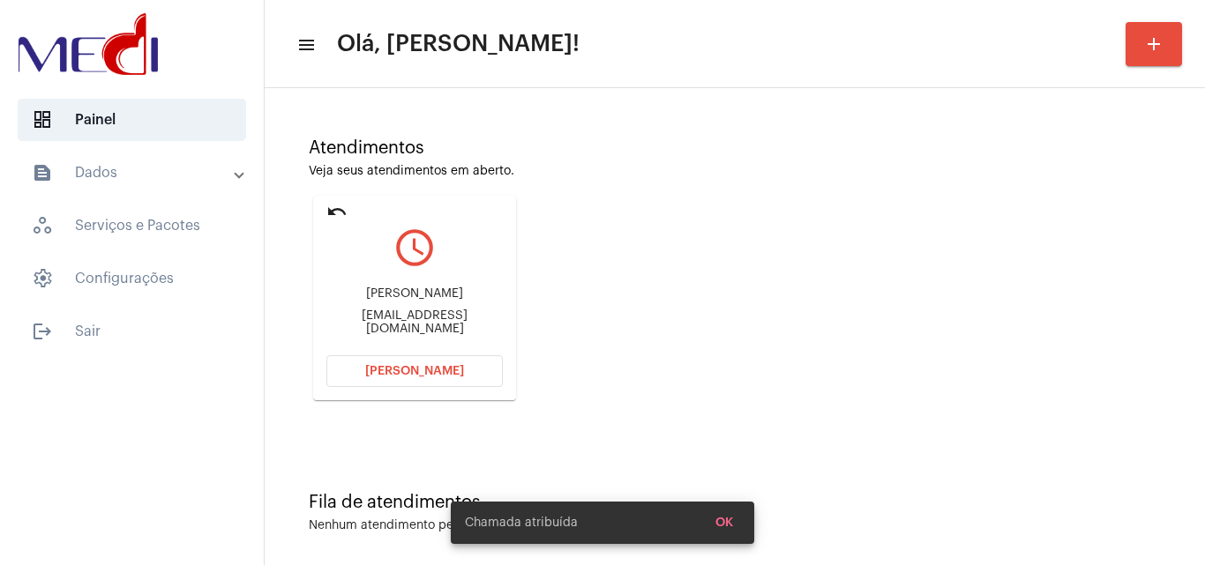
scroll to position [124, 0]
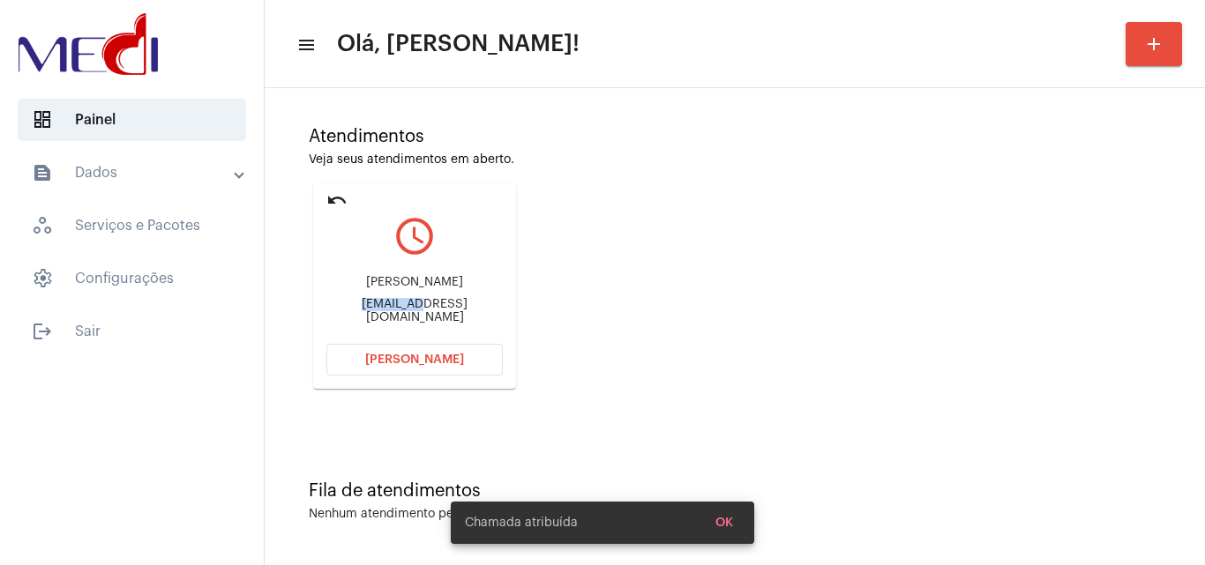
drag, startPoint x: 336, startPoint y: 310, endPoint x: 402, endPoint y: 313, distance: 66.3
click at [402, 313] on div "[EMAIL_ADDRESS][DOMAIN_NAME]" at bounding box center [414, 311] width 176 height 26
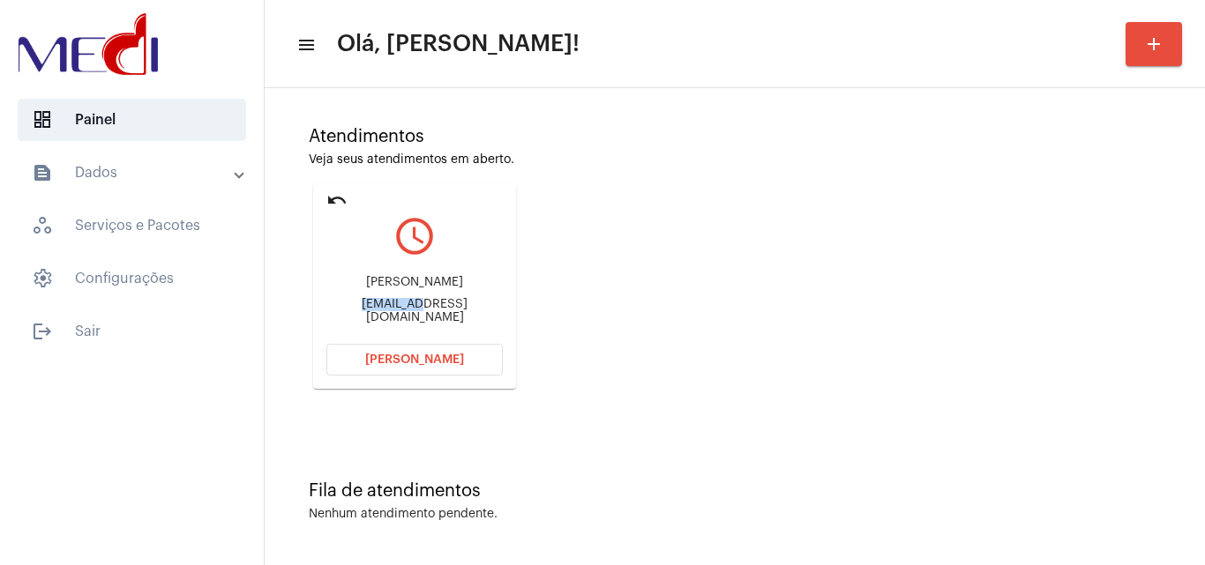
copy div "jpa.azamb"
click at [424, 355] on span "[PERSON_NAME]" at bounding box center [414, 360] width 99 height 12
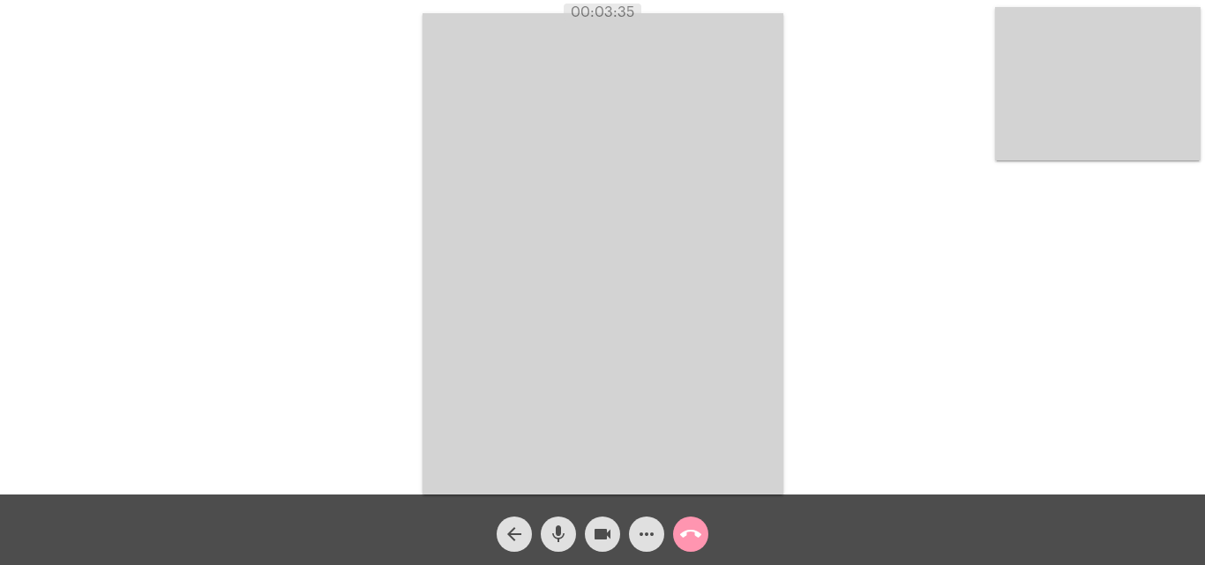
click at [687, 536] on mat-icon "call_end" at bounding box center [690, 534] width 21 height 21
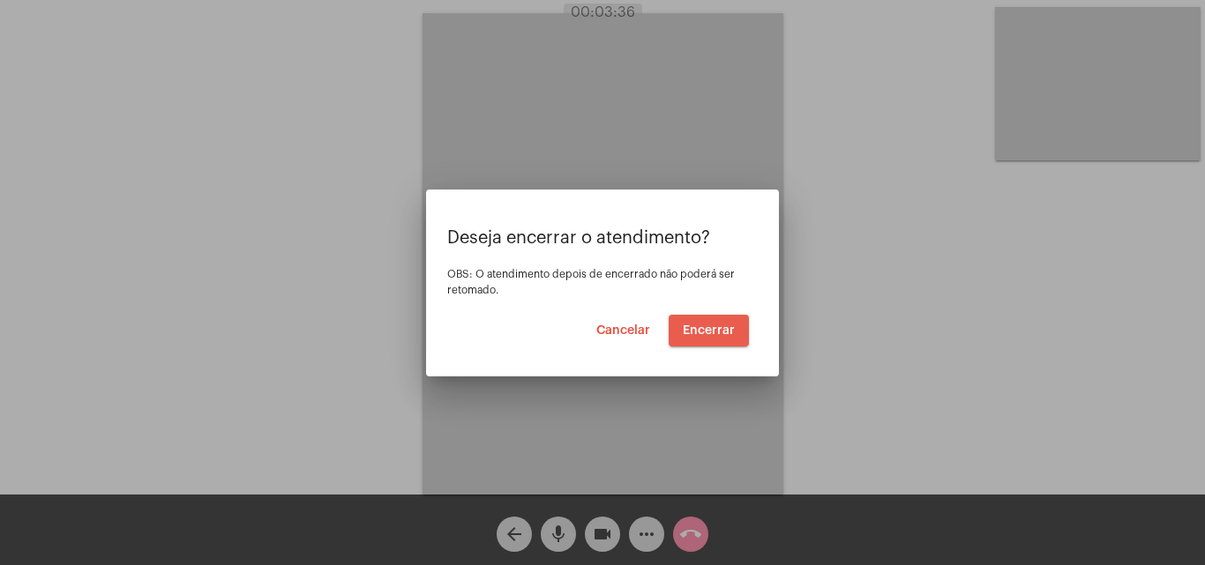
click at [712, 332] on span "Encerrar" at bounding box center [709, 331] width 52 height 12
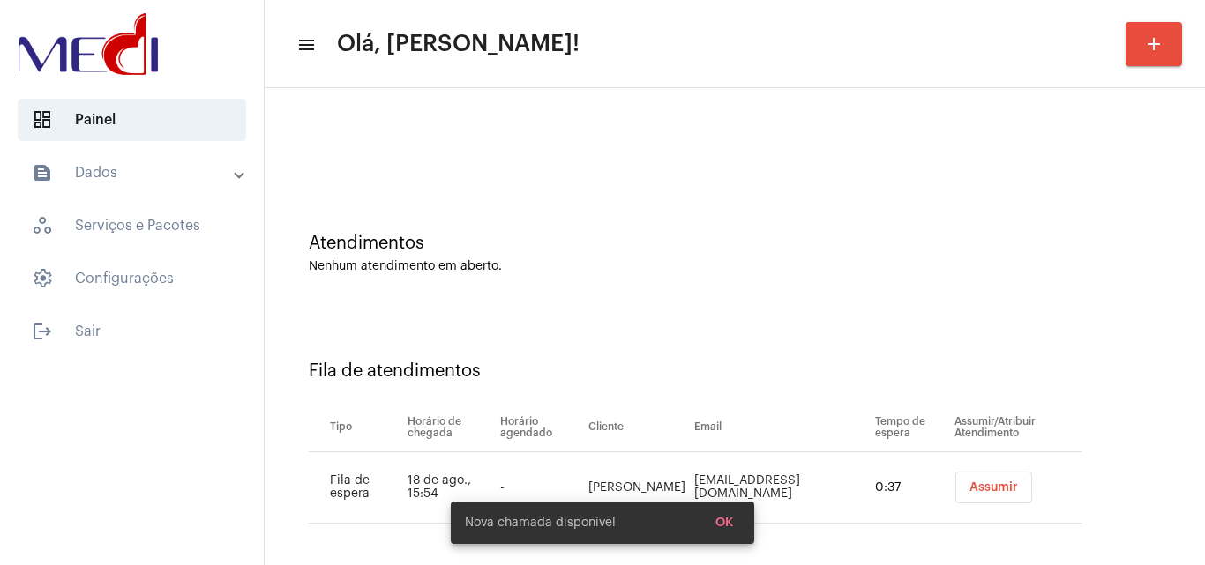
scroll to position [24, 0]
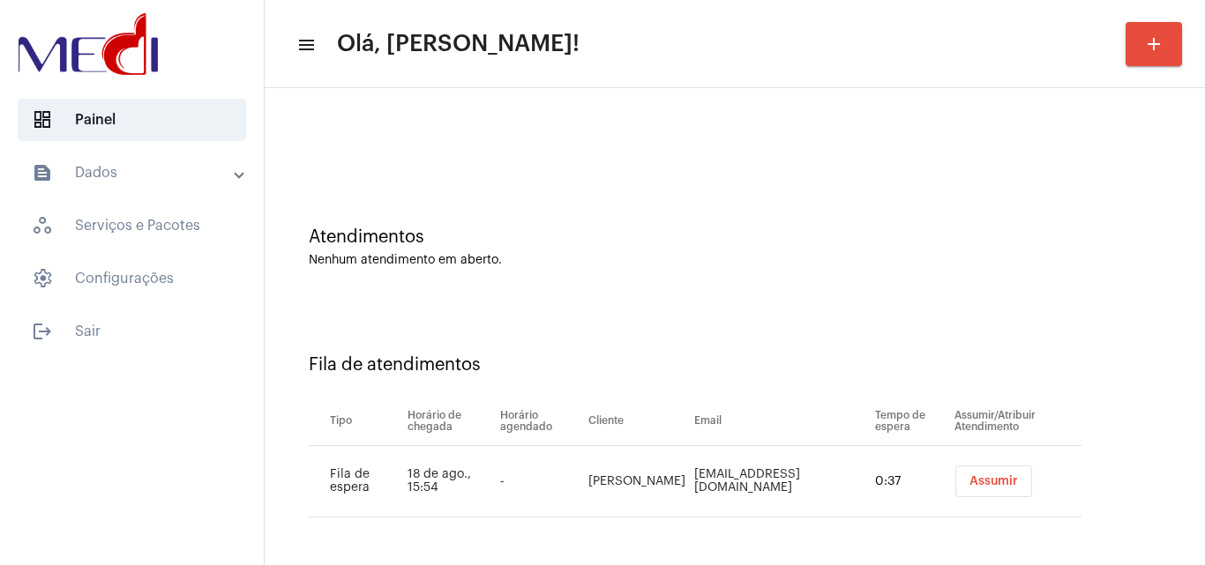
click at [970, 487] on span "Assumir" at bounding box center [994, 482] width 49 height 12
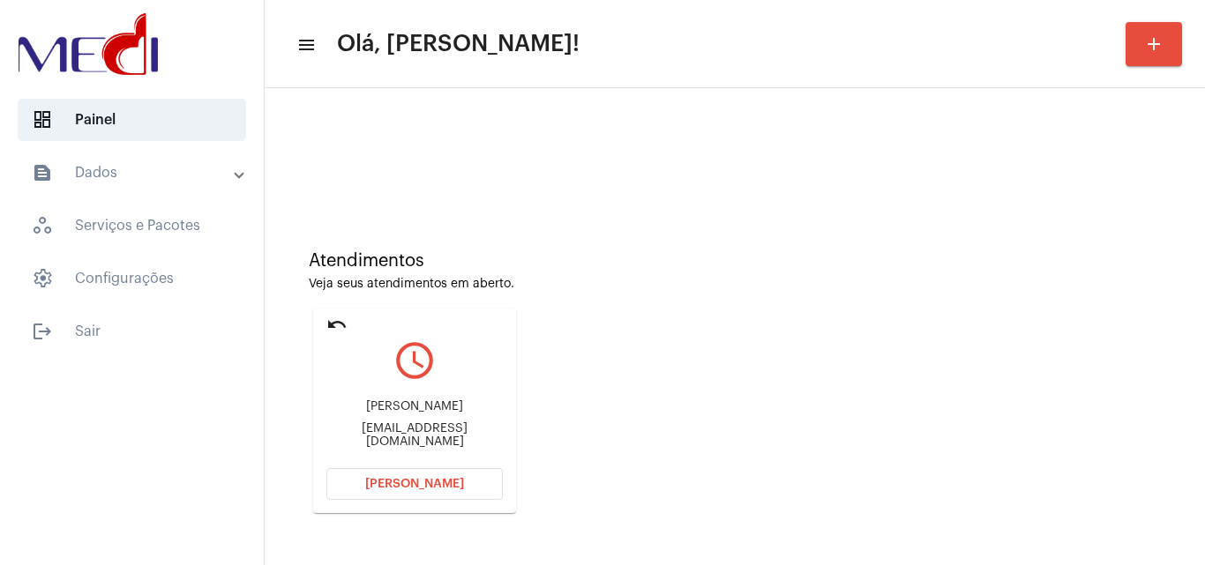
scroll to position [124, 0]
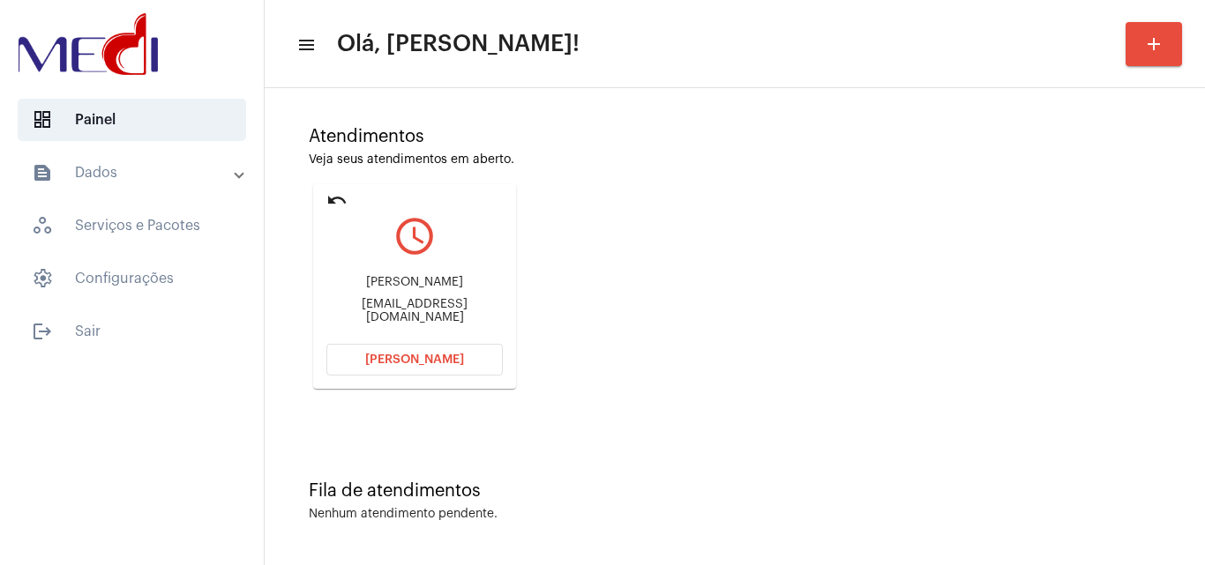
drag, startPoint x: 355, startPoint y: 281, endPoint x: 463, endPoint y: 289, distance: 108.9
click at [463, 289] on div "[PERSON_NAME] [EMAIL_ADDRESS][DOMAIN_NAME]" at bounding box center [414, 299] width 176 height 79
copy div "[PERSON_NAME]"
click at [408, 356] on span "[PERSON_NAME]" at bounding box center [414, 360] width 99 height 12
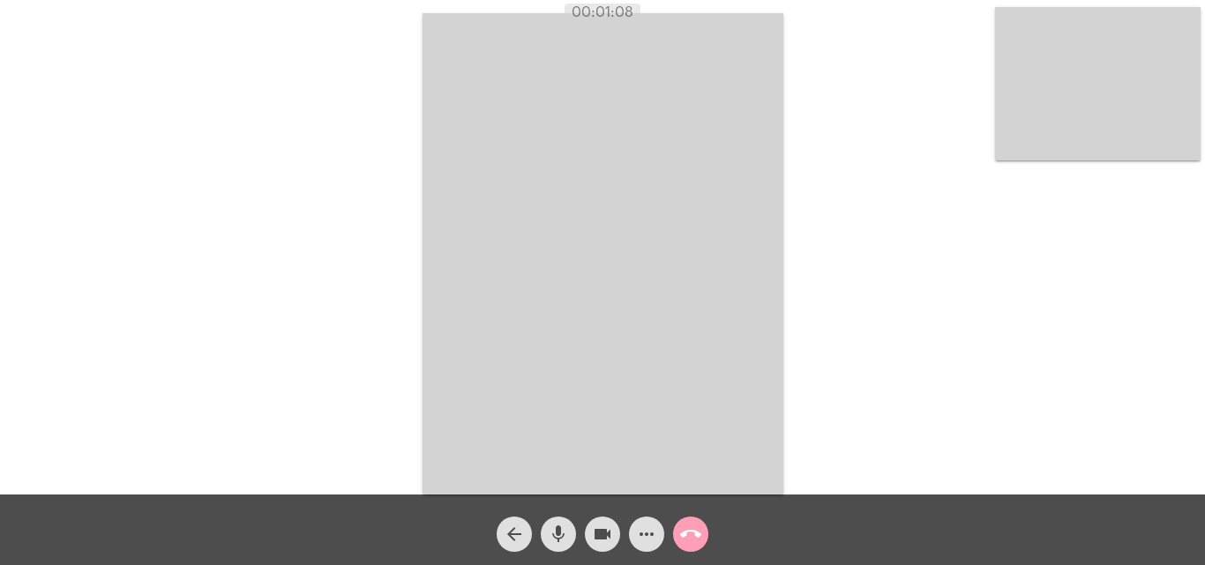
click at [688, 538] on mat-icon "call_end" at bounding box center [690, 534] width 21 height 21
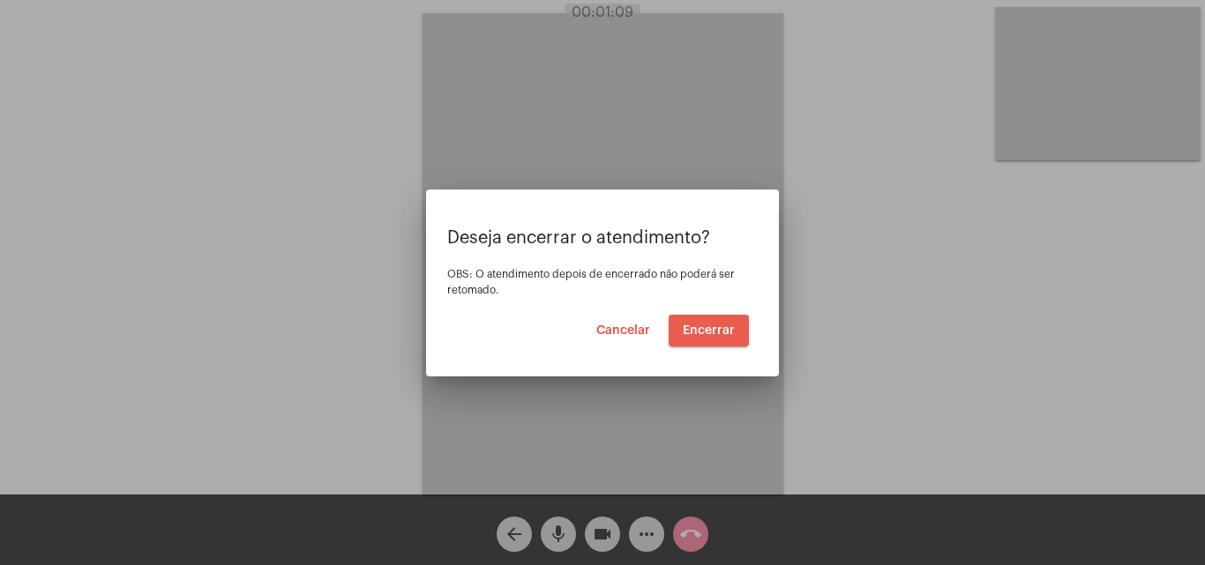
click at [711, 329] on span "Encerrar" at bounding box center [709, 331] width 52 height 12
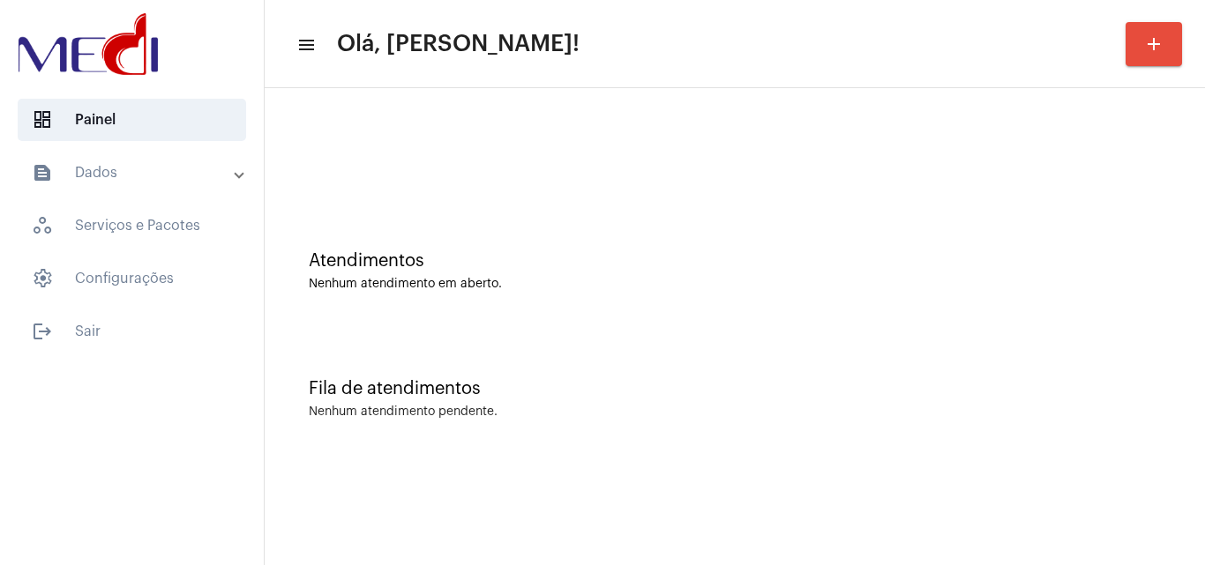
click at [663, 117] on div at bounding box center [734, 147] width 923 height 101
click at [652, 382] on div "Fila de atendimentos" at bounding box center [735, 388] width 852 height 19
click at [561, 355] on div "Fila de atendimentos Nenhum atendimento pendente." at bounding box center [734, 390] width 923 height 128
click at [533, 272] on div "Atendimentos Nenhum atendimento em aberto." at bounding box center [735, 271] width 852 height 40
click at [598, 304] on div "Atendimentos Nenhum atendimento em aberto." at bounding box center [734, 262] width 923 height 128
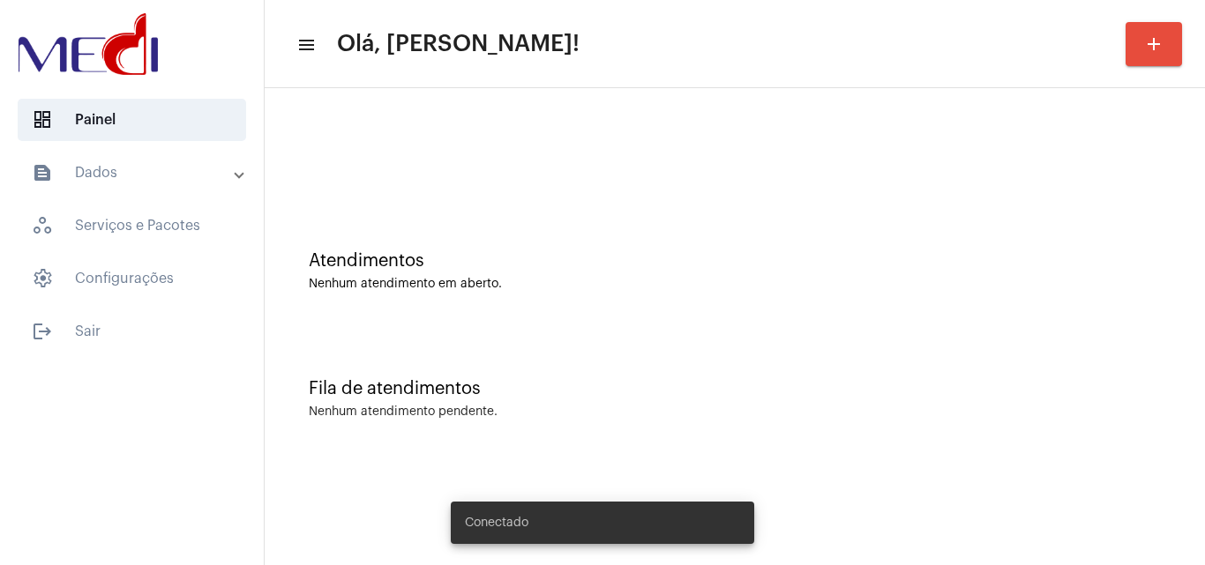
click at [573, 393] on div "Fila de atendimentos" at bounding box center [735, 388] width 852 height 19
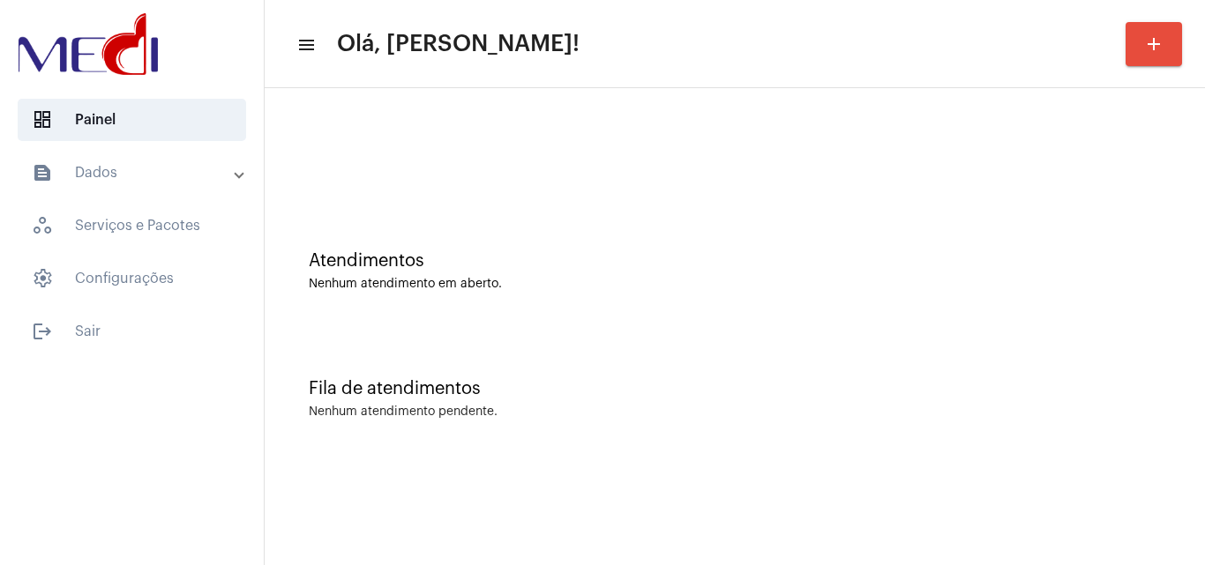
click at [535, 235] on div "Atendimentos Nenhum atendimento em aberto." at bounding box center [734, 262] width 923 height 128
click at [843, 174] on div at bounding box center [734, 147] width 923 height 101
click at [561, 179] on div at bounding box center [734, 147] width 923 height 101
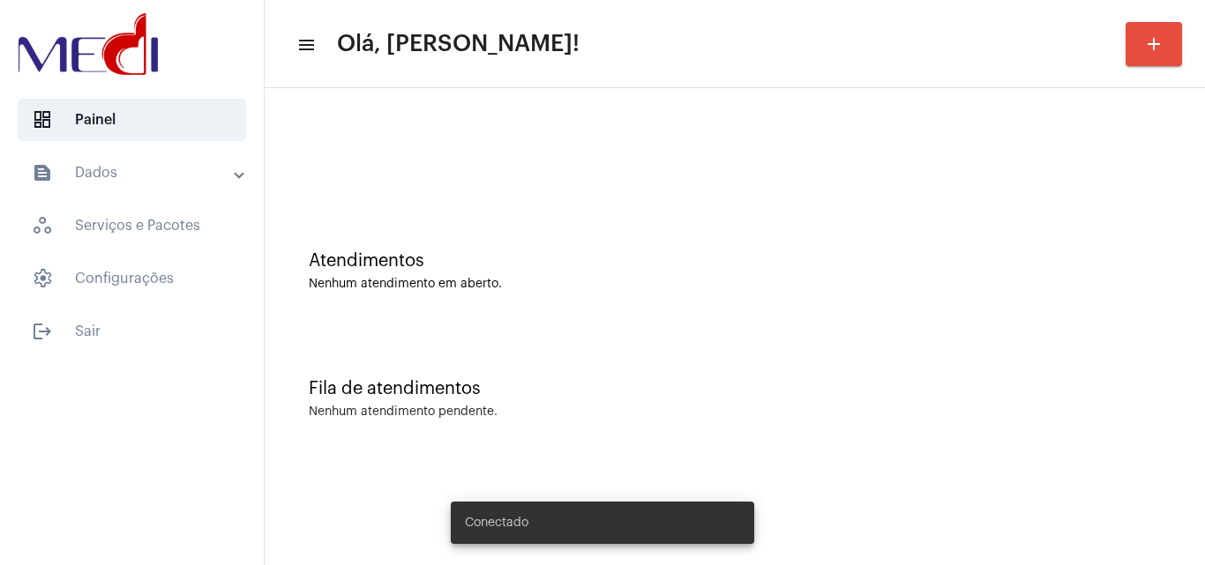
click at [872, 506] on mat-sidenav-content "menu Olá, [PERSON_NAME]! add Atendimentos Nenhum atendimento em aberto. Fila de…" at bounding box center [735, 282] width 940 height 565
